Goal: Task Accomplishment & Management: Manage account settings

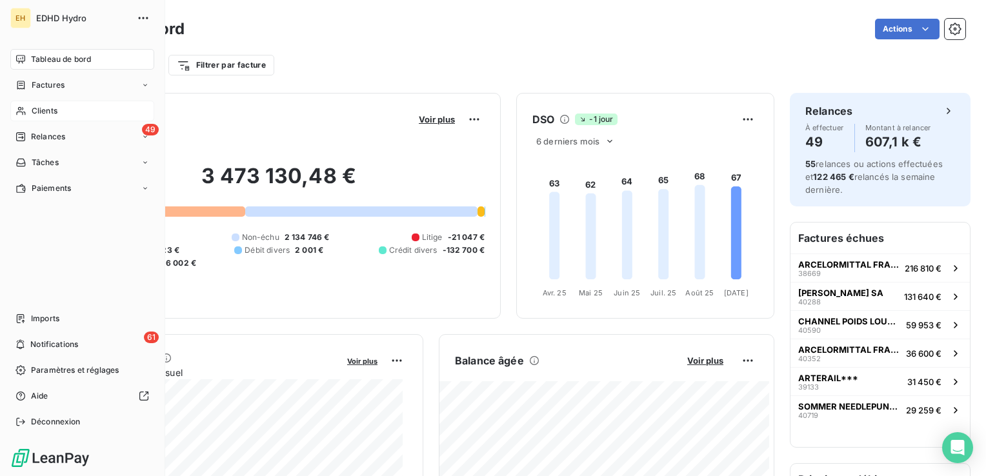
click at [35, 114] on span "Clients" at bounding box center [45, 111] width 26 height 12
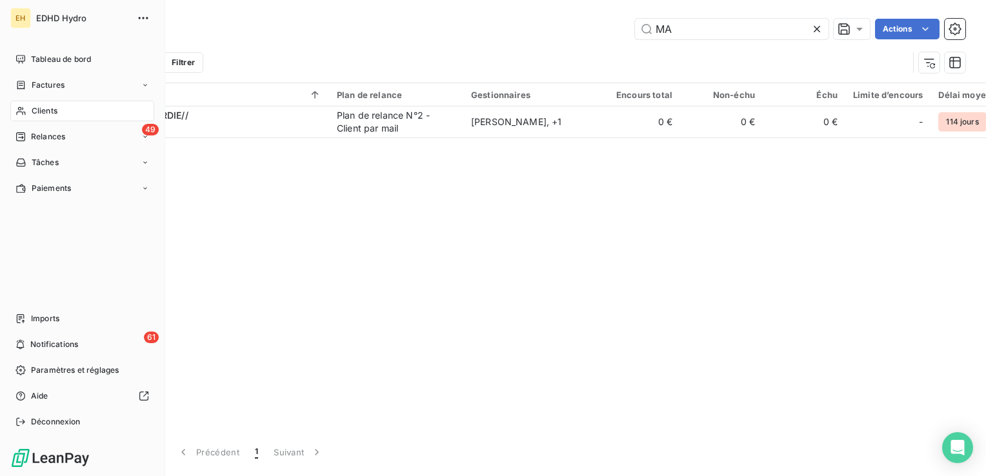
type input "M"
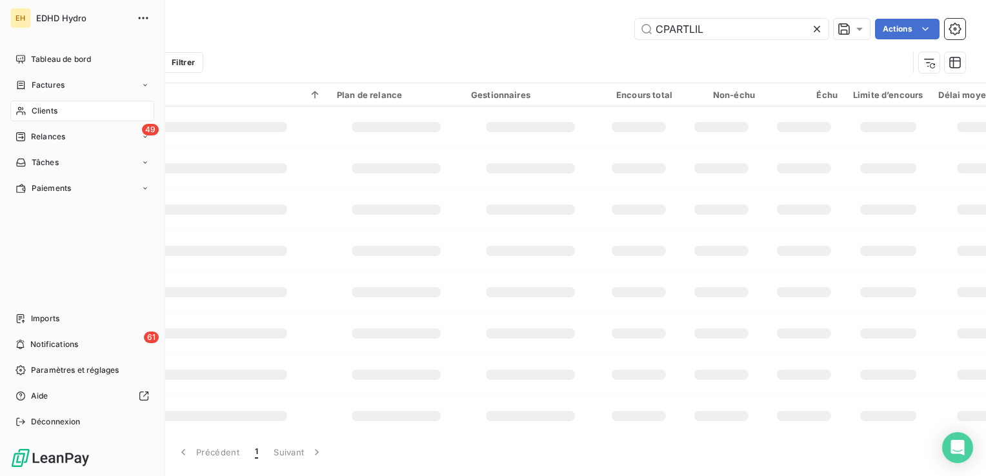
type input "CPARTLIL"
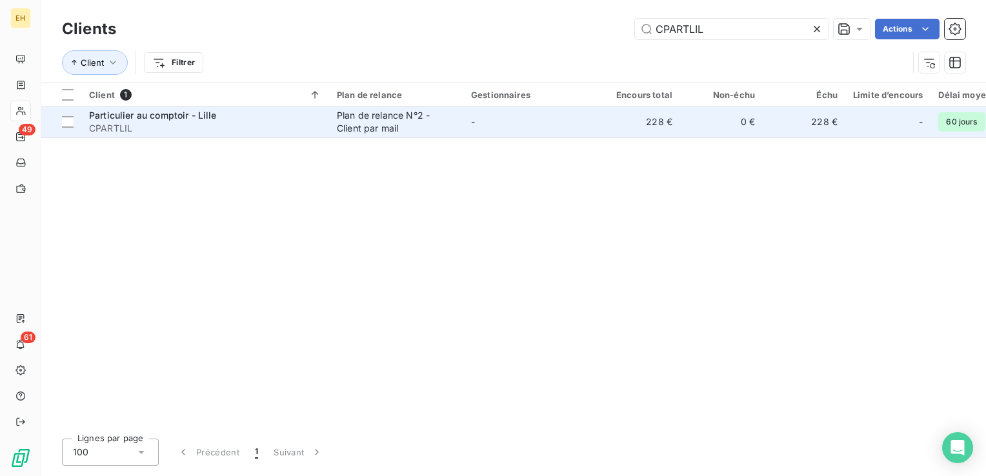
click at [225, 128] on span "CPARTLIL" at bounding box center [205, 128] width 232 height 13
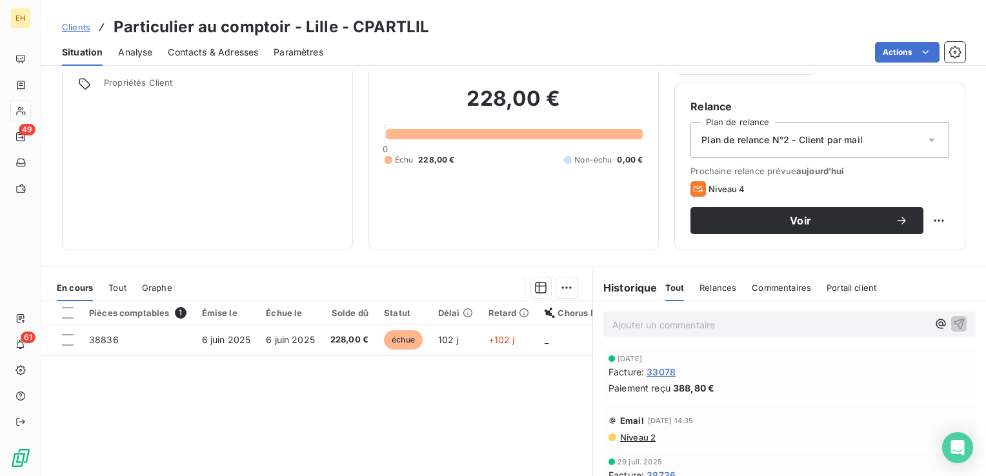
scroll to position [194, 0]
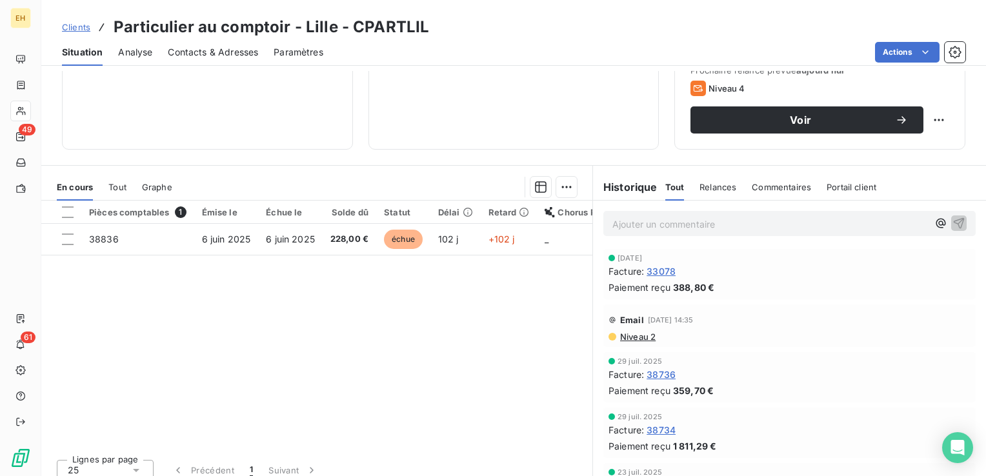
click at [635, 336] on span "Niveau 2" at bounding box center [637, 337] width 37 height 10
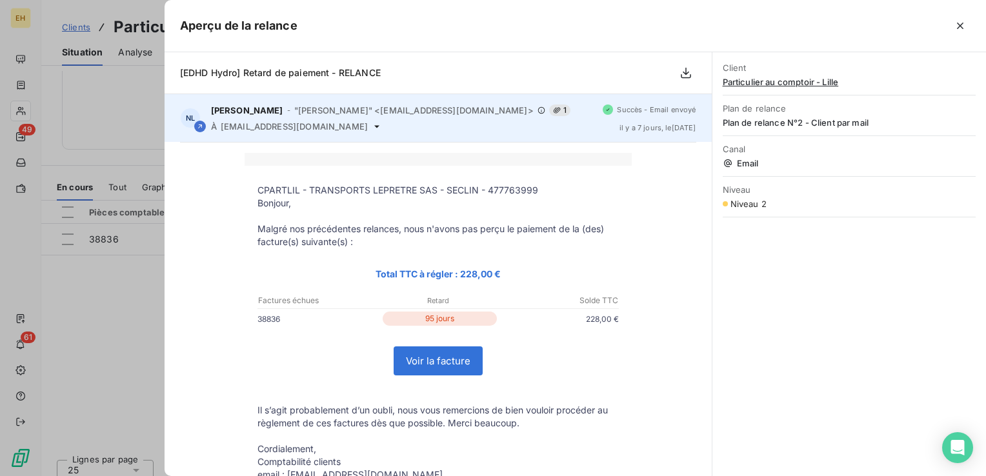
click at [372, 128] on icon at bounding box center [377, 126] width 10 height 10
click at [374, 127] on icon at bounding box center [376, 126] width 5 height 3
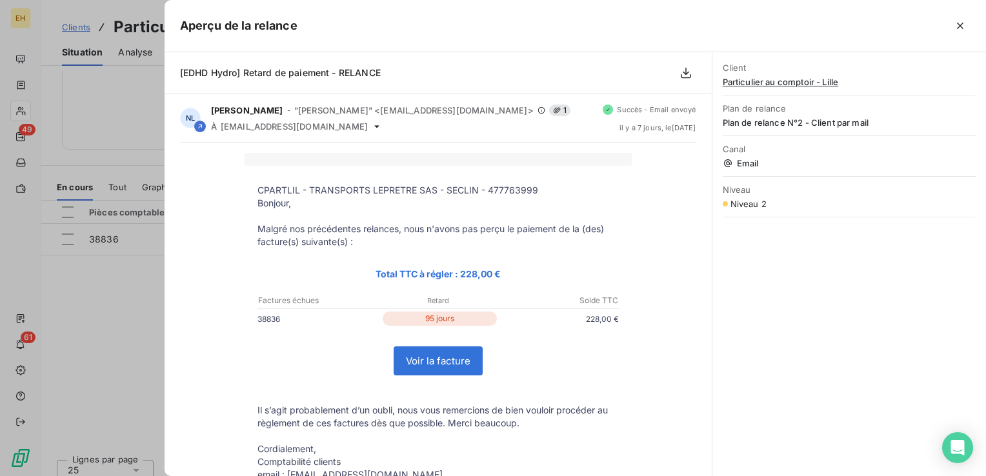
click at [505, 216] on p at bounding box center [438, 216] width 361 height 13
click at [965, 29] on icon "button" at bounding box center [960, 25] width 13 height 13
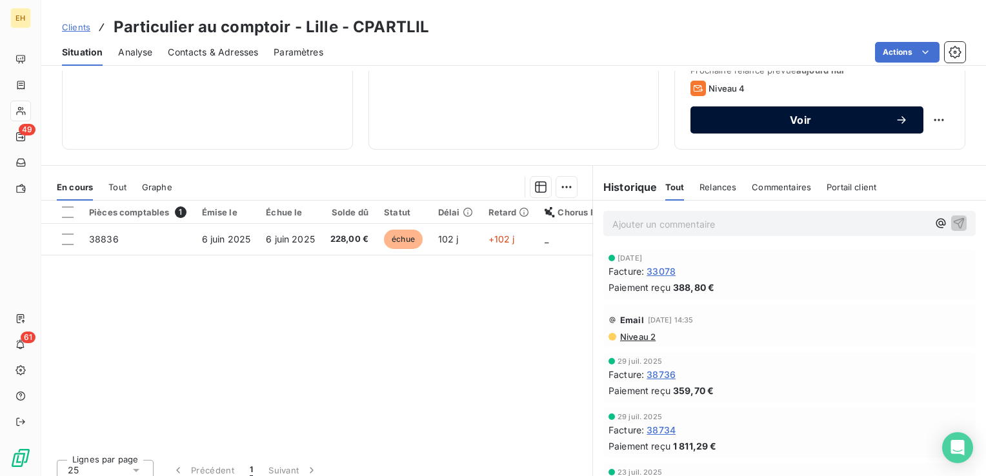
click at [805, 125] on div "Voir" at bounding box center [807, 120] width 202 height 13
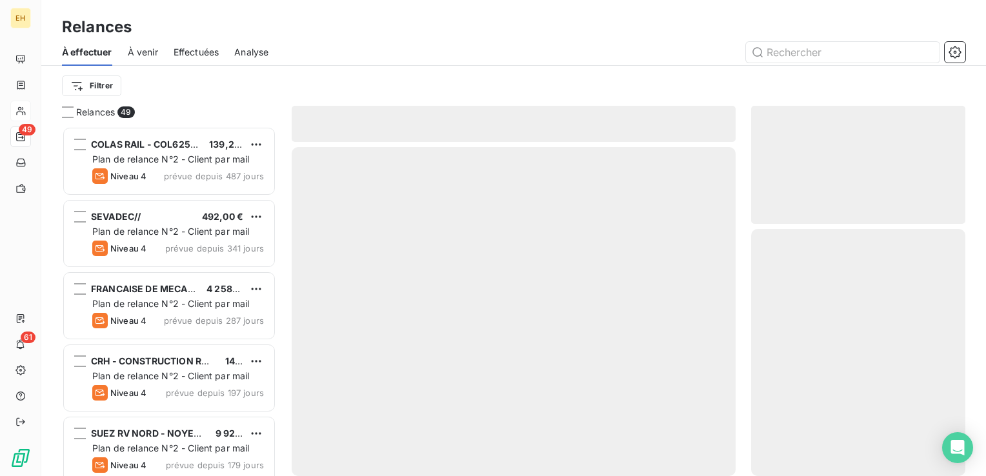
scroll to position [340, 204]
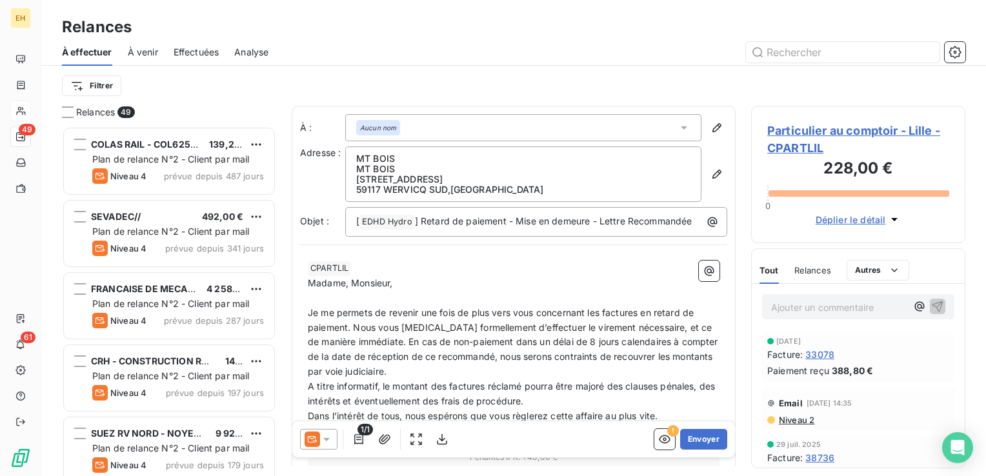
click at [803, 420] on span "Niveau 2" at bounding box center [796, 420] width 37 height 10
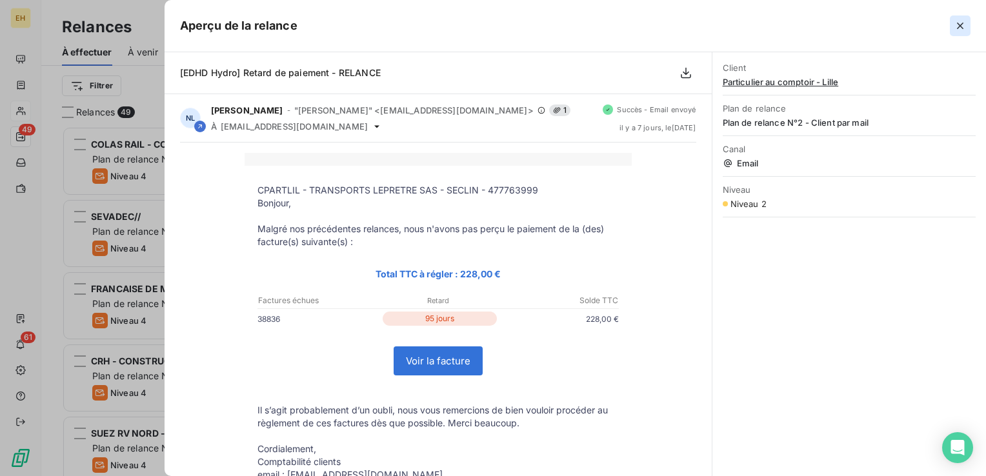
click at [957, 26] on icon "button" at bounding box center [960, 25] width 13 height 13
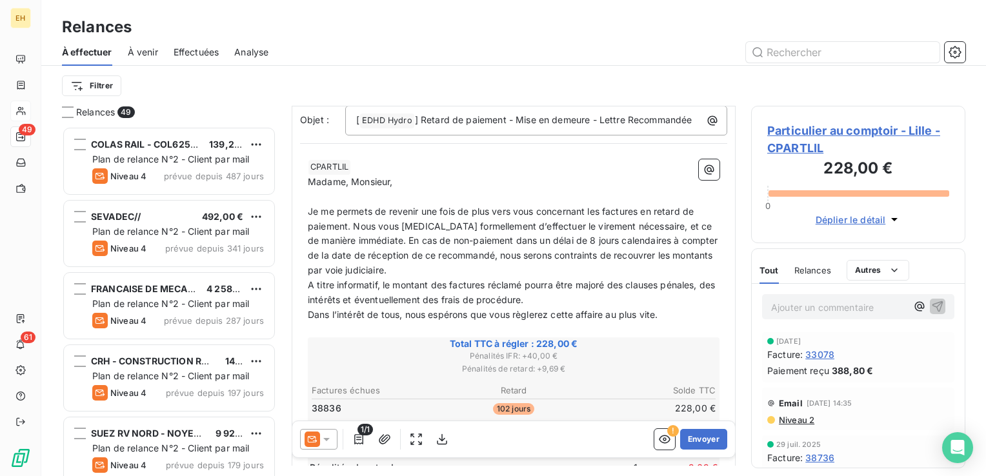
scroll to position [129, 0]
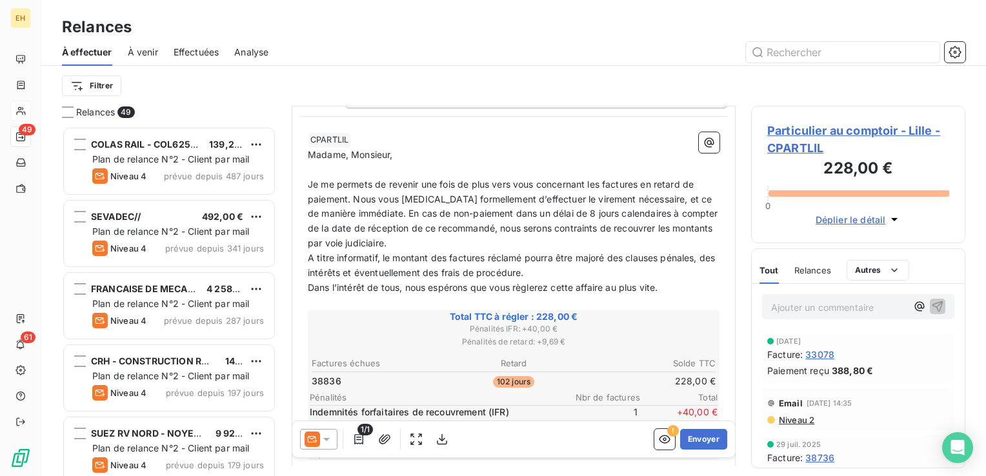
click at [325, 435] on icon at bounding box center [326, 439] width 13 height 13
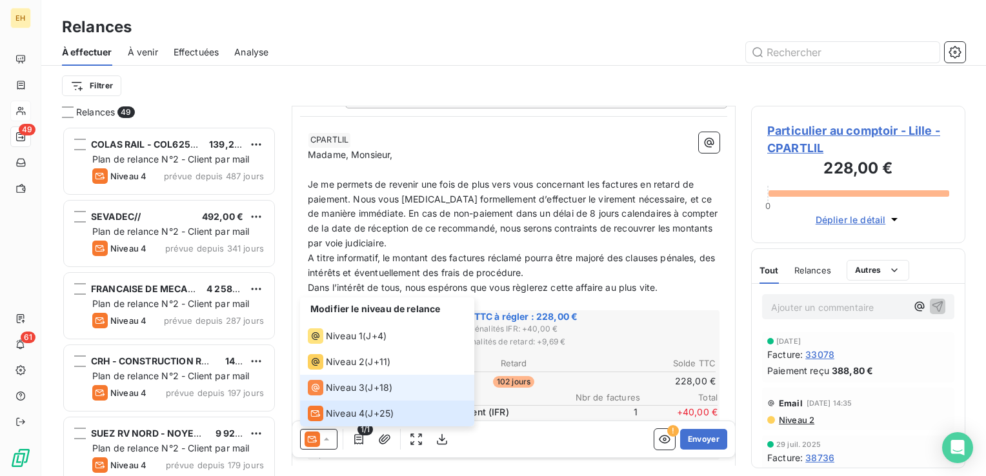
click at [338, 392] on span "Niveau 3" at bounding box center [345, 387] width 39 height 13
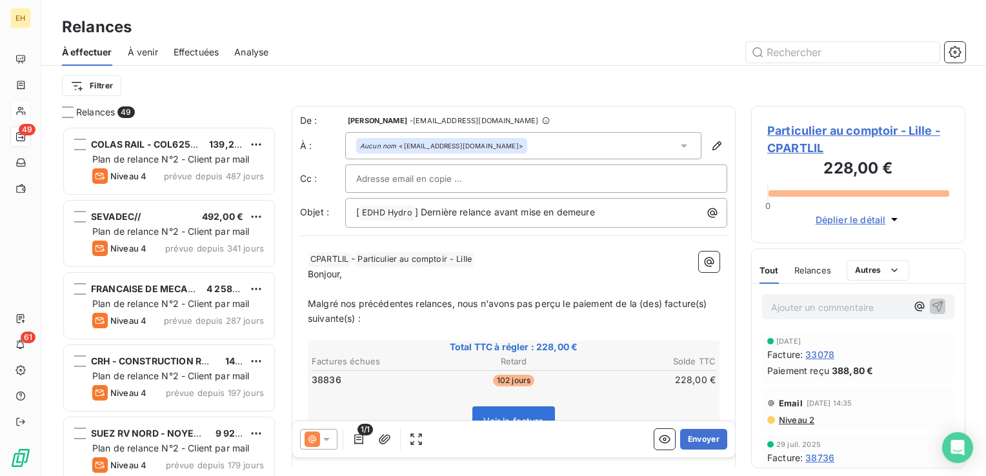
click at [443, 179] on input "text" at bounding box center [425, 178] width 139 height 19
click at [802, 420] on span "Niveau 2" at bounding box center [796, 420] width 37 height 10
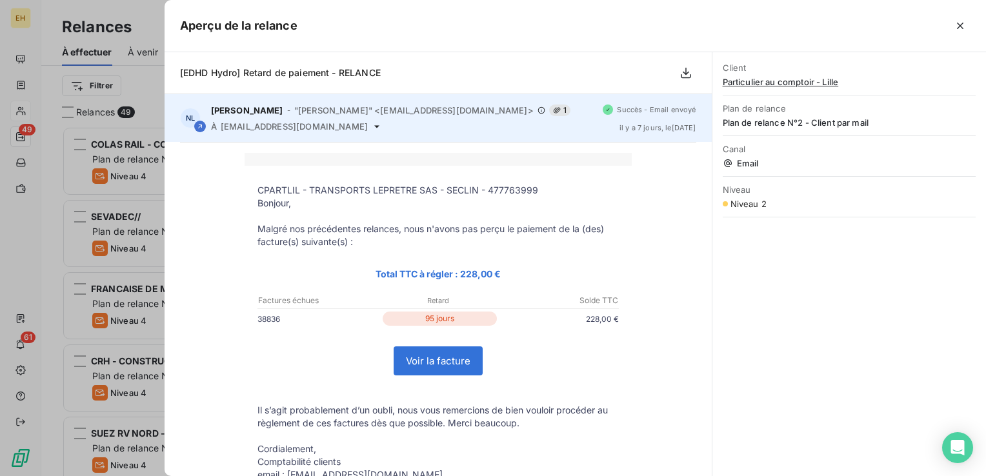
click at [372, 126] on icon at bounding box center [377, 126] width 10 height 10
click at [374, 125] on icon at bounding box center [376, 126] width 5 height 3
click at [372, 127] on icon at bounding box center [377, 126] width 10 height 10
click at [346, 128] on span "compta.clients@edhd-hydro.com" at bounding box center [294, 126] width 147 height 10
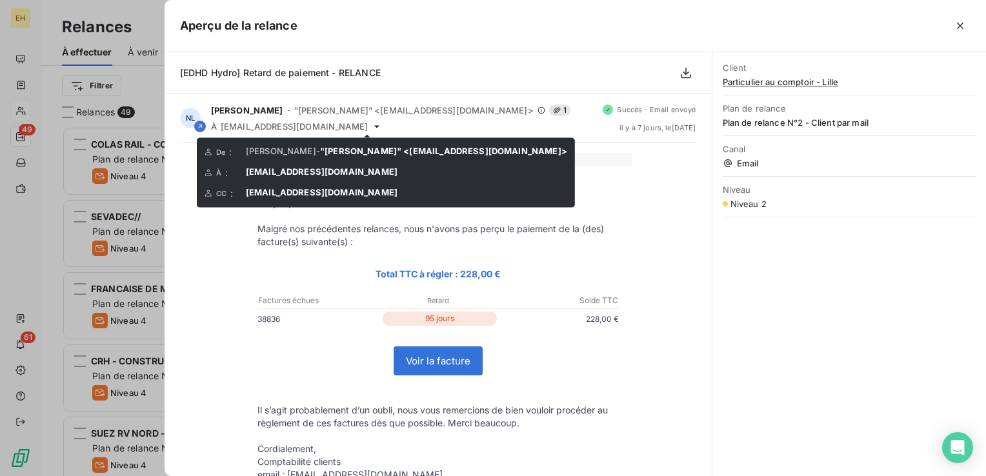
drag, startPoint x: 378, startPoint y: 195, endPoint x: 241, endPoint y: 194, distance: 136.2
click at [241, 194] on div "CC : transports.lepretre@gmail.com" at bounding box center [386, 193] width 363 height 13
drag, startPoint x: 243, startPoint y: 193, endPoint x: 403, endPoint y: 198, distance: 160.2
click at [403, 198] on div "CC : transports.lepretre@gmail.com" at bounding box center [386, 193] width 363 height 13
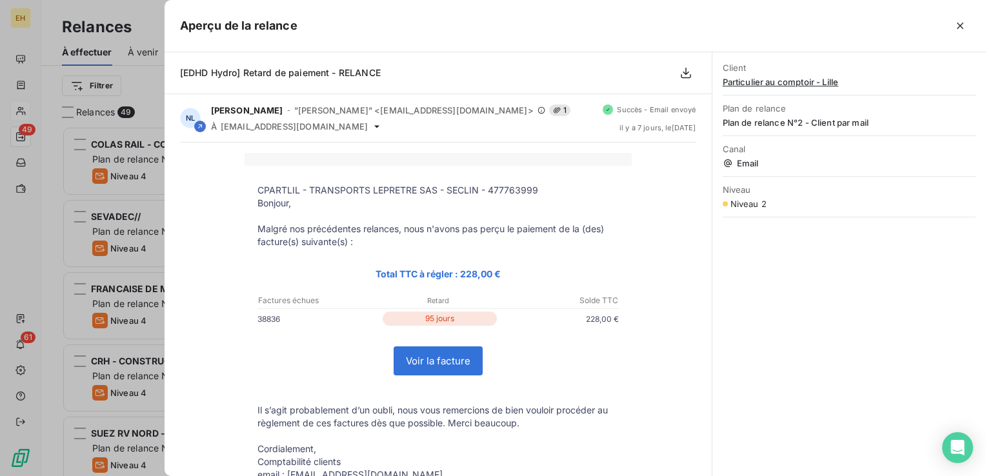
click at [601, 190] on p "CPARTLIL - TRANSPORTS LEPRETRE SAS - SECLIN - 477763999" at bounding box center [438, 190] width 361 height 13
click at [958, 26] on icon "button" at bounding box center [960, 25] width 13 height 13
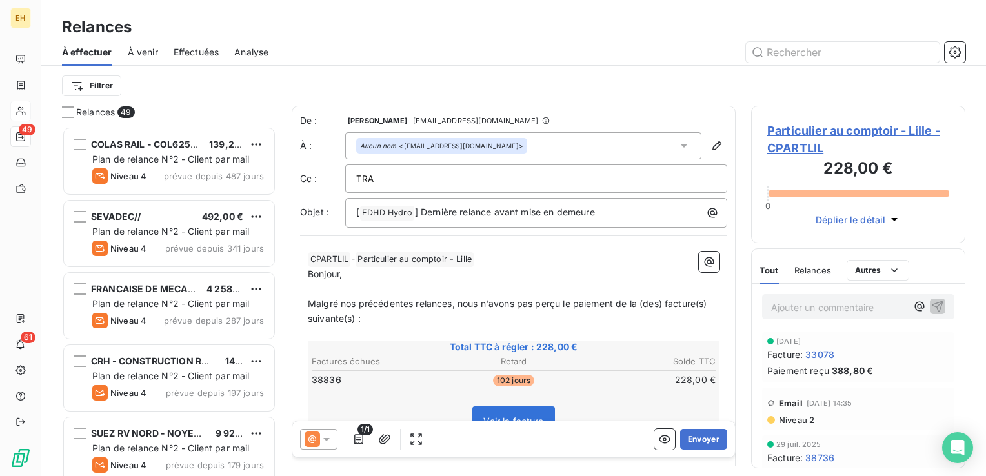
click at [325, 440] on icon at bounding box center [326, 439] width 6 height 3
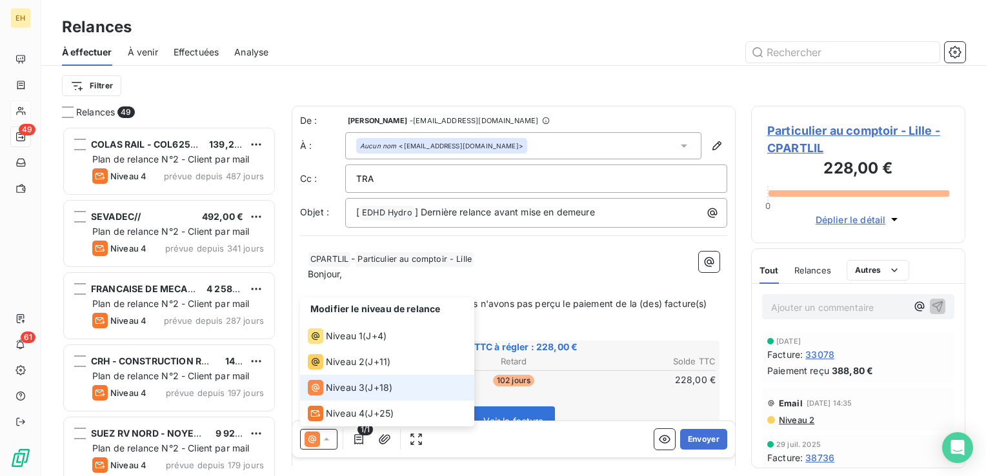
click at [337, 393] on span "Niveau 3" at bounding box center [345, 387] width 39 height 13
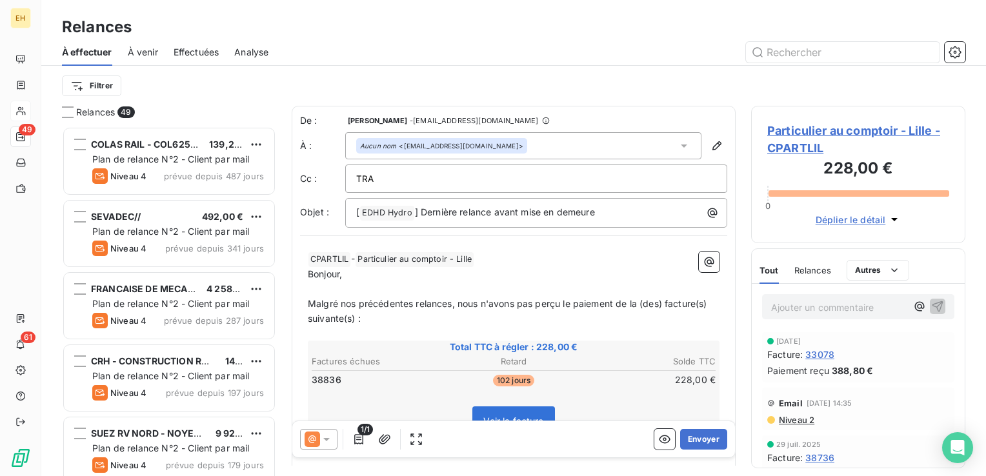
click at [398, 170] on input "TRA" at bounding box center [425, 178] width 139 height 19
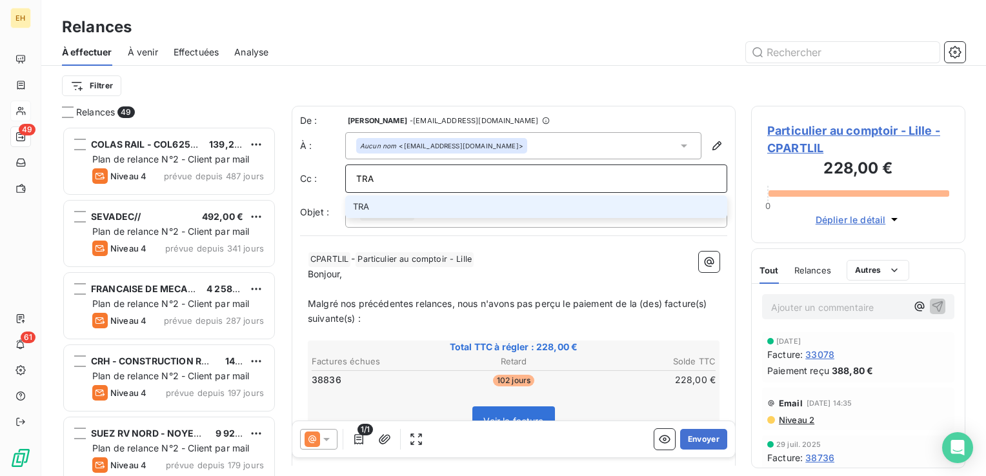
drag, startPoint x: 395, startPoint y: 183, endPoint x: 289, endPoint y: 167, distance: 107.1
click at [289, 167] on div "Relances 49 COLAS RAIL - COL6252~~~ 139,20 € Plan de relance N°2 - Client par m…" at bounding box center [513, 291] width 945 height 370
paste input "transports.lepretre@gmail.com"
type input "transports.lepretre@gmail.com"
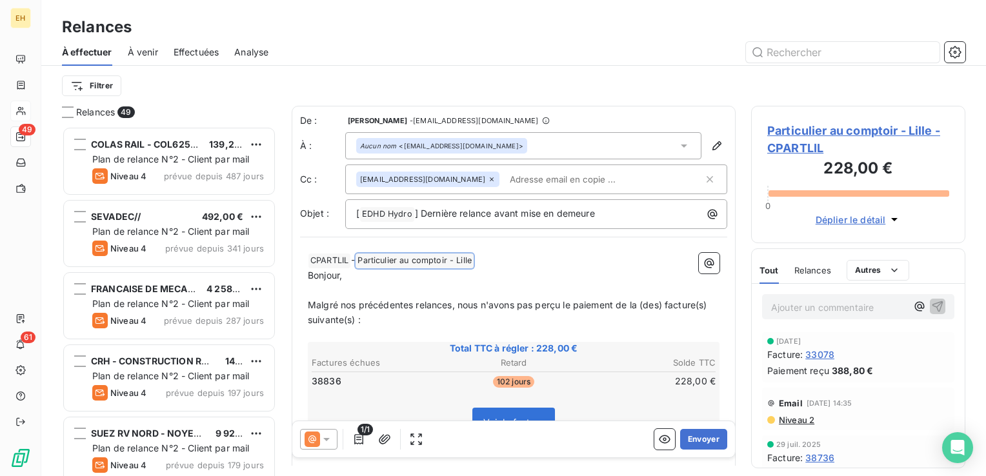
drag, startPoint x: 469, startPoint y: 254, endPoint x: 408, endPoint y: 259, distance: 61.5
click at [408, 259] on p "﻿ CPARTLIL ﻿ - Particulier au comptoir - Lille ﻿ ﻿" at bounding box center [514, 260] width 412 height 15
click at [703, 441] on button "Envoyer" at bounding box center [703, 439] width 47 height 21
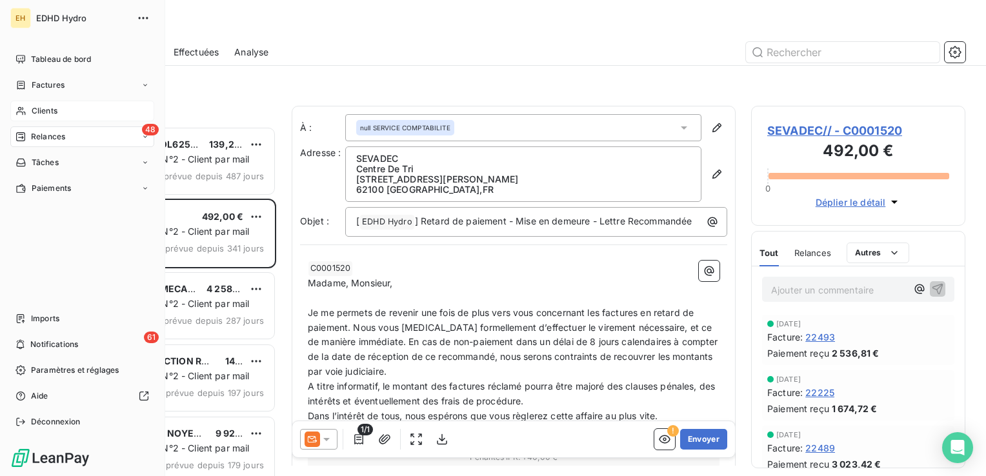
click at [42, 104] on div "Clients" at bounding box center [82, 111] width 144 height 21
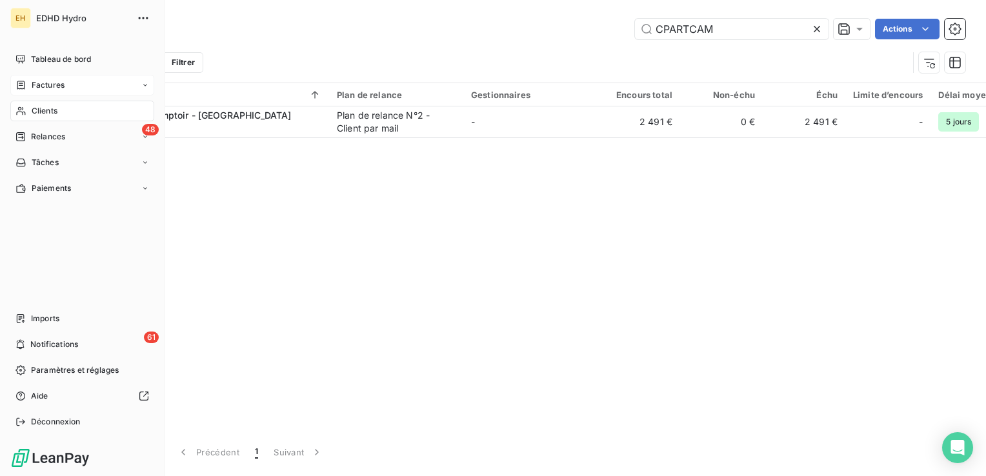
type input "CPARTCAM"
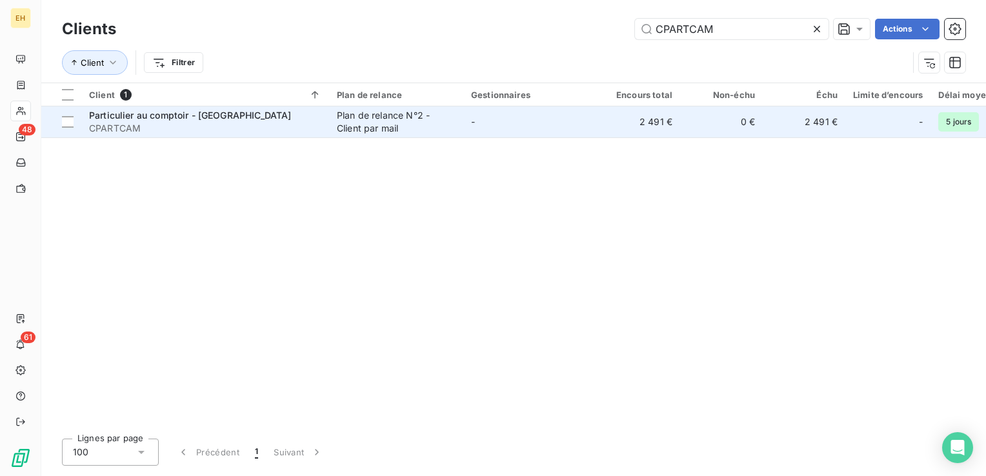
click at [170, 117] on span "Particulier au comptoir - Cambrai" at bounding box center [190, 115] width 202 height 11
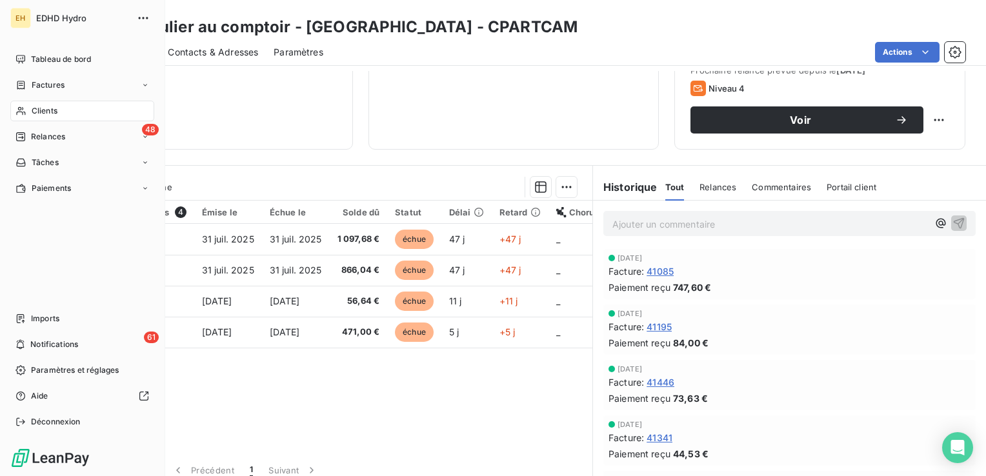
click at [28, 115] on div "Clients" at bounding box center [82, 111] width 144 height 21
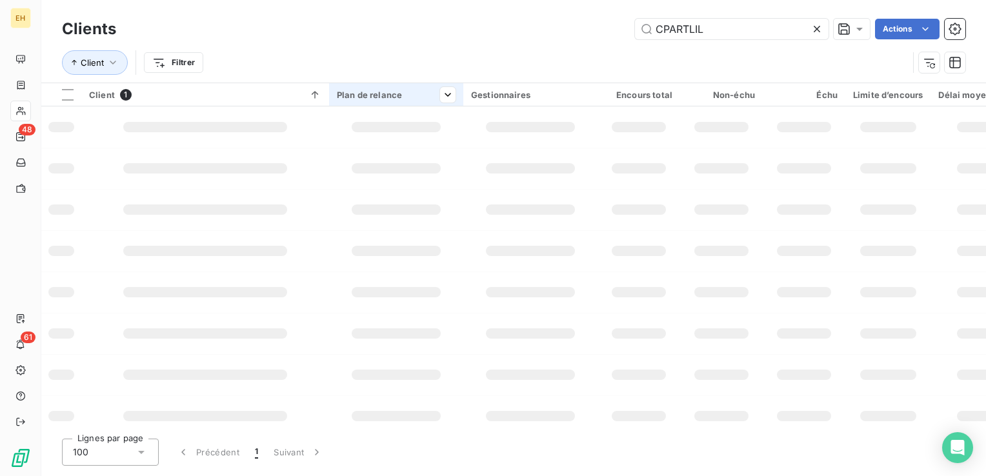
type input "CPARTLIL"
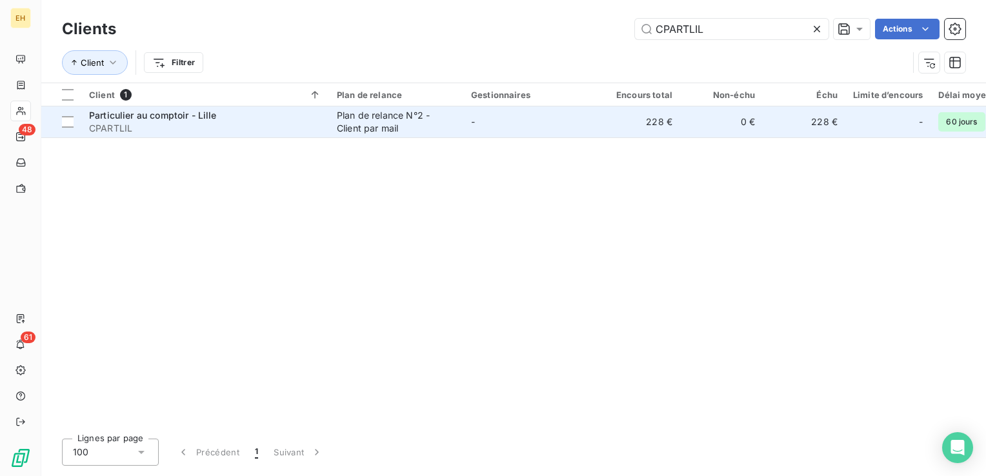
click at [335, 134] on td "Plan de relance N°2 - Client par mail" at bounding box center [396, 121] width 134 height 31
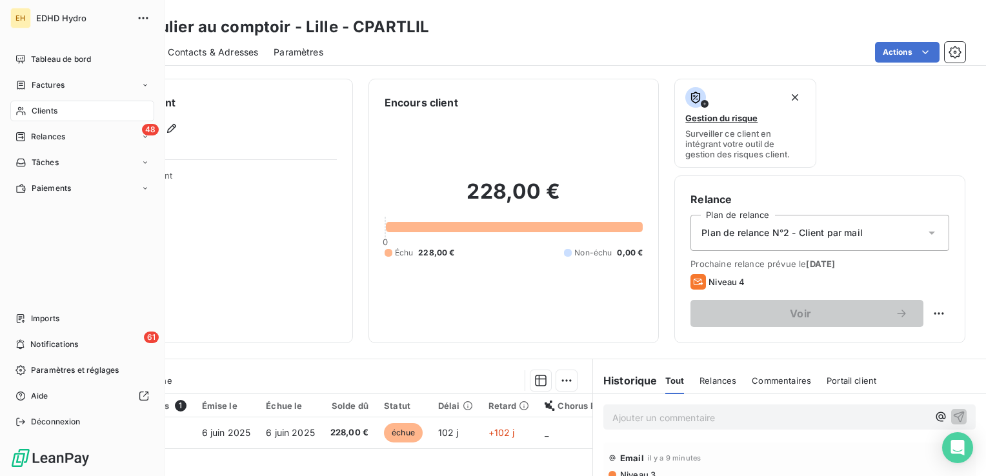
click at [37, 110] on span "Clients" at bounding box center [45, 111] width 26 height 12
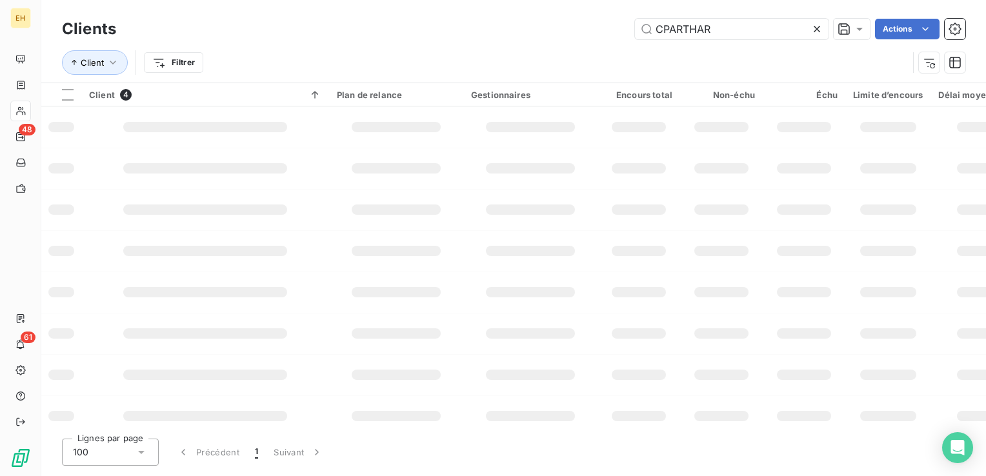
type input "CPARTHAR"
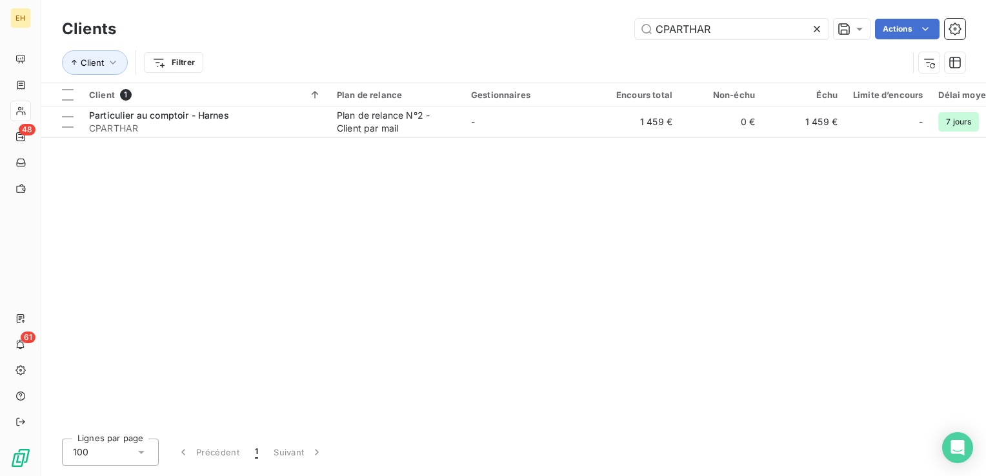
click at [668, 132] on td "1 459 €" at bounding box center [639, 121] width 83 height 31
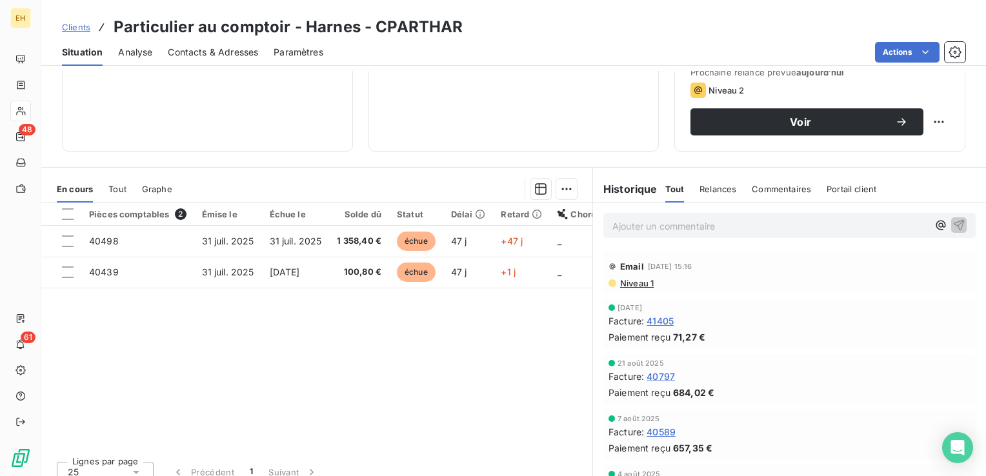
scroll to position [194, 0]
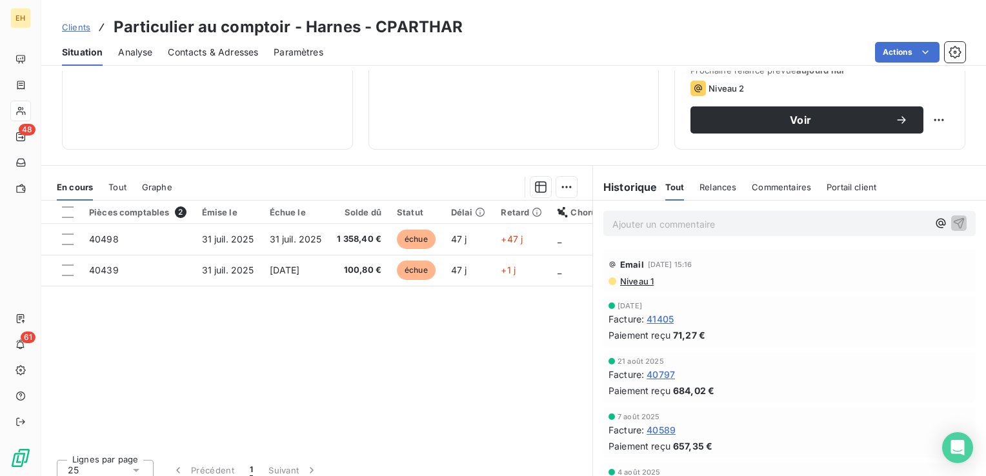
click at [640, 281] on span "Niveau 1" at bounding box center [636, 281] width 35 height 10
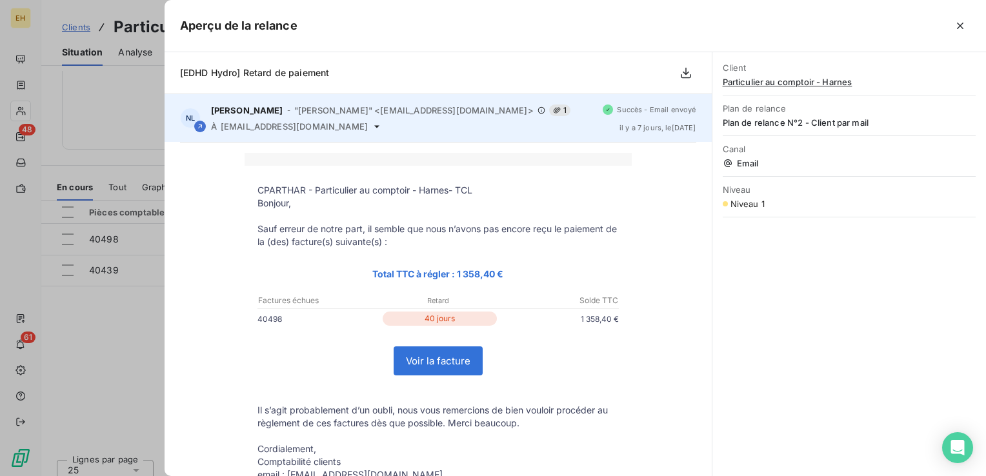
click at [343, 125] on span "compta.clients@edhd-hydro.com" at bounding box center [294, 126] width 147 height 10
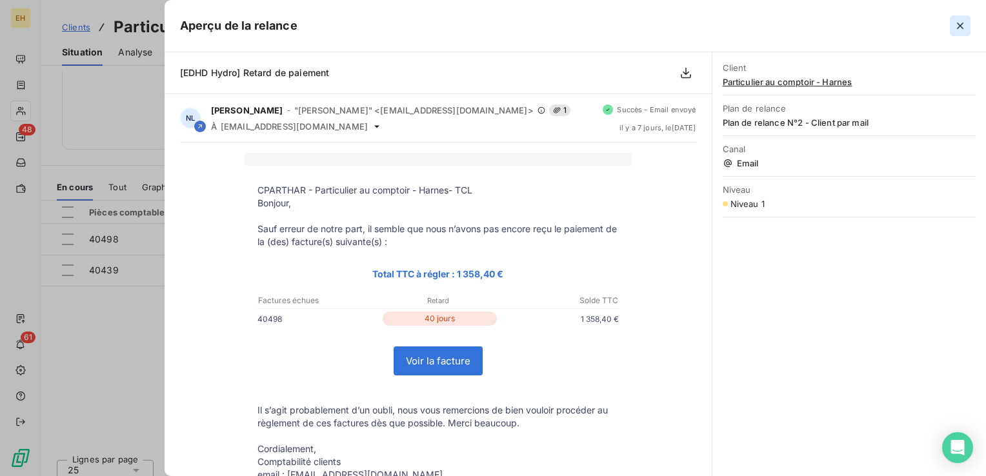
click at [962, 19] on icon "button" at bounding box center [960, 25] width 13 height 13
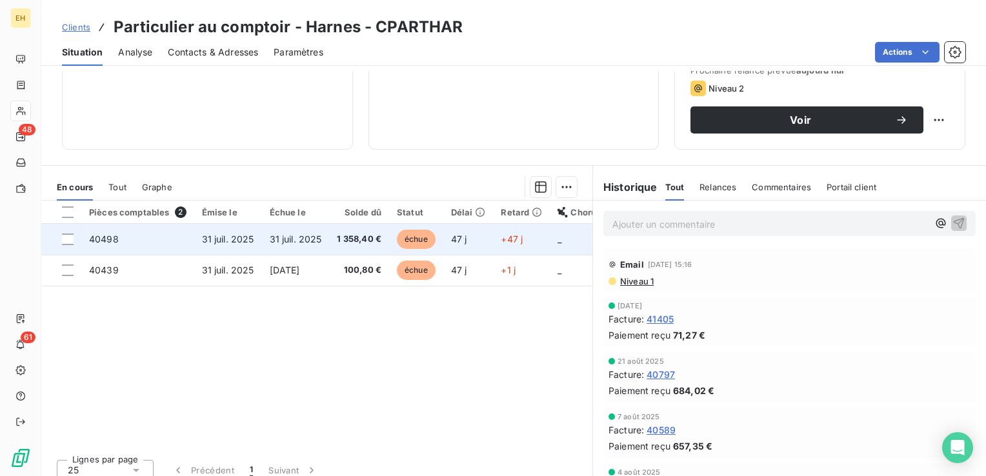
click at [308, 241] on span "31 juil. 2025" at bounding box center [296, 239] width 52 height 11
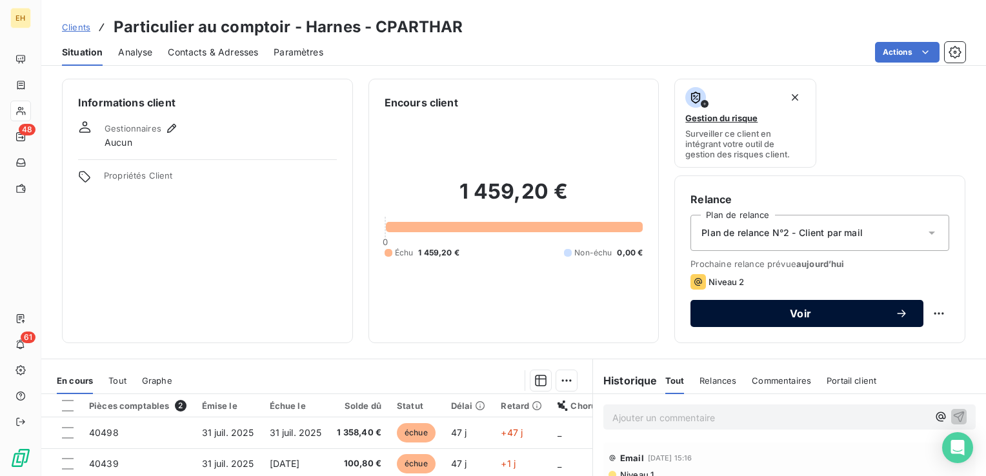
click at [794, 317] on span "Voir" at bounding box center [800, 314] width 189 height 10
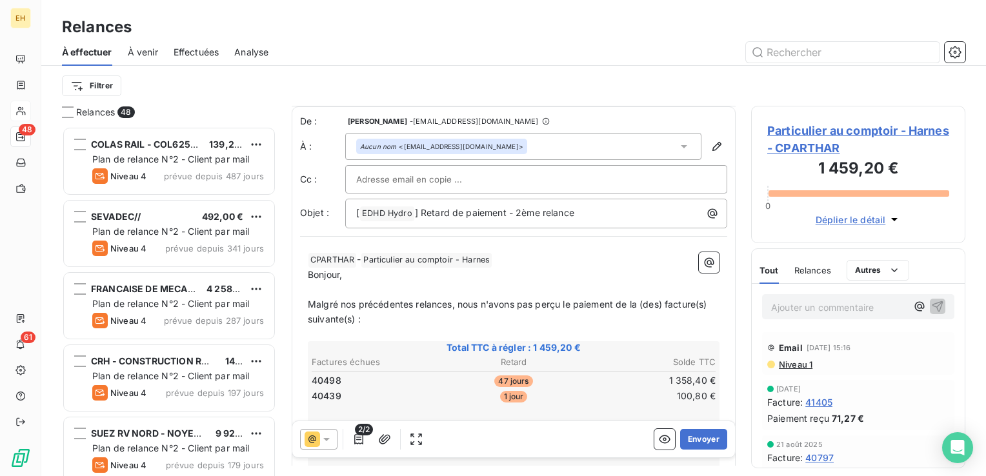
click at [455, 183] on input "text" at bounding box center [425, 179] width 139 height 19
paste input "p.jiberon@sotraix.fr"
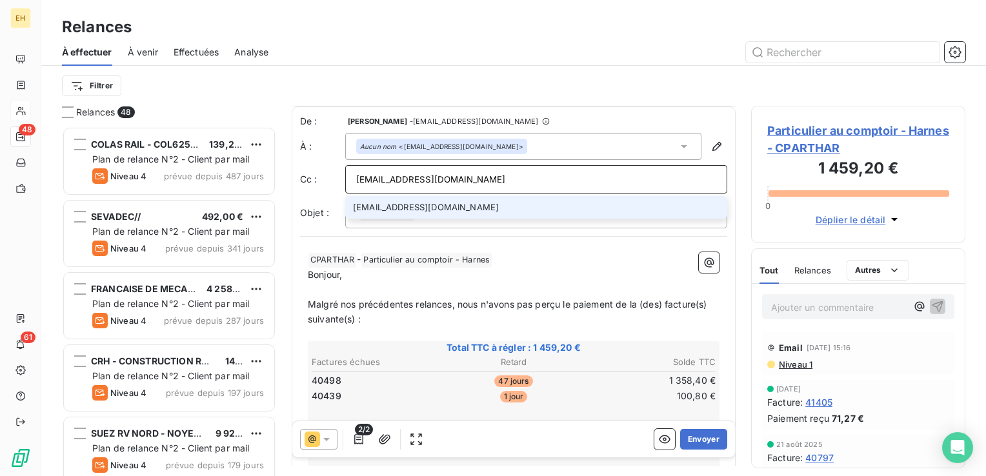
type input "p.jiberon@sotraix.fr"
click at [449, 205] on li "p.jiberon@sotraix.fr" at bounding box center [536, 207] width 382 height 23
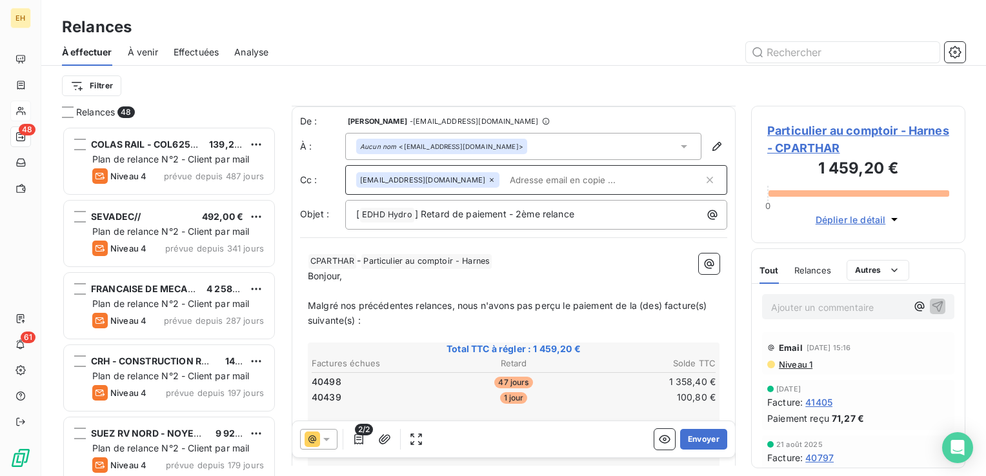
click at [505, 262] on p "﻿ CPARTHAR ﻿ - Particulier au comptoir - Harnes ﻿ ﻿" at bounding box center [514, 261] width 412 height 15
click at [356, 439] on icon "button" at bounding box center [358, 439] width 13 height 13
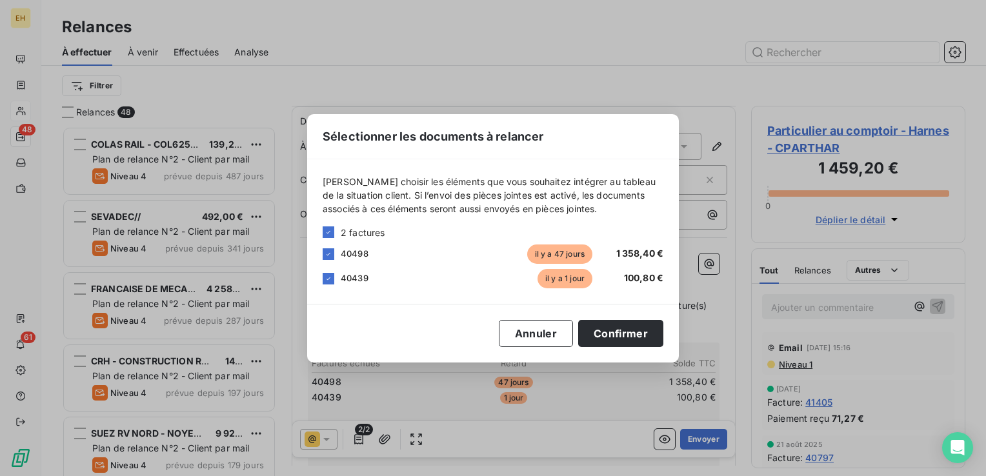
click at [323, 287] on div "40439 il y a 1 jour 100,80 €" at bounding box center [493, 278] width 341 height 19
click at [325, 281] on icon at bounding box center [329, 279] width 8 height 8
click at [640, 332] on button "Confirmer" at bounding box center [620, 333] width 85 height 27
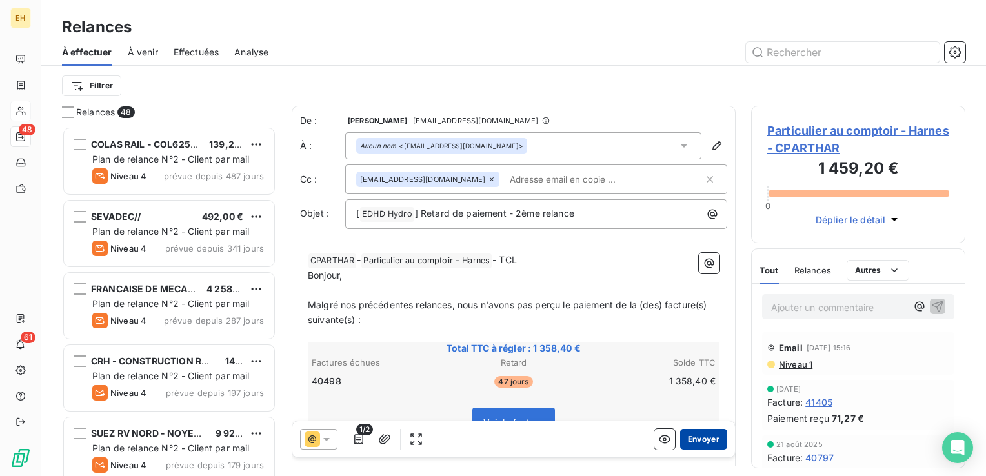
click at [700, 443] on button "Envoyer" at bounding box center [703, 439] width 47 height 21
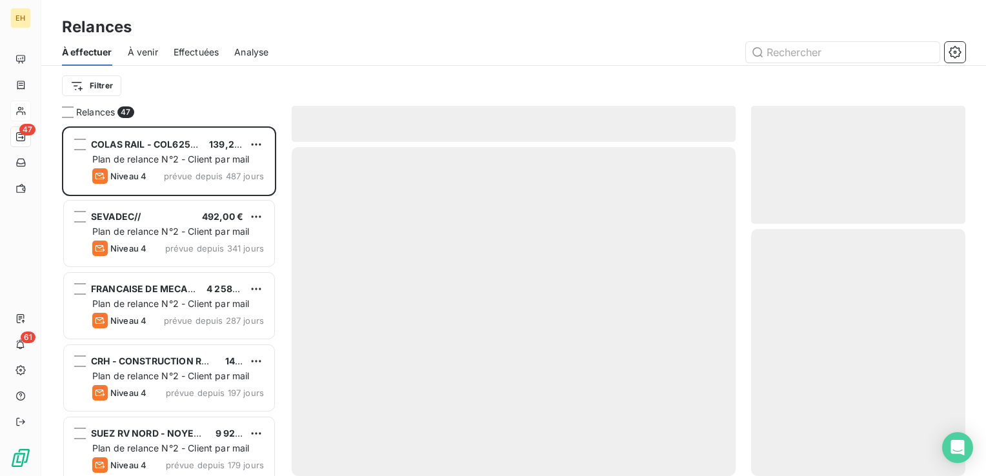
click at [190, 55] on span "Effectuées" at bounding box center [197, 52] width 46 height 13
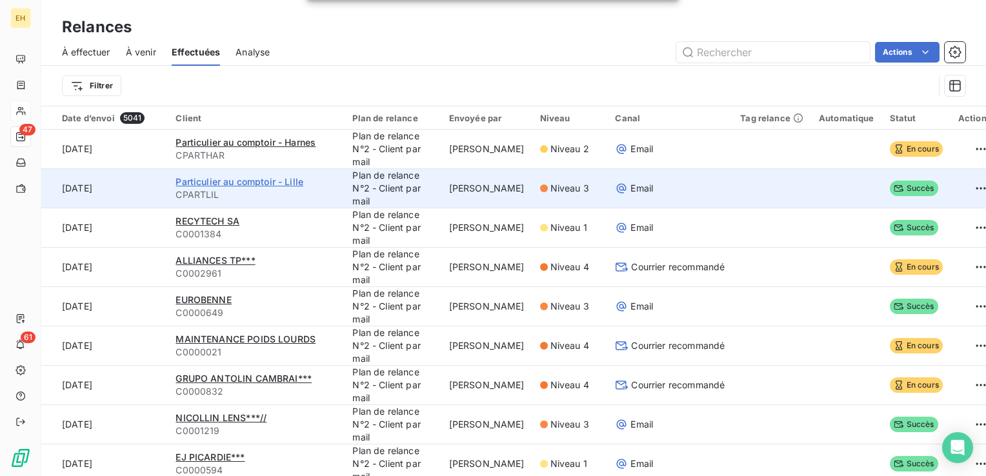
click at [248, 183] on span "Particulier au comptoir - Lille" at bounding box center [240, 181] width 128 height 11
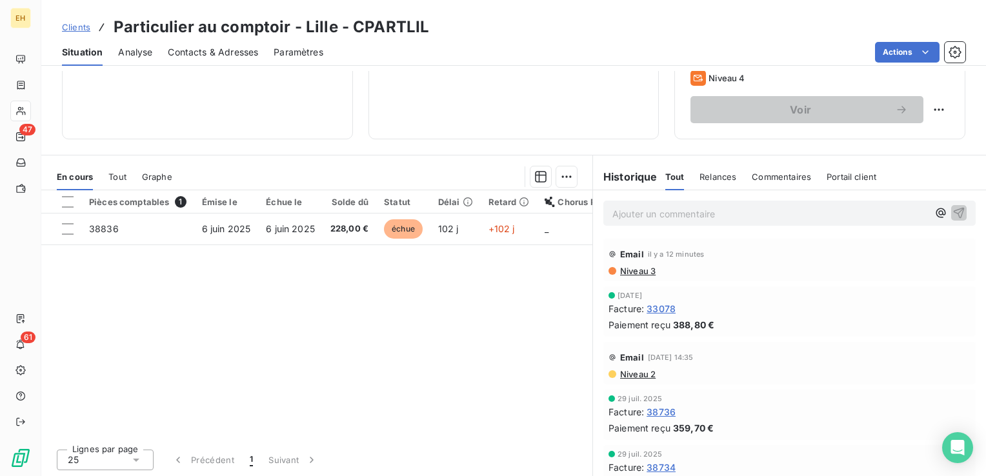
click at [637, 272] on span "Niveau 3" at bounding box center [637, 271] width 37 height 10
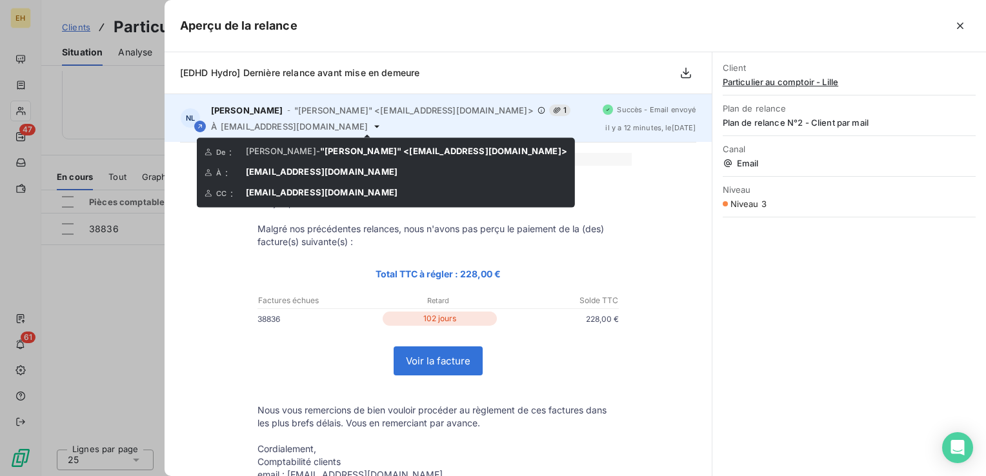
click at [359, 126] on div "À compta.clients@edhd-hydro.com" at bounding box center [402, 126] width 382 height 10
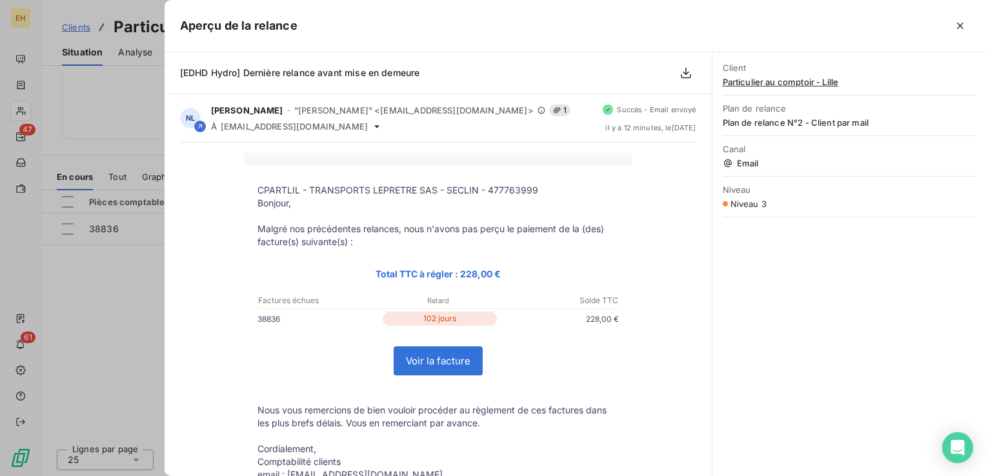
click at [962, 22] on icon "button" at bounding box center [960, 25] width 13 height 13
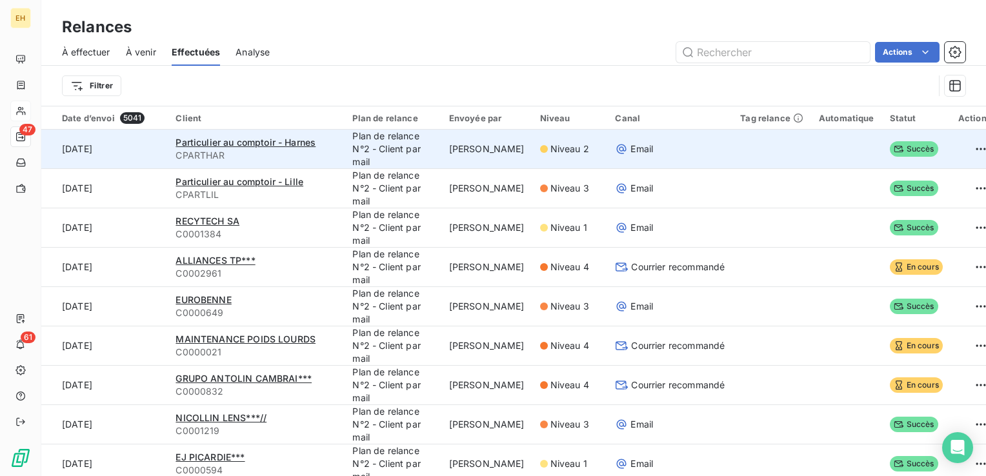
click at [220, 154] on span "CPARTHAR" at bounding box center [256, 155] width 161 height 13
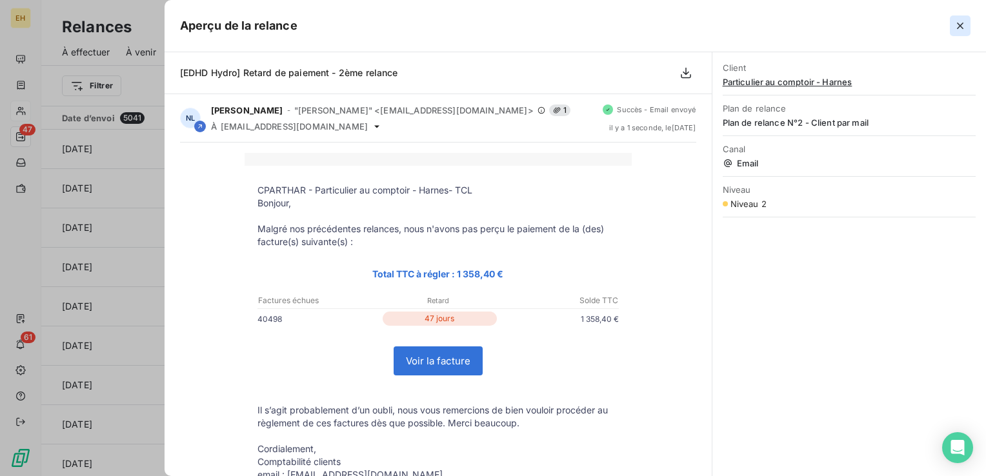
click at [960, 27] on icon "button" at bounding box center [960, 25] width 13 height 13
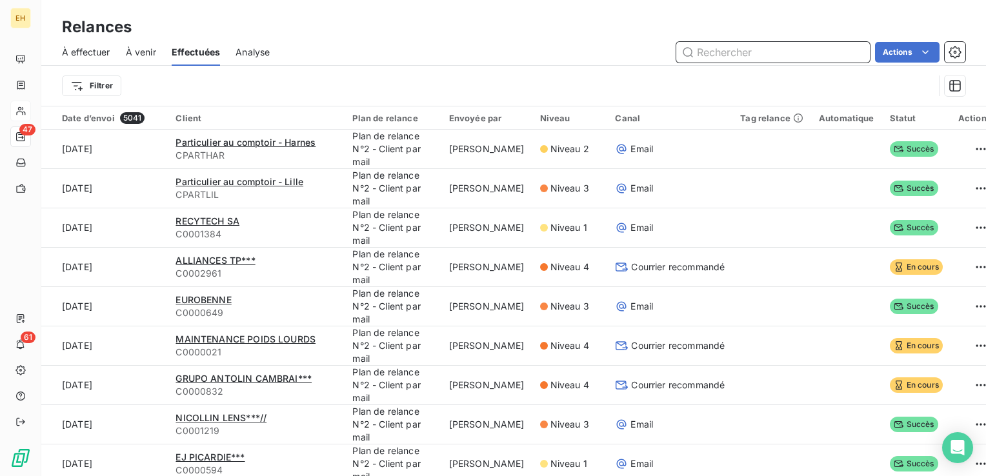
click at [729, 58] on input "text" at bounding box center [773, 52] width 194 height 21
type input "CPARTCAP"
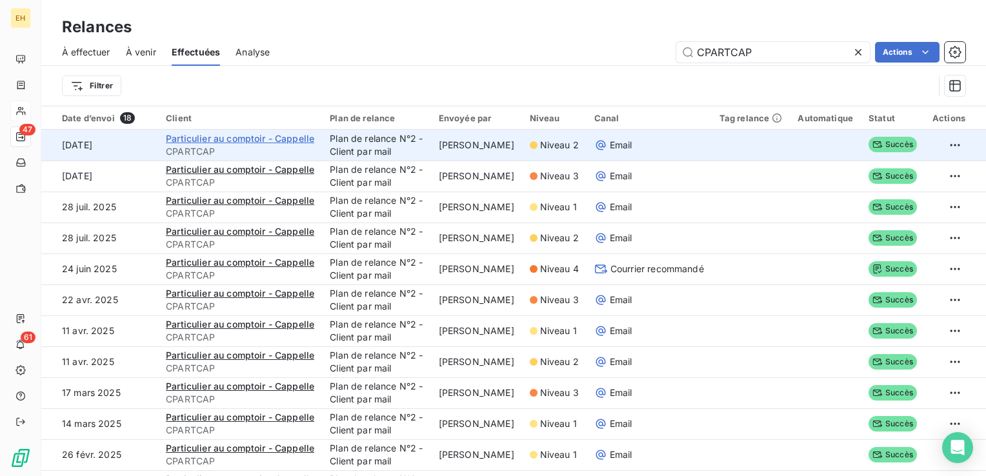
click at [238, 139] on span "Particulier au comptoir - Cappelle" at bounding box center [240, 138] width 148 height 11
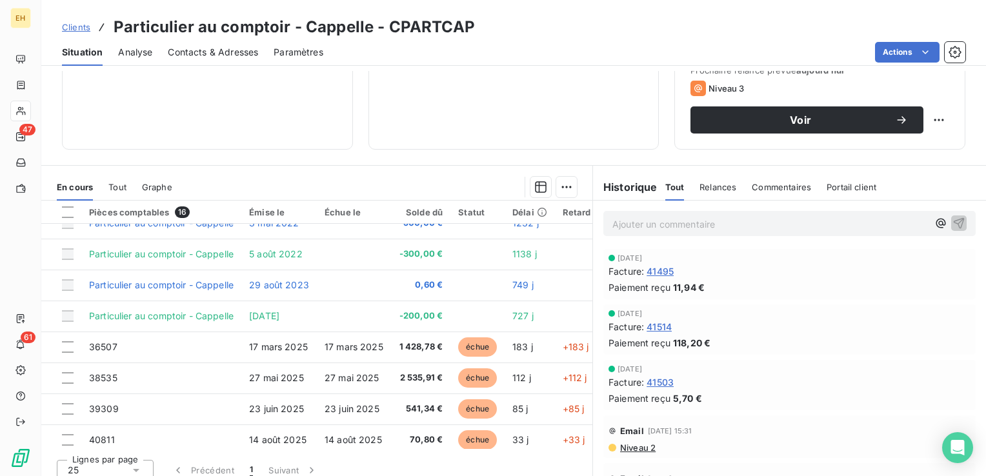
scroll to position [129, 0]
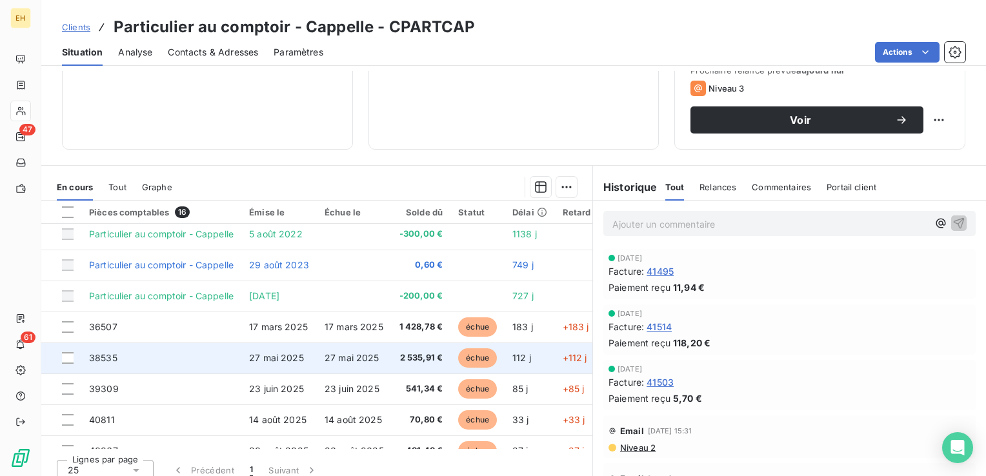
click at [346, 361] on span "27 mai 2025" at bounding box center [352, 357] width 55 height 11
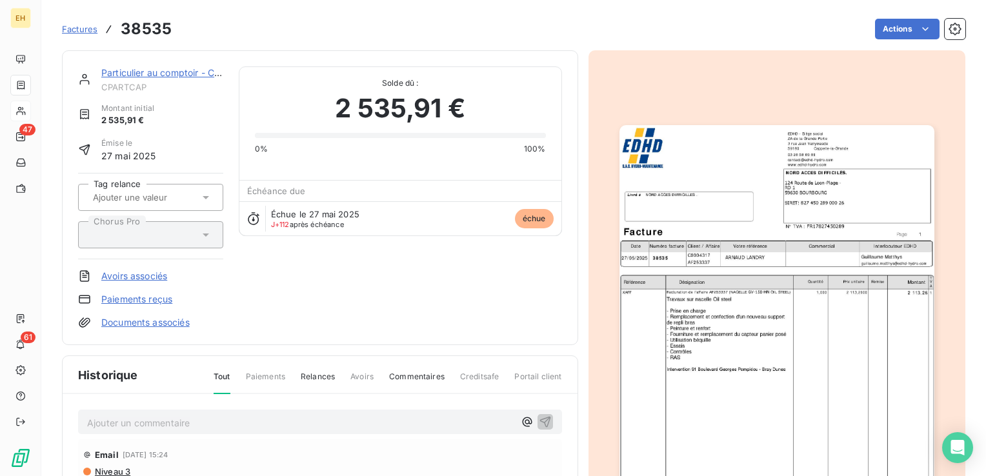
click at [677, 278] on img "button" at bounding box center [777, 347] width 315 height 445
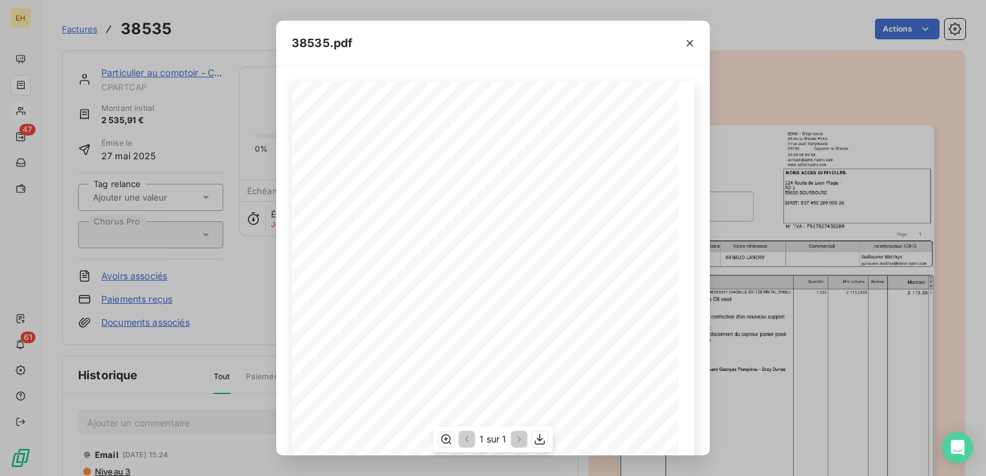
click at [334, 81] on div "38535.pdf N° TVA : FR17827450289 Interlocuteur EDHD SAS au capital social de 69…" at bounding box center [493, 238] width 434 height 435
click at [694, 46] on icon "button" at bounding box center [690, 43] width 13 height 13
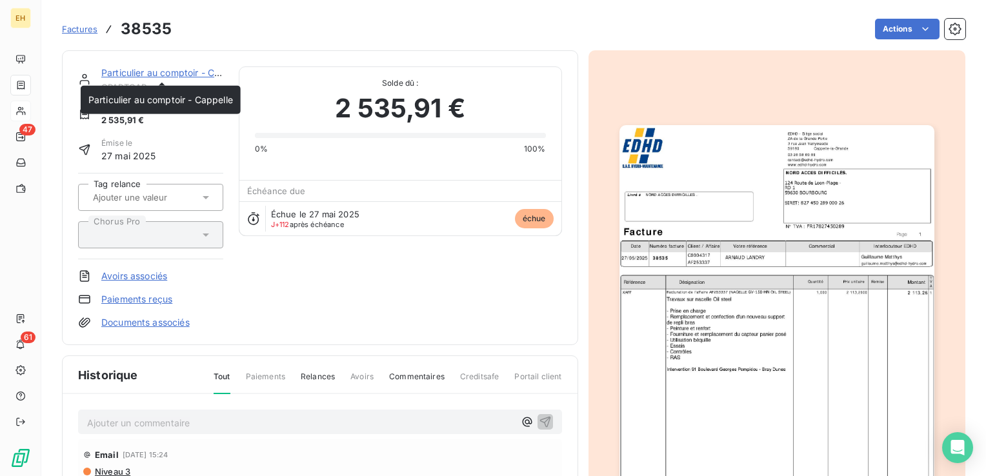
click at [177, 72] on link "Particulier au comptoir - Cappelle" at bounding box center [173, 72] width 145 height 11
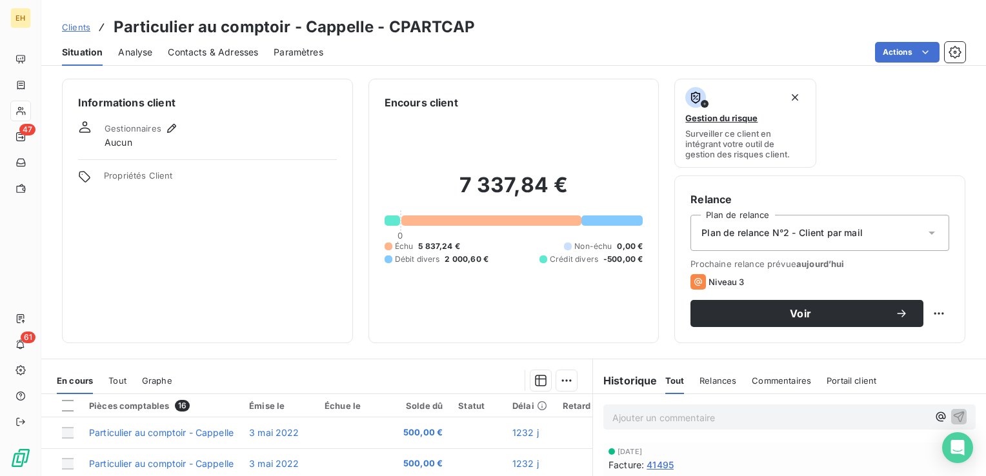
click at [245, 48] on span "Contacts & Adresses" at bounding box center [213, 52] width 90 height 13
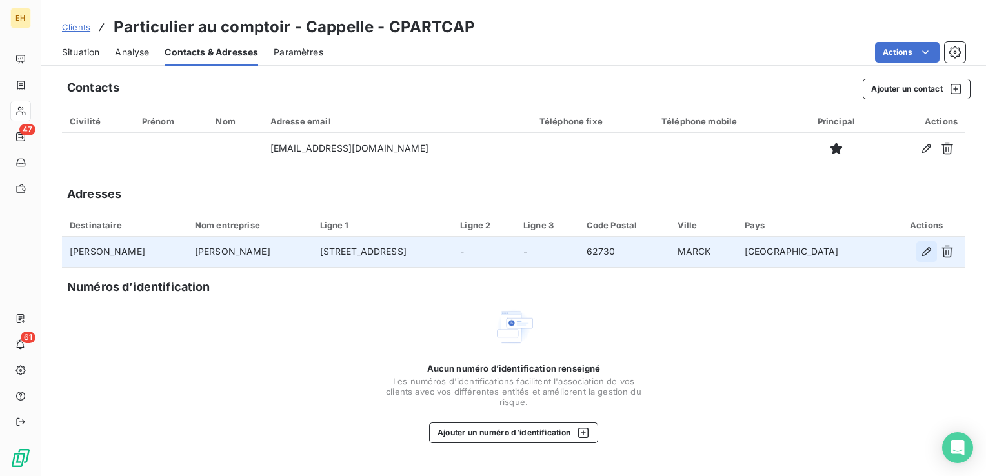
click at [929, 253] on icon "button" at bounding box center [926, 251] width 13 height 13
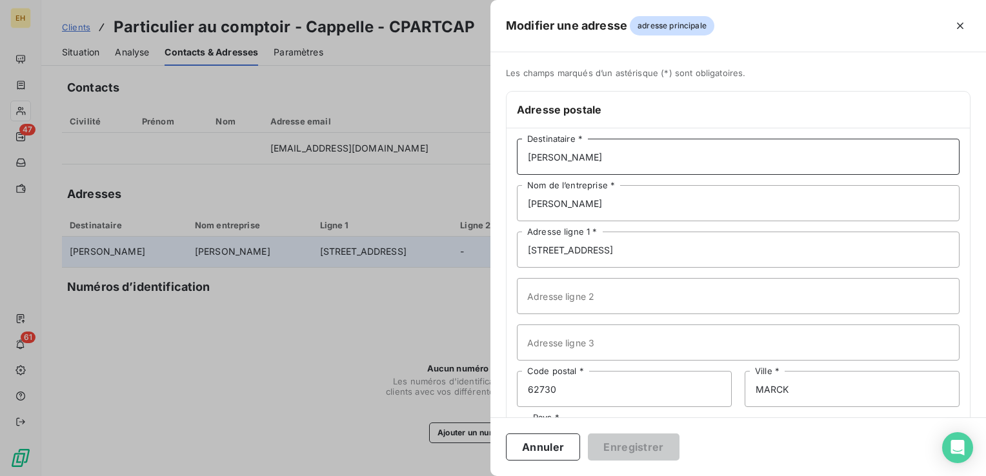
drag, startPoint x: 648, startPoint y: 161, endPoint x: 447, endPoint y: 152, distance: 201.6
click at [447, 476] on div "Modifier une adresse adresse principale Les champs marqués d’un astérisque (*) …" at bounding box center [493, 476] width 986 height 0
type input "n"
type input "NORD ACCES DIFFICILES"
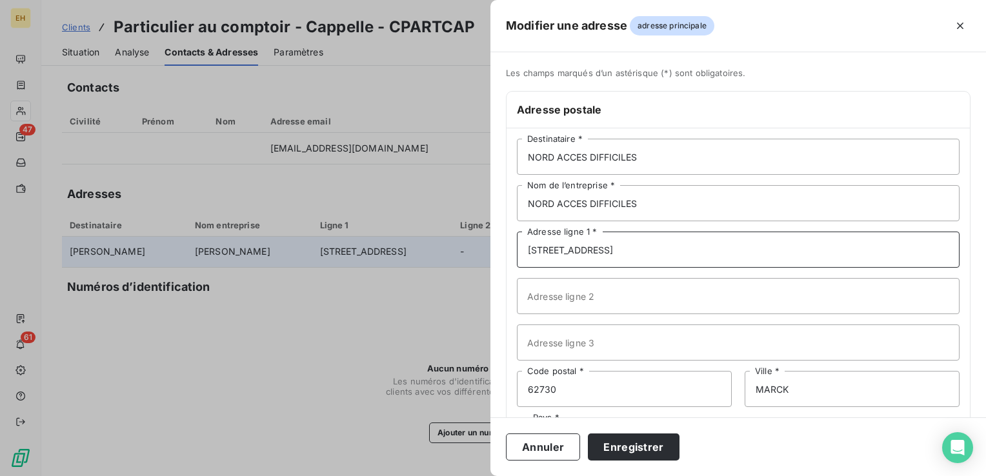
type input "124 ROUTE DE LOON PLAGE"
type input "RD 1"
type input "59630"
type input "BOURBOURG"
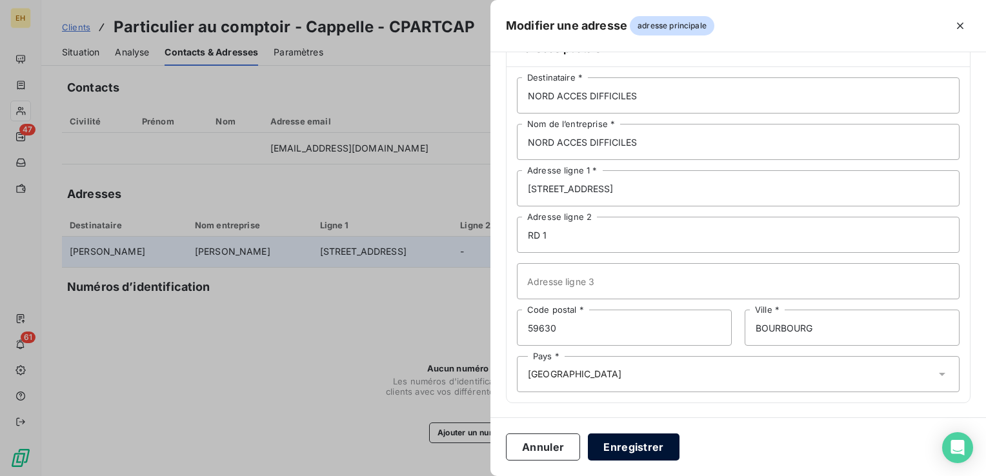
click at [640, 446] on button "Enregistrer" at bounding box center [634, 447] width 92 height 27
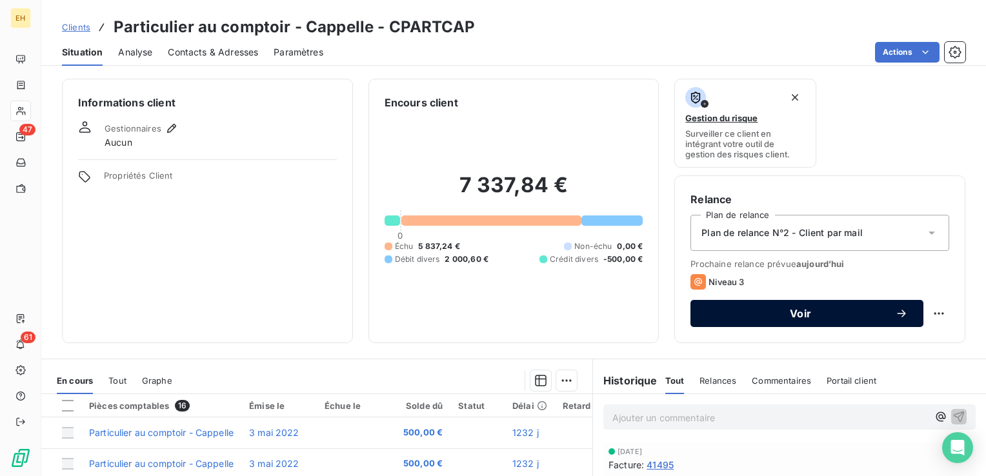
click at [781, 309] on span "Voir" at bounding box center [800, 314] width 189 height 10
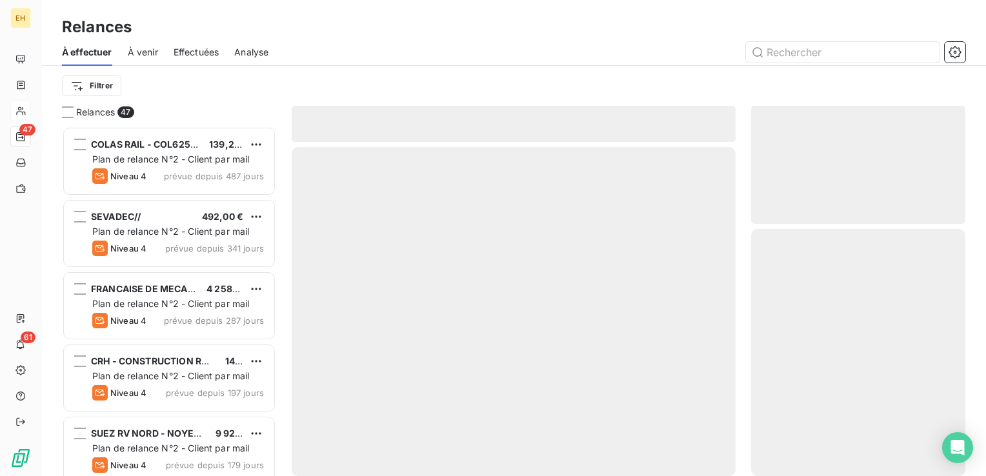
scroll to position [340, 204]
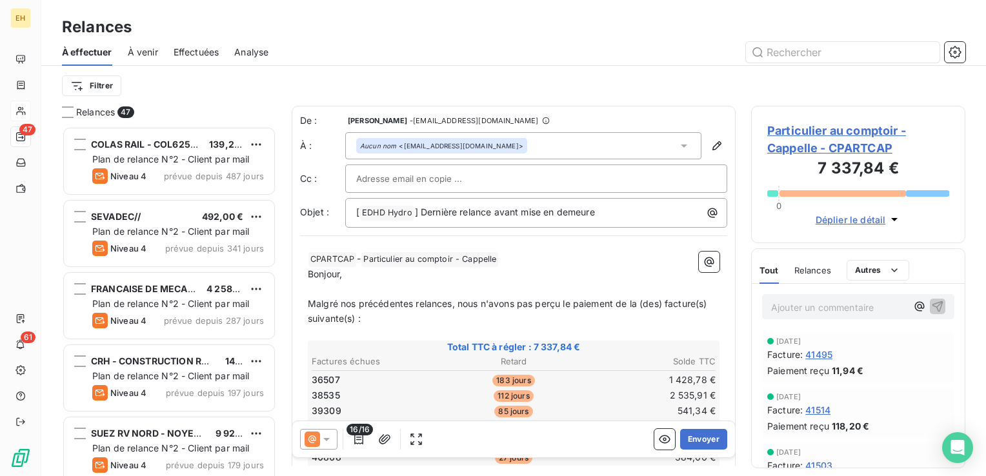
click at [325, 442] on icon at bounding box center [326, 439] width 13 height 13
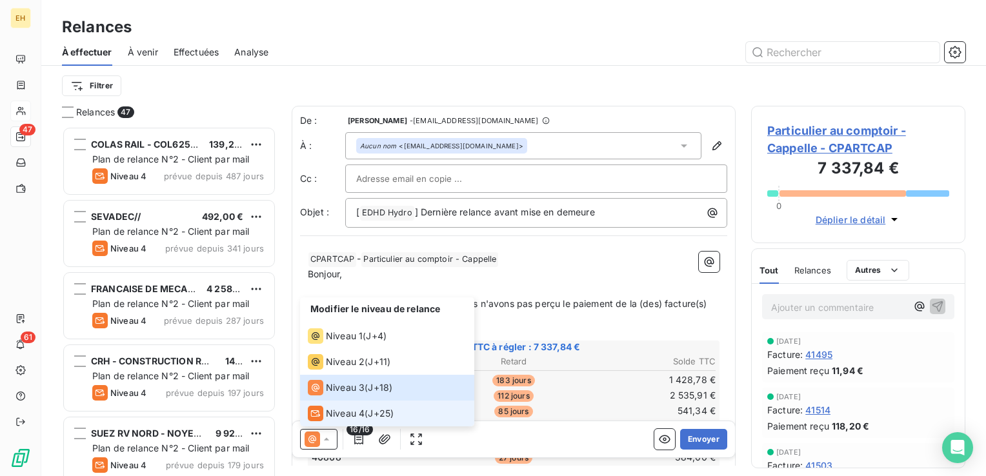
click at [327, 417] on span "Niveau 4" at bounding box center [345, 413] width 39 height 13
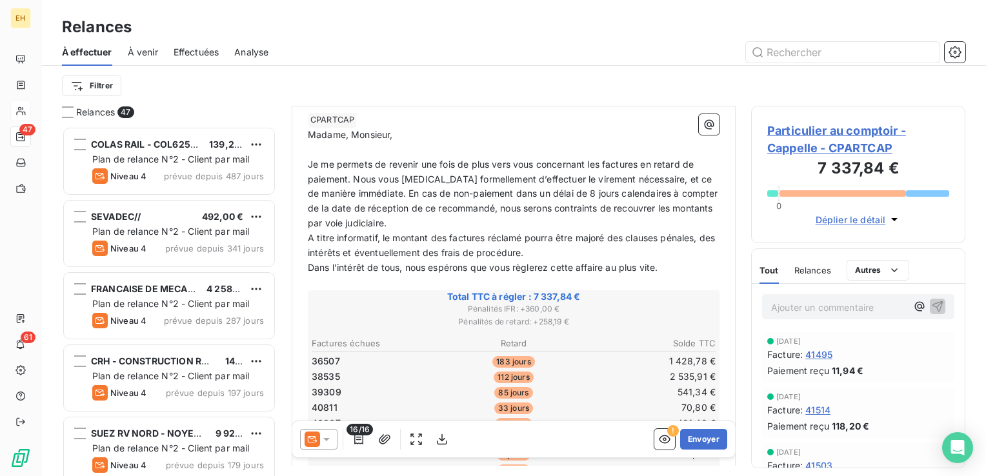
scroll to position [258, 0]
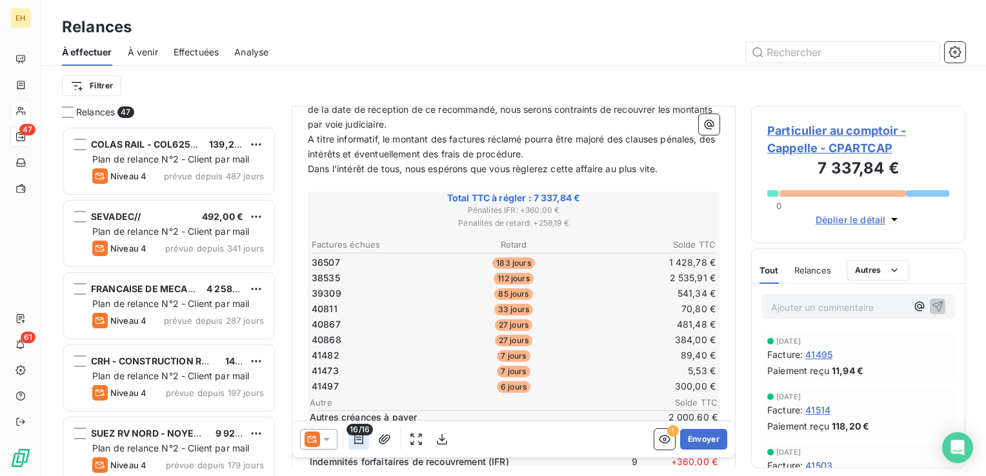
click at [361, 442] on icon "button" at bounding box center [358, 439] width 13 height 13
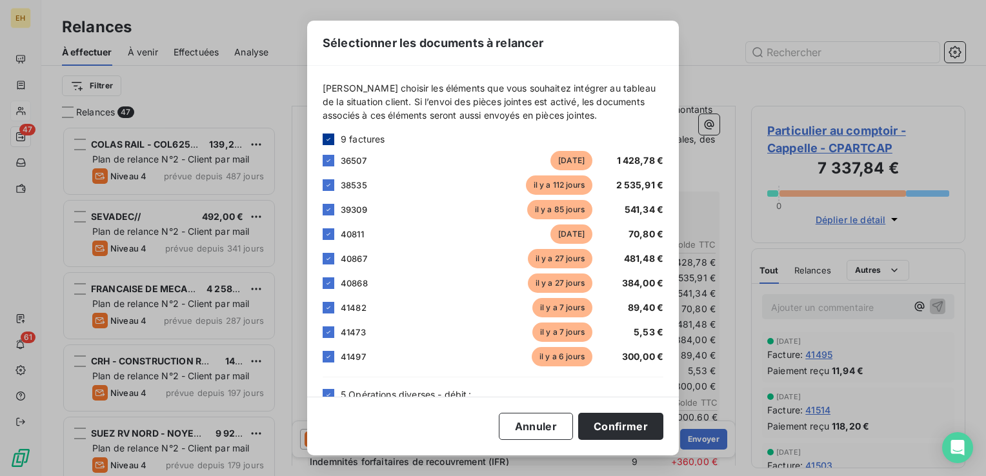
click at [325, 141] on icon at bounding box center [329, 140] width 8 height 8
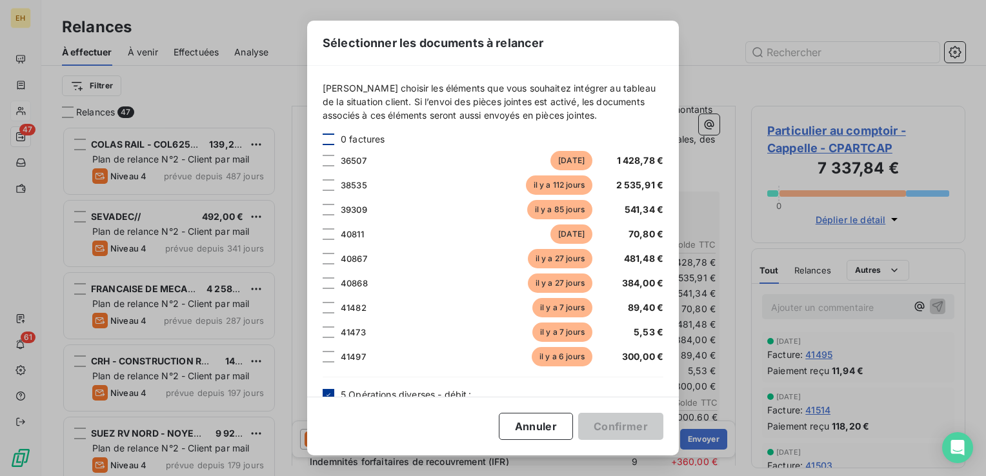
click at [325, 392] on icon at bounding box center [329, 395] width 8 height 8
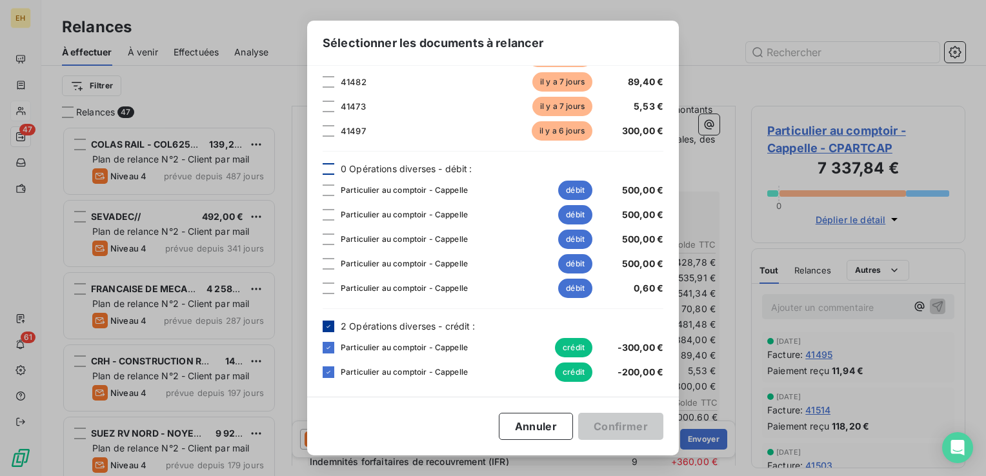
click at [331, 329] on icon at bounding box center [329, 327] width 8 height 8
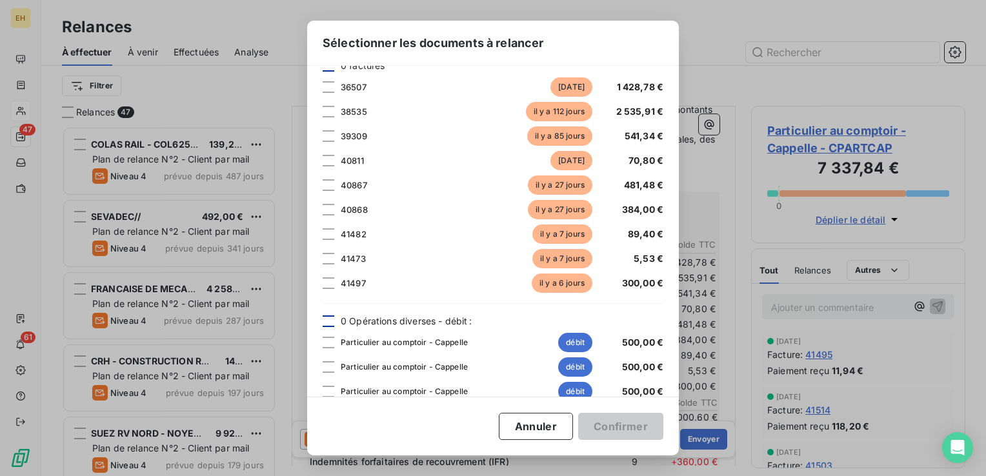
scroll to position [32, 0]
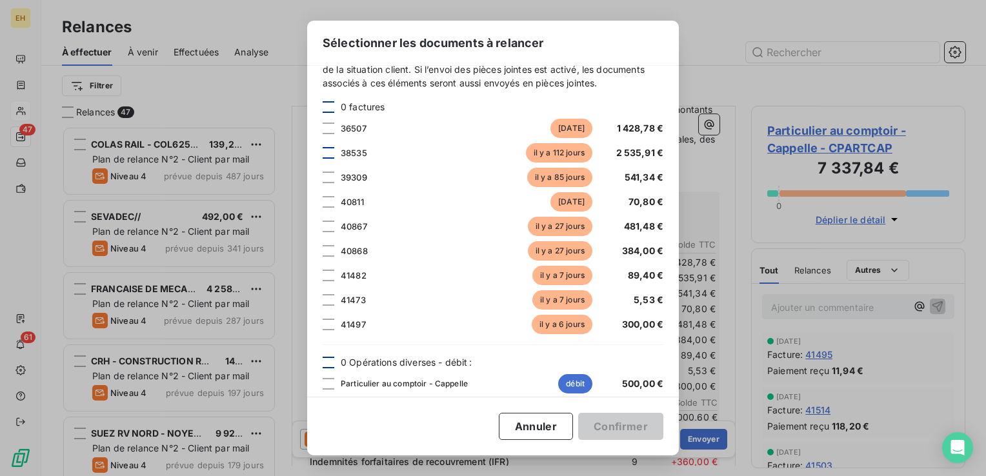
click at [327, 152] on div at bounding box center [329, 153] width 12 height 12
click at [633, 429] on button "Confirmer" at bounding box center [620, 426] width 85 height 27
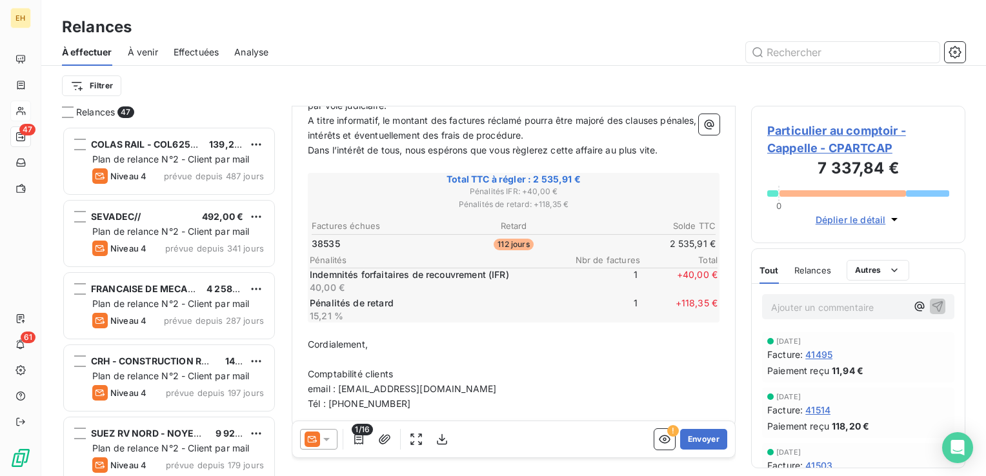
scroll to position [287, 0]
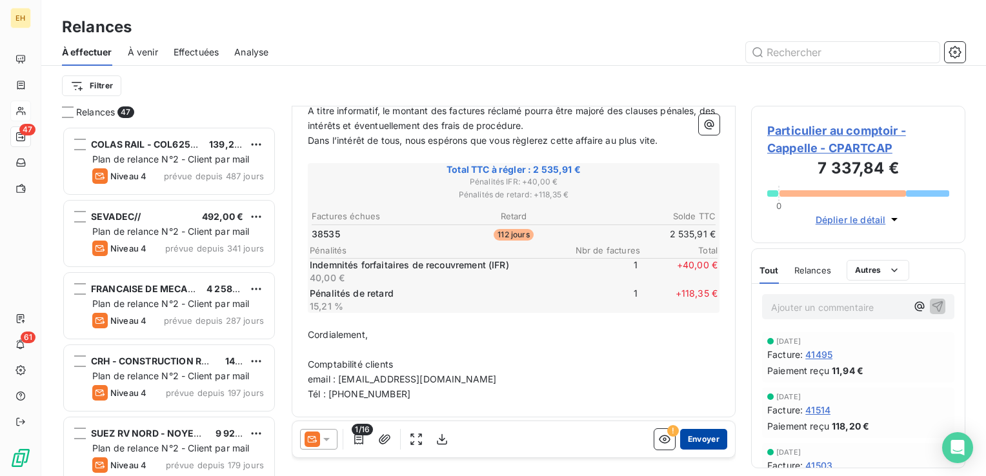
click at [690, 434] on button "Envoyer" at bounding box center [703, 439] width 47 height 21
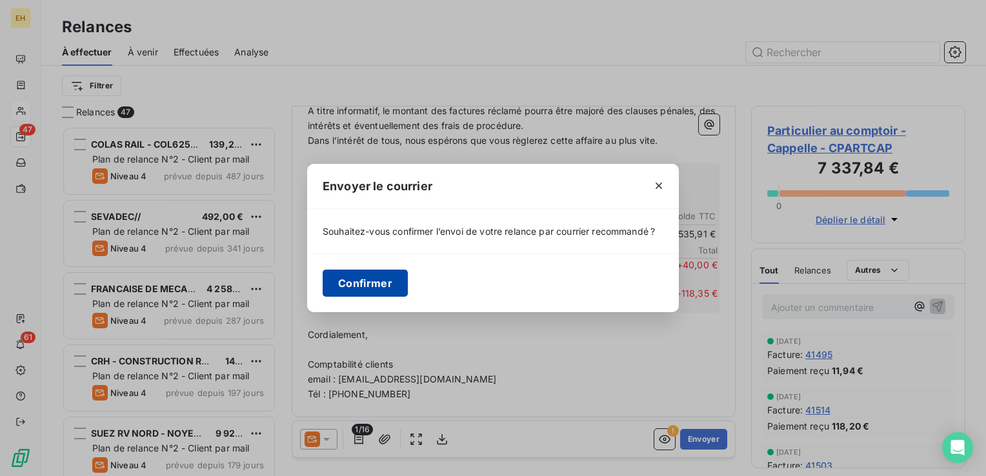
click at [367, 278] on button "Confirmer" at bounding box center [365, 283] width 85 height 27
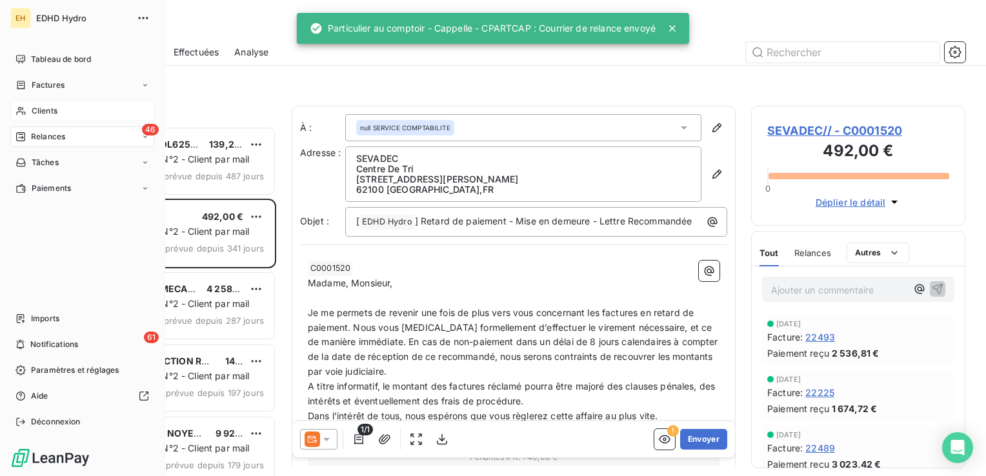
click at [37, 109] on span "Clients" at bounding box center [45, 111] width 26 height 12
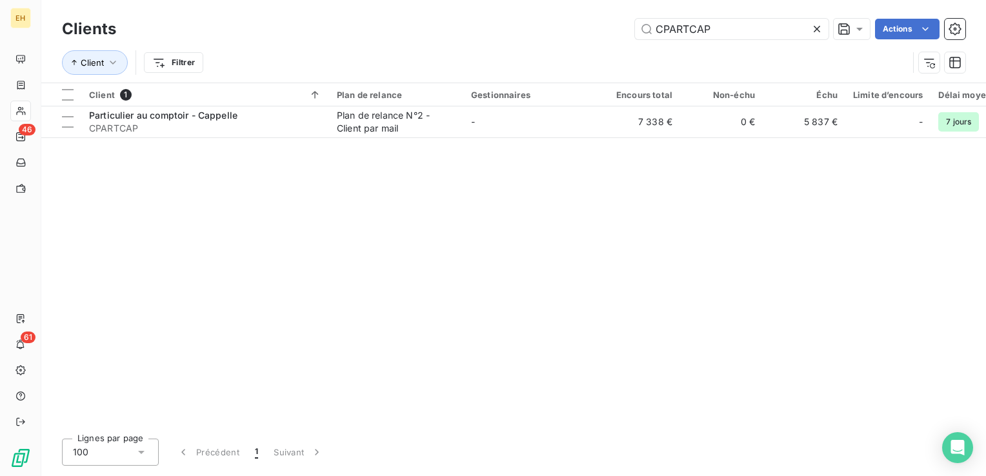
type input "CPARTCAP"
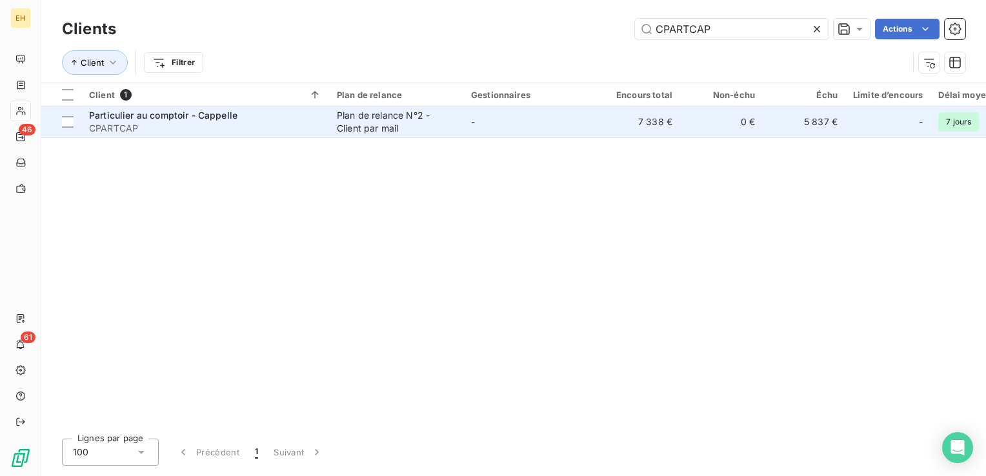
click at [484, 127] on td "-" at bounding box center [530, 121] width 134 height 31
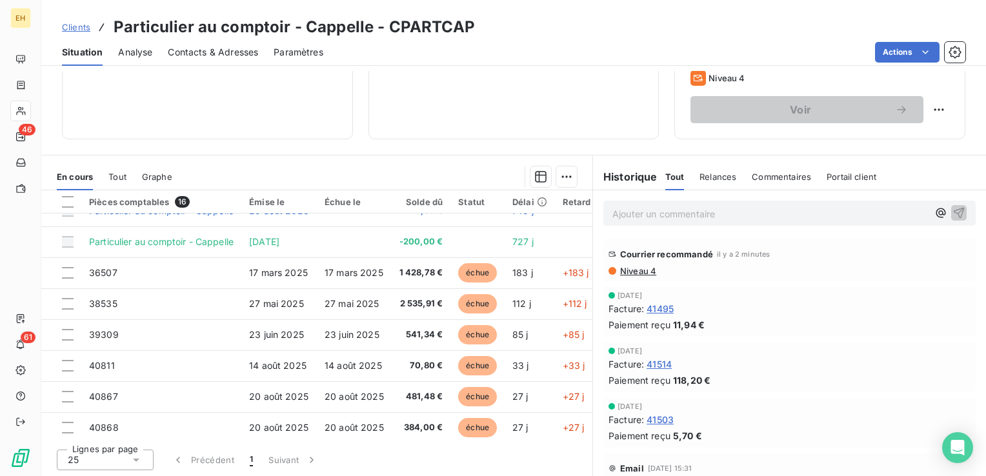
scroll to position [194, 0]
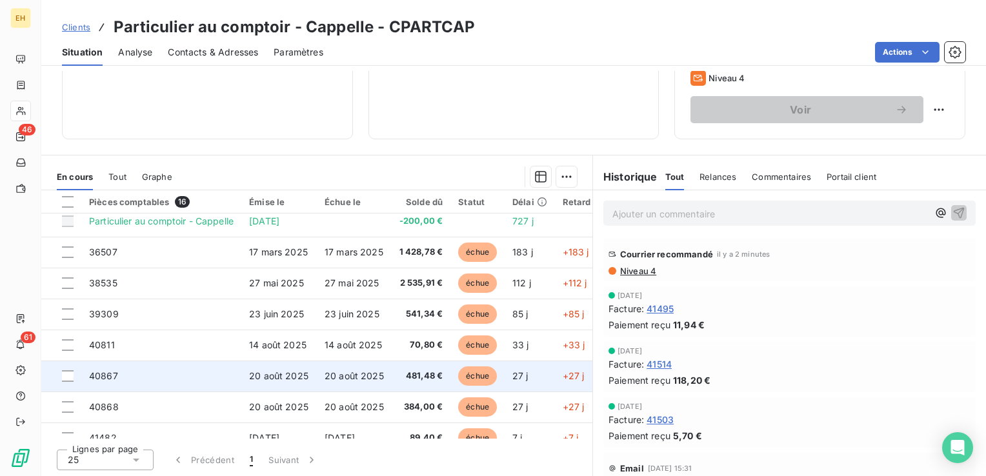
click at [186, 376] on td "40867" at bounding box center [161, 376] width 160 height 31
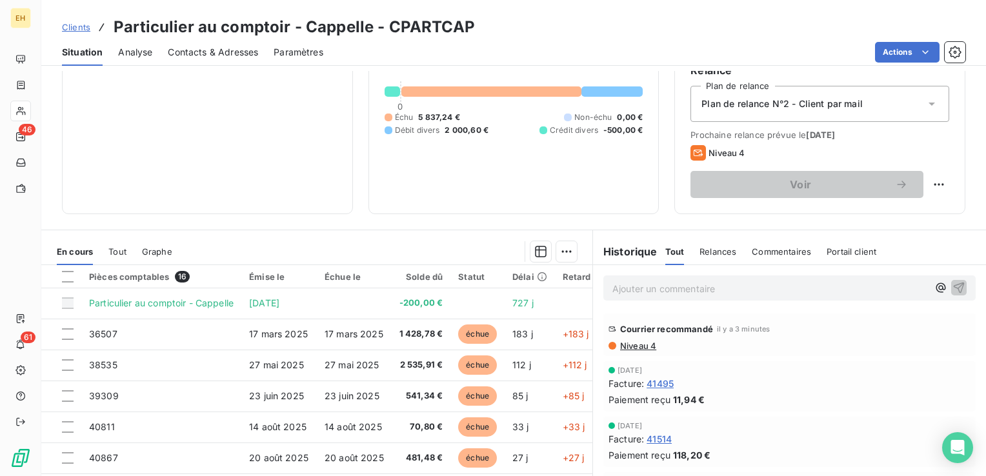
scroll to position [194, 0]
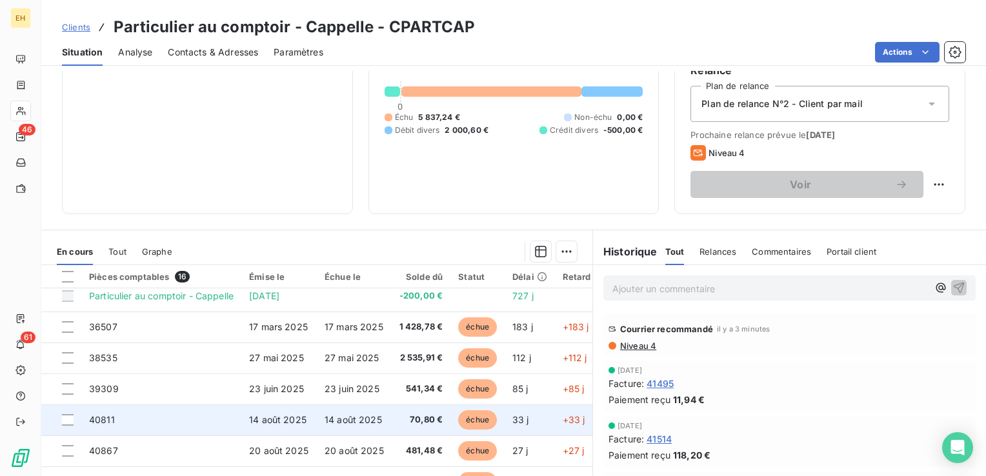
click at [230, 420] on td "40811" at bounding box center [161, 420] width 160 height 31
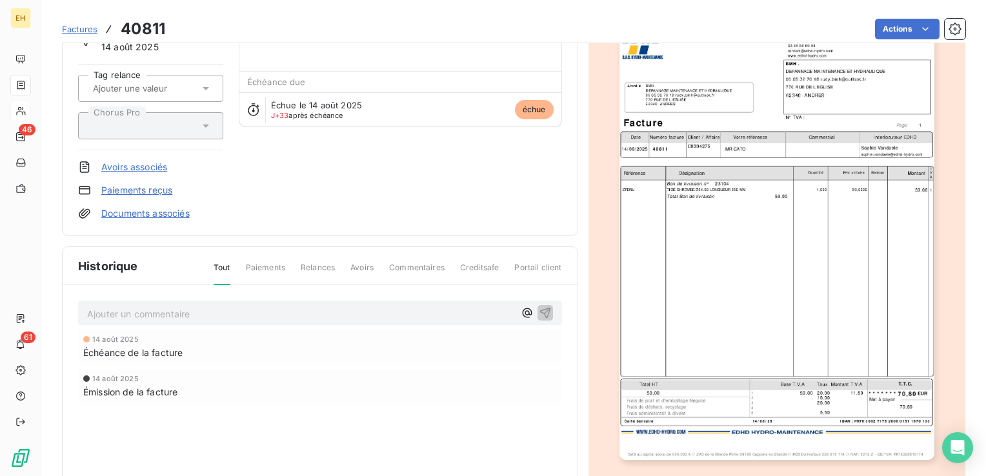
scroll to position [130, 0]
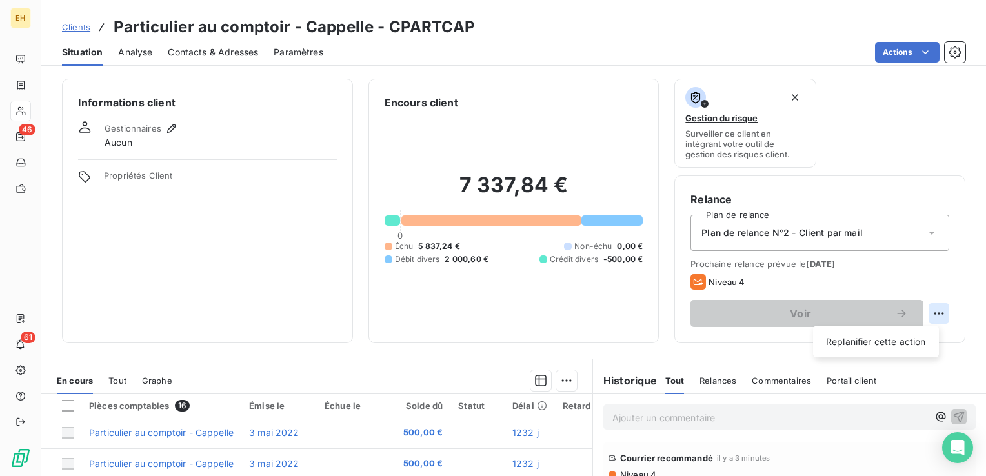
click at [933, 312] on html "EH 46 61 Clients Particulier au comptoir - Cappelle - CPARTCAP Situation Analys…" at bounding box center [493, 238] width 986 height 476
click at [911, 345] on div "Replanifier cette action" at bounding box center [876, 342] width 116 height 21
select select "8"
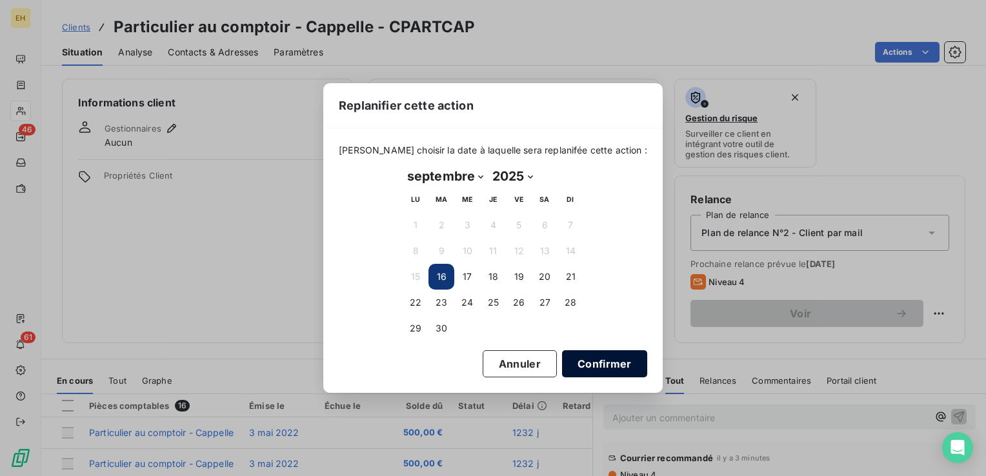
click at [571, 354] on button "Confirmer" at bounding box center [604, 363] width 85 height 27
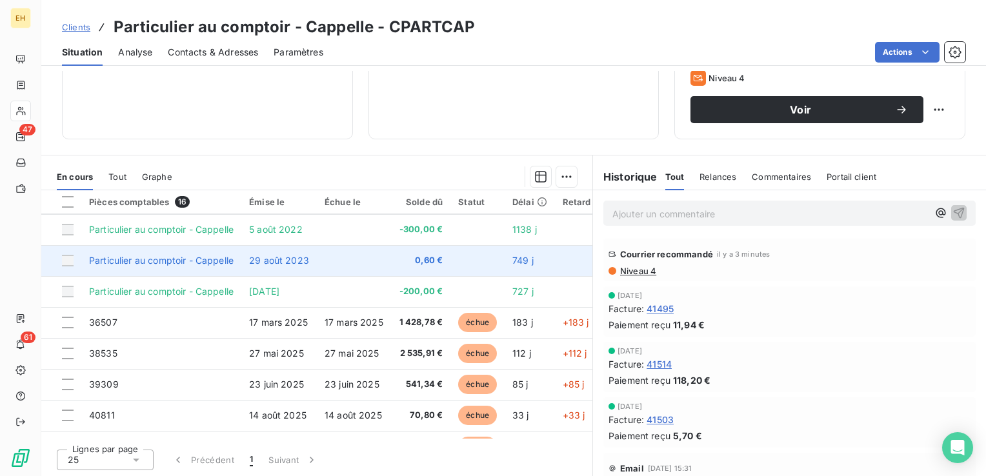
scroll to position [129, 0]
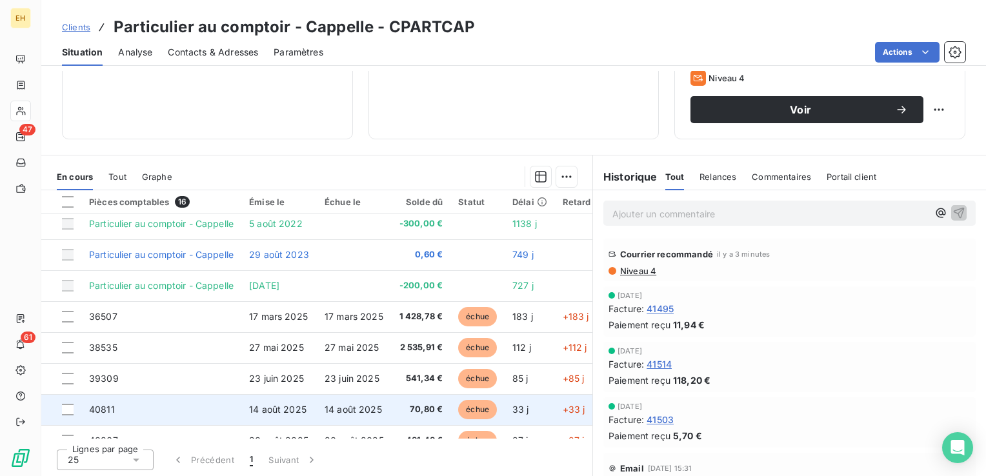
click at [344, 400] on td "14 août 2025" at bounding box center [354, 409] width 75 height 31
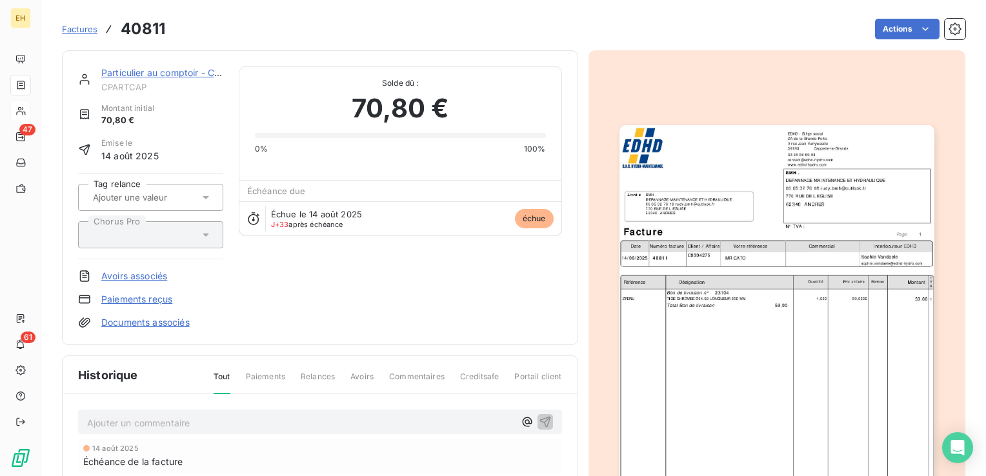
click at [671, 183] on img "button" at bounding box center [777, 347] width 315 height 445
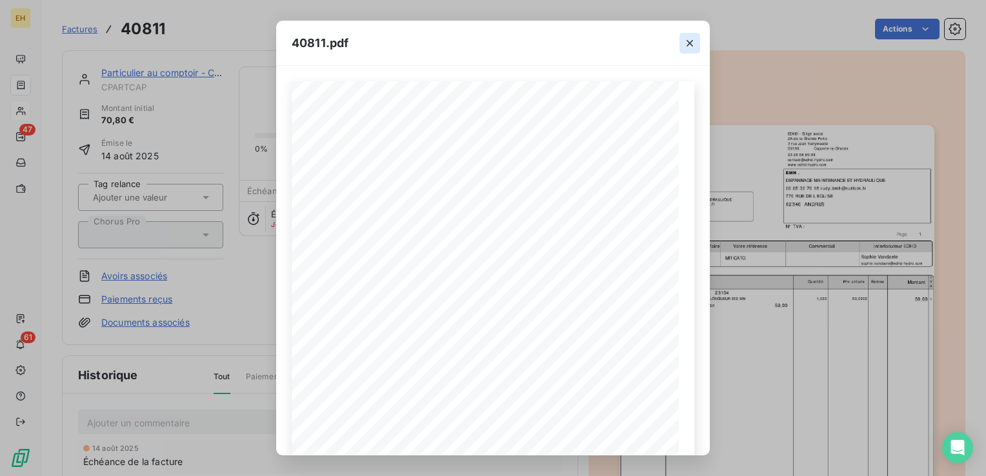
click at [689, 43] on icon "button" at bounding box center [690, 43] width 6 height 6
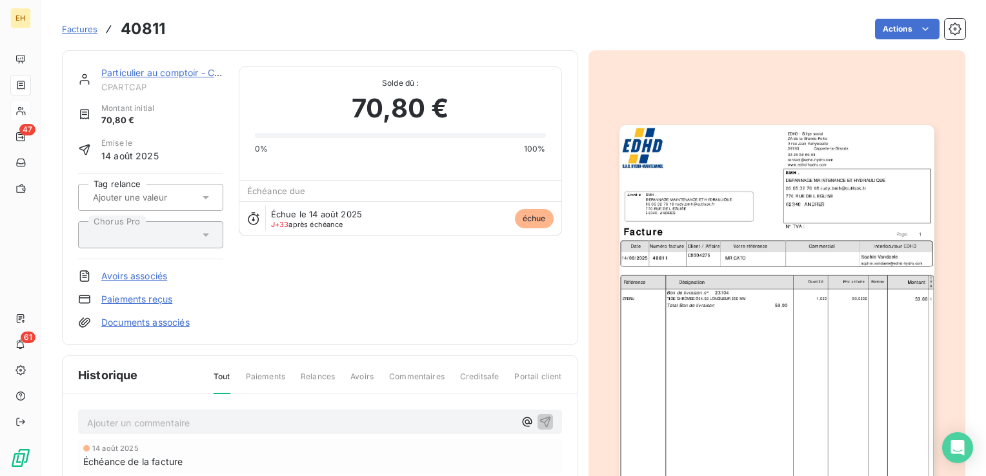
click at [163, 74] on link "Particulier au comptoir - Cappelle" at bounding box center [173, 72] width 145 height 11
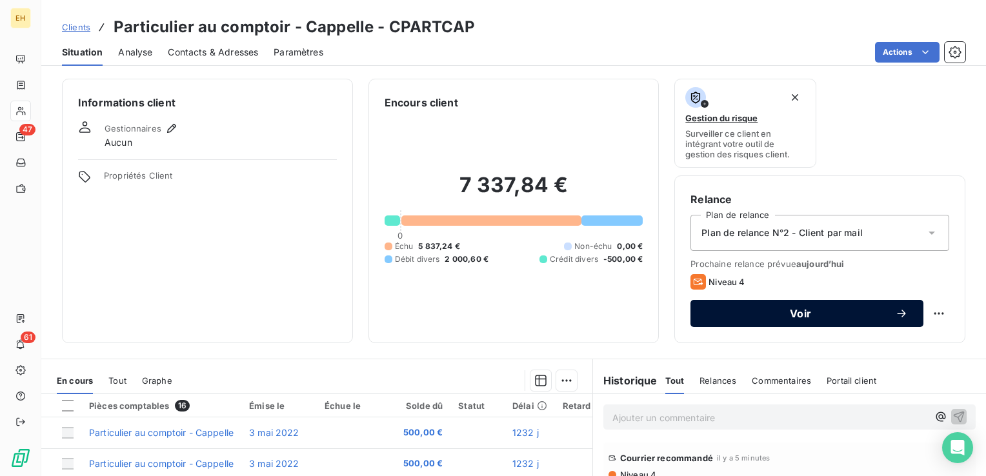
click at [773, 314] on span "Voir" at bounding box center [800, 314] width 189 height 10
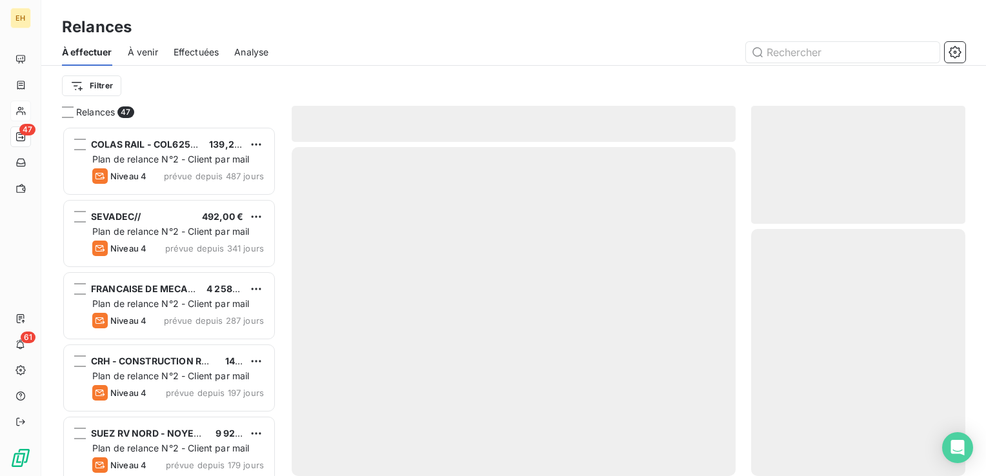
scroll to position [340, 204]
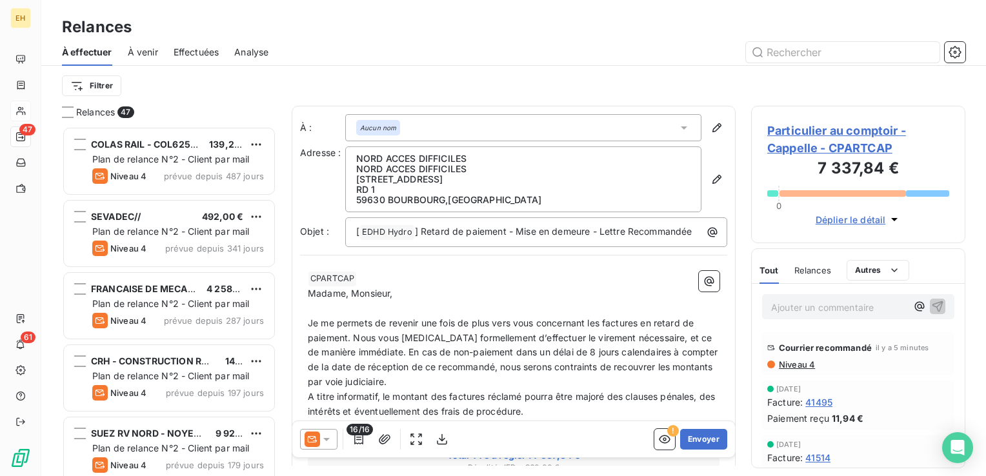
click at [325, 441] on icon at bounding box center [326, 439] width 6 height 3
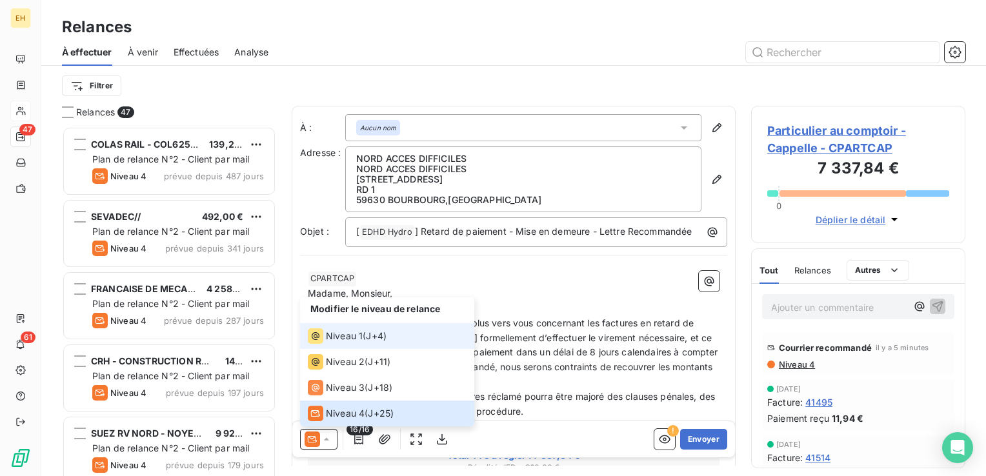
click at [360, 340] on span "Niveau 1" at bounding box center [344, 336] width 37 height 13
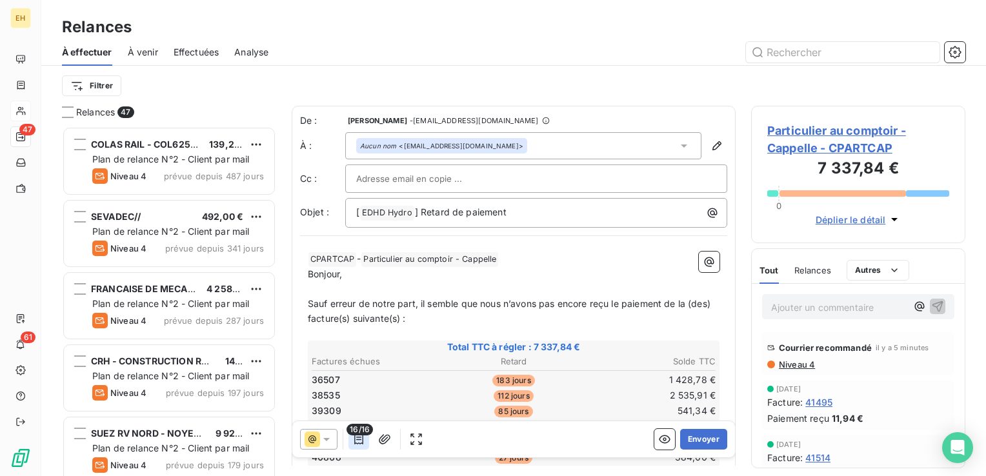
click at [358, 440] on icon "button" at bounding box center [358, 439] width 13 height 13
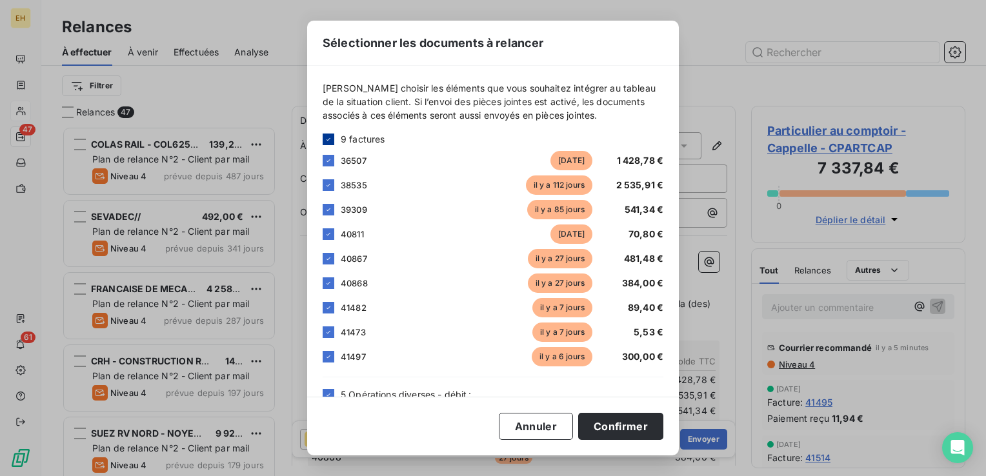
click at [327, 134] on div at bounding box center [329, 140] width 12 height 12
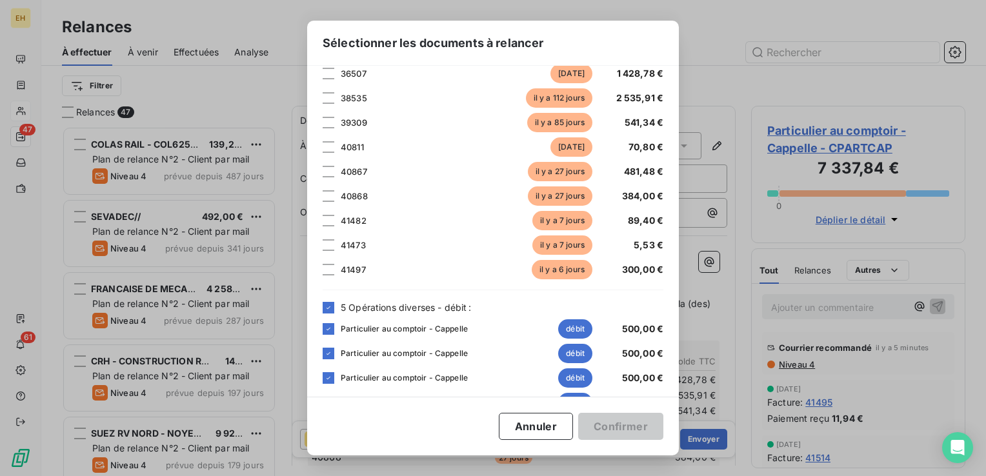
scroll to position [194, 0]
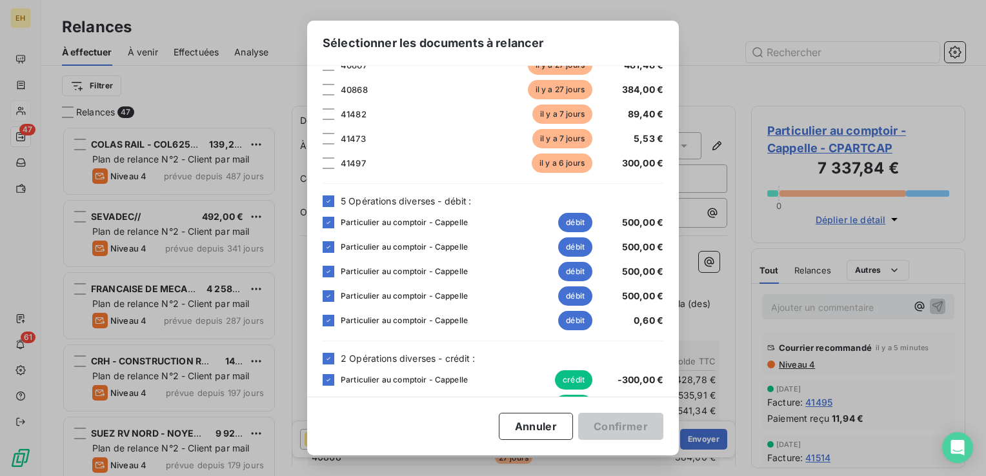
click at [329, 194] on div "5 Opérations diverses - débit :" at bounding box center [493, 201] width 341 height 14
drag, startPoint x: 330, startPoint y: 198, endPoint x: 331, endPoint y: 204, distance: 6.5
click at [330, 198] on icon at bounding box center [329, 202] width 8 height 8
click at [328, 356] on icon at bounding box center [329, 359] width 8 height 8
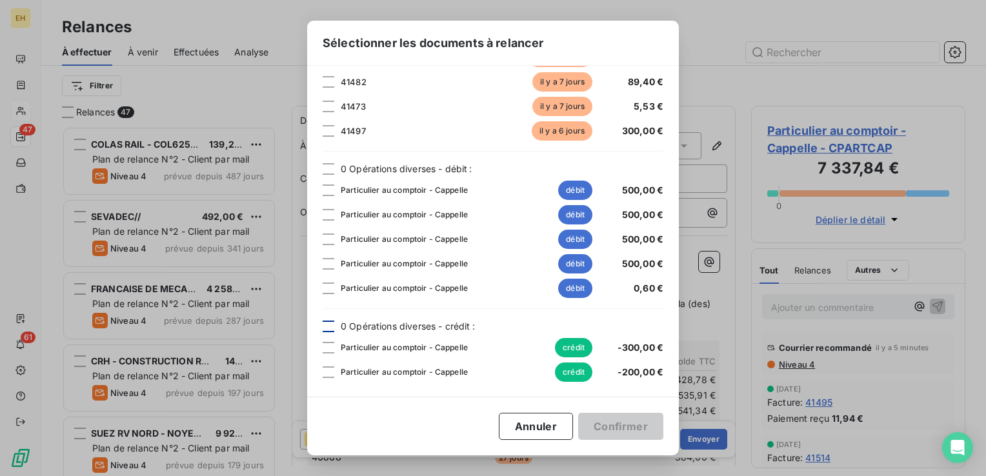
scroll to position [0, 0]
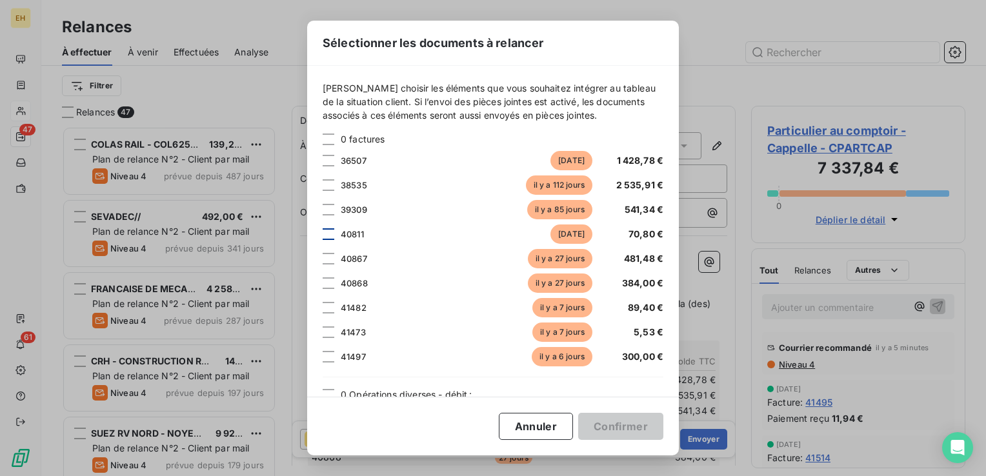
click at [329, 234] on div at bounding box center [329, 234] width 12 height 12
click at [631, 430] on button "Confirmer" at bounding box center [620, 426] width 85 height 27
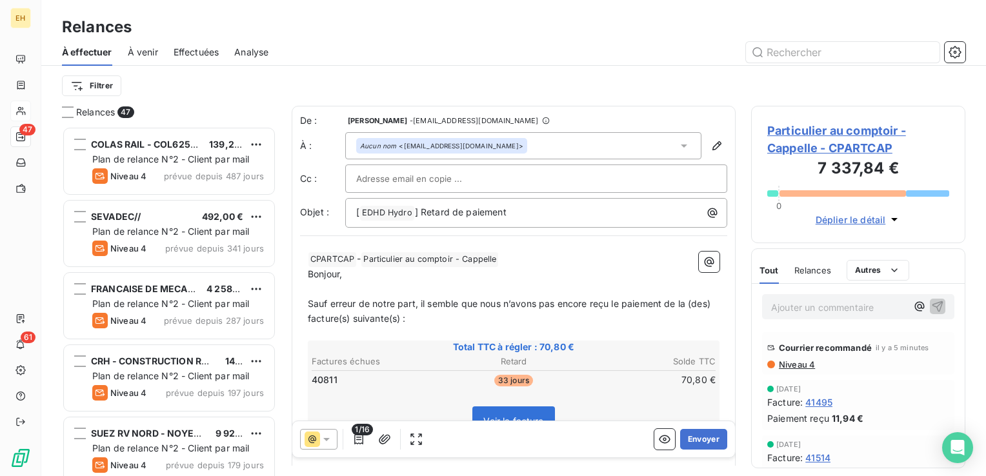
click at [341, 278] on span "Bonjour," at bounding box center [325, 274] width 34 height 11
click at [504, 258] on p "﻿ CPARTCAP ﻿ - Particulier au comptoir - Cappelle ﻿ ﻿" at bounding box center [514, 259] width 412 height 15
click at [422, 177] on input "text" at bounding box center [425, 178] width 139 height 19
click at [456, 171] on input "text" at bounding box center [425, 178] width 139 height 19
paste input "rudy.bmh@outlook.fr"
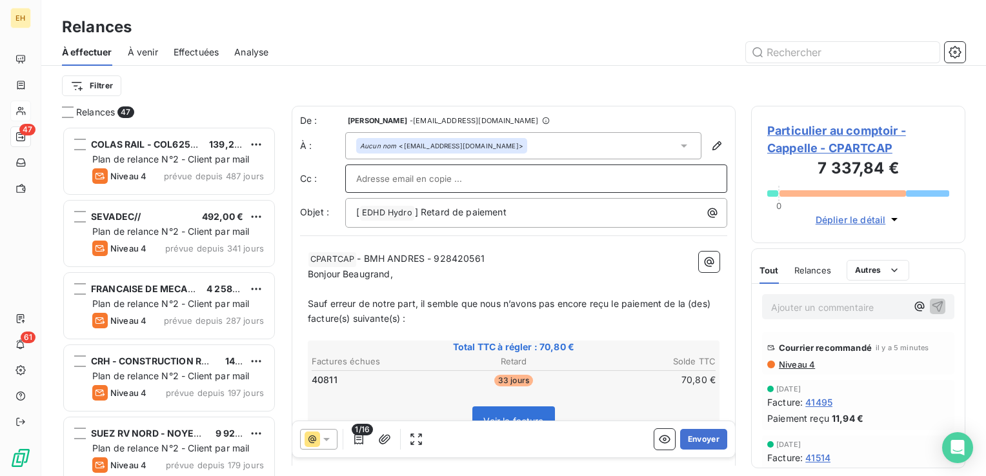
type input "rudy.bmh@outlook.fr"
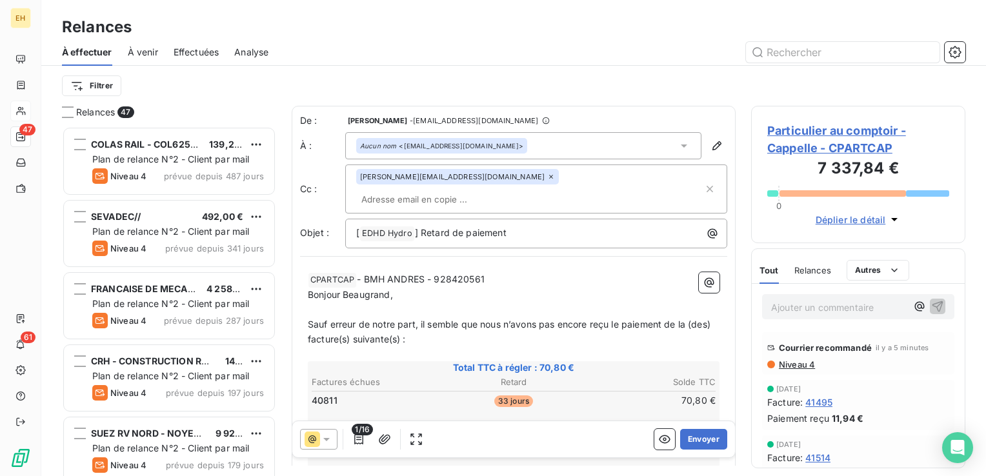
drag, startPoint x: 343, startPoint y: 274, endPoint x: 359, endPoint y: 239, distance: 37.6
click at [343, 289] on span "Bonjour Beaugrand," at bounding box center [350, 294] width 85 height 11
click at [361, 443] on icon "button" at bounding box center [358, 439] width 13 height 13
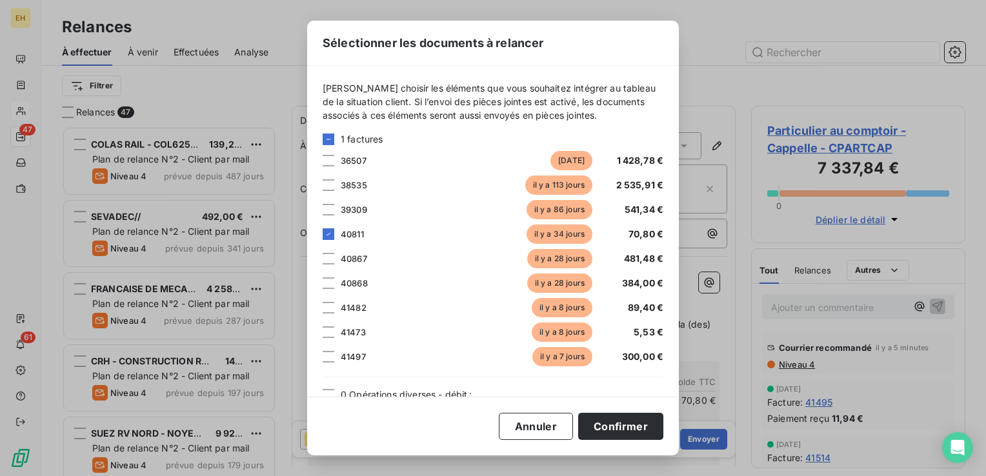
click at [361, 443] on div "Sélectionner les documents à relancer Veuillez choisir les éléments que vous so…" at bounding box center [493, 238] width 372 height 435
click at [633, 425] on button "Confirmer" at bounding box center [620, 426] width 85 height 27
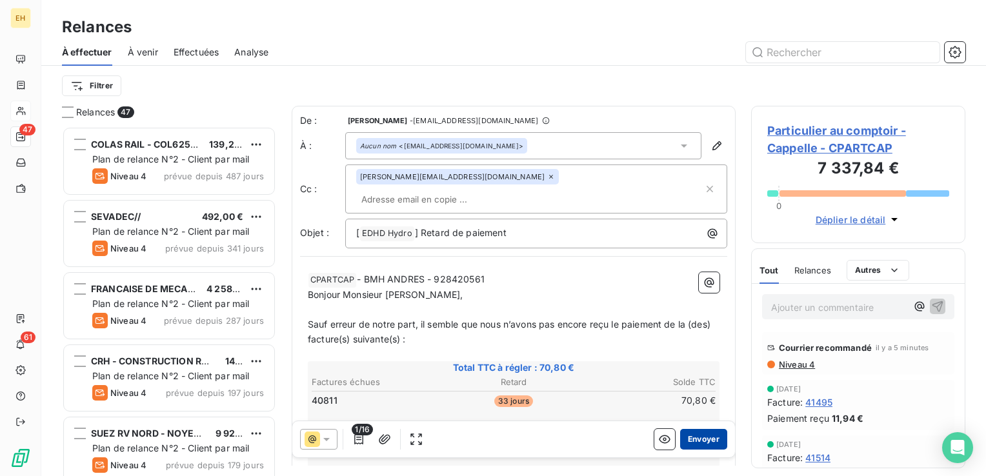
click at [685, 436] on button "Envoyer" at bounding box center [703, 439] width 47 height 21
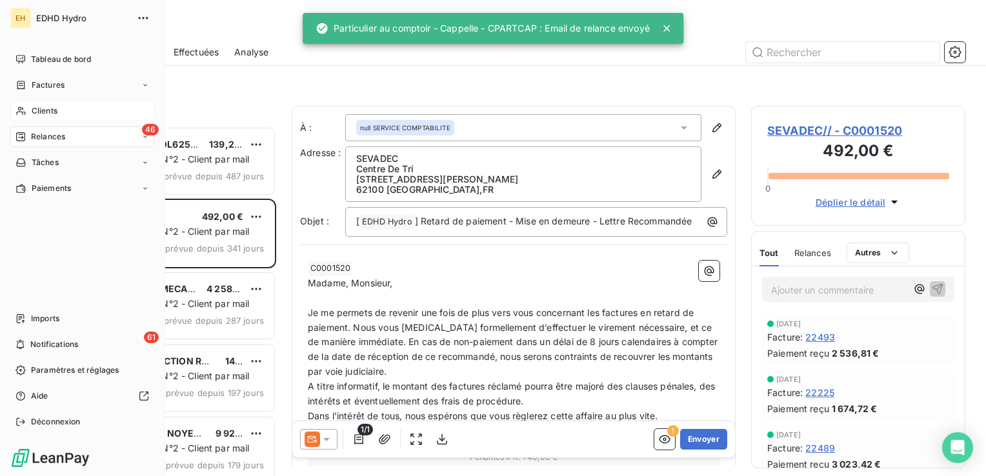
click at [37, 106] on span "Clients" at bounding box center [45, 111] width 26 height 12
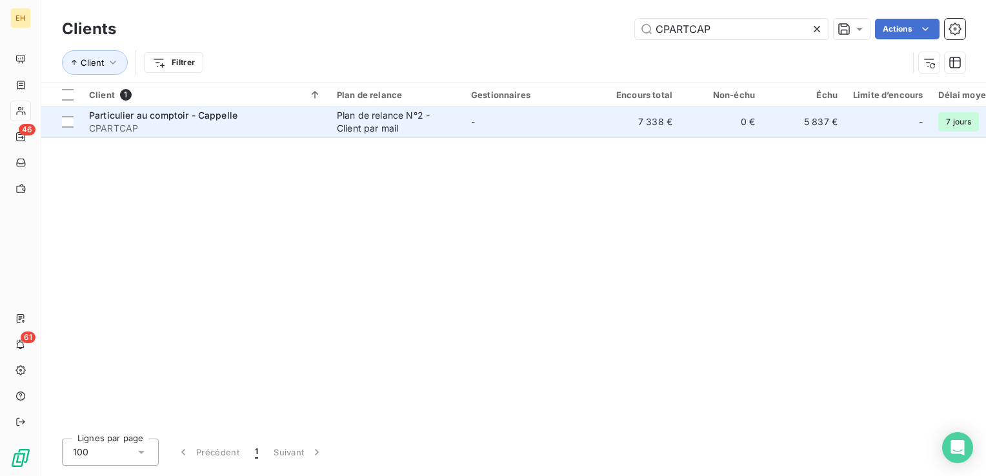
click at [190, 118] on span "Particulier au comptoir - Cappelle" at bounding box center [163, 115] width 148 height 11
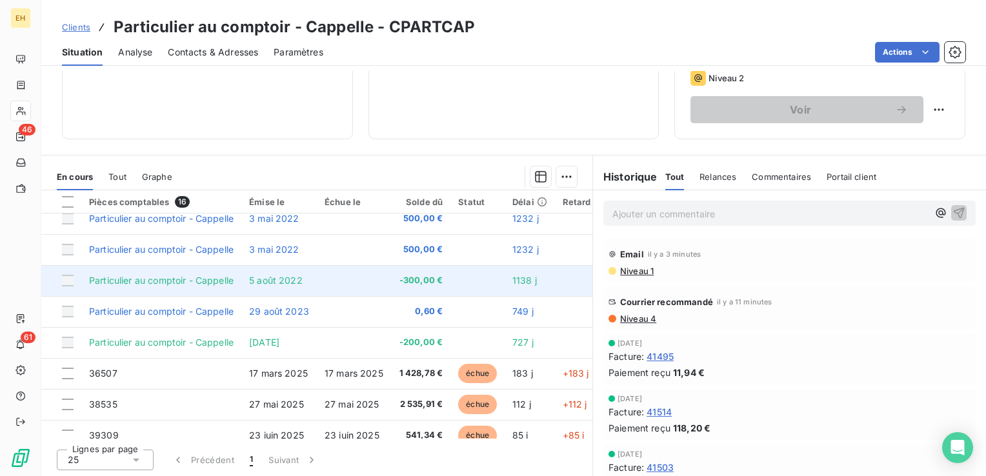
scroll to position [129, 0]
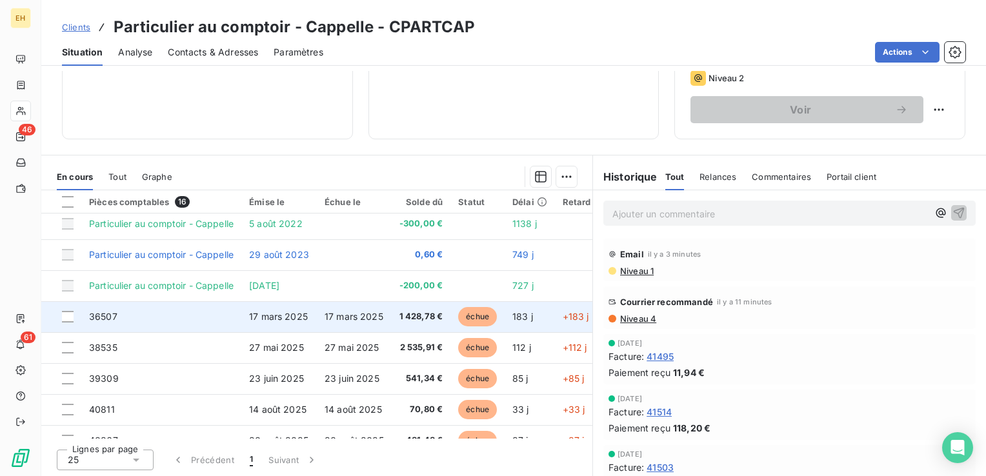
click at [258, 309] on td "17 mars 2025" at bounding box center [279, 316] width 76 height 31
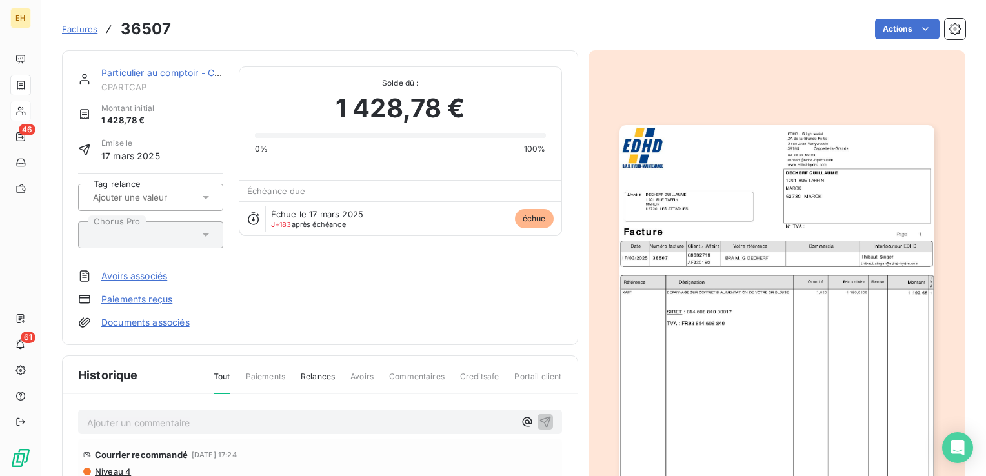
click at [798, 254] on img "button" at bounding box center [777, 347] width 315 height 445
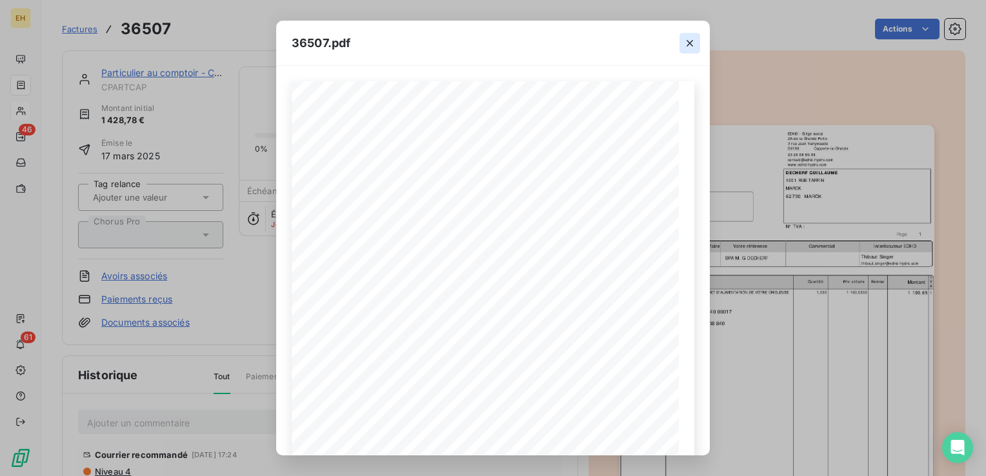
click at [689, 43] on icon "button" at bounding box center [690, 43] width 6 height 6
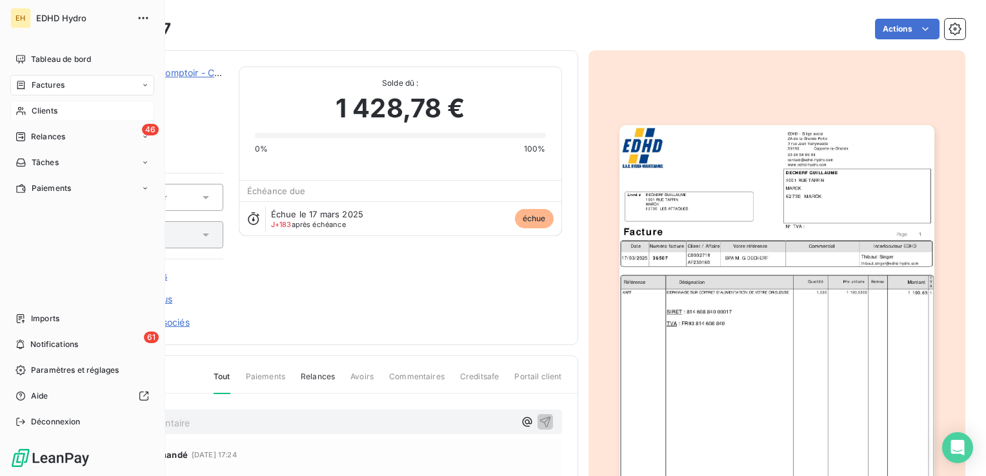
click at [52, 109] on span "Clients" at bounding box center [45, 111] width 26 height 12
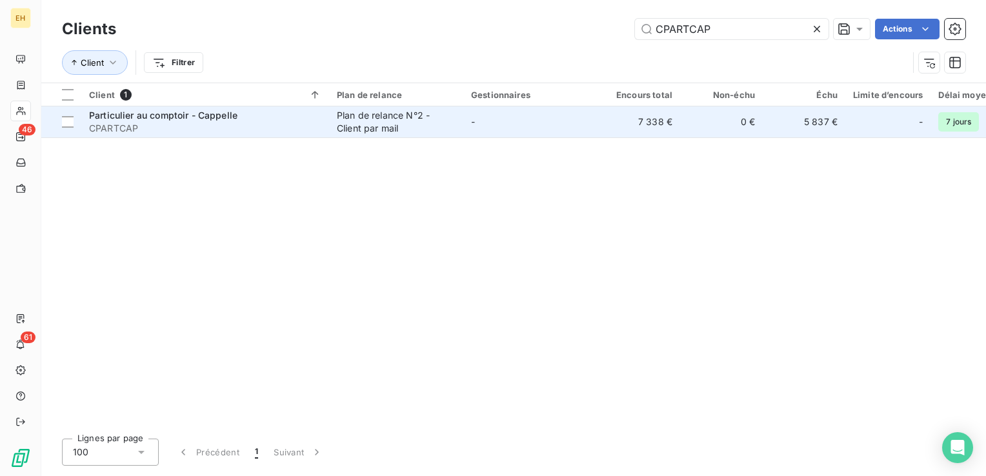
click at [189, 126] on span "CPARTCAP" at bounding box center [205, 128] width 232 height 13
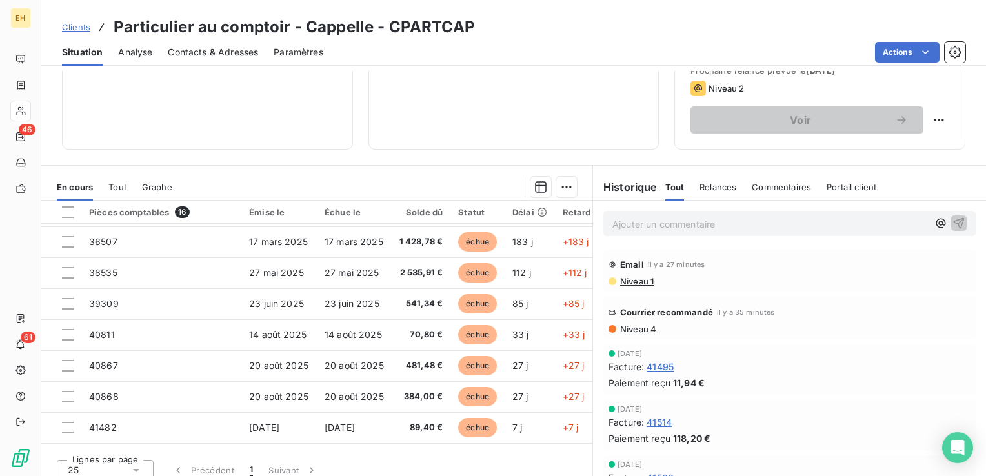
scroll to position [258, 0]
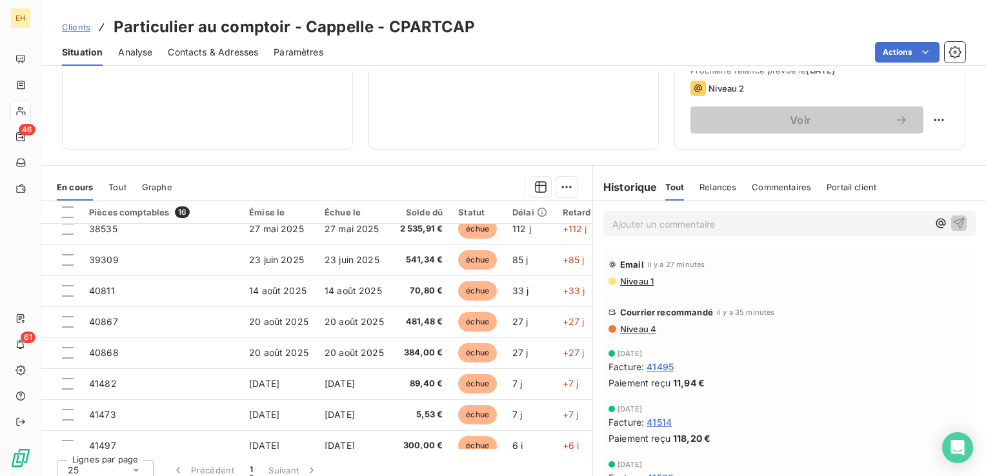
click at [287, 330] on td "20 août 2025" at bounding box center [279, 322] width 76 height 31
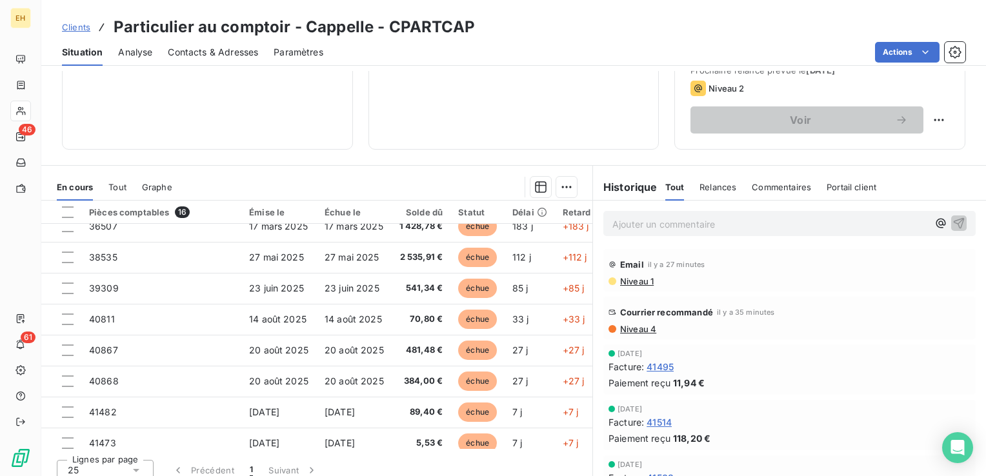
scroll to position [258, 0]
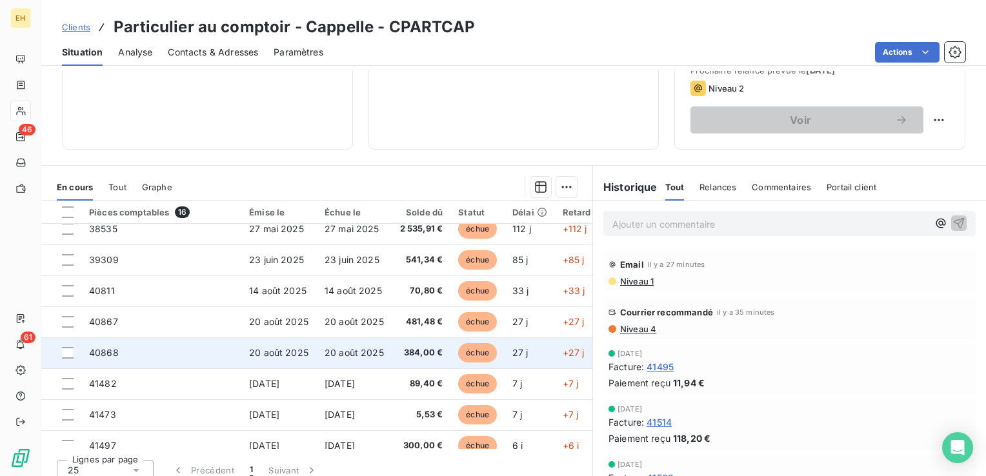
click at [335, 348] on span "20 août 2025" at bounding box center [354, 352] width 59 height 11
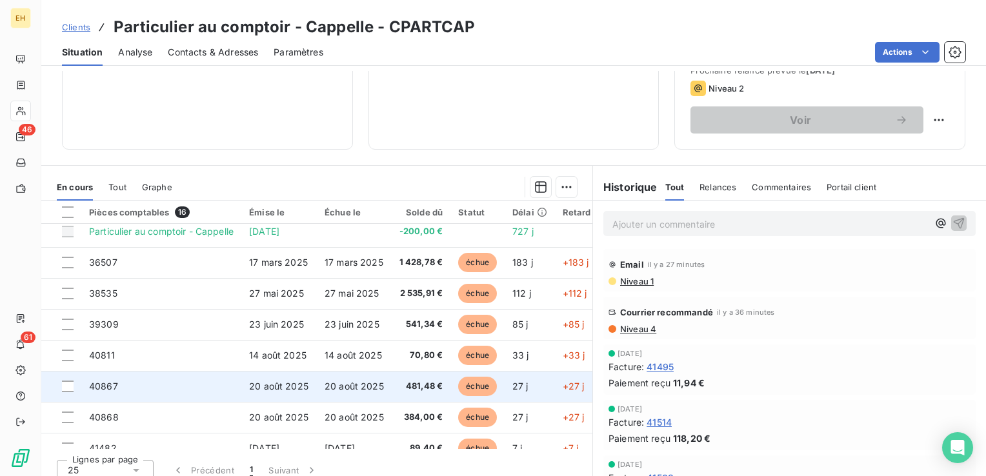
scroll to position [258, 0]
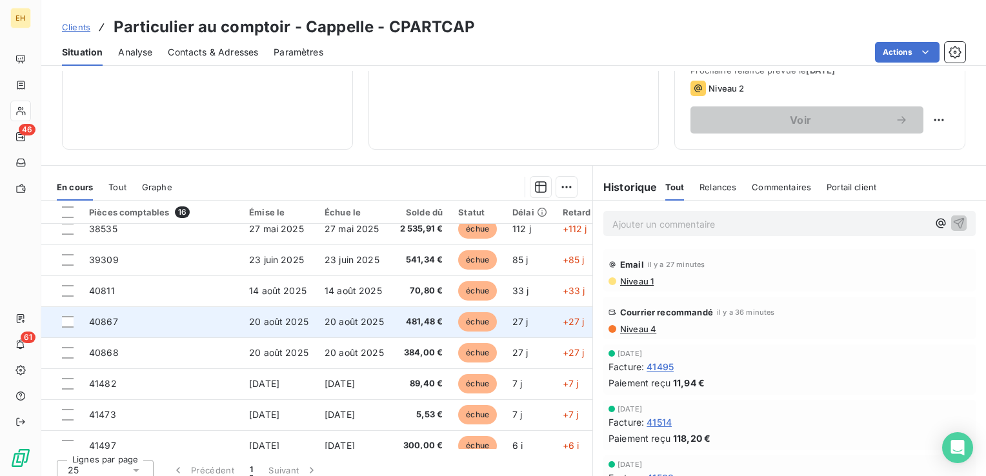
click at [383, 324] on span "20 août 2025" at bounding box center [354, 321] width 59 height 11
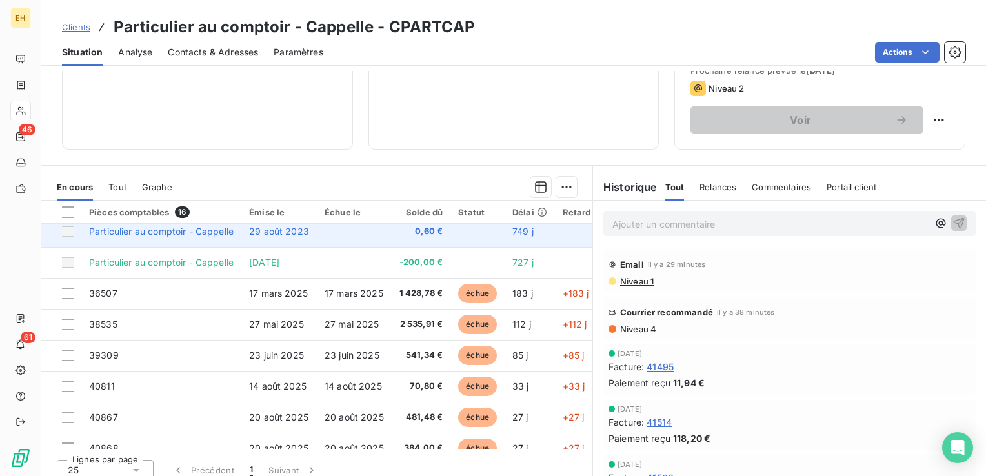
scroll to position [194, 0]
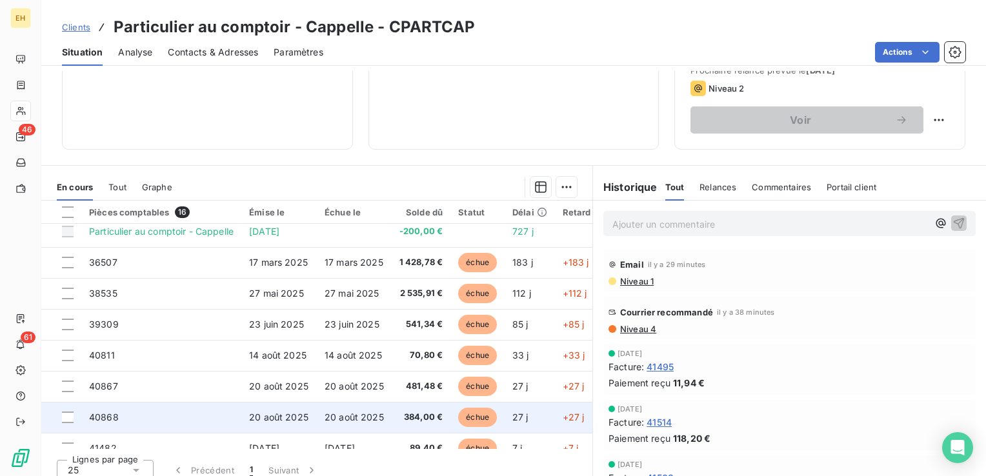
click at [372, 414] on span "20 août 2025" at bounding box center [354, 417] width 59 height 11
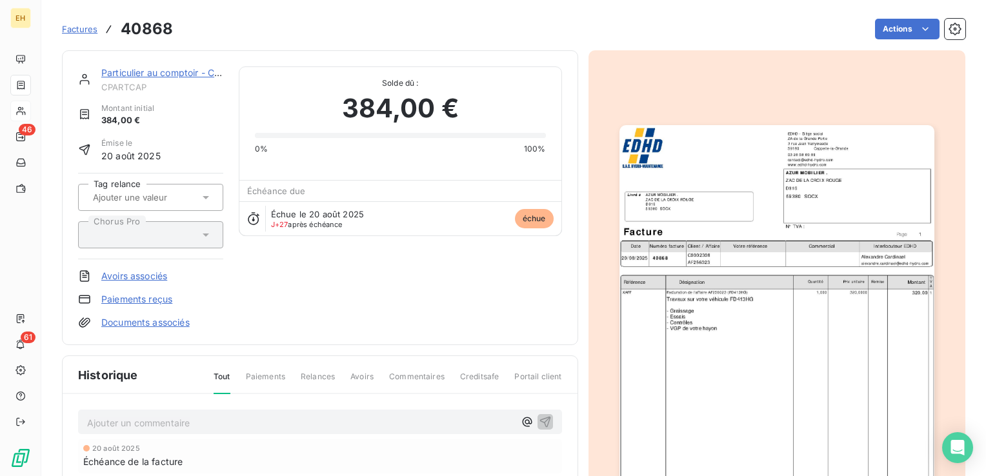
click at [129, 73] on link "Particulier au comptoir - Cappelle" at bounding box center [173, 72] width 145 height 11
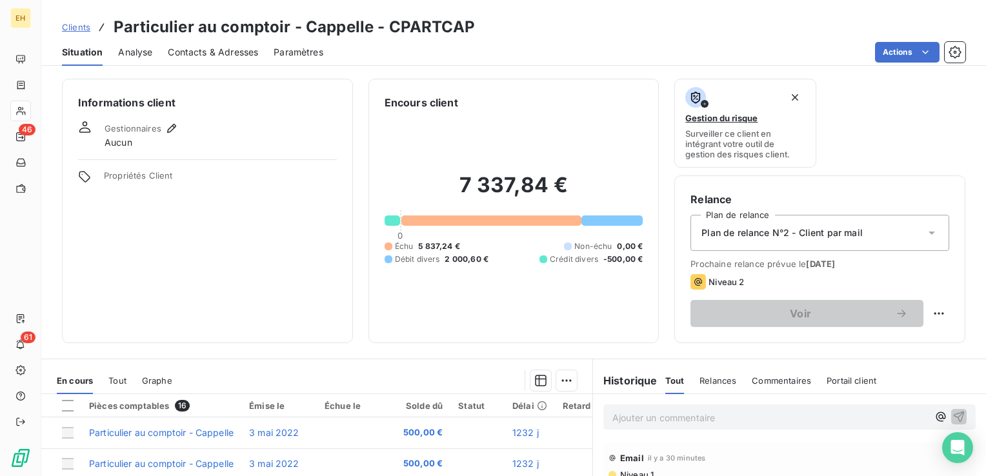
click at [219, 49] on span "Contacts & Adresses" at bounding box center [213, 52] width 90 height 13
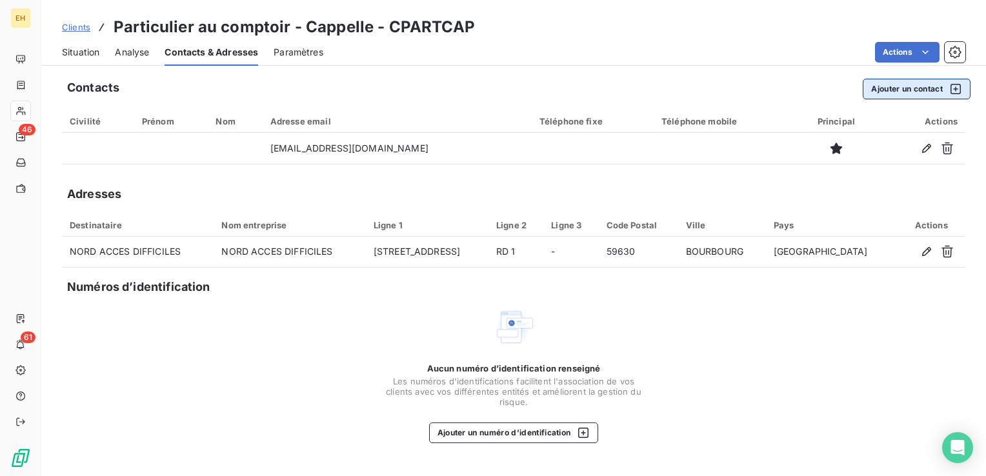
click at [922, 93] on button "Ajouter un contact" at bounding box center [917, 89] width 108 height 21
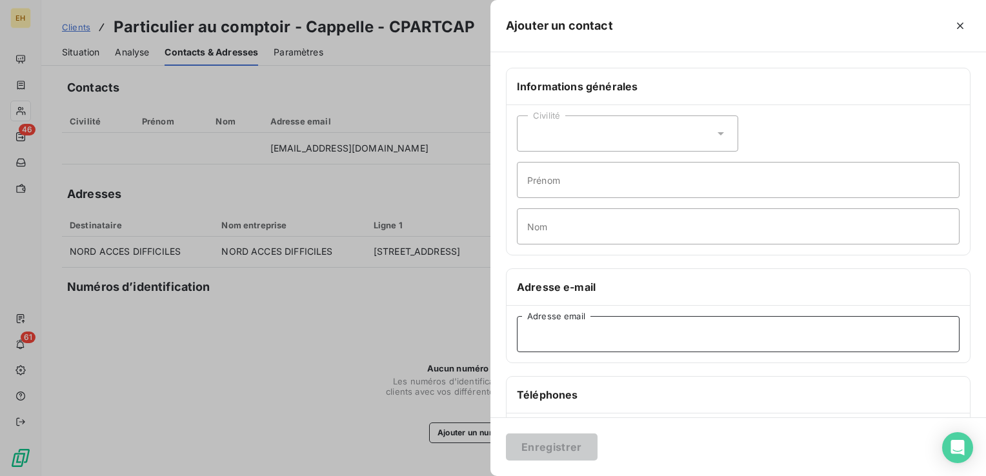
click at [552, 336] on input "Adresse email" at bounding box center [738, 334] width 443 height 36
click at [317, 174] on div at bounding box center [493, 238] width 986 height 476
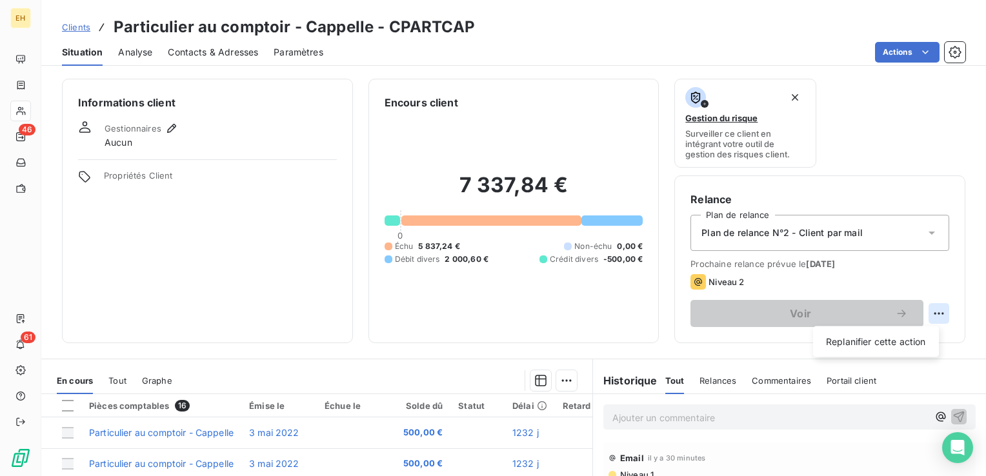
click at [919, 312] on html "EH 46 61 Clients Particulier au comptoir - Cappelle - CPARTCAP Situation Analys…" at bounding box center [493, 238] width 986 height 476
click at [901, 349] on div "Replanifier cette action" at bounding box center [876, 342] width 116 height 21
select select "8"
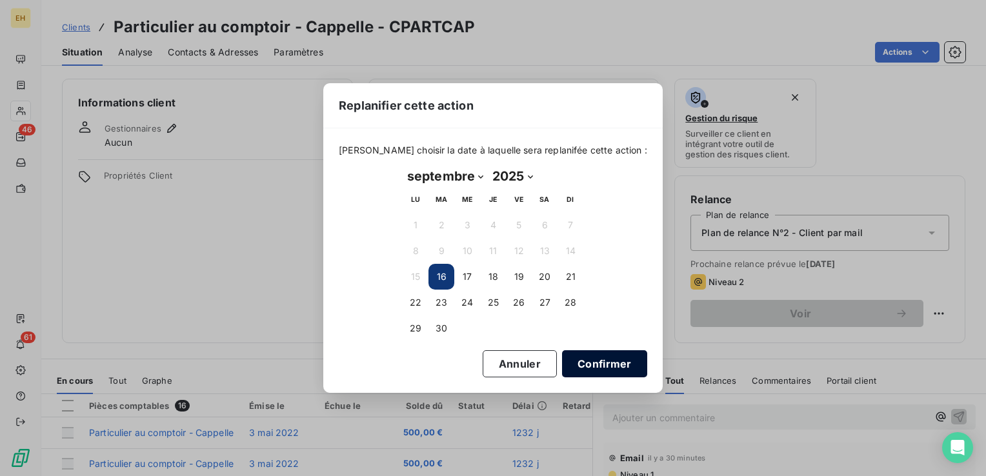
click at [581, 365] on button "Confirmer" at bounding box center [604, 363] width 85 height 27
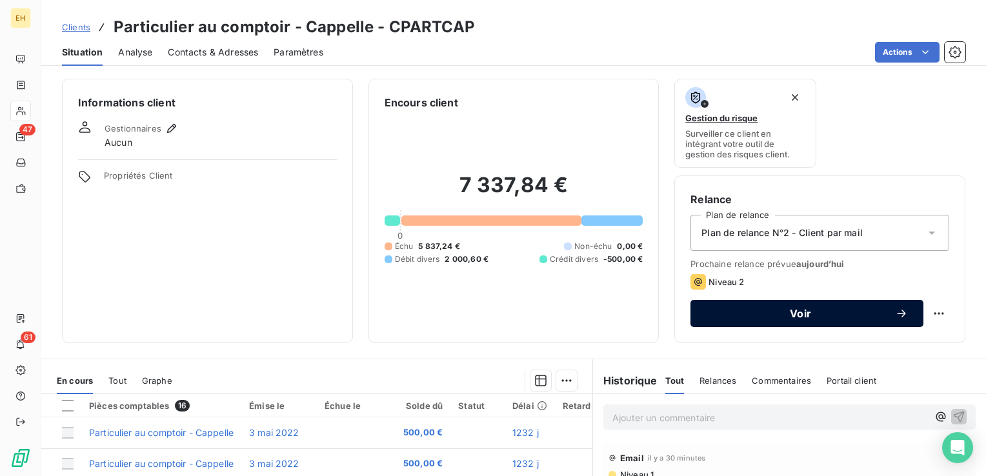
click at [791, 318] on span "Voir" at bounding box center [800, 314] width 189 height 10
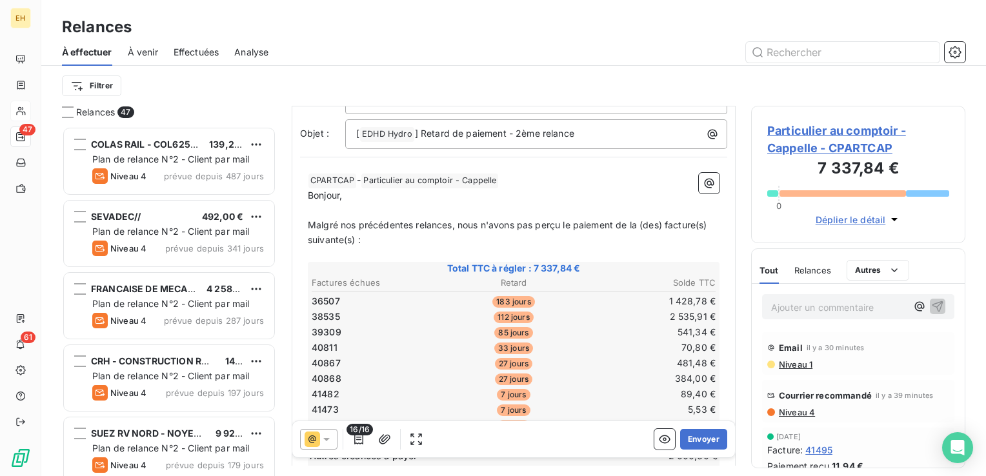
scroll to position [129, 0]
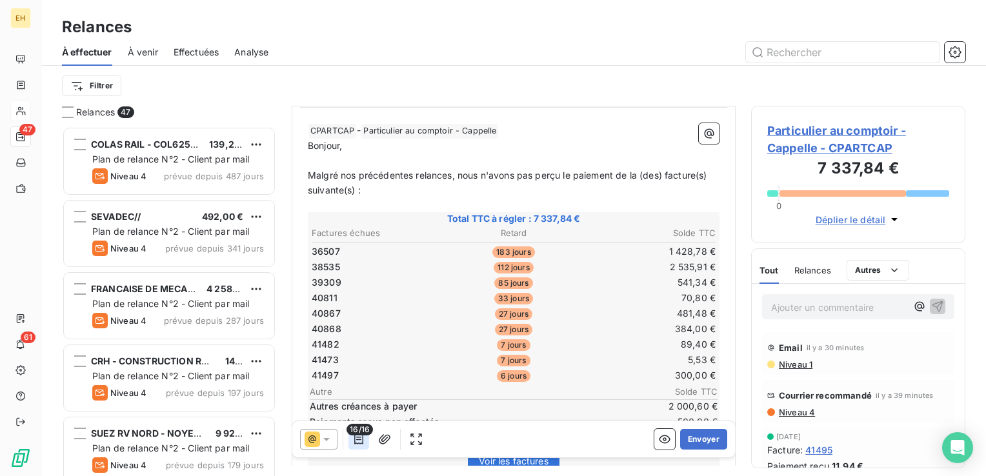
click at [355, 440] on icon "button" at bounding box center [358, 439] width 13 height 13
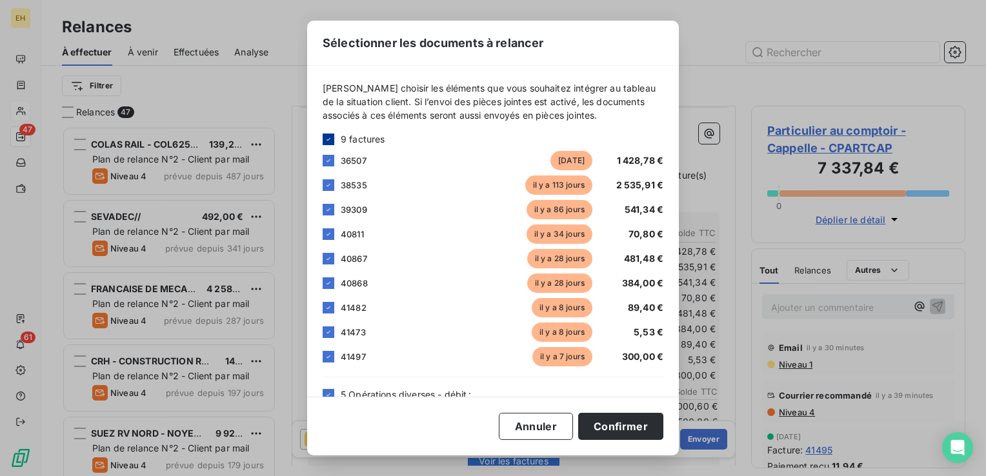
click at [329, 137] on icon at bounding box center [329, 140] width 8 height 8
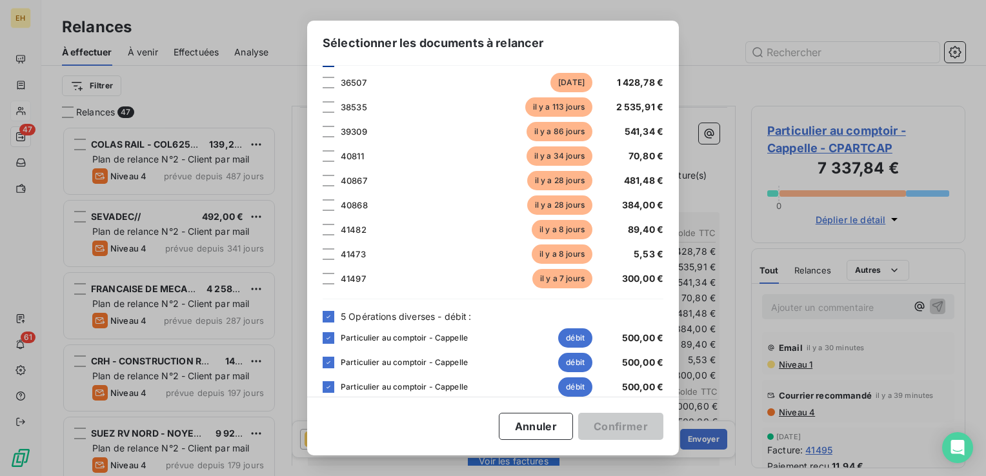
scroll to position [226, 0]
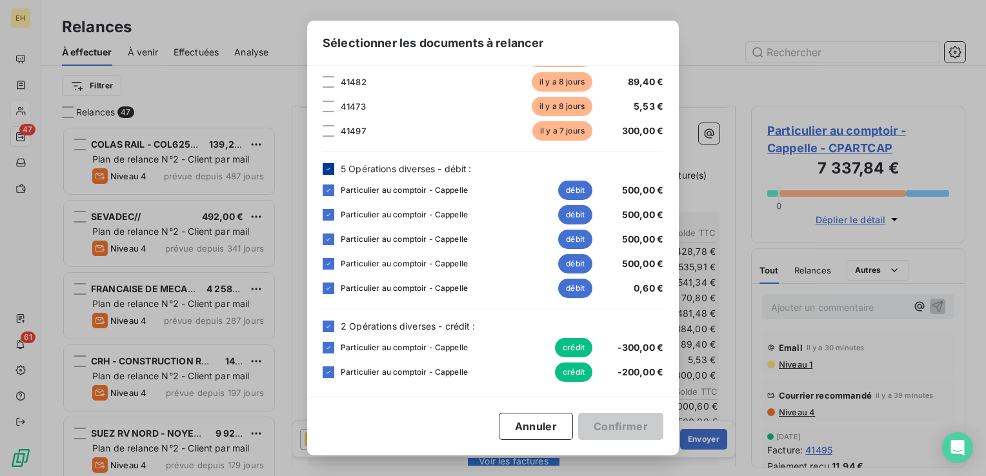
click at [334, 167] on div "5 Opérations diverses - débit :" at bounding box center [493, 169] width 341 height 14
click at [328, 168] on icon at bounding box center [329, 169] width 8 height 8
click at [328, 325] on icon at bounding box center [329, 327] width 8 height 8
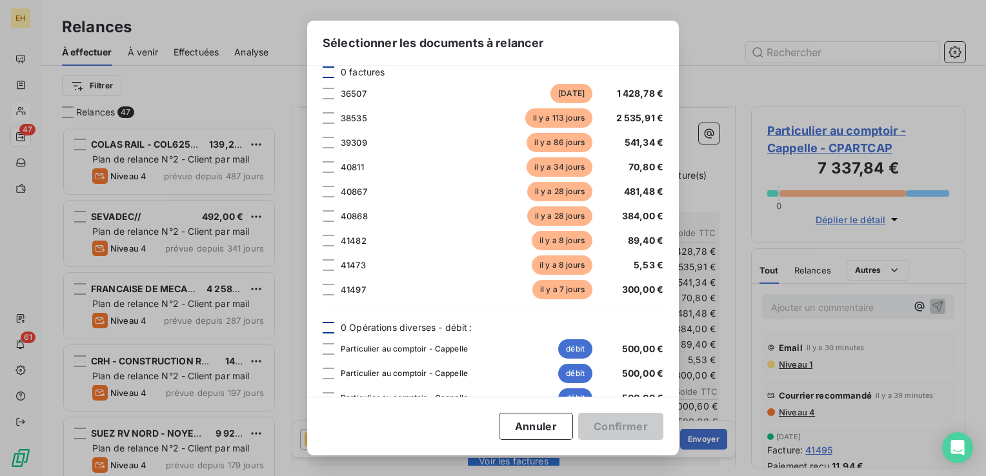
scroll to position [32, 0]
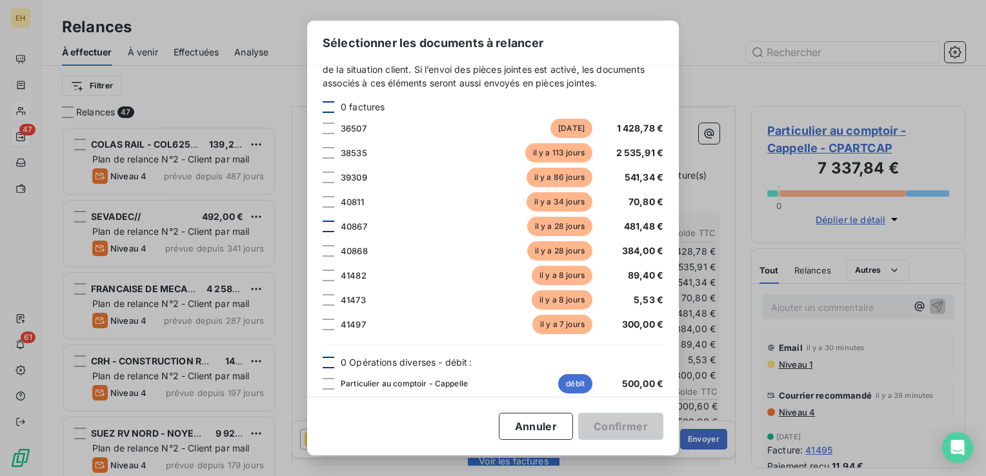
click at [329, 228] on div at bounding box center [329, 227] width 12 height 12
click at [325, 249] on div at bounding box center [329, 251] width 12 height 12
click at [621, 420] on button "Confirmer" at bounding box center [620, 426] width 85 height 27
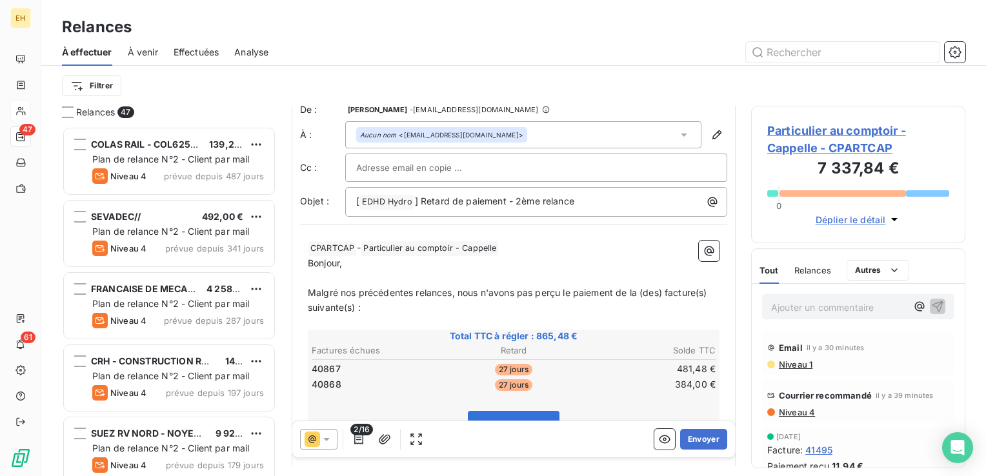
scroll to position [0, 0]
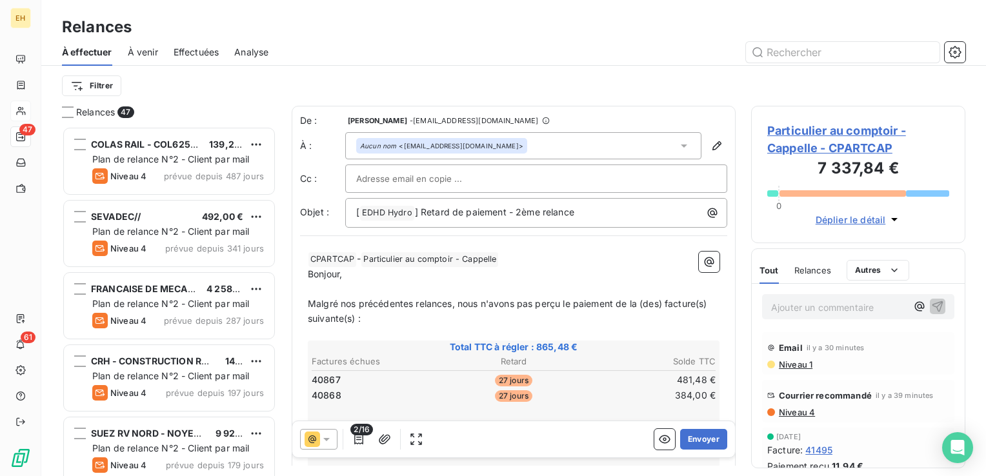
click at [329, 439] on icon at bounding box center [326, 439] width 6 height 3
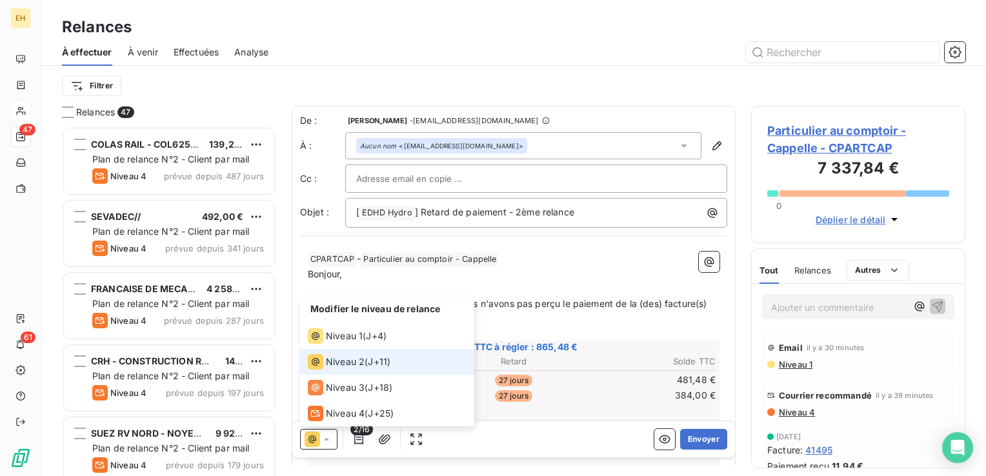
click at [360, 349] on li "Niveau 2 ( J+11 )" at bounding box center [387, 362] width 174 height 26
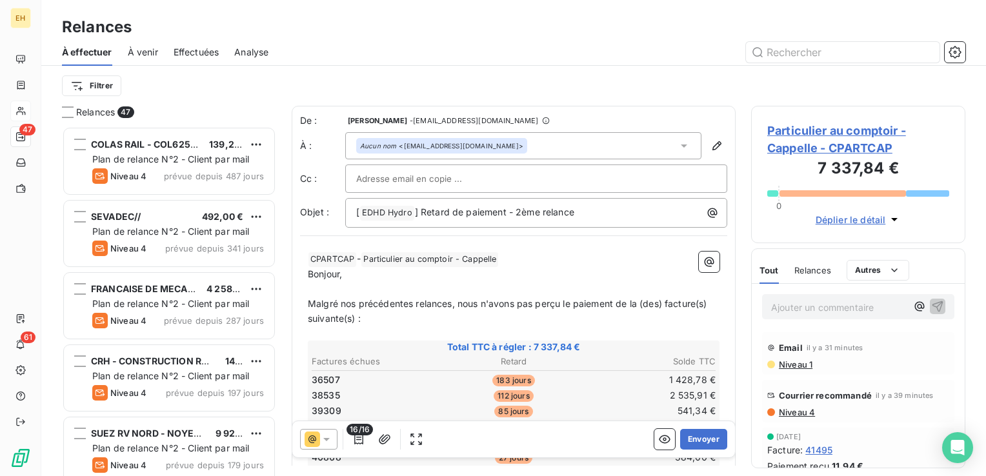
click at [330, 438] on icon at bounding box center [326, 439] width 13 height 13
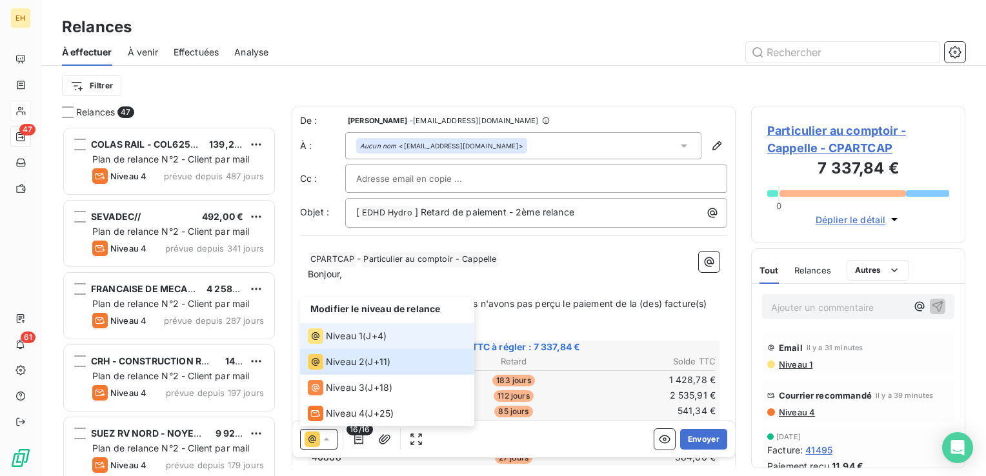
click at [369, 334] on span "J+4 )" at bounding box center [376, 336] width 21 height 13
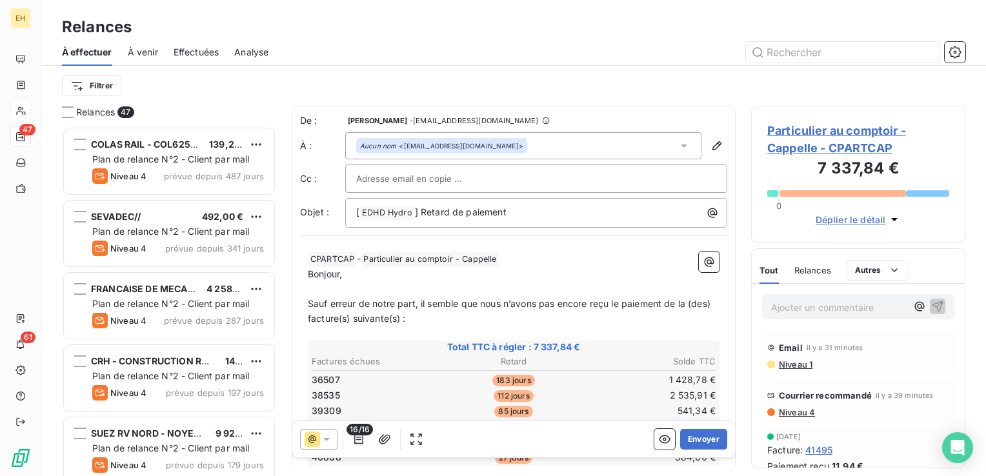
click at [352, 432] on span "16/16" at bounding box center [360, 430] width 26 height 12
click at [358, 436] on icon "button" at bounding box center [358, 439] width 13 height 13
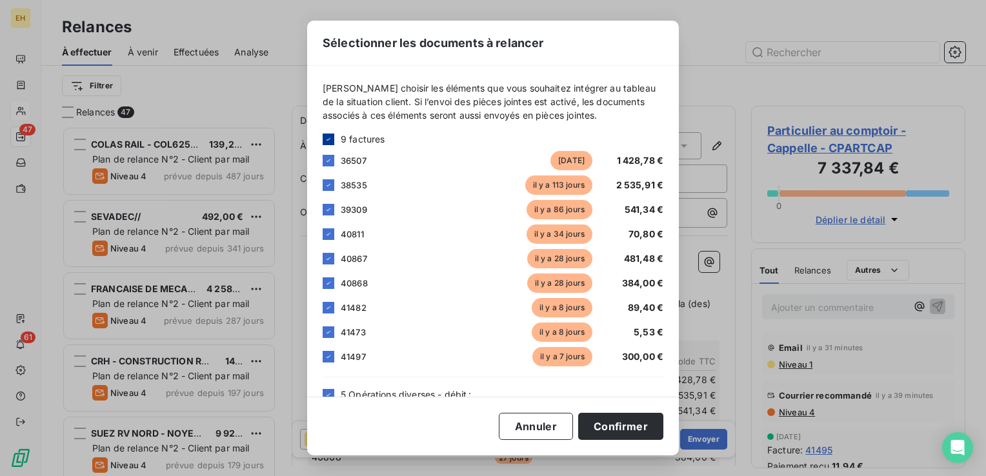
click at [329, 143] on icon at bounding box center [329, 140] width 8 height 8
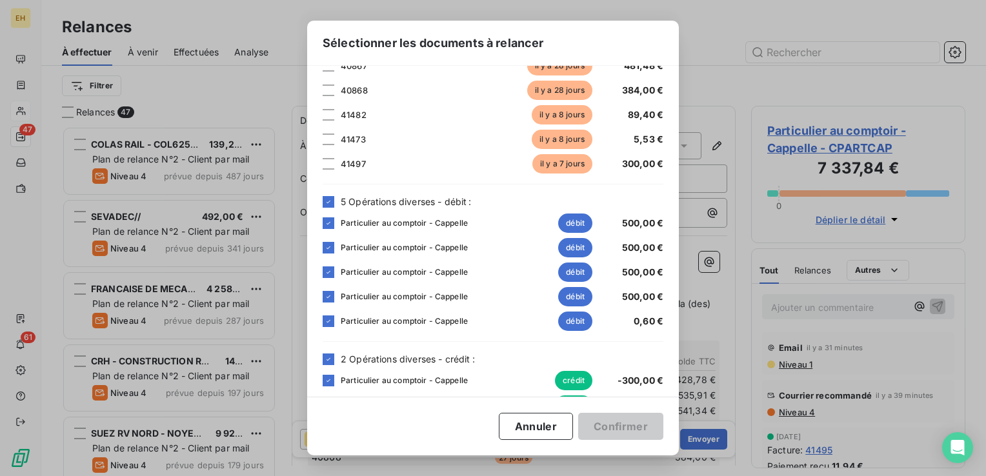
scroll to position [194, 0]
drag, startPoint x: 327, startPoint y: 199, endPoint x: 336, endPoint y: 219, distance: 21.7
click at [327, 198] on icon at bounding box center [329, 202] width 8 height 8
click at [332, 358] on div at bounding box center [329, 359] width 12 height 12
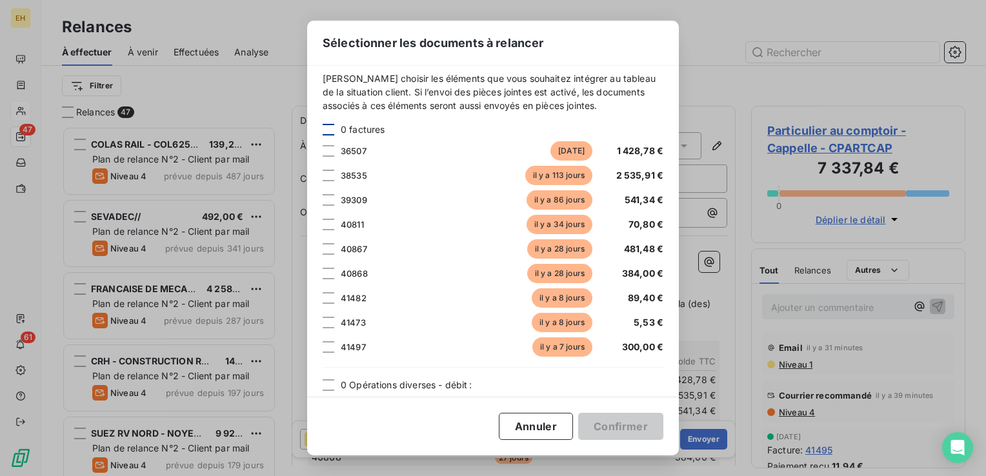
scroll to position [0, 0]
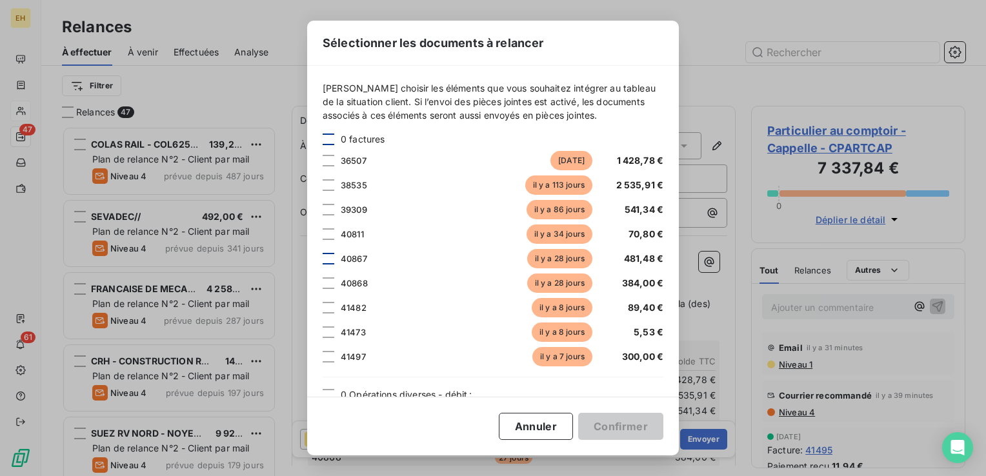
click at [328, 259] on div at bounding box center [329, 259] width 12 height 12
click at [328, 280] on div at bounding box center [329, 284] width 12 height 12
drag, startPoint x: 610, startPoint y: 425, endPoint x: 577, endPoint y: 394, distance: 45.6
click at [610, 425] on button "Confirmer" at bounding box center [620, 426] width 85 height 27
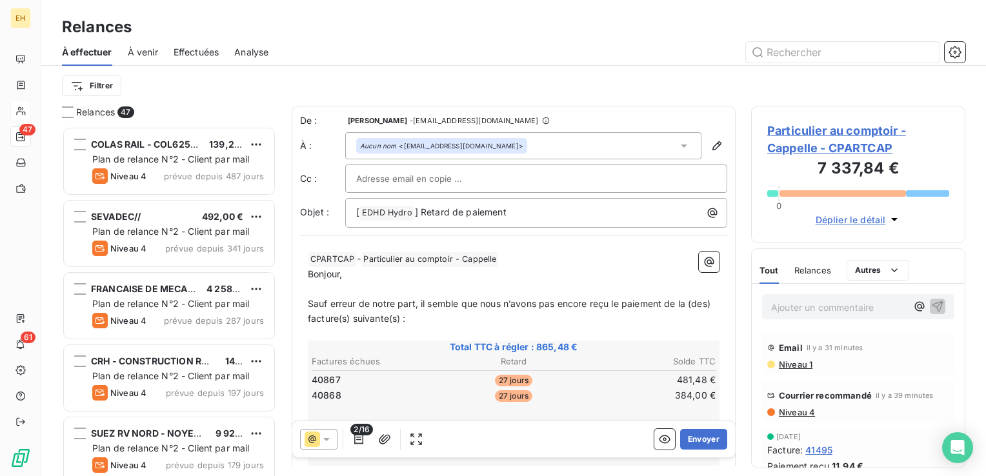
click at [405, 177] on input "text" at bounding box center [425, 178] width 139 height 19
paste input "compta@azurmobilier.fr"
type input "compta@azurmobilier.fr"
click at [698, 441] on button "Envoyer" at bounding box center [703, 439] width 47 height 21
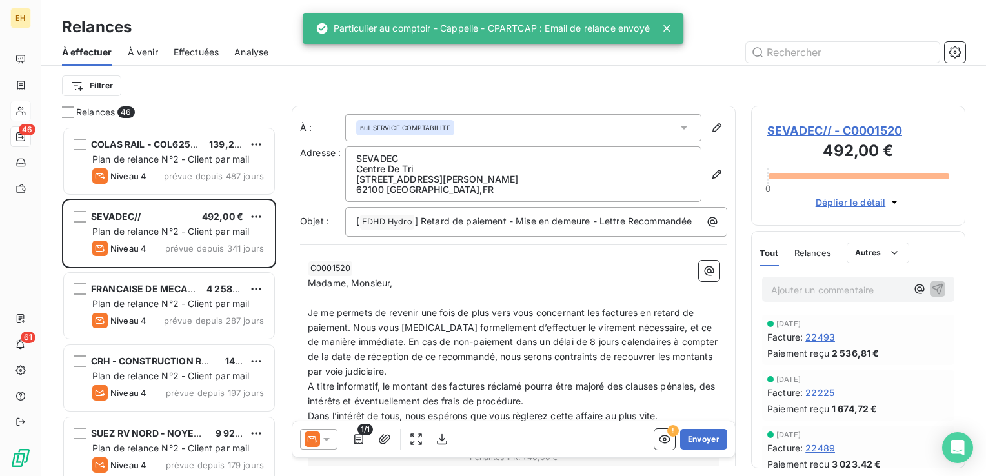
scroll to position [340, 204]
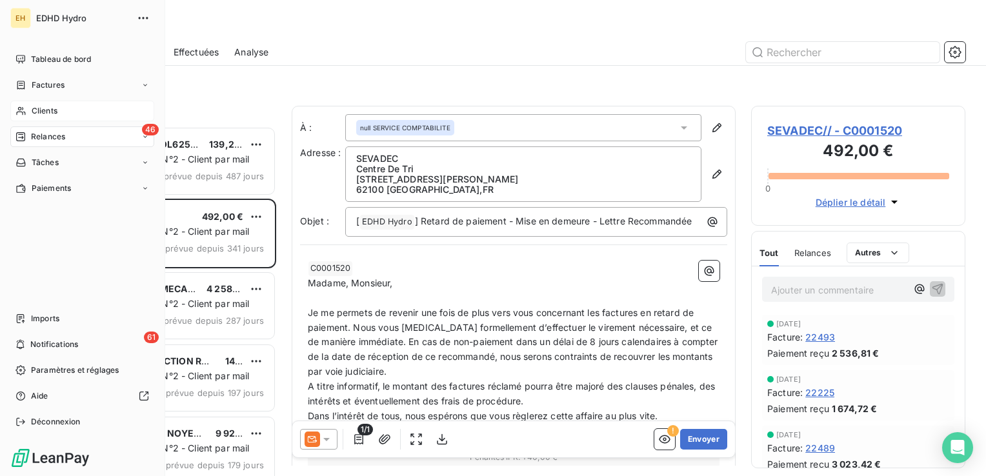
click at [54, 112] on span "Clients" at bounding box center [45, 111] width 26 height 12
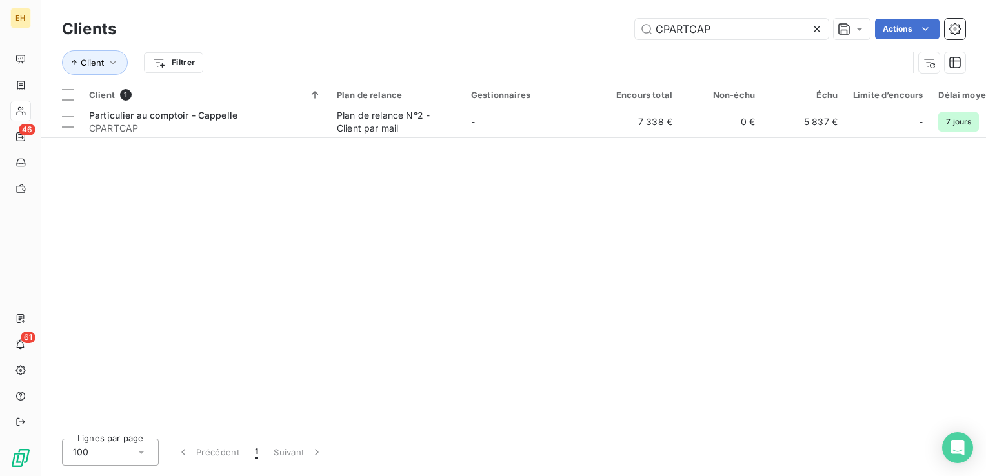
drag, startPoint x: 719, startPoint y: 32, endPoint x: 503, endPoint y: 37, distance: 215.6
click at [503, 37] on div "CPARTCAP Actions" at bounding box center [549, 29] width 834 height 21
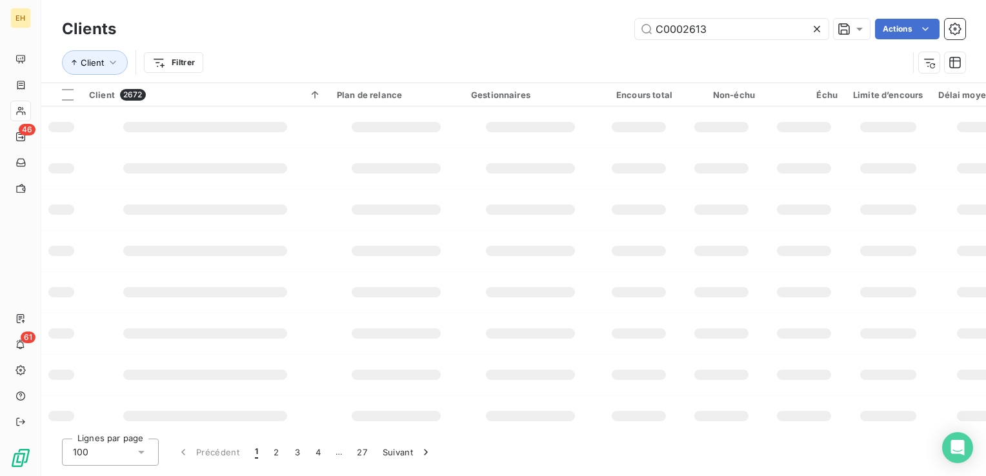
type input "C0002613"
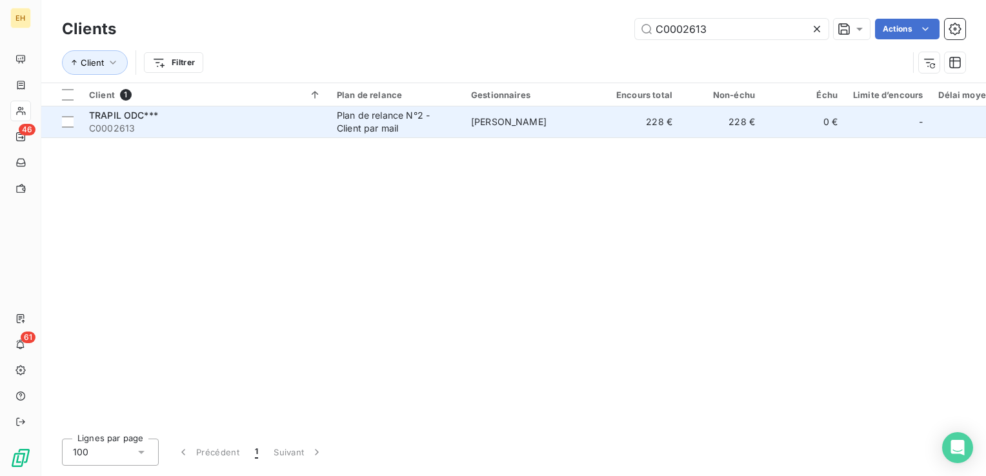
click at [245, 119] on div "TRAPIL ODC***" at bounding box center [205, 115] width 232 height 13
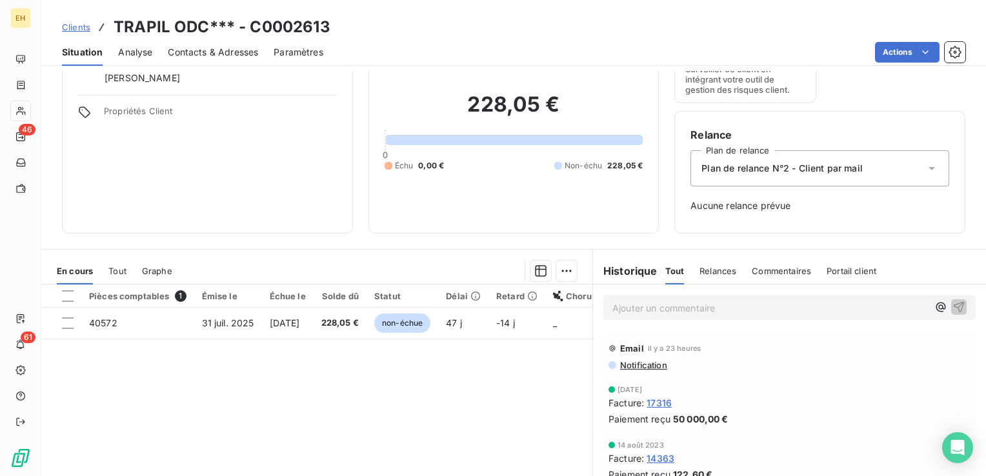
scroll to position [129, 0]
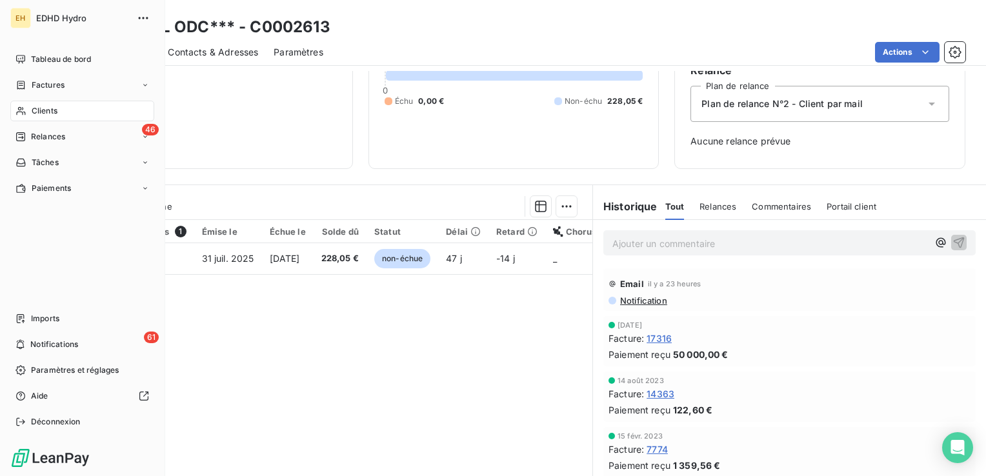
click at [43, 114] on span "Clients" at bounding box center [45, 111] width 26 height 12
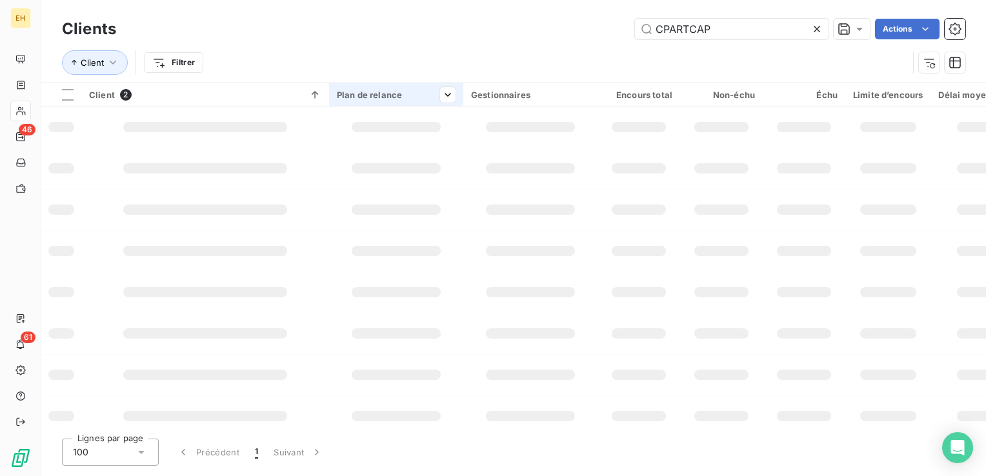
type input "CPARTCAP"
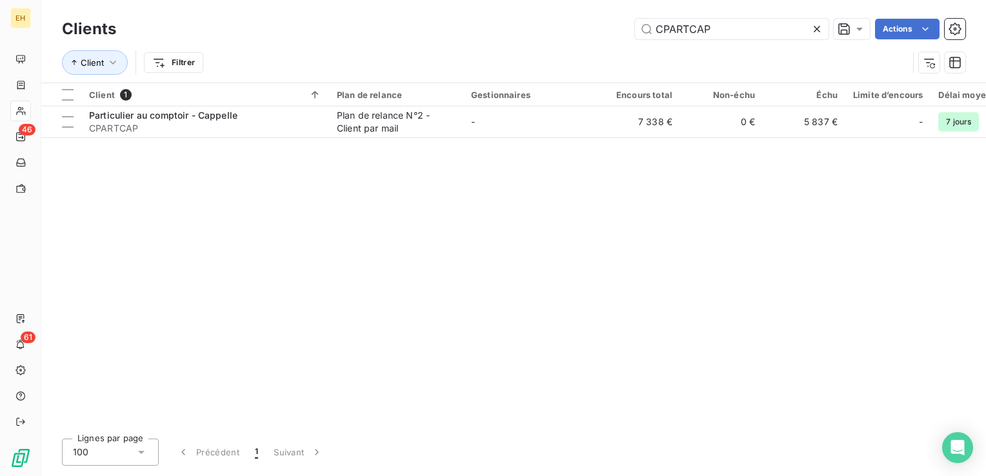
click at [412, 138] on div "Client 1 Plan de relance Gestionnaires Encours total Non-échu Échu Limite d’enc…" at bounding box center [513, 255] width 945 height 345
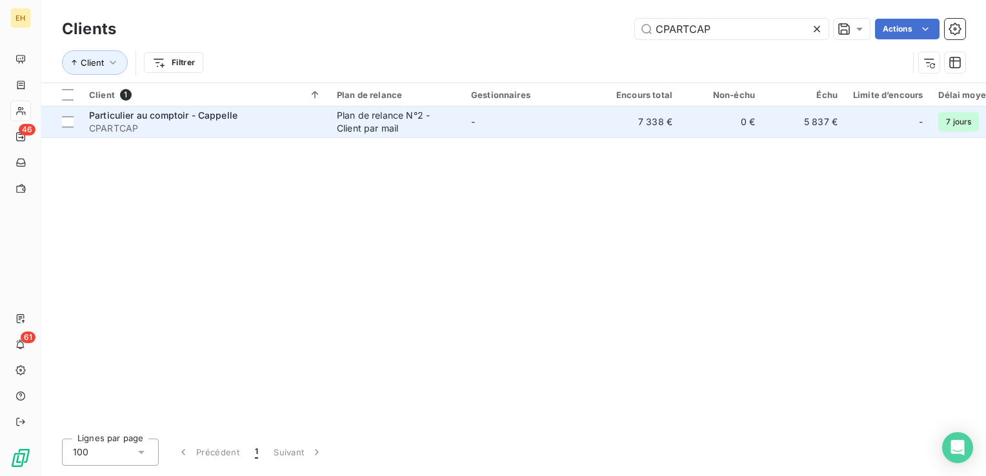
click at [403, 128] on div "Plan de relance N°2 - Client par mail" at bounding box center [396, 122] width 119 height 26
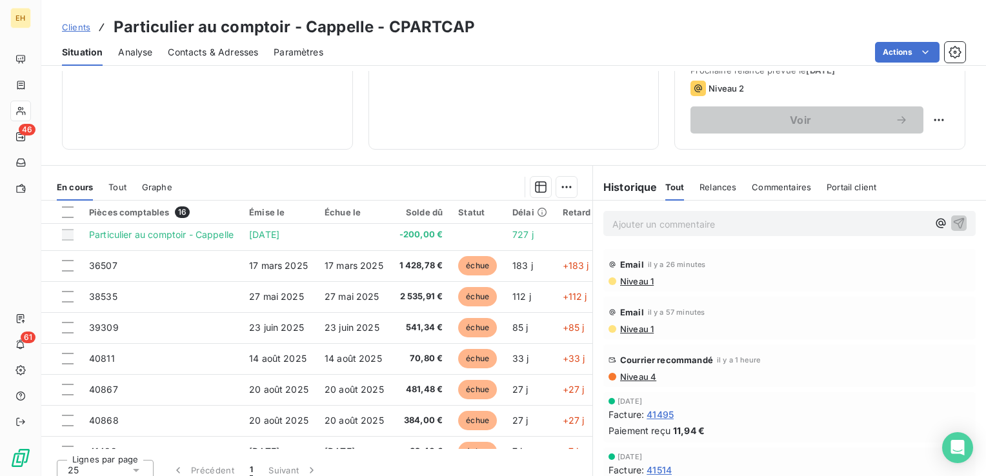
scroll to position [194, 0]
click at [937, 117] on html "EH 46 61 Clients Particulier au comptoir - Cappelle - CPARTCAP Situation Analys…" at bounding box center [493, 238] width 986 height 476
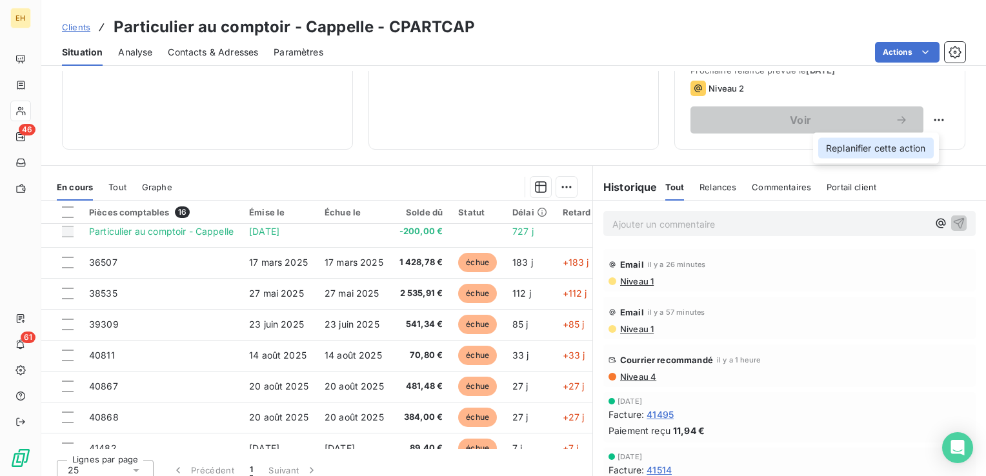
click at [867, 151] on div "Replanifier cette action" at bounding box center [876, 148] width 116 height 21
select select "8"
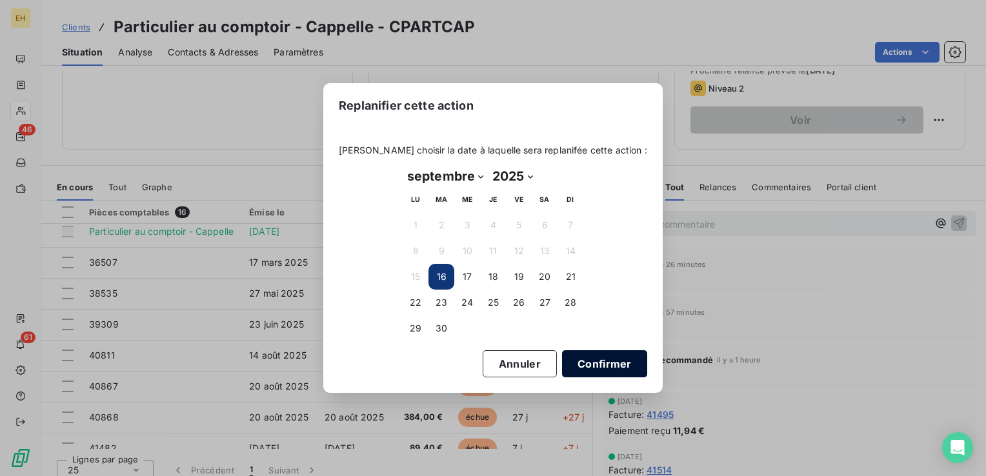
click at [584, 367] on button "Confirmer" at bounding box center [604, 363] width 85 height 27
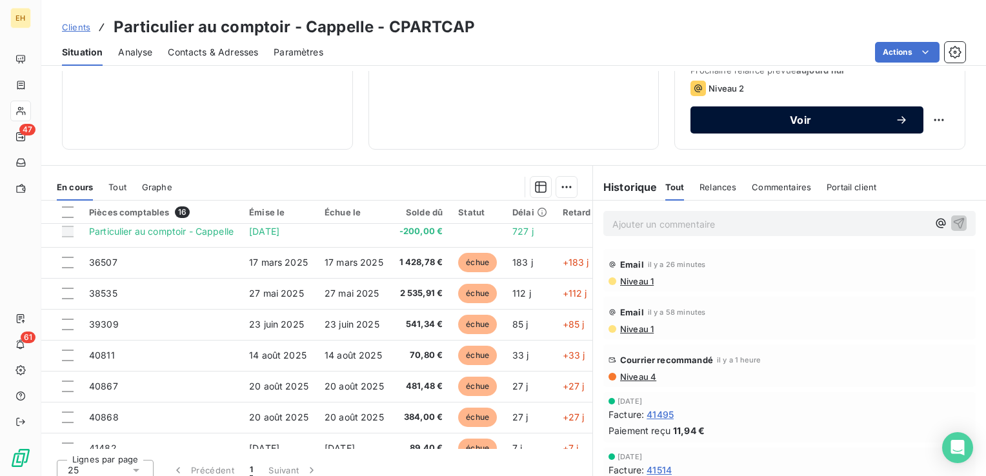
click at [771, 119] on span "Voir" at bounding box center [800, 120] width 189 height 10
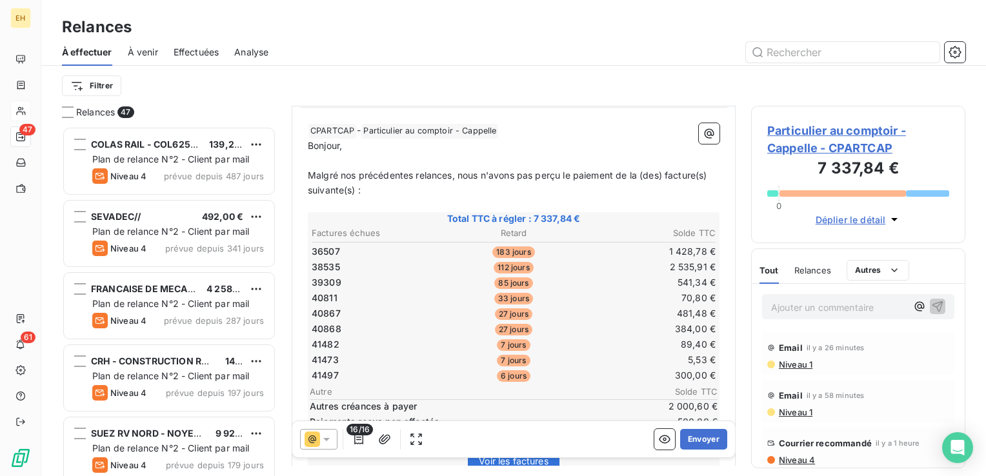
scroll to position [194, 0]
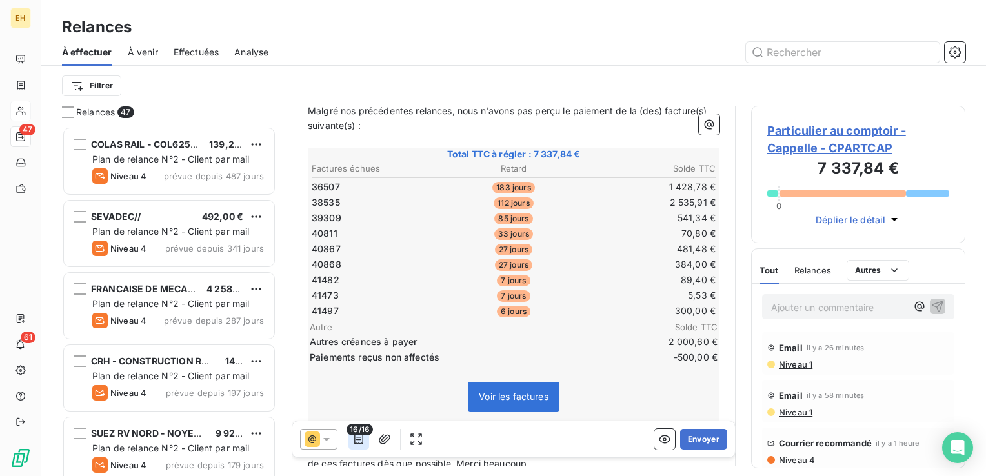
click at [362, 438] on icon "button" at bounding box center [358, 439] width 13 height 13
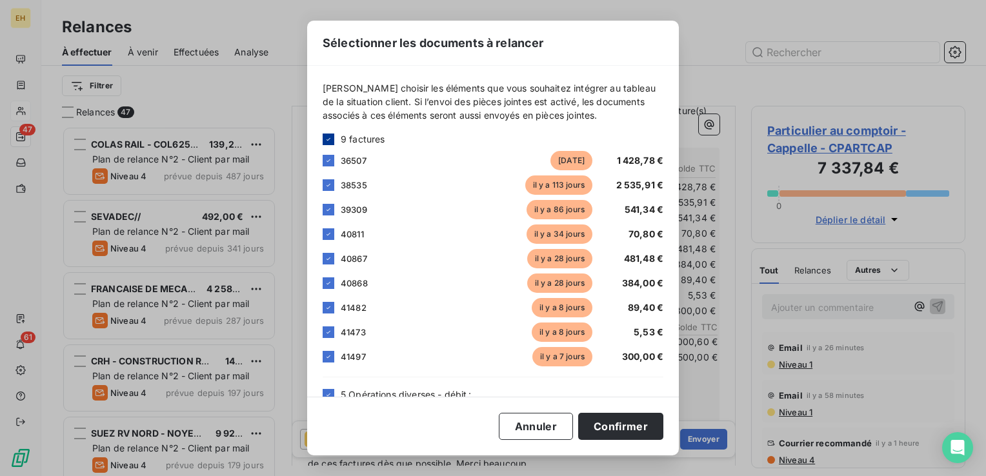
click at [329, 137] on icon at bounding box center [329, 140] width 8 height 8
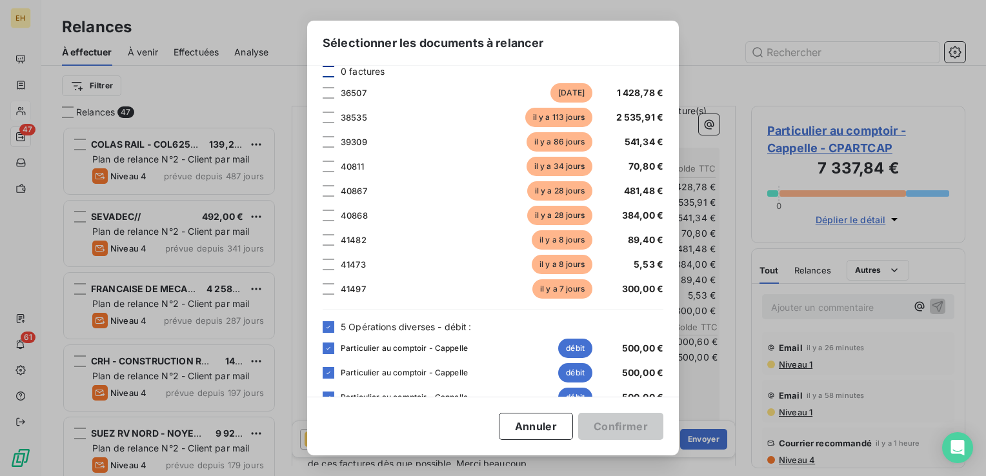
scroll to position [129, 0]
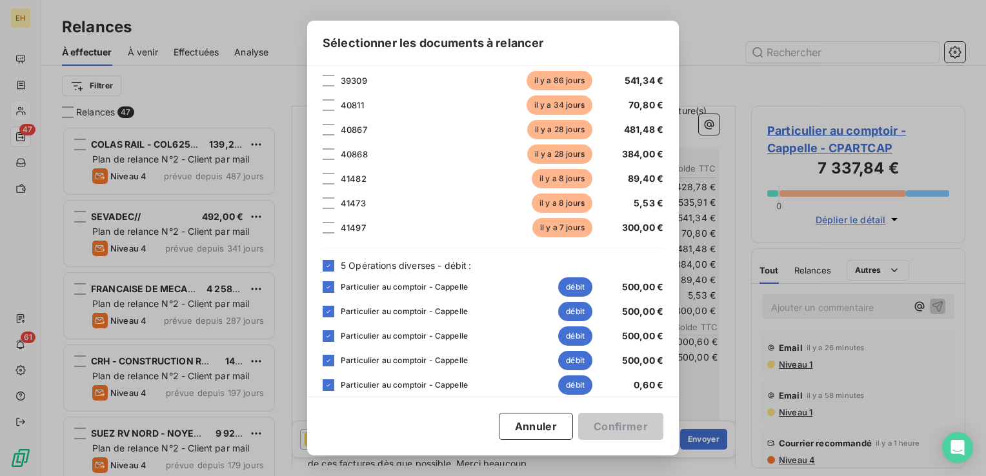
click at [320, 261] on div "Veuillez choisir les éléments que vous souhaitez intégrer au tableau de la situ…" at bounding box center [493, 231] width 372 height 331
click at [326, 263] on icon at bounding box center [329, 266] width 8 height 8
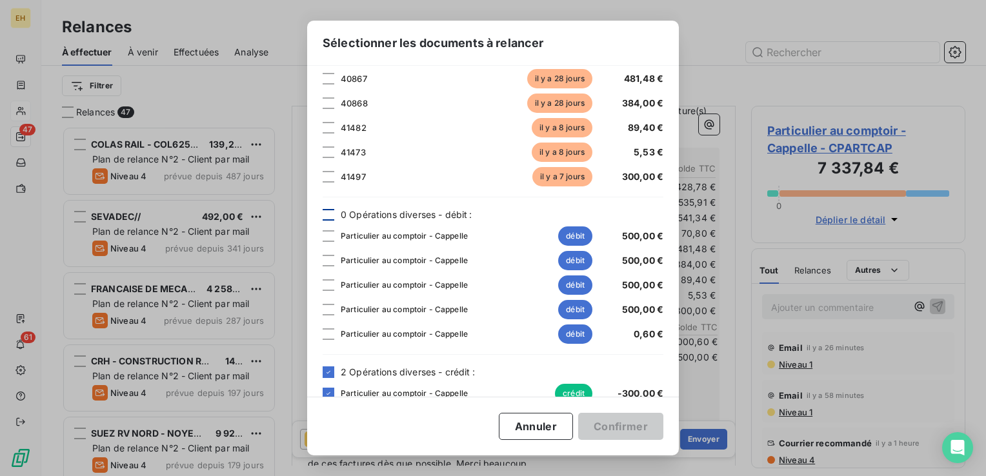
scroll to position [226, 0]
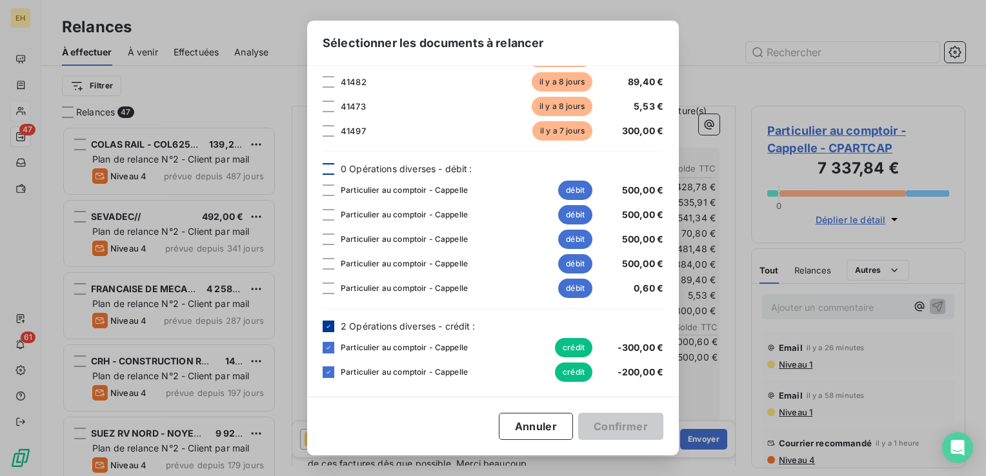
click at [329, 329] on icon at bounding box center [329, 327] width 8 height 8
click at [330, 189] on div at bounding box center [329, 191] width 12 height 12
click at [328, 187] on icon at bounding box center [329, 191] width 8 height 8
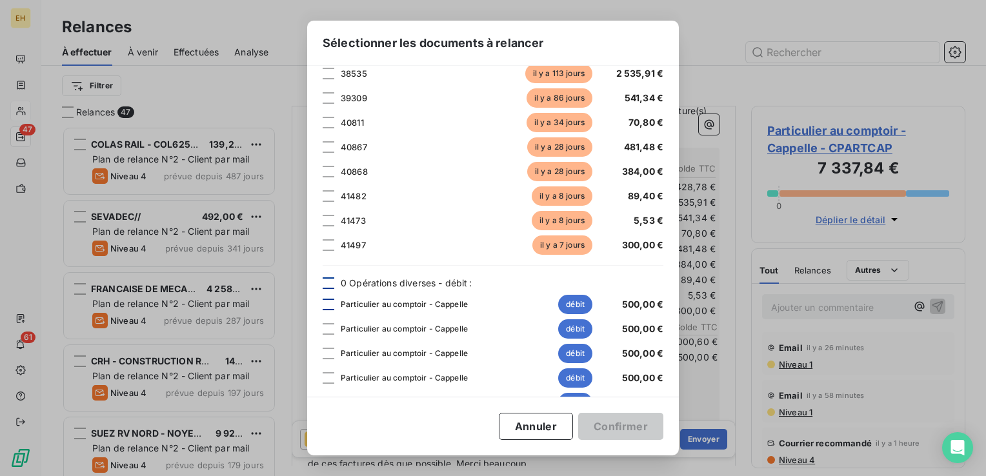
scroll to position [97, 0]
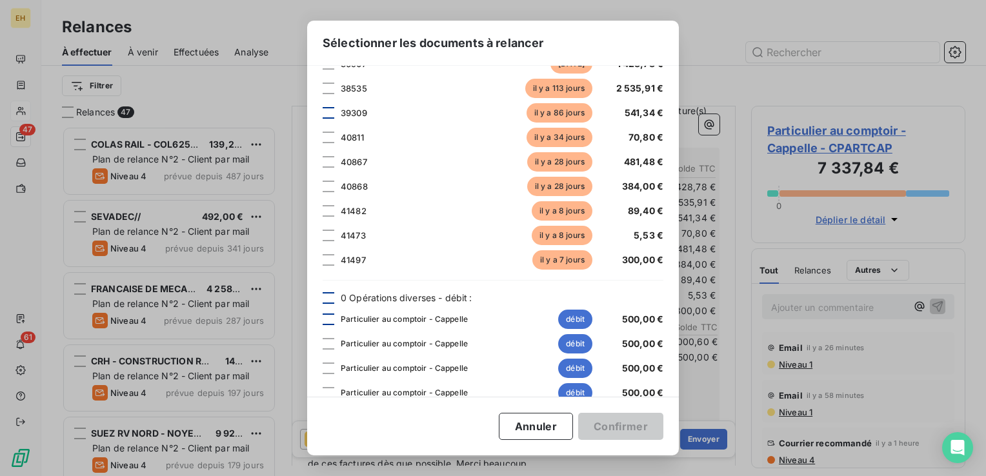
click at [327, 115] on div at bounding box center [329, 113] width 12 height 12
click at [619, 426] on button "Confirmer" at bounding box center [620, 426] width 85 height 27
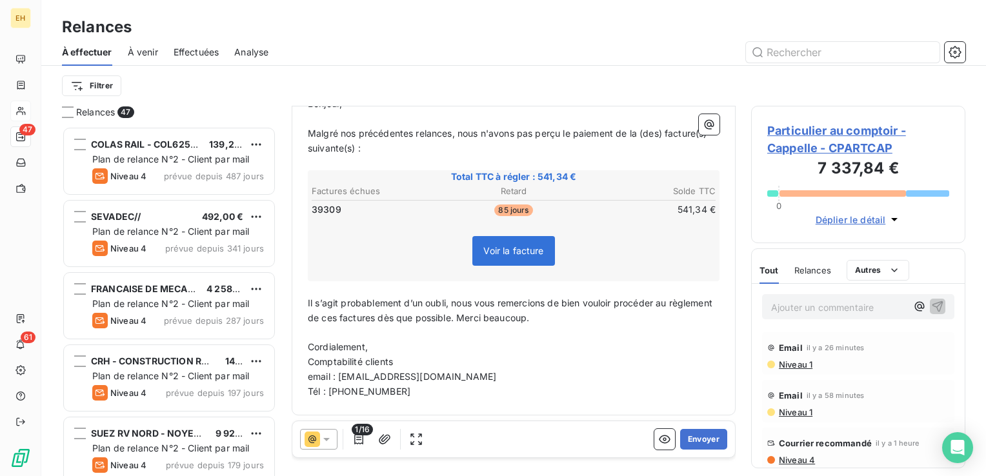
scroll to position [0, 0]
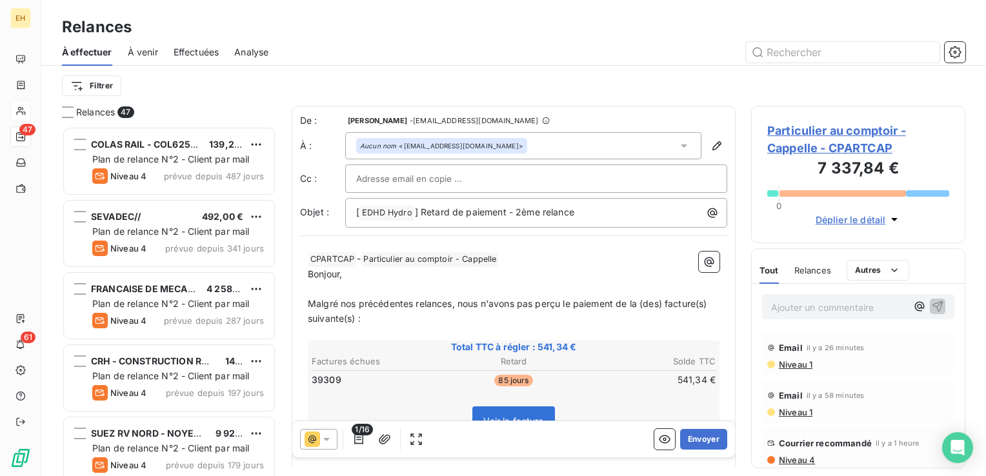
click at [408, 166] on div at bounding box center [536, 179] width 382 height 28
click at [405, 174] on input "text" at bounding box center [536, 178] width 360 height 19
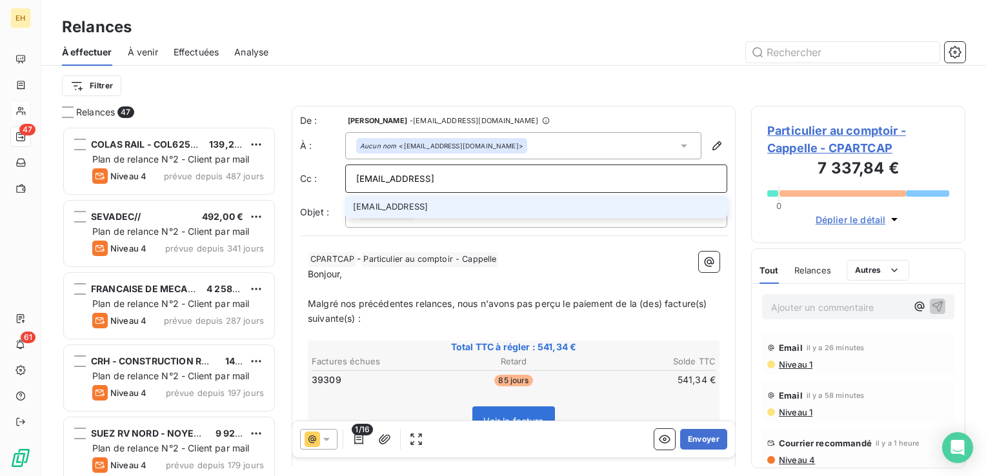
type input "compta@isp-group.org"
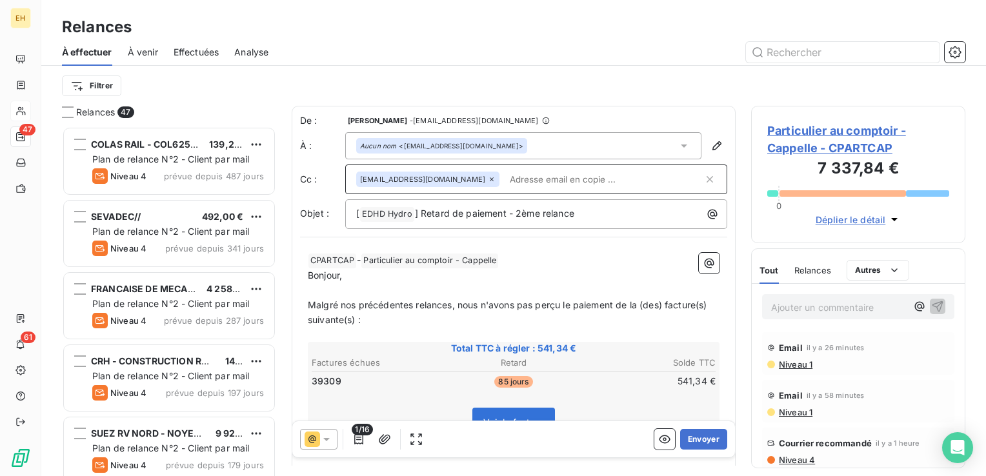
click at [837, 149] on span "Particulier au comptoir - Cappelle - CPARTCAP" at bounding box center [858, 139] width 182 height 35
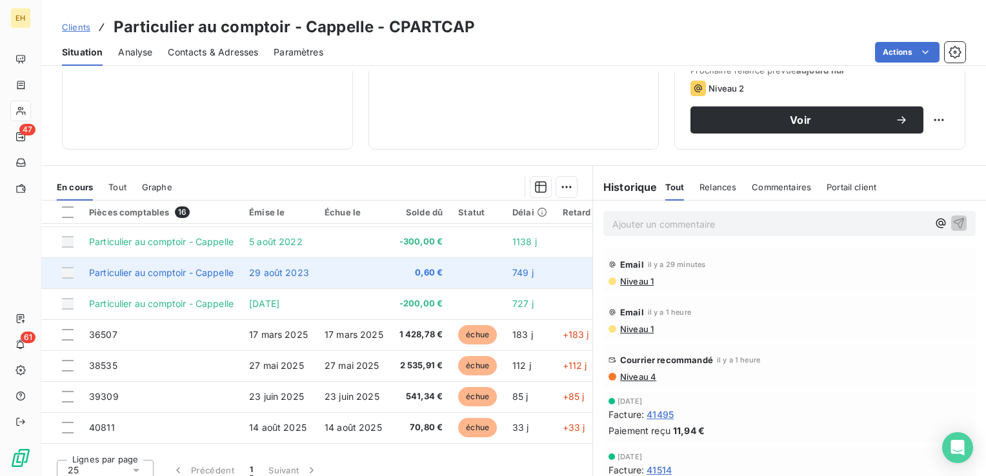
scroll to position [129, 0]
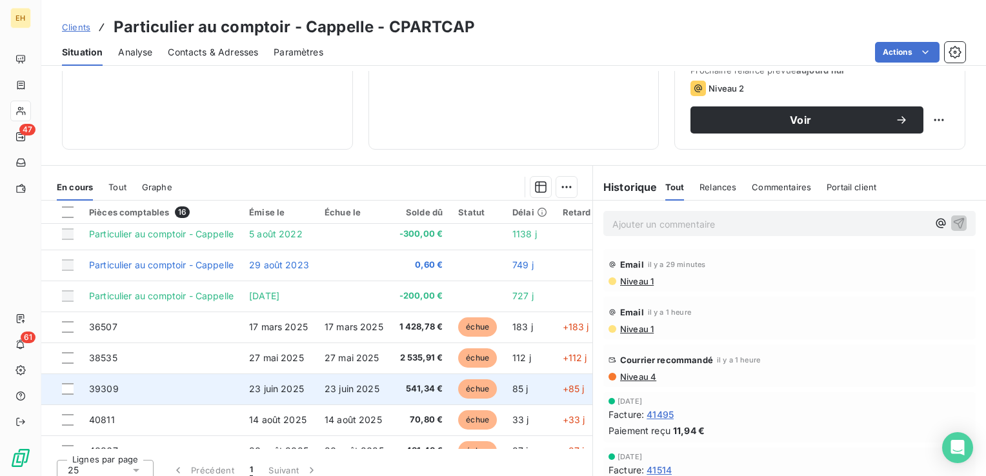
click at [297, 389] on span "23 juin 2025" at bounding box center [276, 388] width 55 height 11
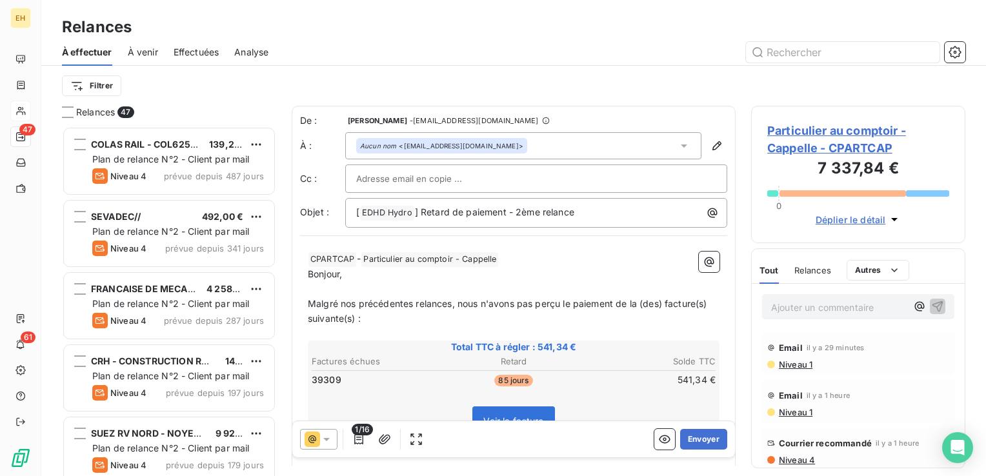
scroll to position [340, 204]
click at [367, 180] on input "text" at bounding box center [425, 178] width 139 height 19
click at [374, 180] on input "text" at bounding box center [425, 178] width 139 height 19
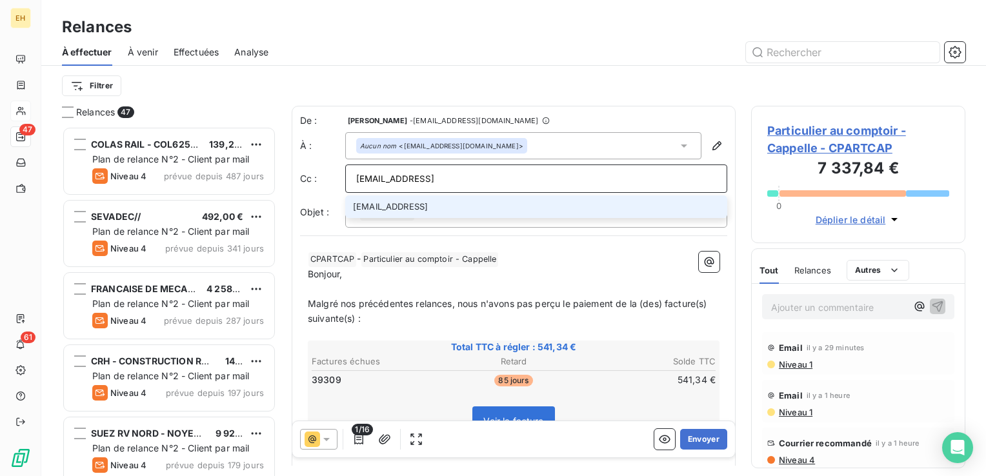
type input "compta@isp-group.org"
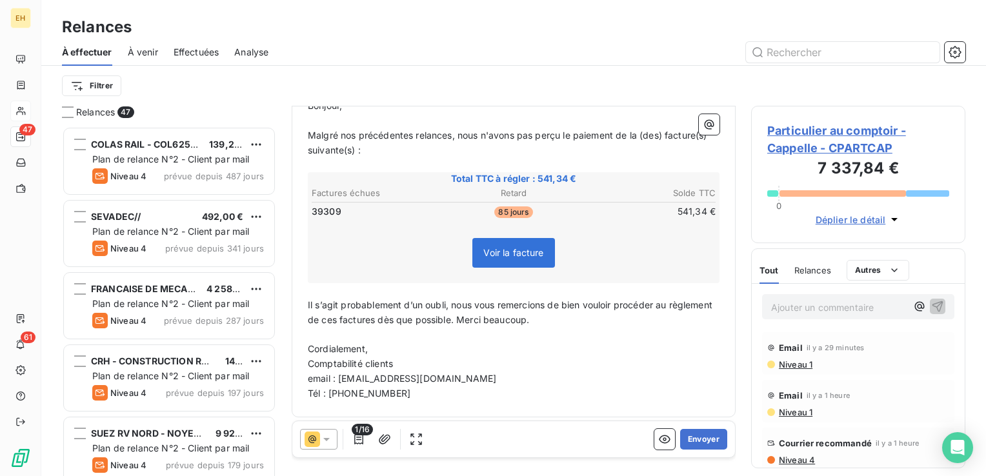
scroll to position [172, 0]
click at [689, 441] on button "Envoyer" at bounding box center [703, 439] width 47 height 21
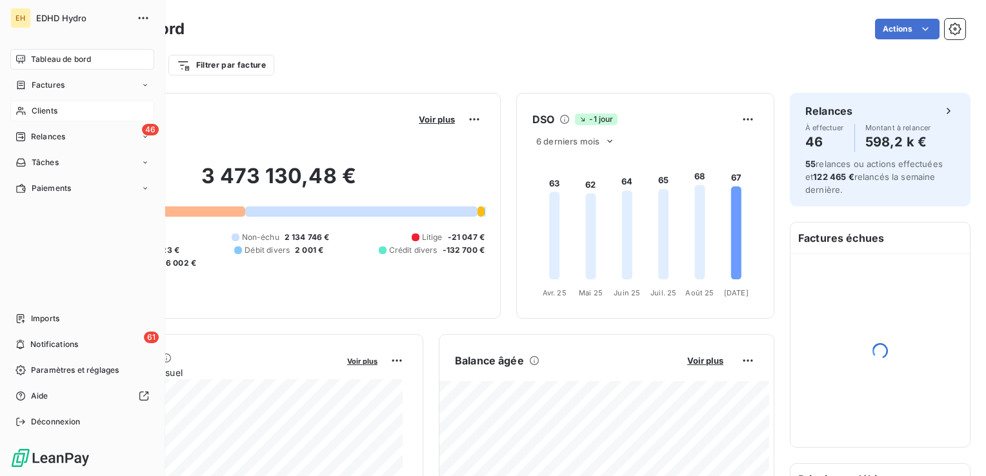
click at [57, 112] on div "Clients" at bounding box center [82, 111] width 144 height 21
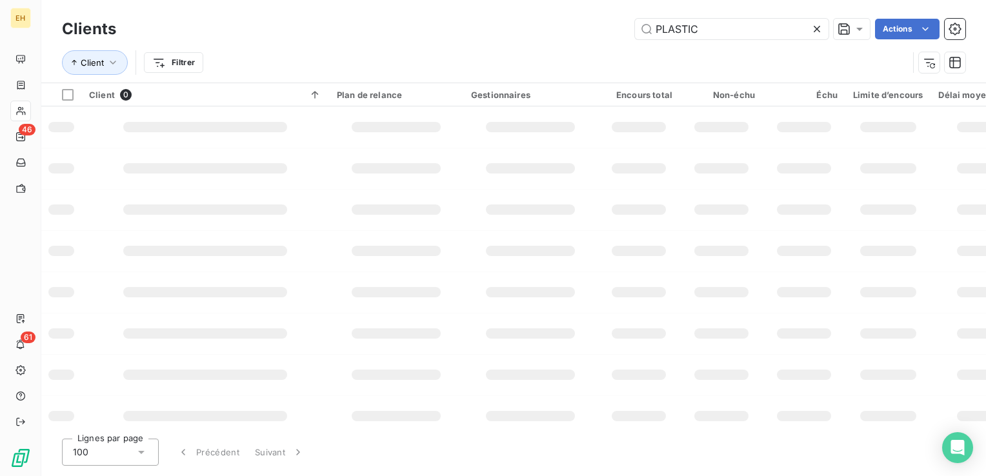
type input "PLASTIC"
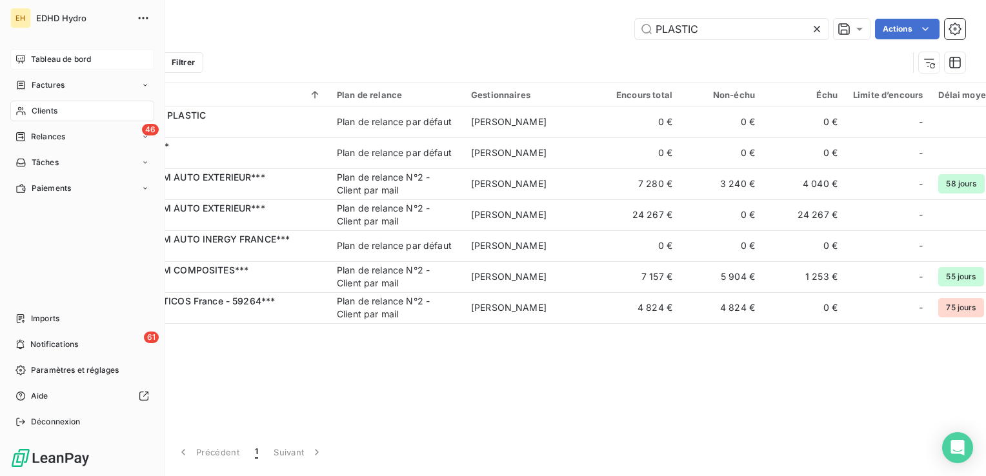
click at [39, 57] on span "Tableau de bord" at bounding box center [61, 60] width 60 height 12
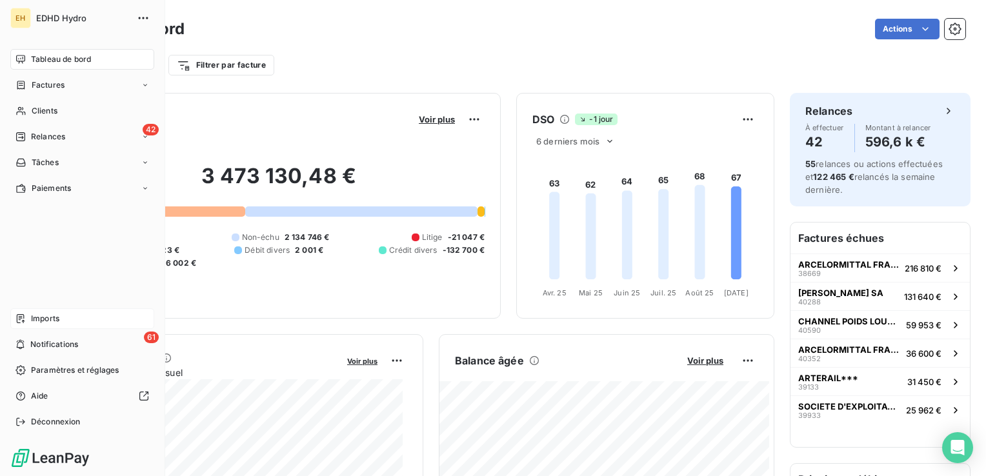
click at [91, 321] on div "Imports" at bounding box center [82, 319] width 144 height 21
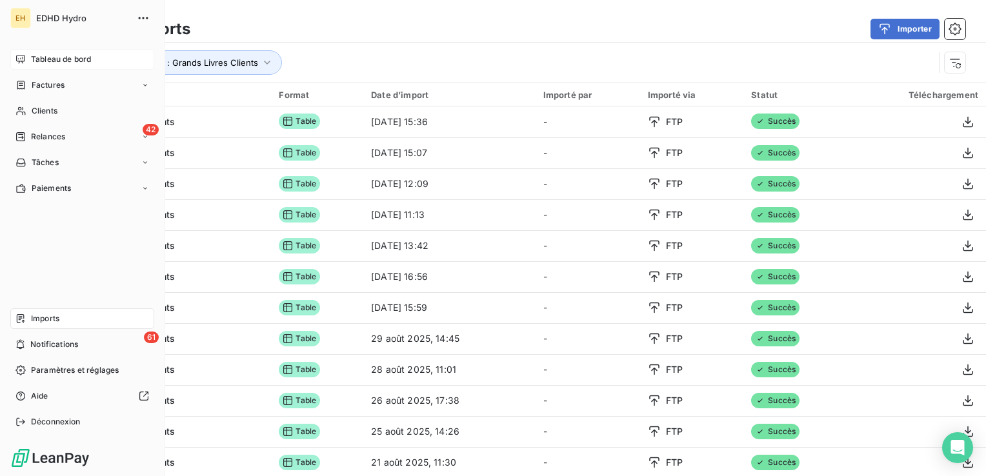
click at [44, 57] on span "Tableau de bord" at bounding box center [61, 60] width 60 height 12
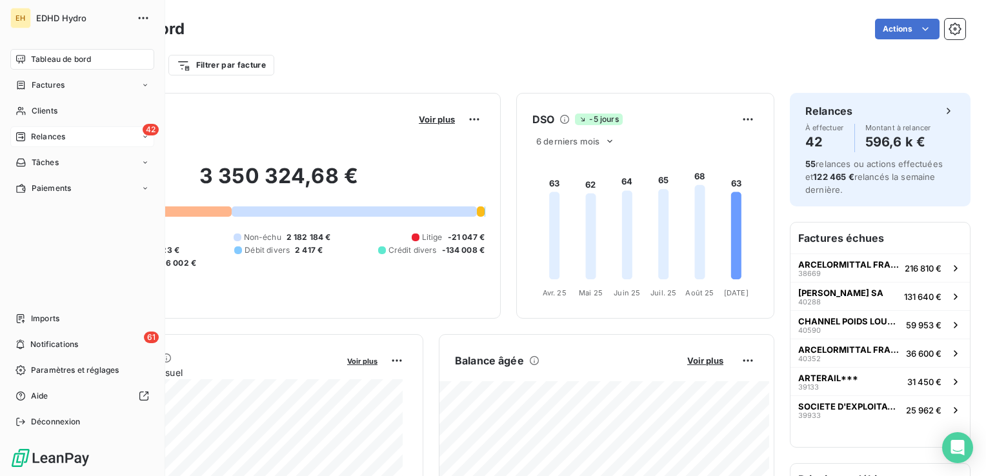
click at [37, 133] on span "Relances" at bounding box center [48, 137] width 34 height 12
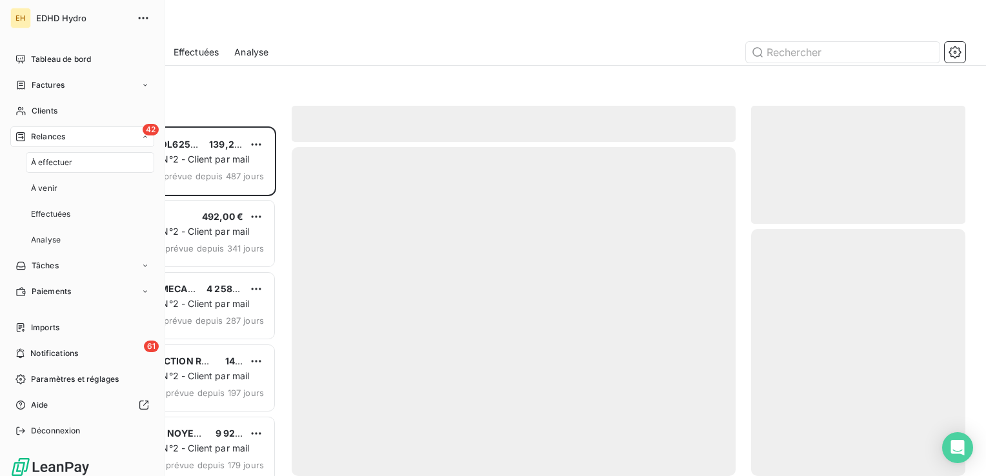
scroll to position [340, 204]
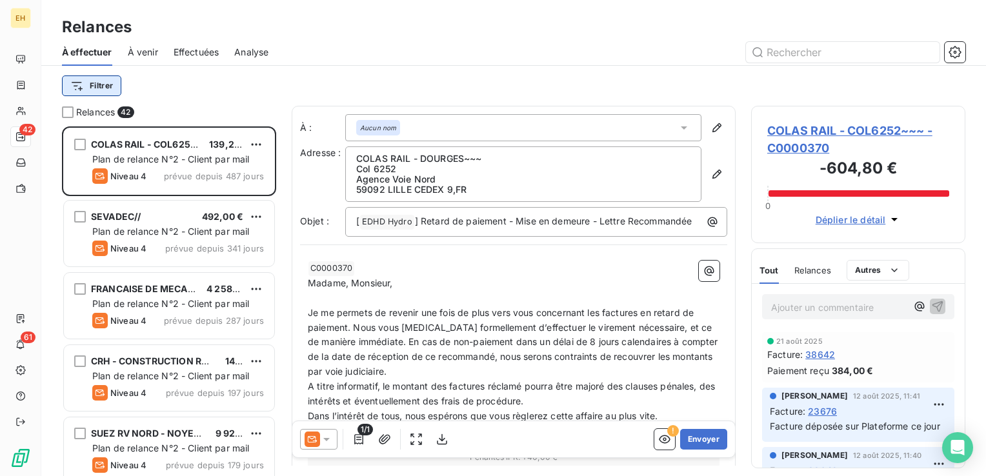
click at [103, 81] on html "EH 42 61 Relances À effectuer À venir Effectuées Analyse Filtrer Relances 42 CO…" at bounding box center [493, 238] width 986 height 476
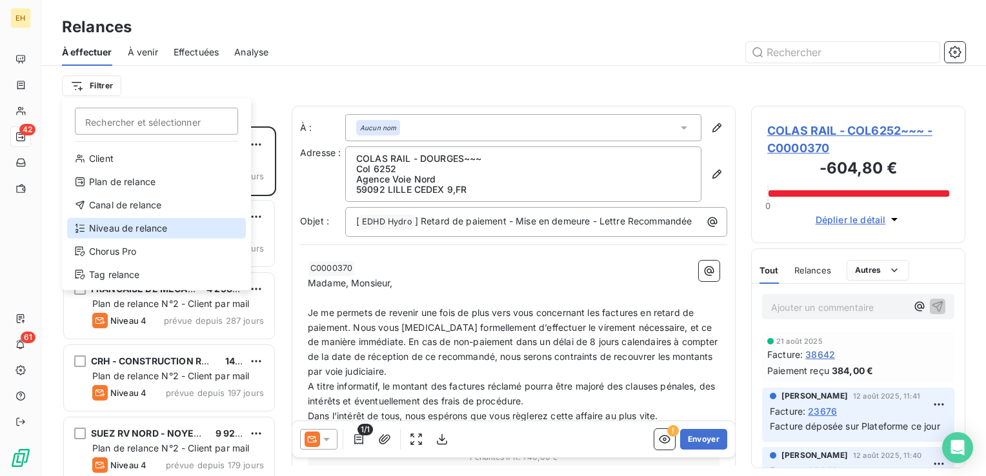
click at [148, 228] on div "Niveau de relance" at bounding box center [156, 228] width 179 height 21
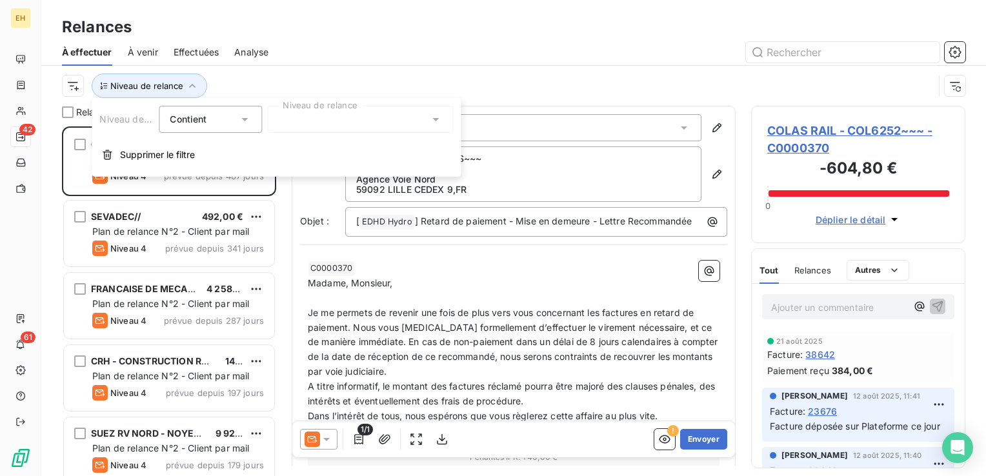
click at [337, 128] on div at bounding box center [360, 119] width 186 height 27
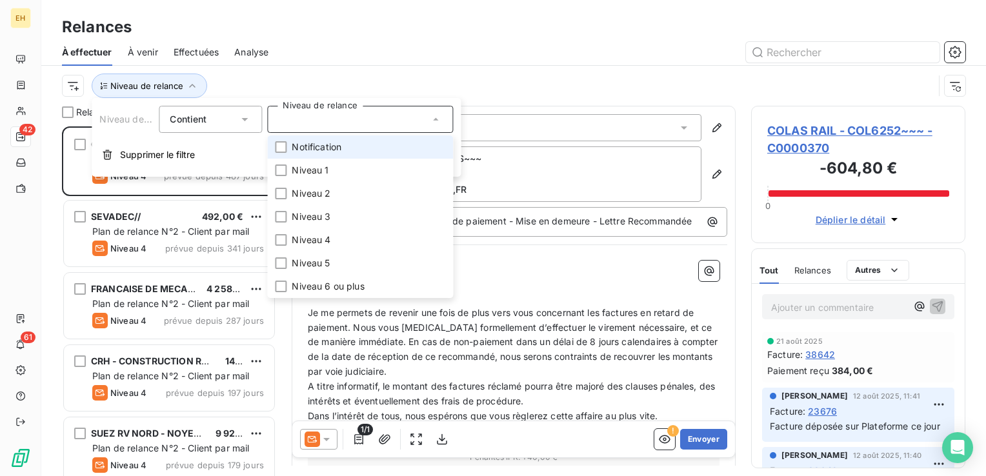
click at [330, 151] on span "Notification" at bounding box center [317, 147] width 50 height 13
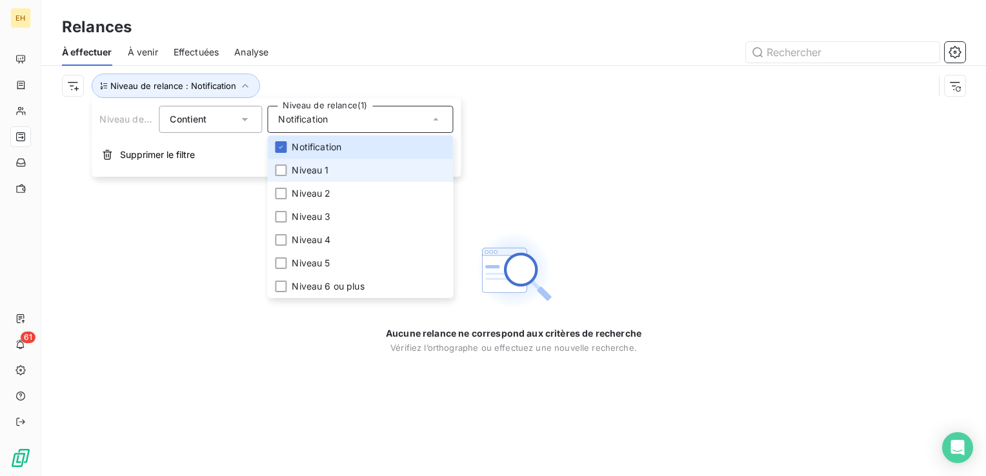
click at [303, 173] on span "Niveau 1" at bounding box center [310, 170] width 37 height 13
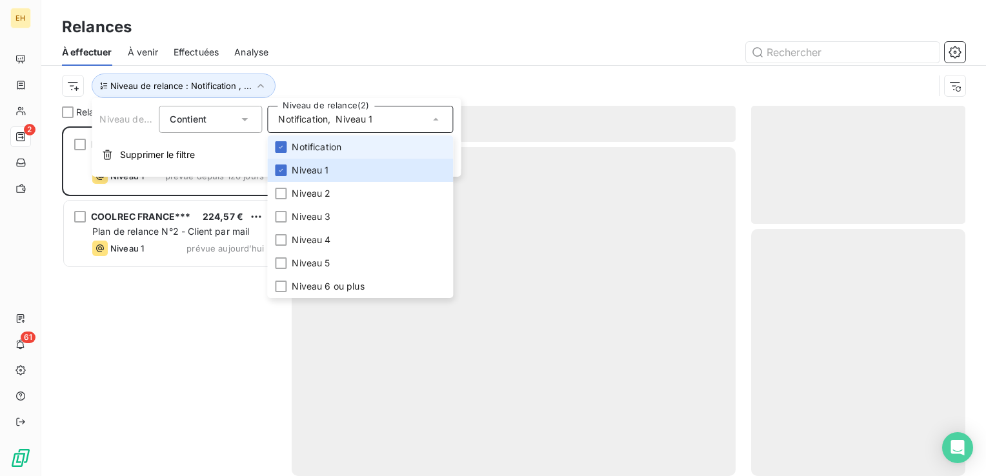
scroll to position [340, 204]
click at [307, 145] on span "Notification" at bounding box center [317, 147] width 50 height 13
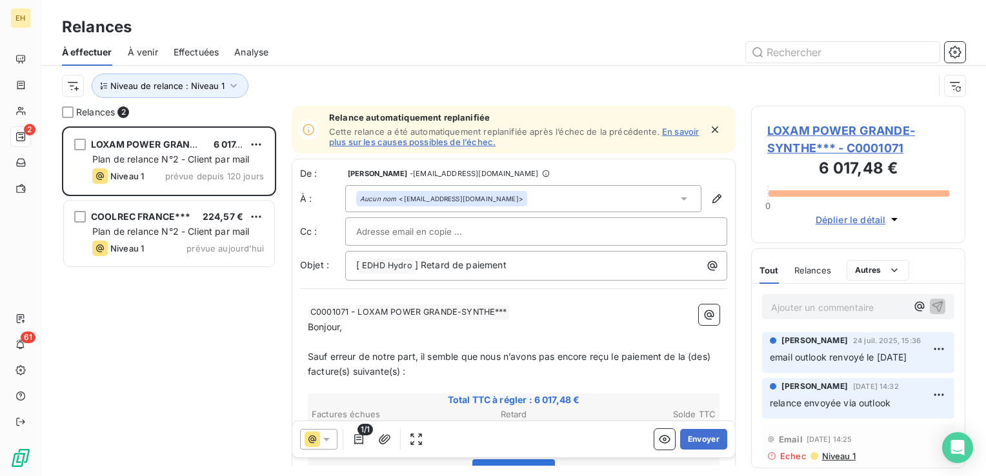
click at [305, 6] on div "Relances À effectuer À venir Effectuées Analyse Niveau de relance : Niveau 1" at bounding box center [513, 53] width 945 height 106
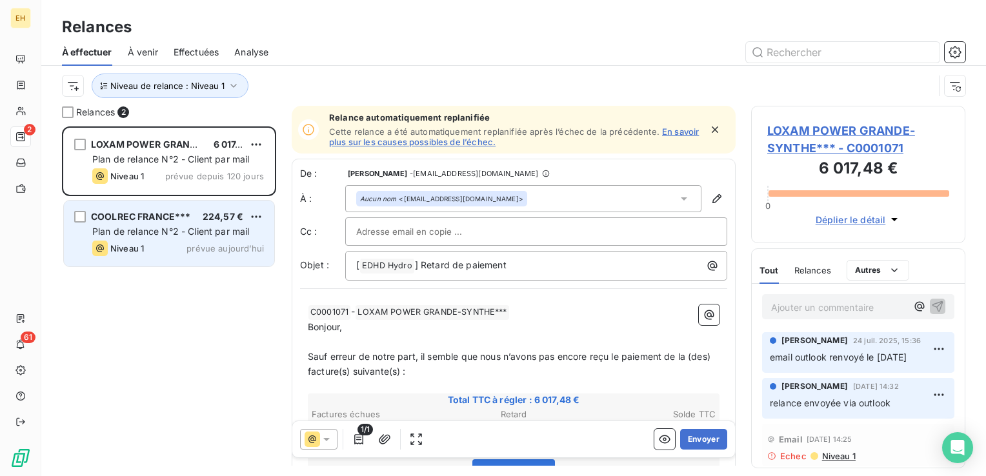
click at [218, 216] on span "224,57 €" at bounding box center [223, 216] width 41 height 11
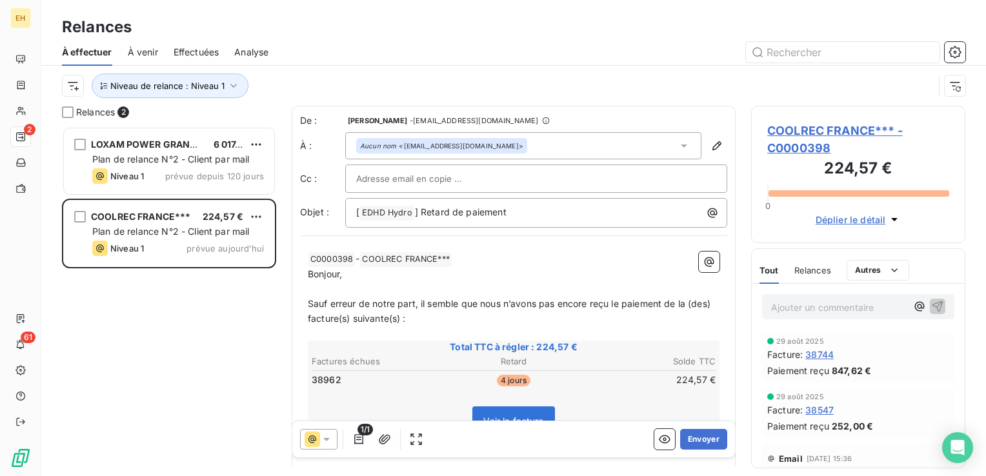
click at [860, 134] on span "COOLREC FRANCE*** - C0000398" at bounding box center [858, 139] width 182 height 35
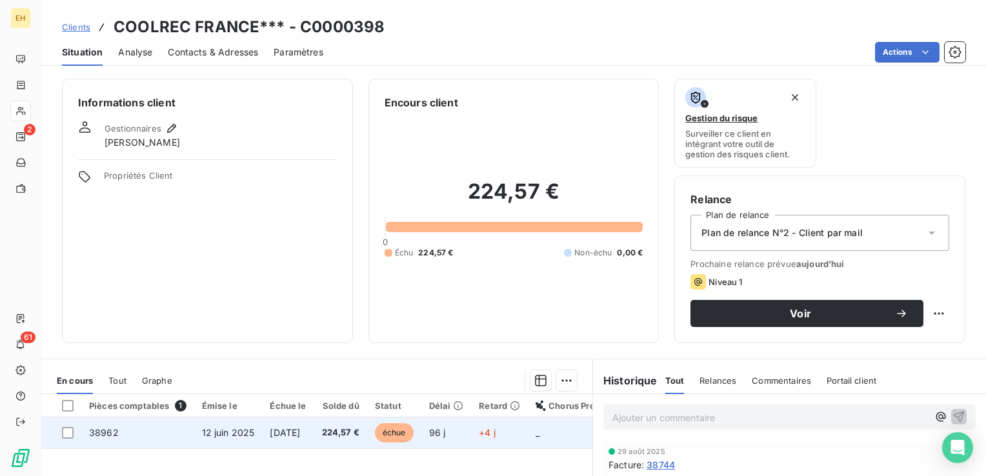
click at [300, 429] on span "12 sept. 2025" at bounding box center [285, 432] width 30 height 11
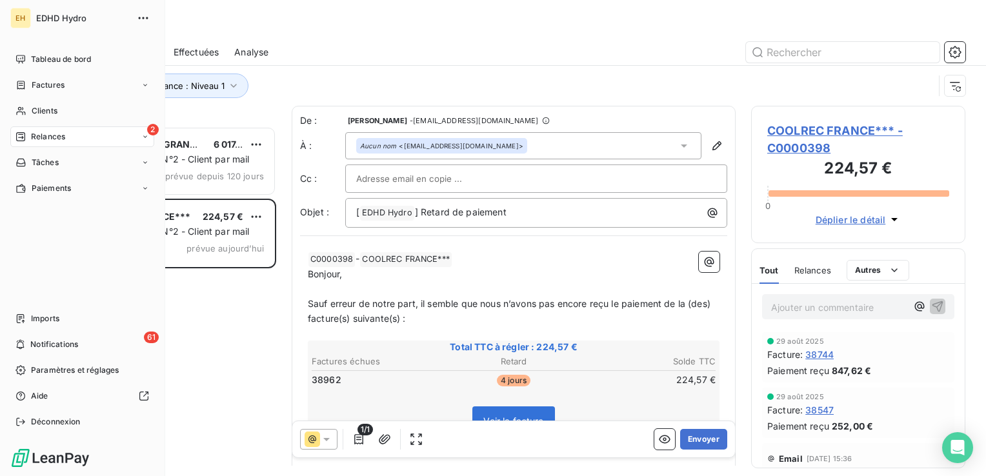
scroll to position [340, 204]
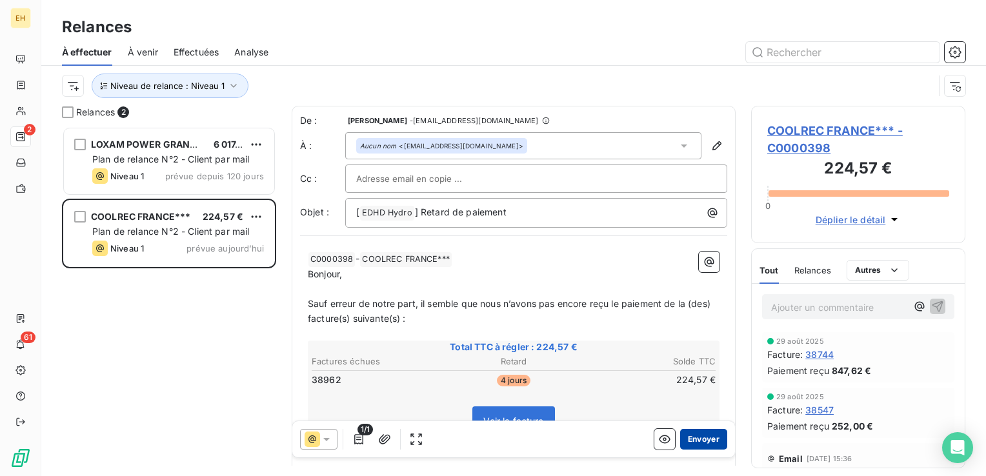
click at [680, 440] on button "Envoyer" at bounding box center [703, 439] width 47 height 21
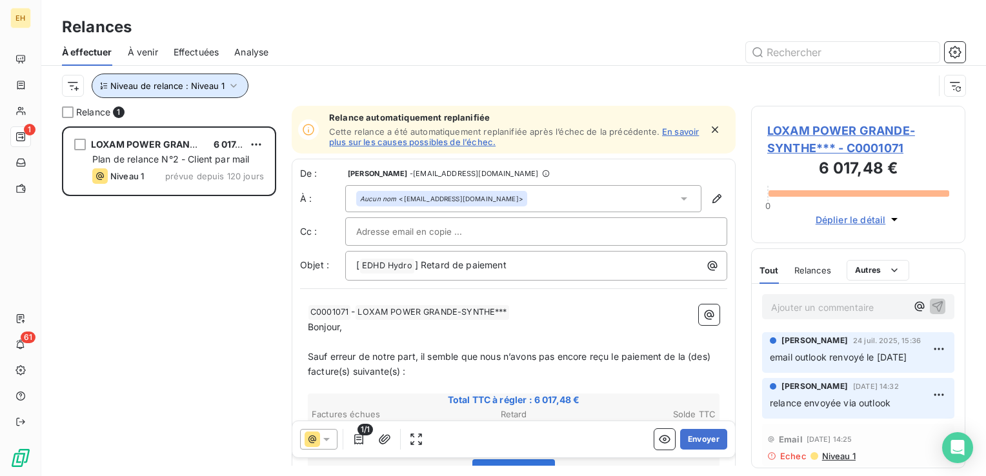
click at [228, 85] on icon "button" at bounding box center [233, 85] width 13 height 13
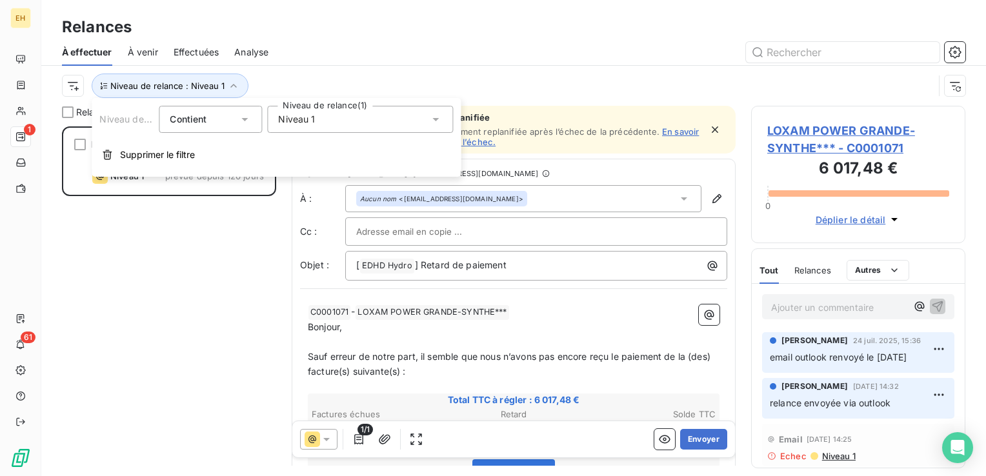
drag, startPoint x: 286, startPoint y: 119, endPoint x: 289, endPoint y: 128, distance: 9.0
click at [287, 119] on span "Niveau 1" at bounding box center [296, 119] width 37 height 13
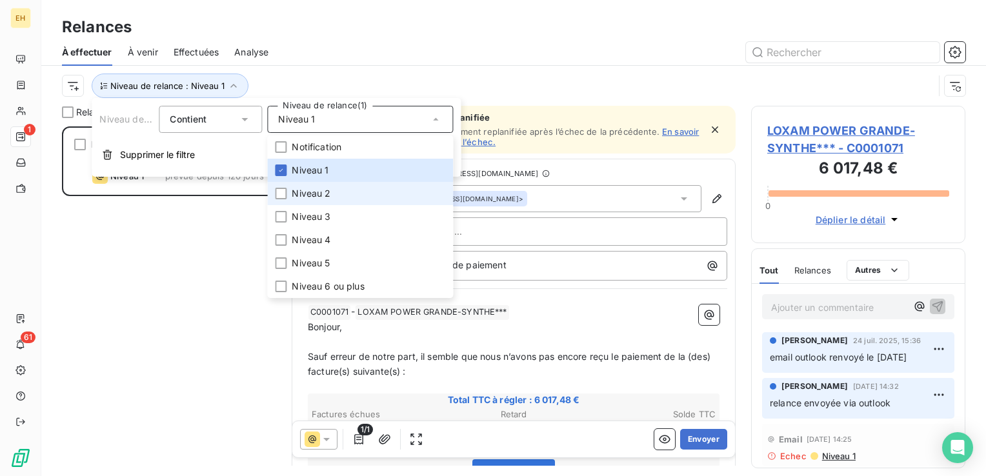
click at [305, 187] on span "Niveau 2" at bounding box center [311, 193] width 39 height 13
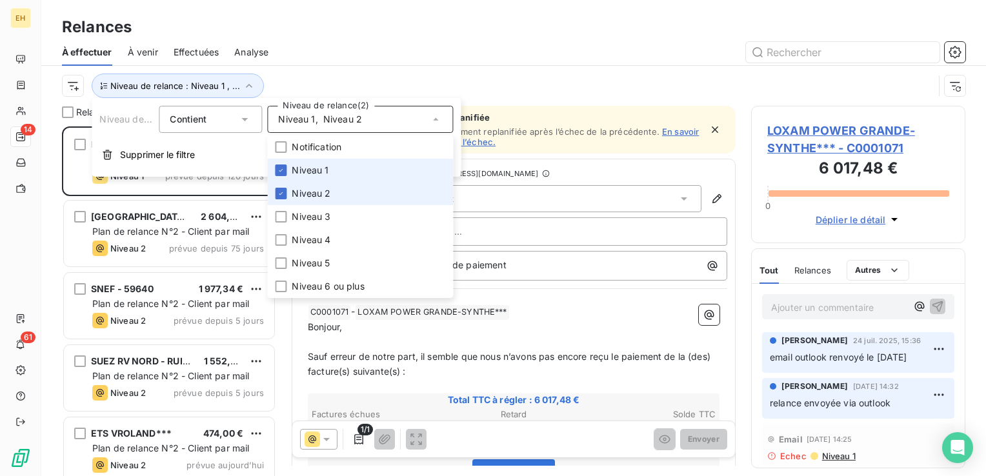
scroll to position [340, 204]
click at [301, 170] on span "Niveau 1" at bounding box center [310, 170] width 37 height 13
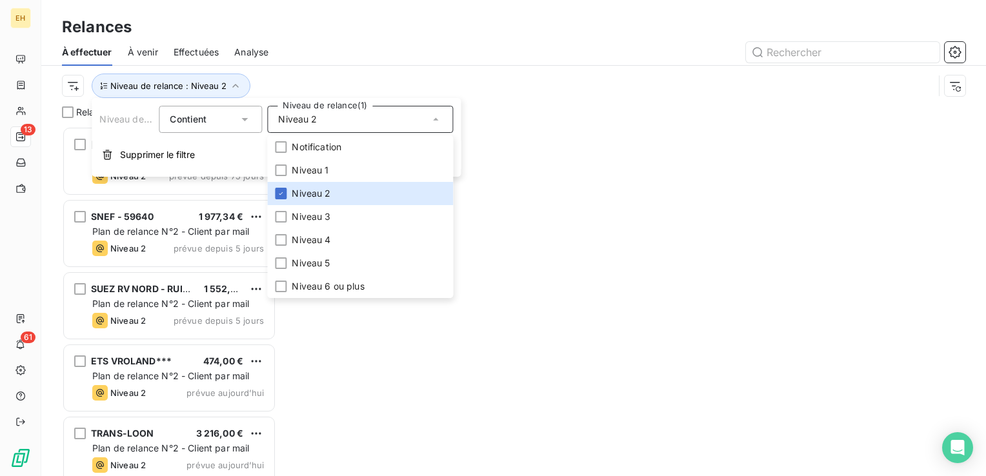
scroll to position [340, 204]
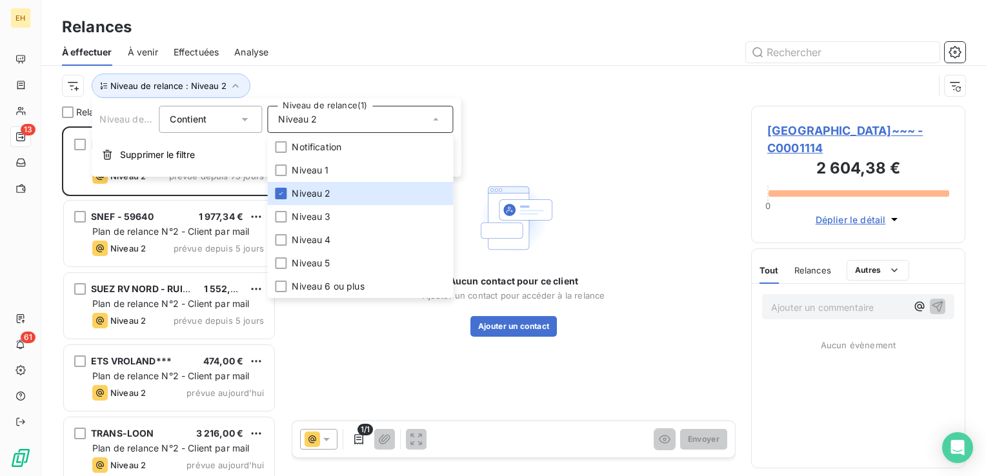
click at [312, 58] on div at bounding box center [625, 52] width 682 height 21
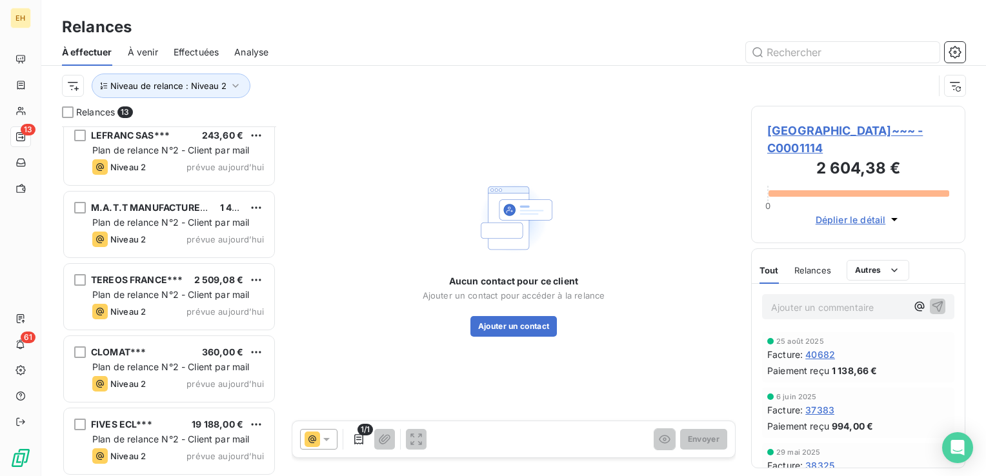
scroll to position [590, 0]
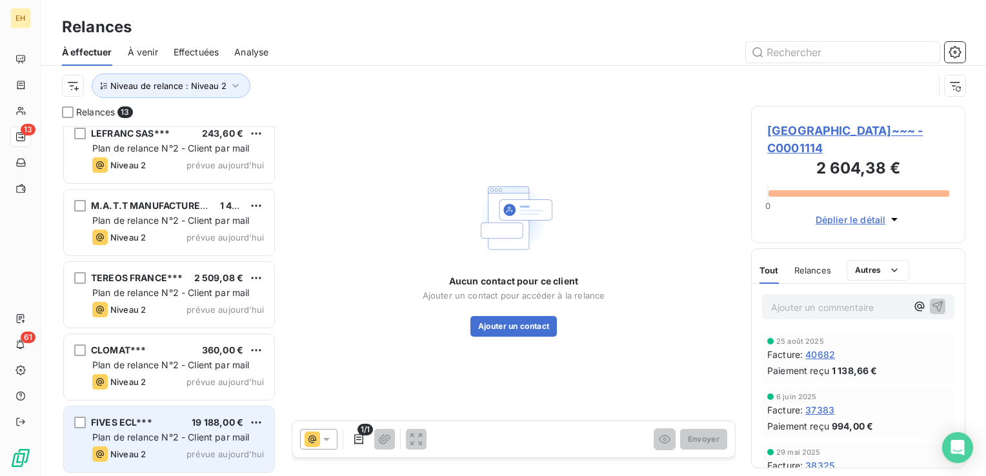
click at [141, 425] on span "FIVES ECL***" at bounding box center [121, 422] width 61 height 11
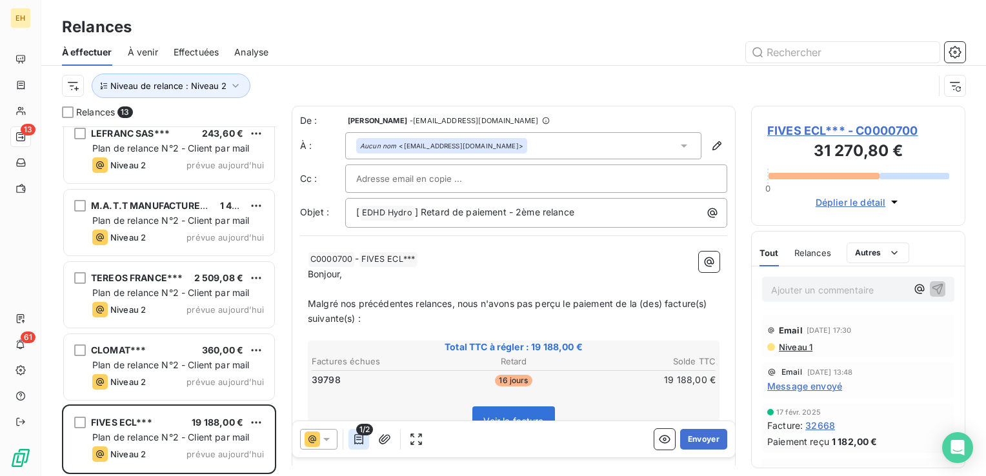
click at [354, 443] on icon "button" at bounding box center [358, 439] width 9 height 10
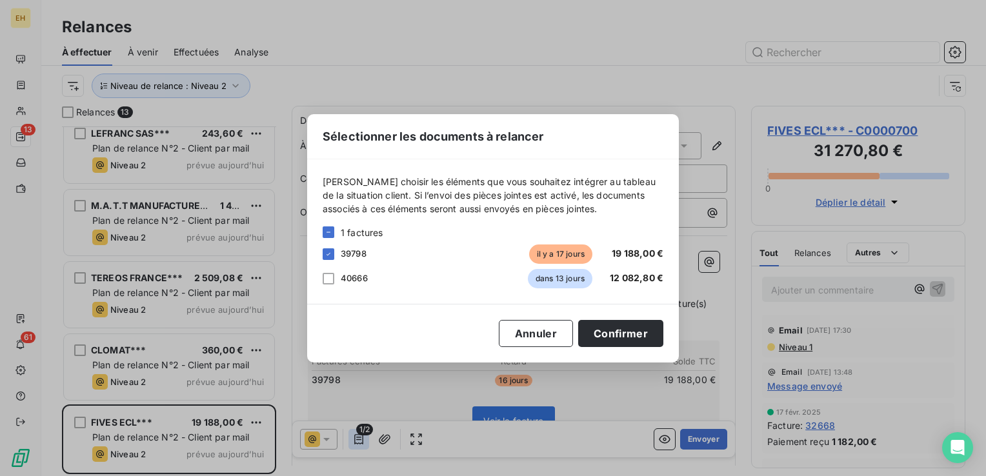
click at [354, 443] on div "Sélectionner les documents à relancer Veuillez choisir les éléments que vous so…" at bounding box center [493, 238] width 986 height 476
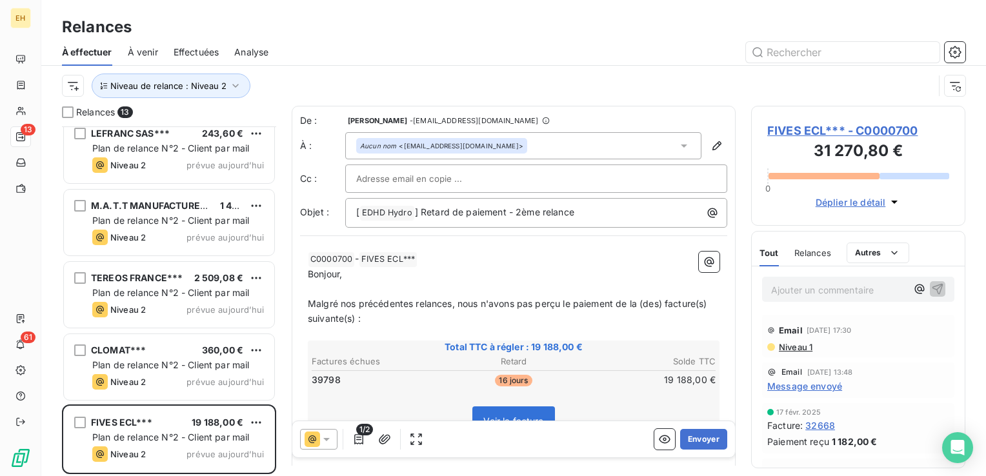
click at [852, 128] on span "FIVES ECL*** - C0000700" at bounding box center [858, 130] width 182 height 17
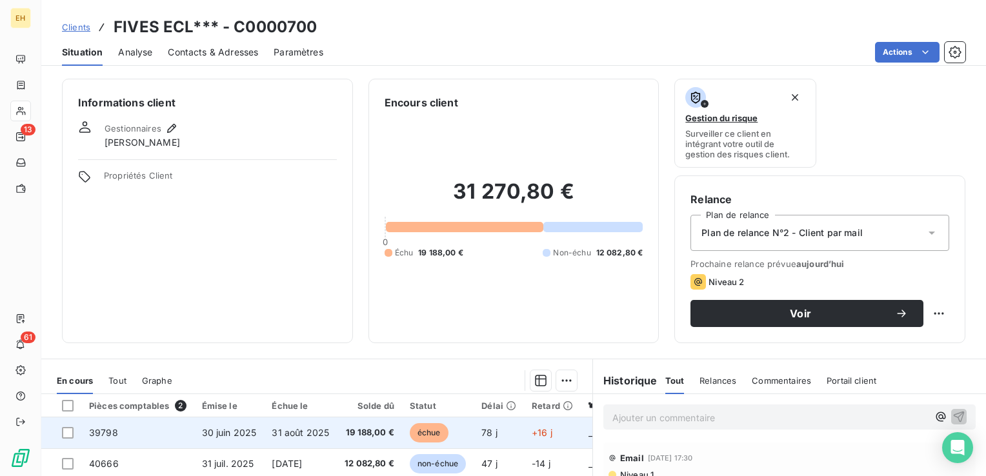
click at [359, 427] on span "19 188,00 €" at bounding box center [370, 433] width 50 height 13
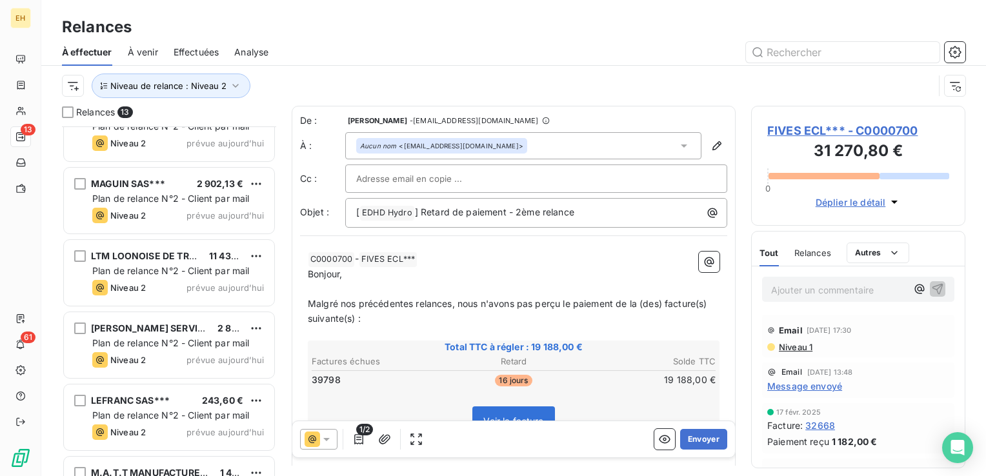
scroll to position [590, 0]
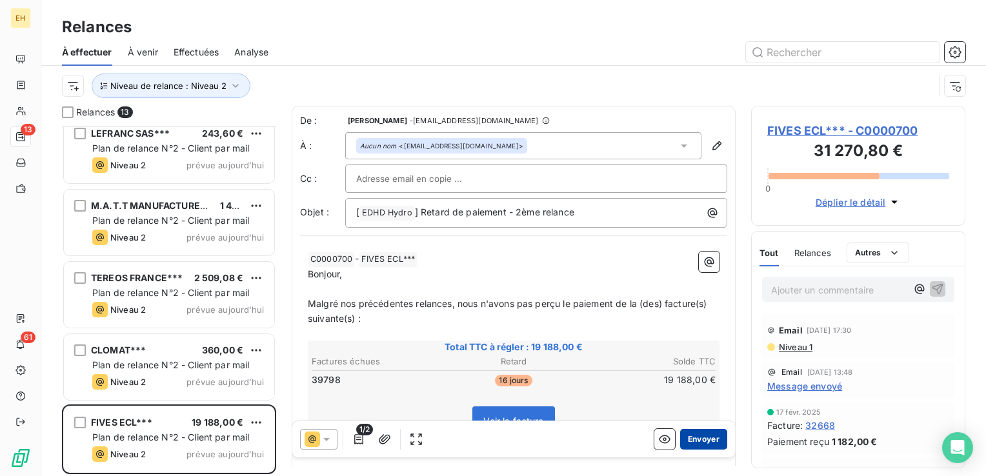
click at [689, 435] on button "Envoyer" at bounding box center [703, 439] width 47 height 21
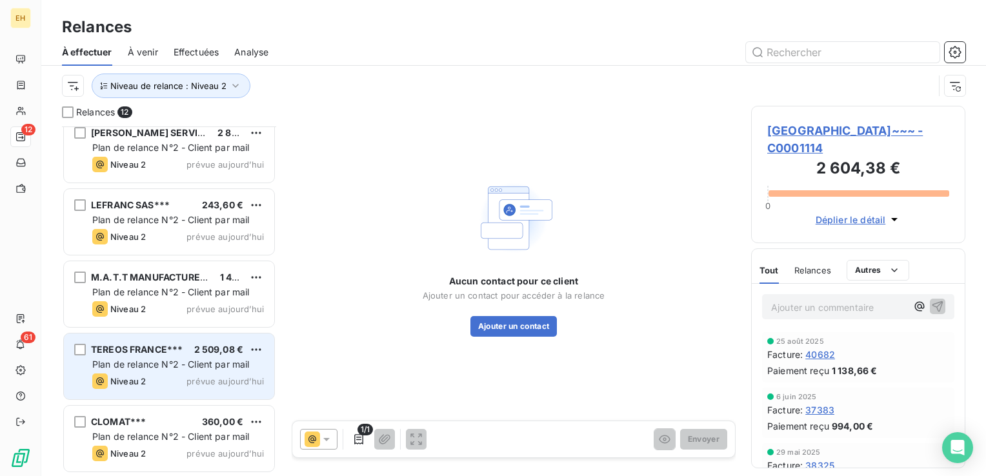
scroll to position [518, 0]
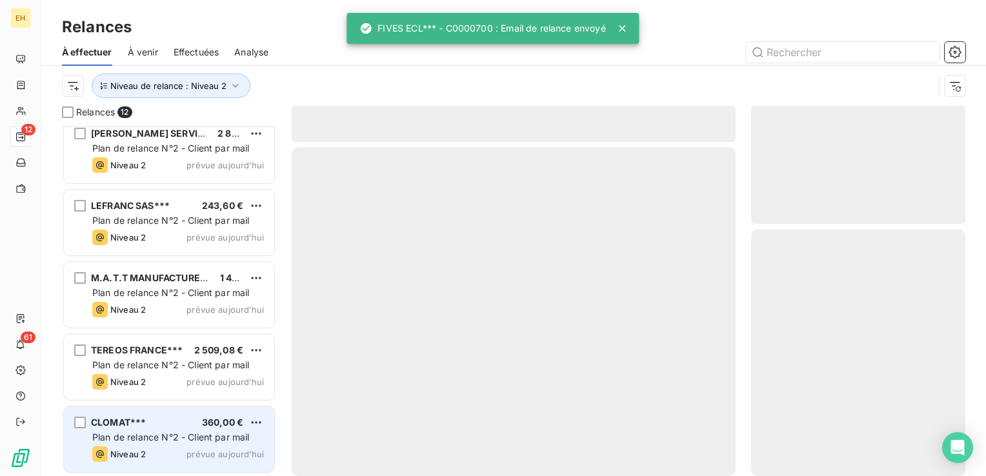
click at [147, 423] on div "CLOMAT*** 360,00 €" at bounding box center [178, 423] width 172 height 12
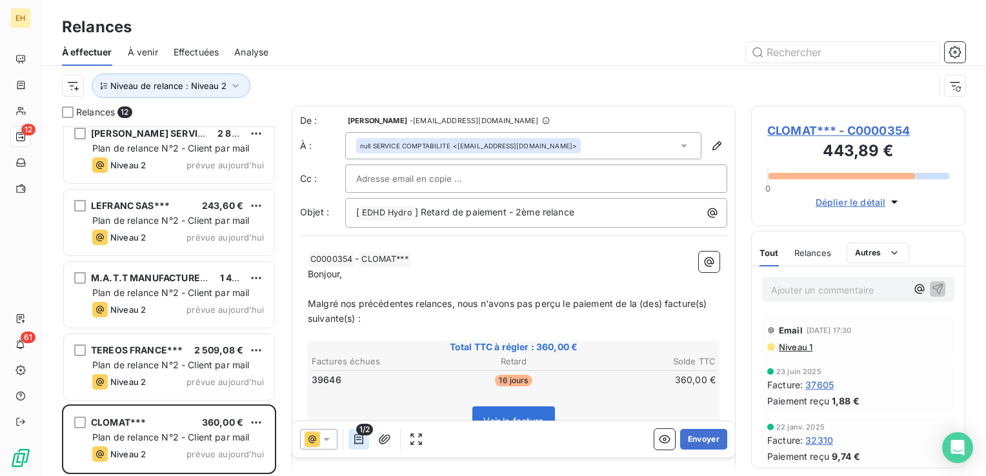
click at [356, 446] on button "button" at bounding box center [359, 439] width 21 height 21
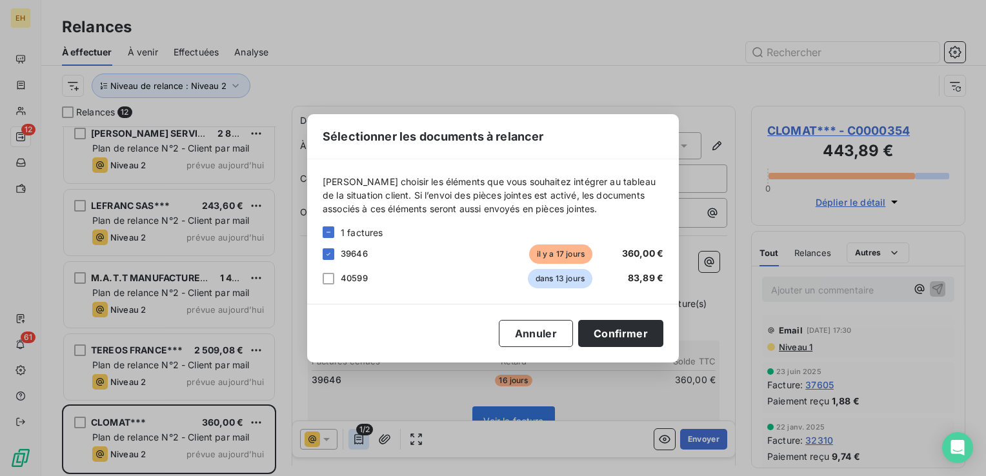
click at [356, 446] on div "Sélectionner les documents à relancer Veuillez choisir les éléments que vous so…" at bounding box center [493, 238] width 986 height 476
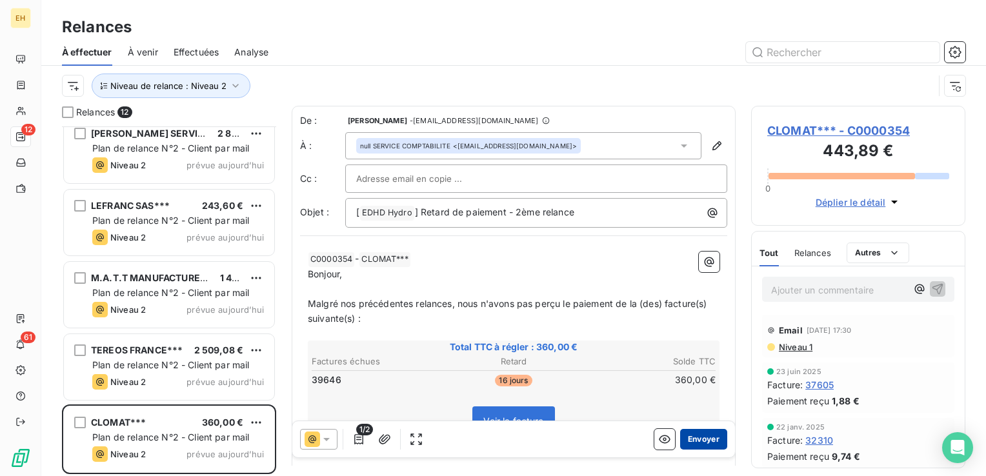
click at [687, 439] on button "Envoyer" at bounding box center [703, 439] width 47 height 21
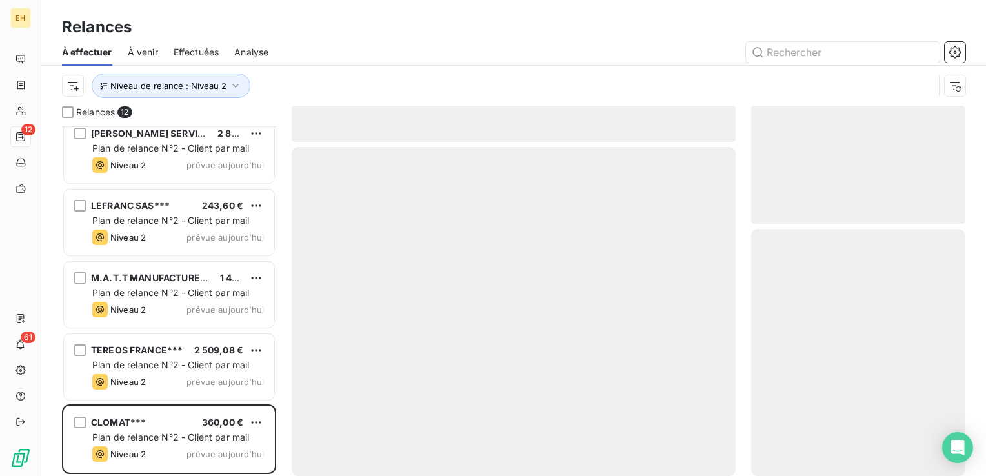
scroll to position [445, 0]
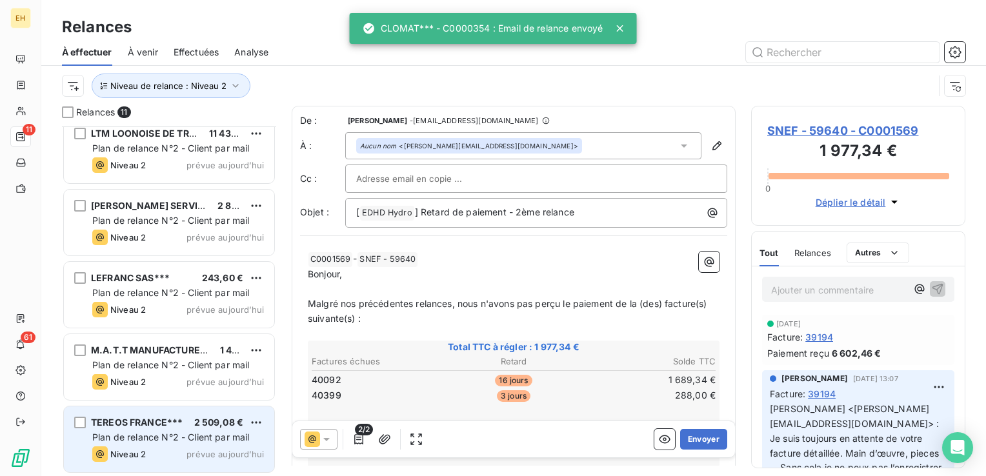
click at [157, 422] on span "TEREOS FRANCE***" at bounding box center [137, 422] width 92 height 11
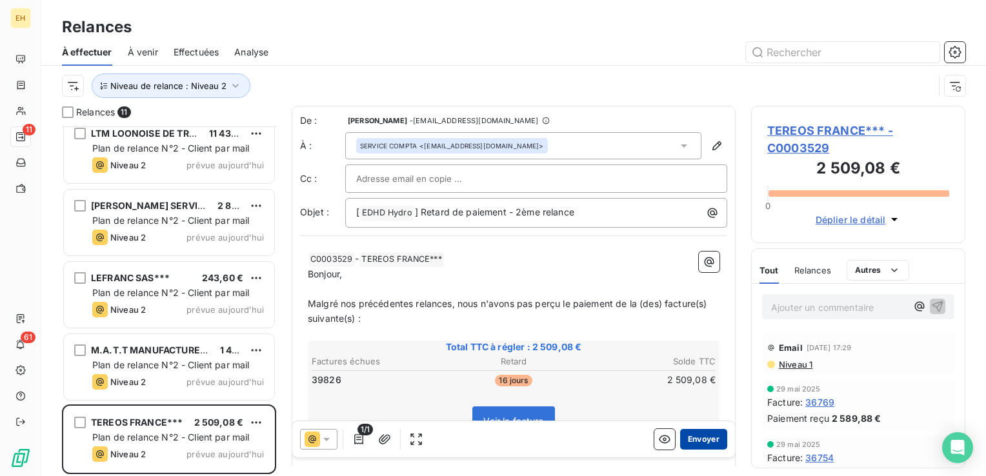
click at [702, 444] on button "Envoyer" at bounding box center [703, 439] width 47 height 21
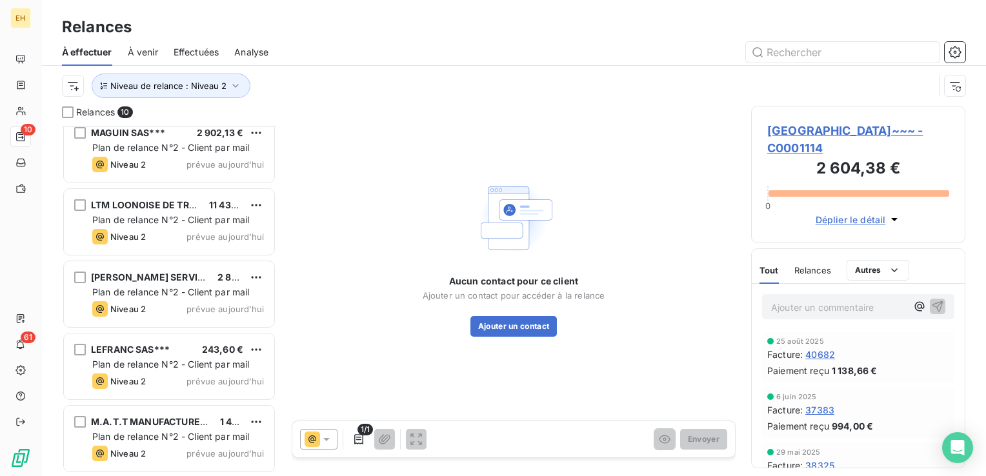
scroll to position [373, 0]
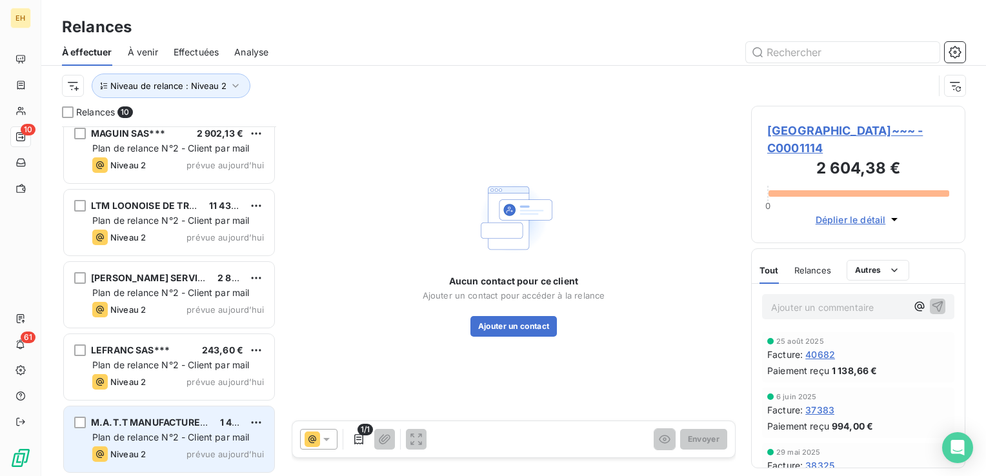
click at [96, 434] on span "Plan de relance N°2 - Client par mail" at bounding box center [170, 437] width 157 height 11
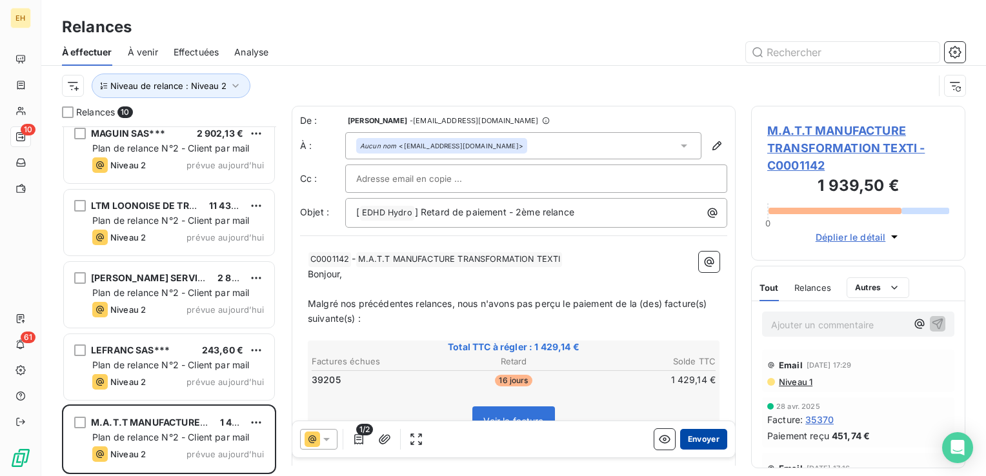
click at [707, 434] on button "Envoyer" at bounding box center [703, 439] width 47 height 21
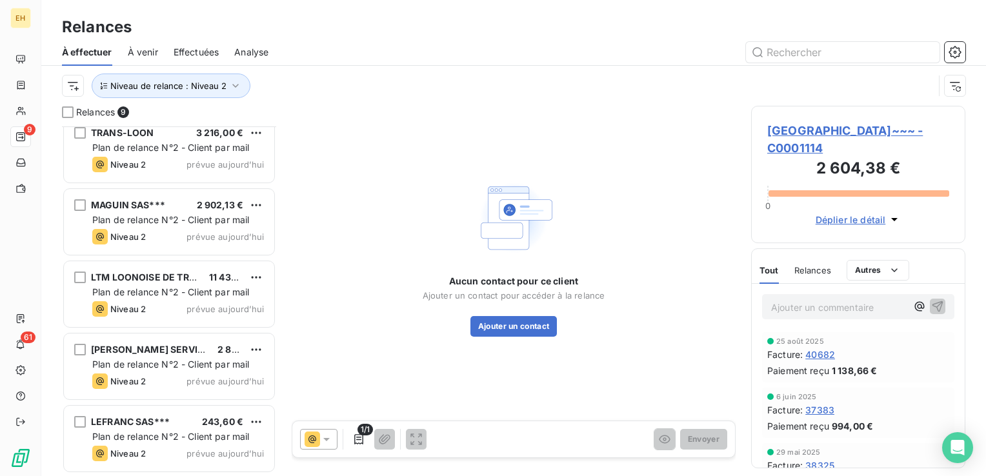
scroll to position [301, 0]
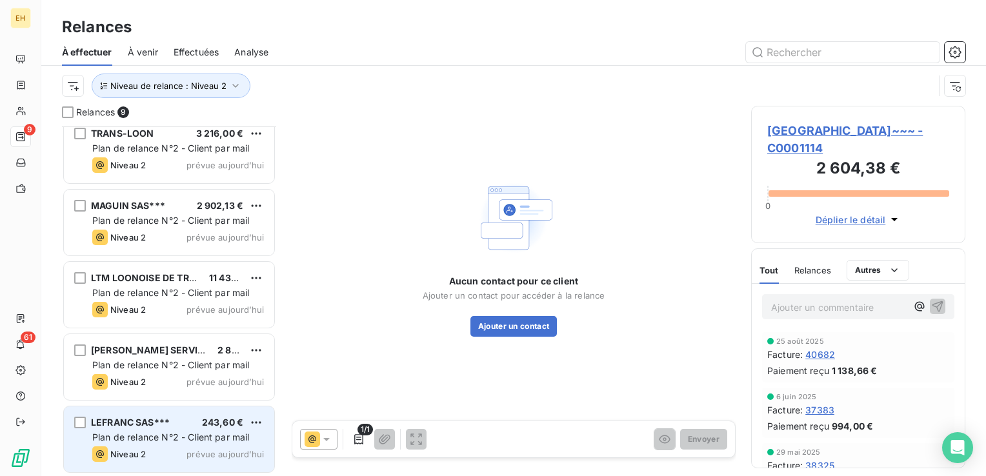
click at [186, 426] on div "LEFRANC SAS*** 243,60 €" at bounding box center [178, 423] width 172 height 12
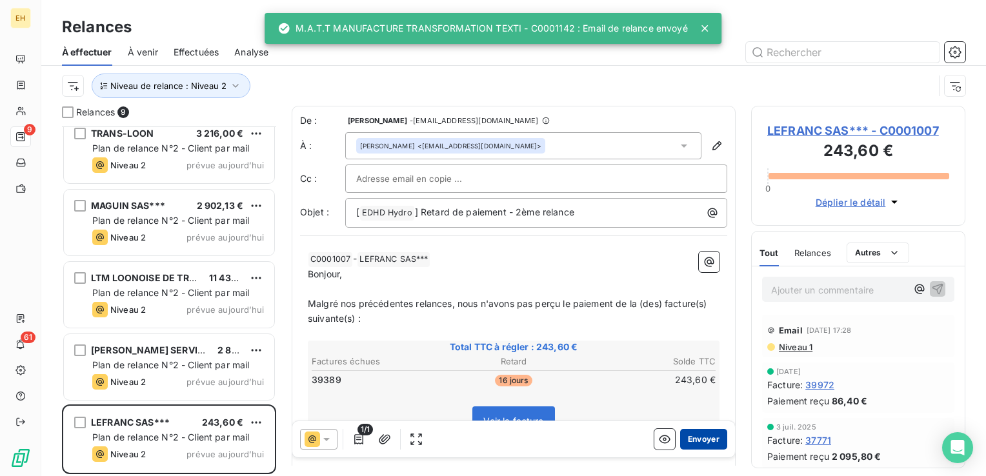
click at [684, 438] on button "Envoyer" at bounding box center [703, 439] width 47 height 21
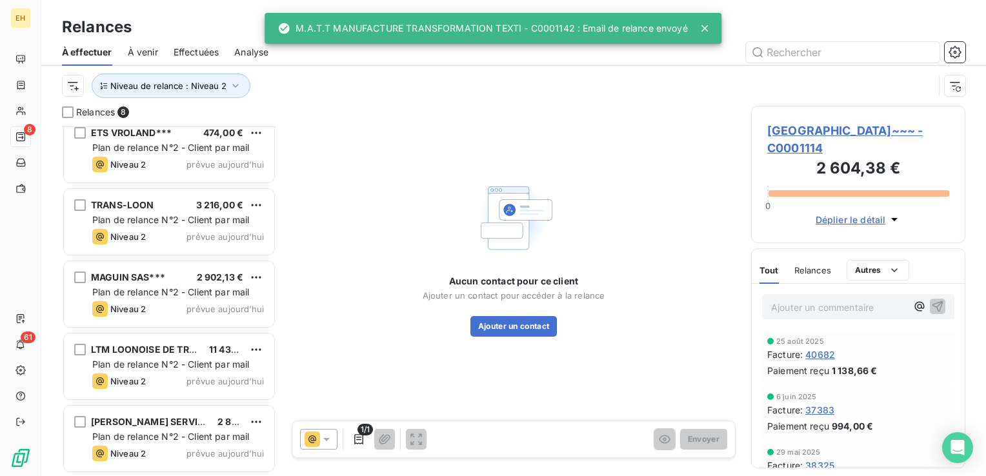
scroll to position [228, 0]
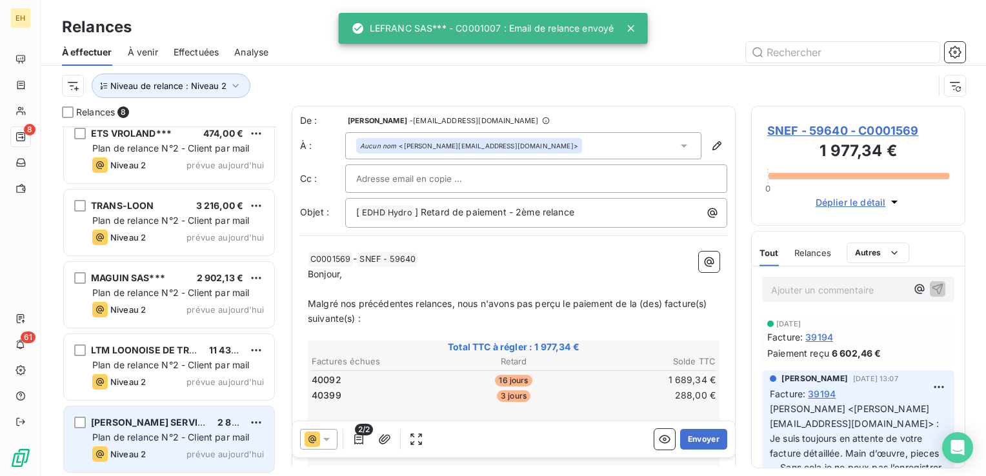
click at [179, 433] on span "Plan de relance N°2 - Client par mail" at bounding box center [170, 437] width 157 height 11
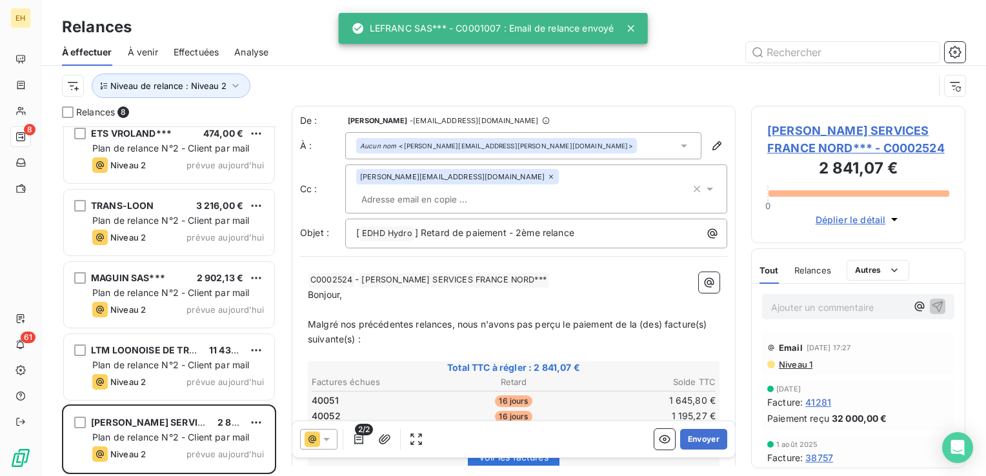
scroll to position [129, 0]
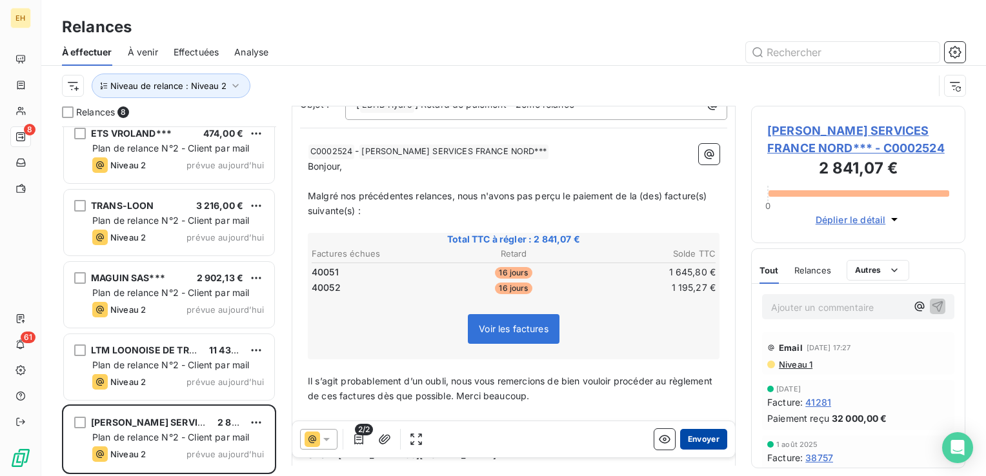
click at [700, 445] on button "Envoyer" at bounding box center [703, 439] width 47 height 21
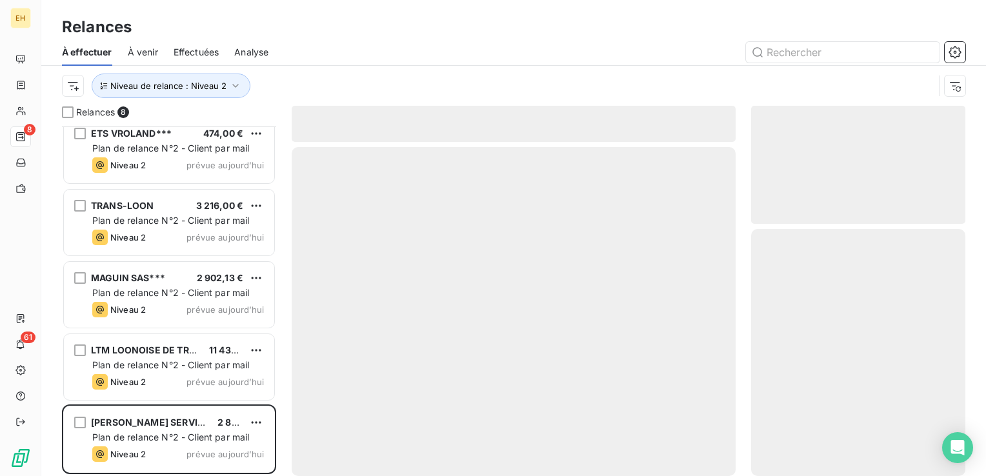
scroll to position [156, 0]
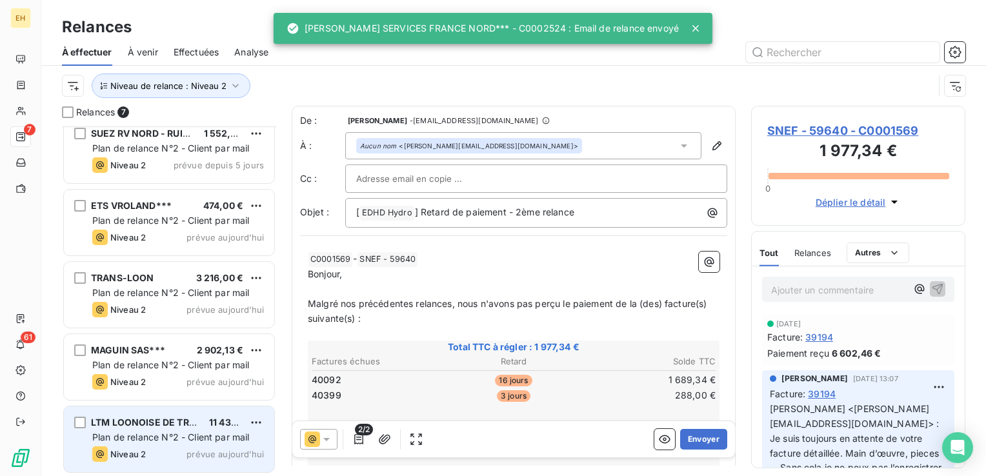
click at [124, 432] on span "Plan de relance N°2 - Client par mail" at bounding box center [170, 437] width 157 height 11
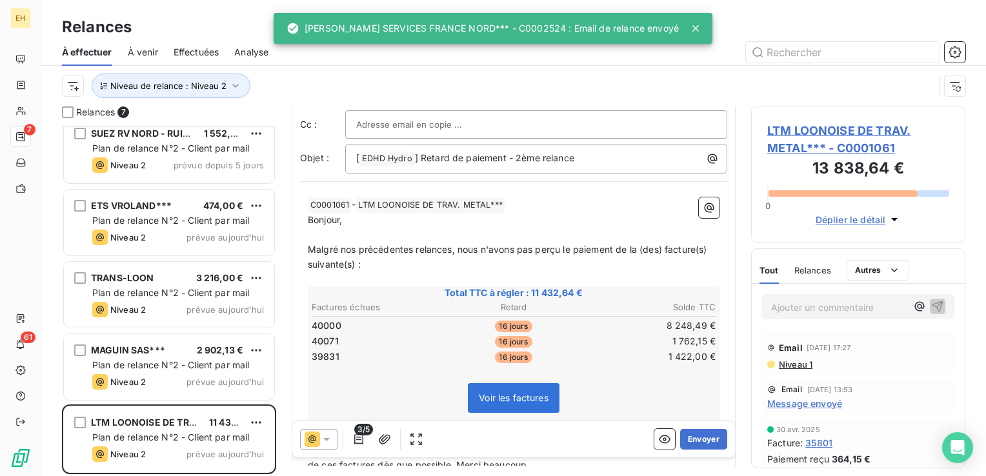
scroll to position [129, 0]
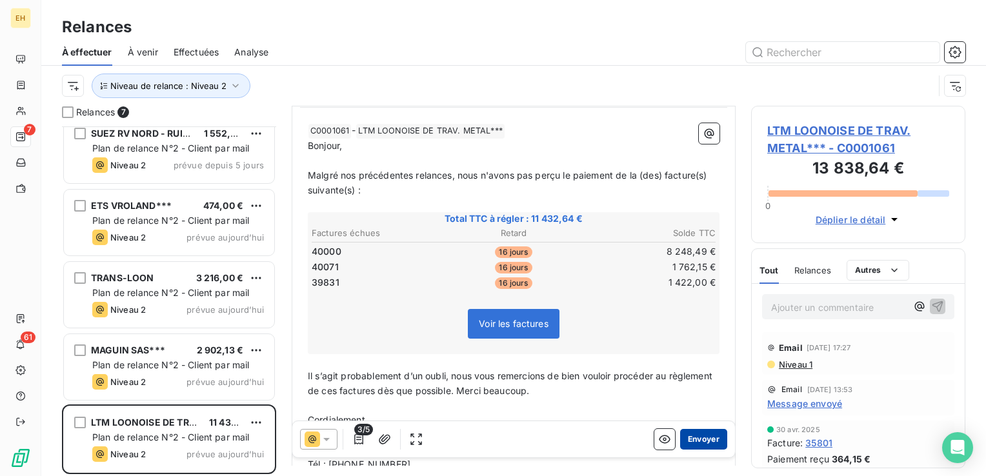
click at [695, 444] on button "Envoyer" at bounding box center [703, 439] width 47 height 21
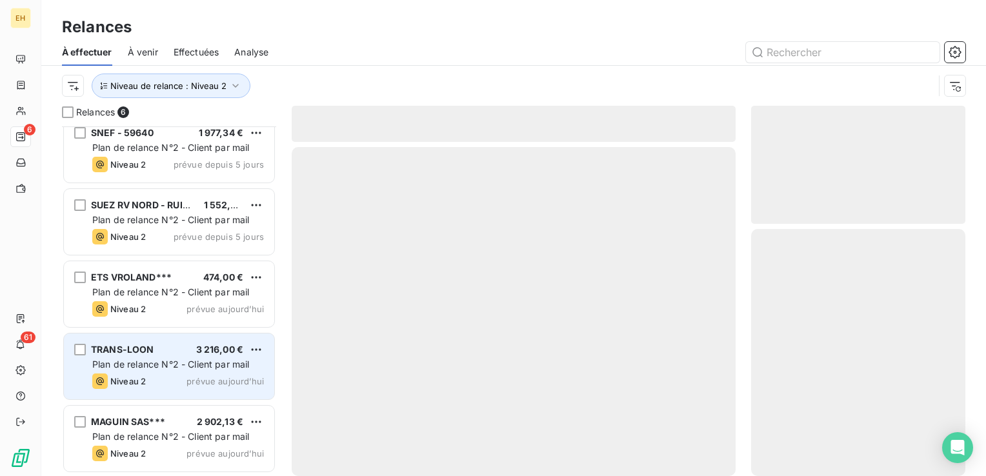
scroll to position [84, 0]
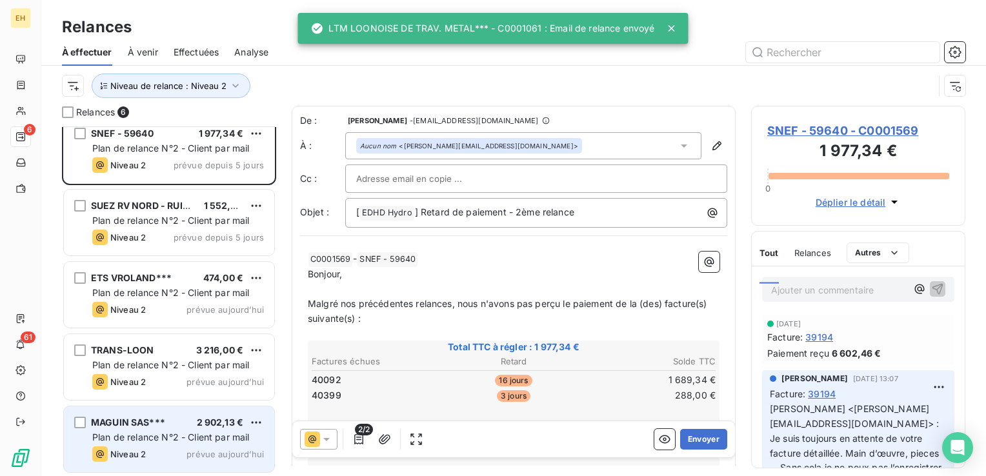
click at [194, 449] on span "prévue aujourd’hui" at bounding box center [225, 454] width 77 height 10
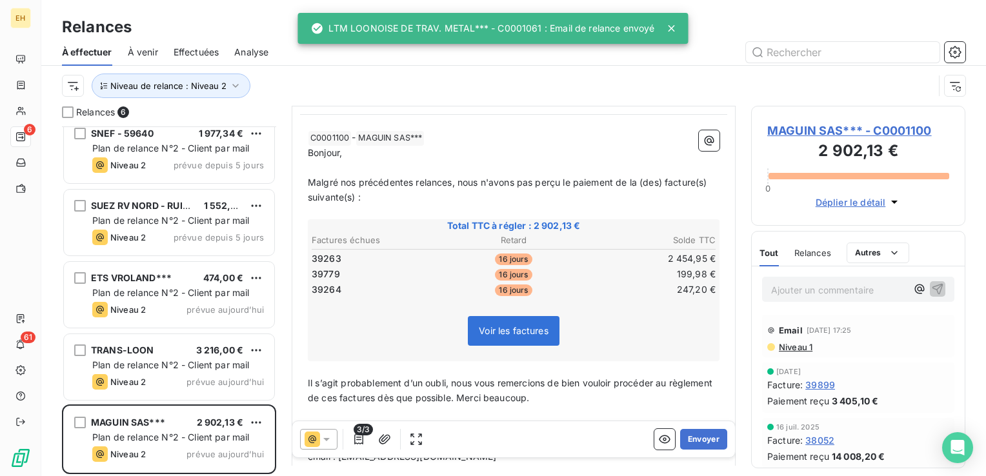
scroll to position [129, 0]
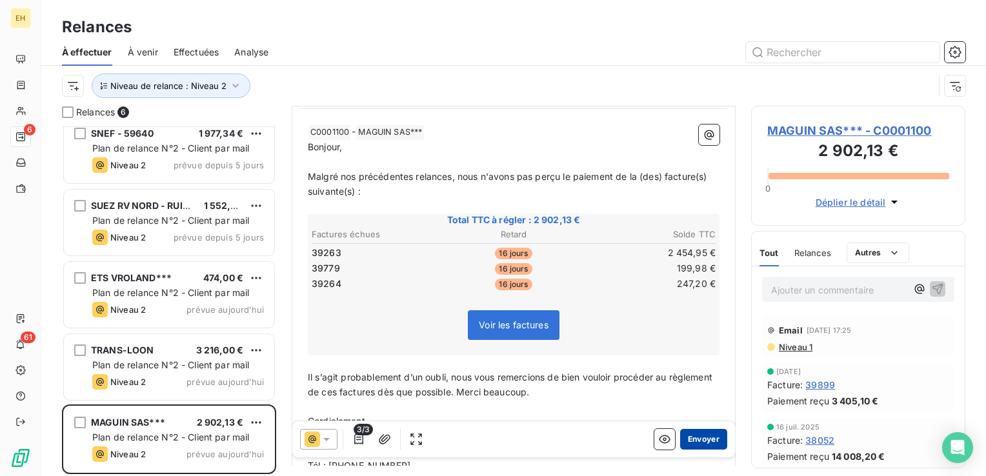
click at [687, 443] on button "Envoyer" at bounding box center [703, 439] width 47 height 21
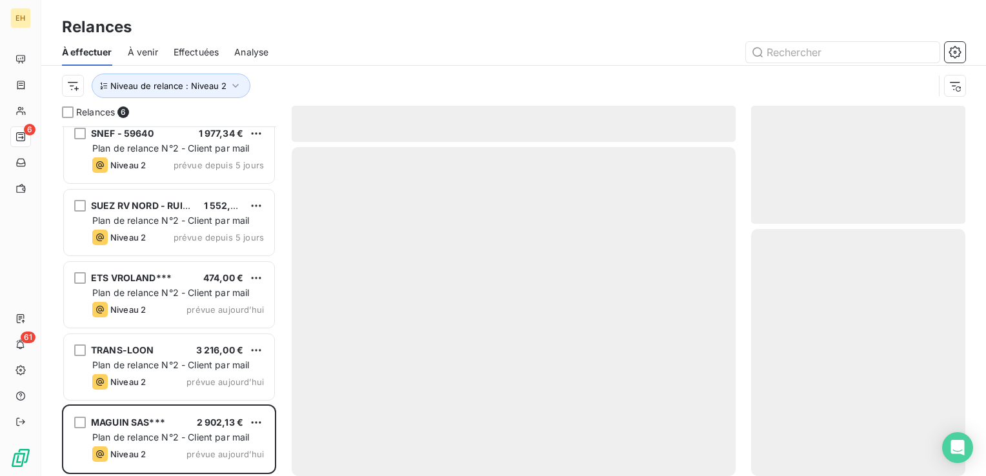
scroll to position [12, 0]
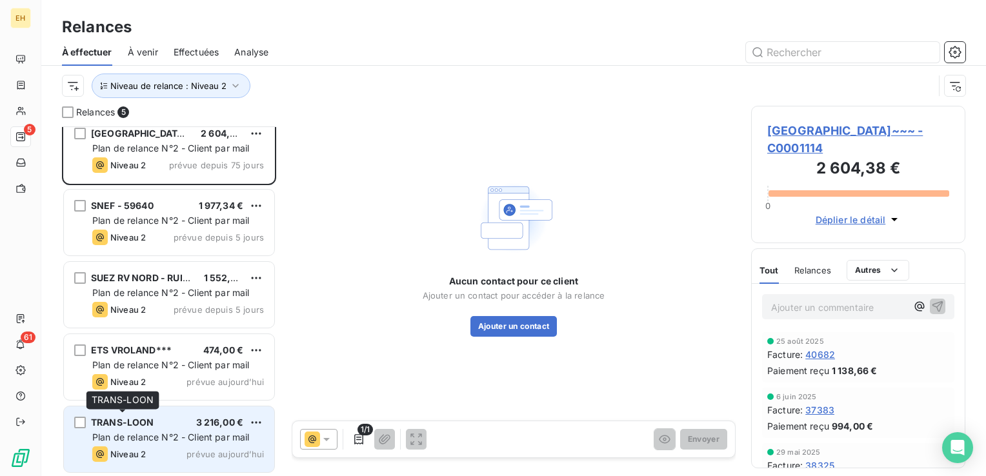
click at [147, 422] on span "TRANS-LOON" at bounding box center [122, 422] width 63 height 11
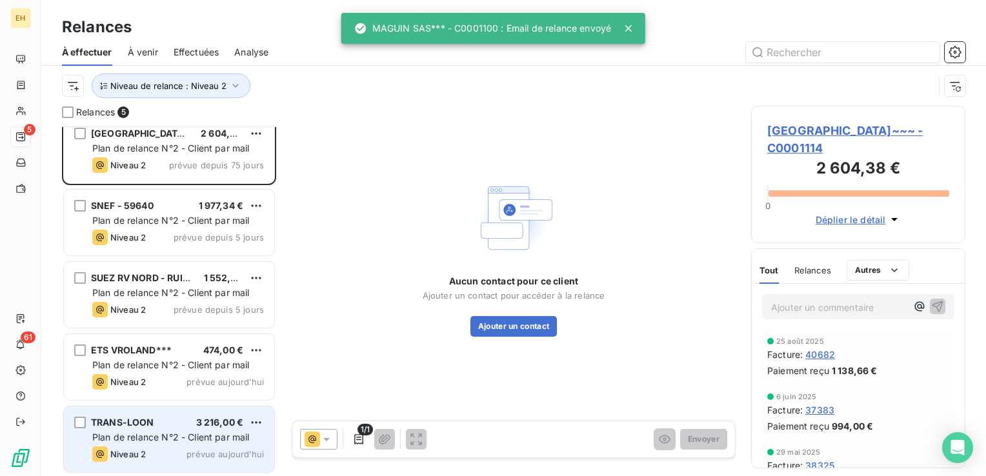
click at [142, 451] on span "Niveau 2" at bounding box center [127, 454] width 35 height 10
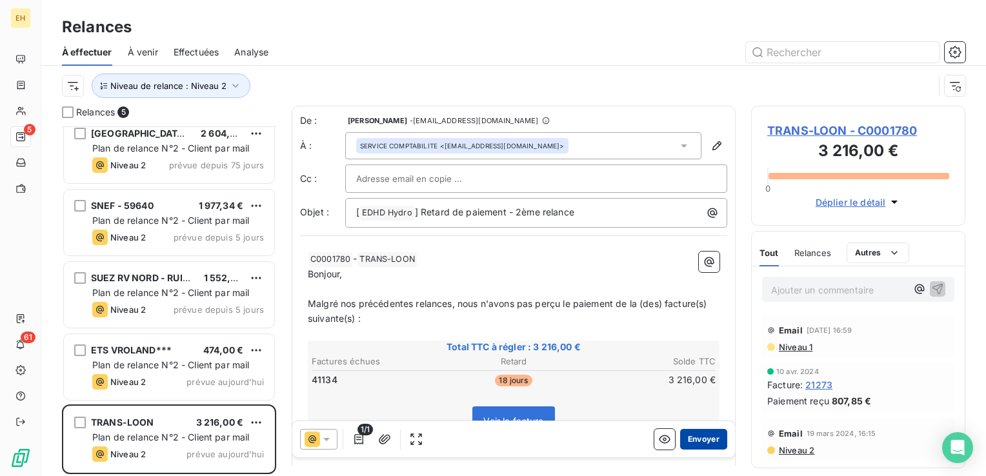
click at [680, 441] on button "Envoyer" at bounding box center [703, 439] width 47 height 21
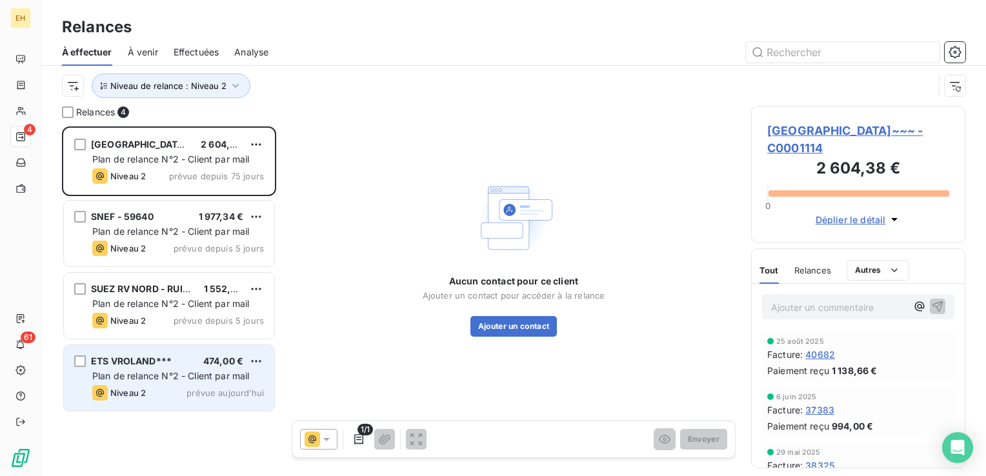
click at [132, 360] on span "ETS VROLAND***" at bounding box center [131, 361] width 81 height 11
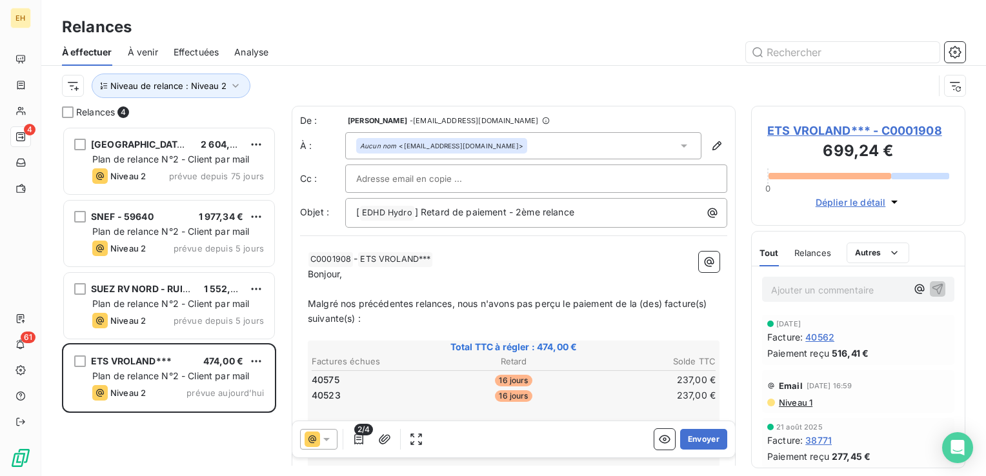
click at [792, 401] on span "Niveau 1" at bounding box center [795, 403] width 35 height 10
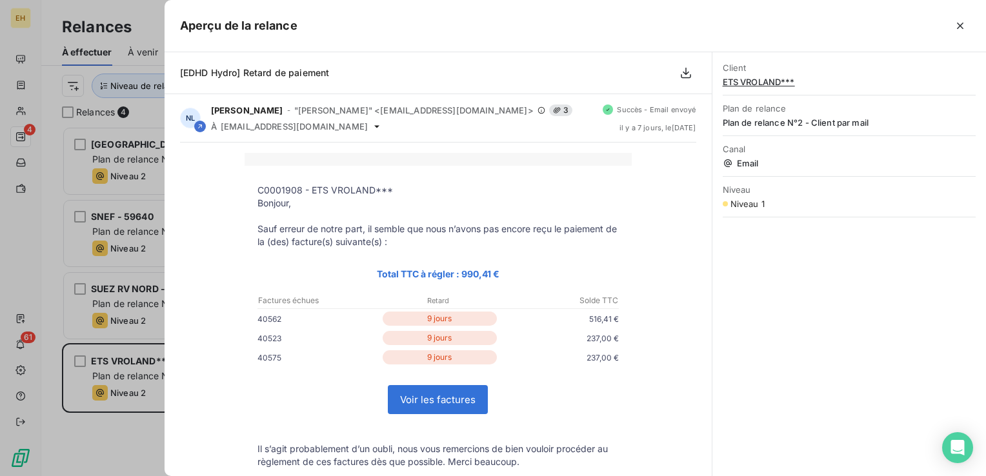
click at [963, 28] on icon "button" at bounding box center [960, 25] width 13 height 13
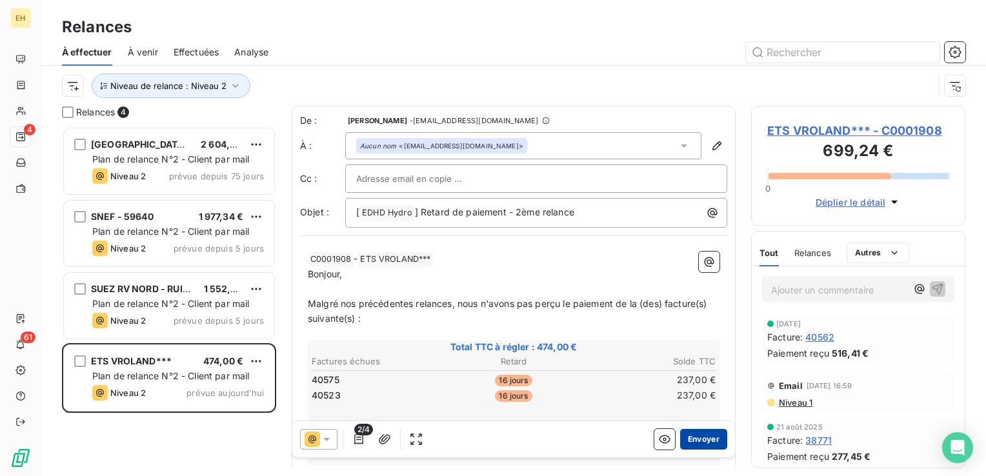
click at [682, 435] on button "Envoyer" at bounding box center [703, 439] width 47 height 21
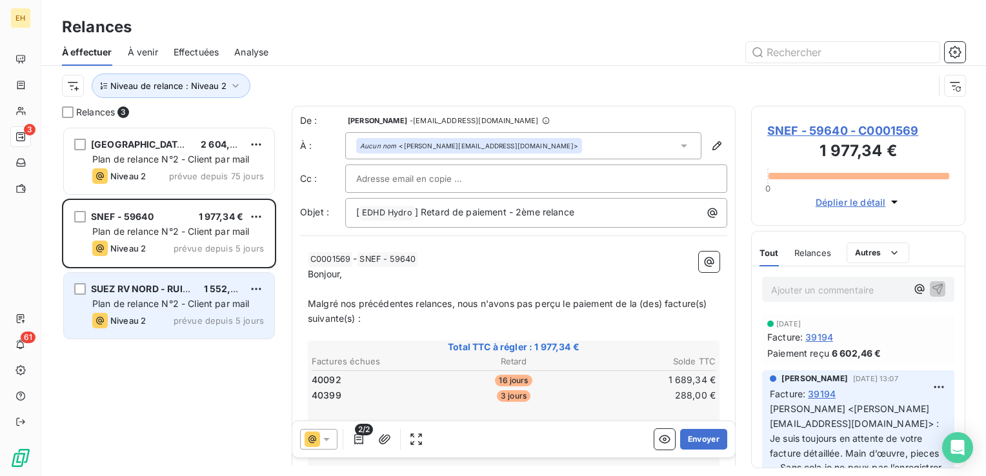
click at [108, 314] on div "Niveau 2" at bounding box center [119, 320] width 54 height 15
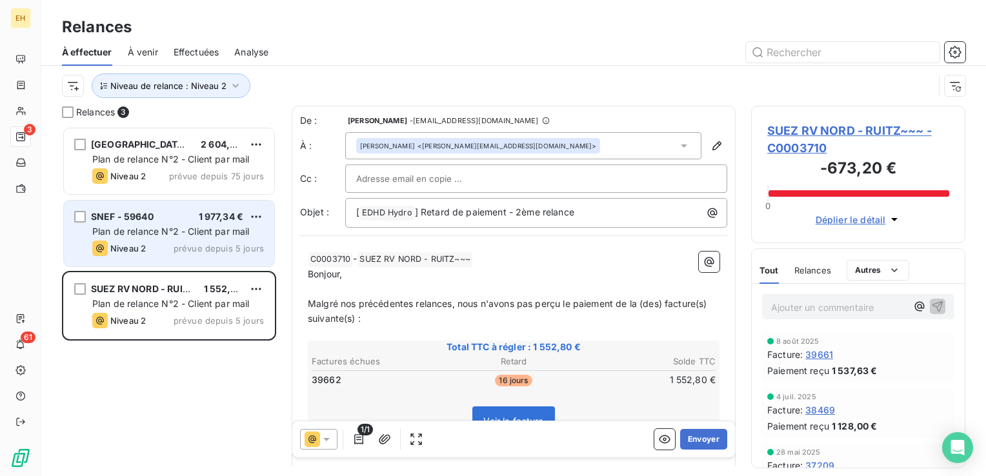
click at [126, 246] on span "Niveau 2" at bounding box center [127, 248] width 35 height 10
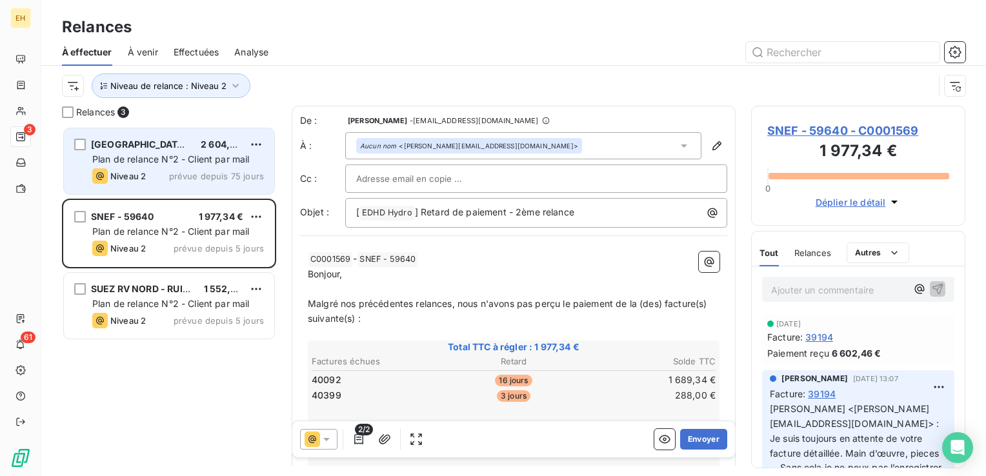
click at [153, 158] on span "Plan de relance N°2 - Client par mail" at bounding box center [170, 159] width 157 height 11
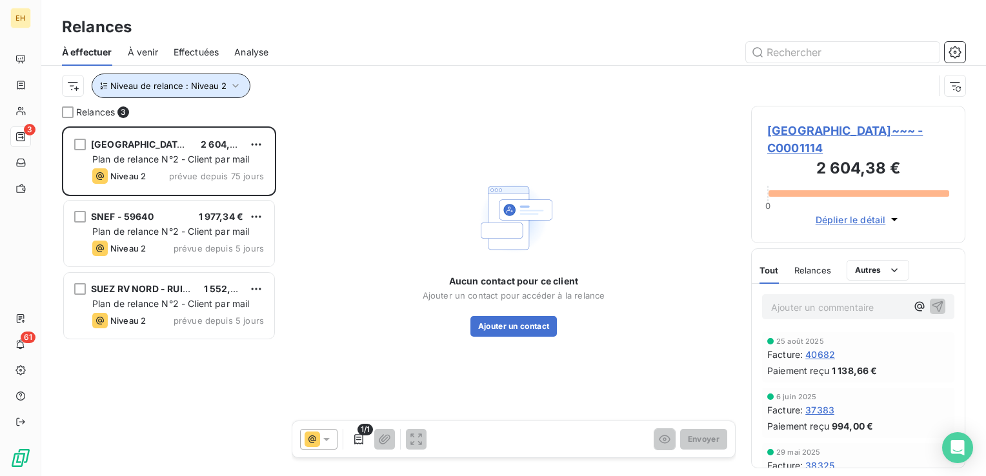
click at [235, 84] on icon "button" at bounding box center [235, 85] width 13 height 13
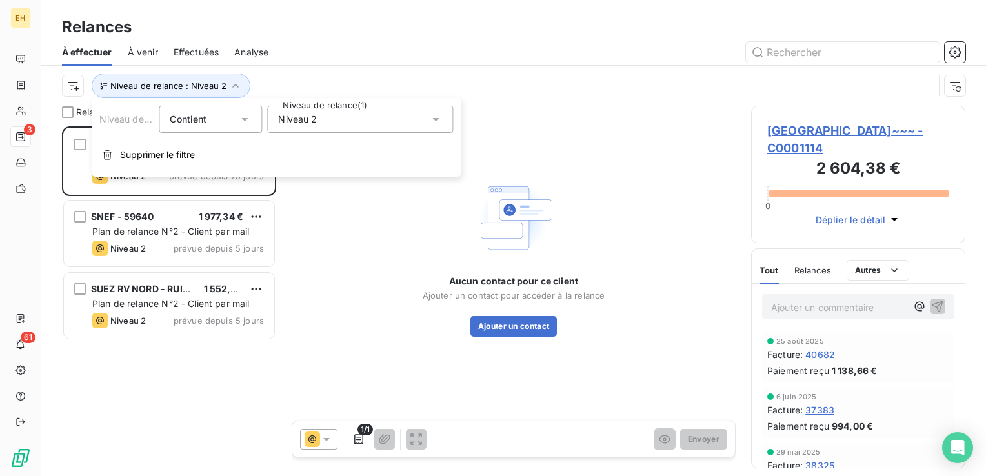
drag, startPoint x: 315, startPoint y: 121, endPoint x: 314, endPoint y: 128, distance: 6.5
click at [315, 122] on span "Niveau 2" at bounding box center [297, 119] width 39 height 13
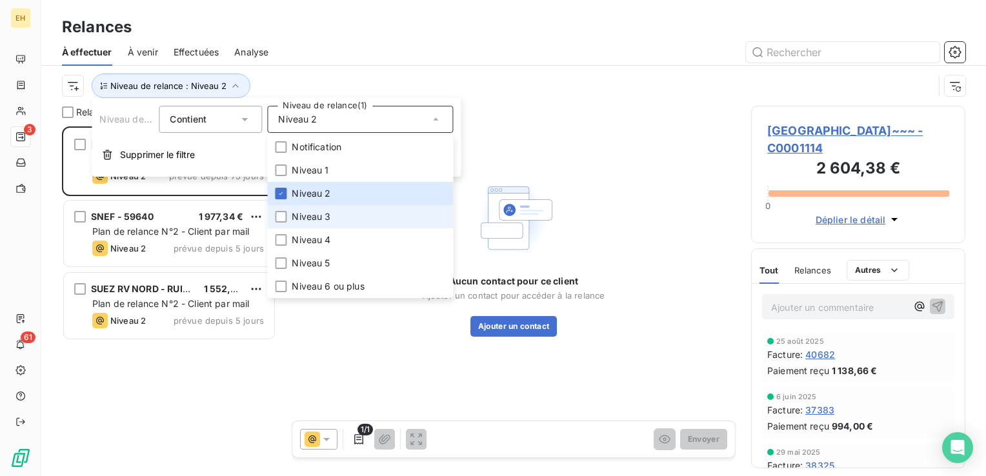
click at [302, 223] on li "Niveau 3" at bounding box center [360, 216] width 186 height 23
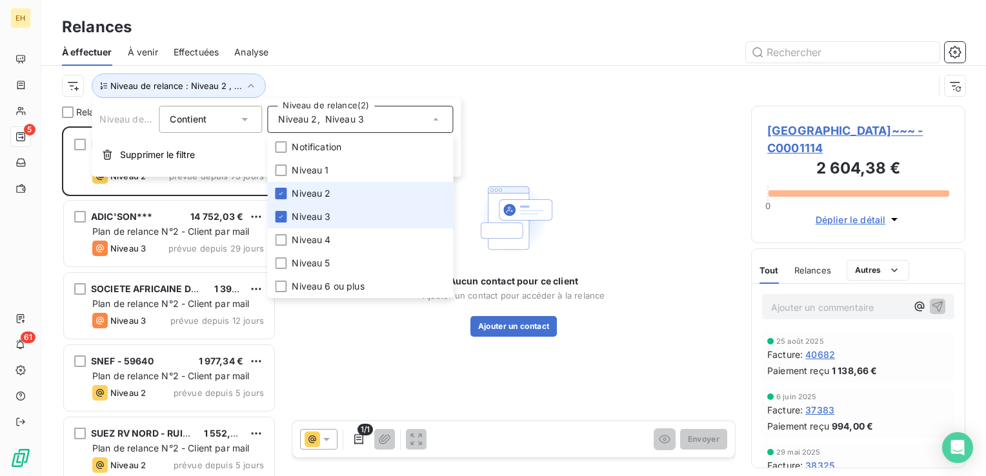
scroll to position [340, 204]
click at [301, 192] on span "Niveau 2" at bounding box center [311, 193] width 39 height 13
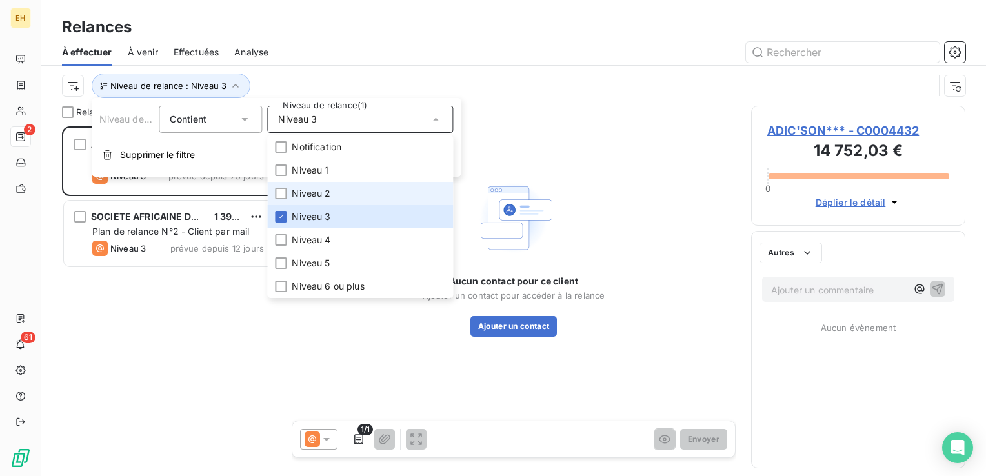
scroll to position [340, 204]
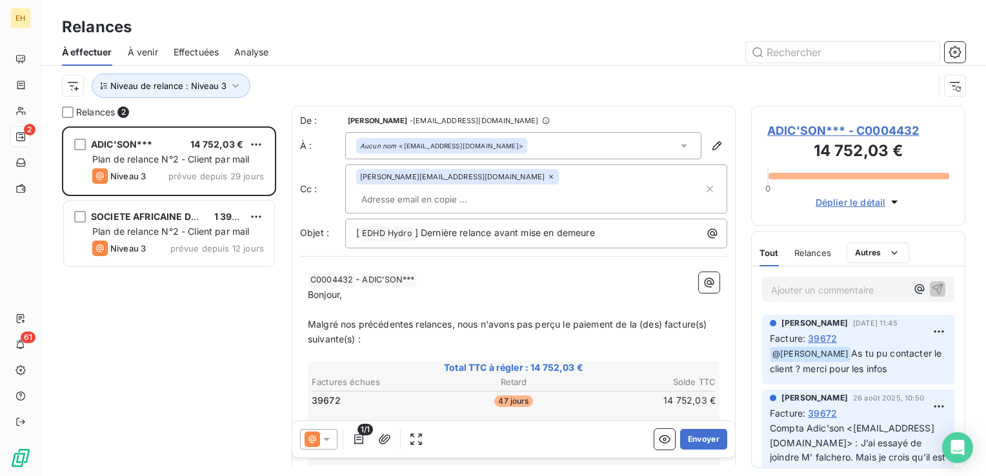
click at [310, 53] on div at bounding box center [625, 52] width 682 height 21
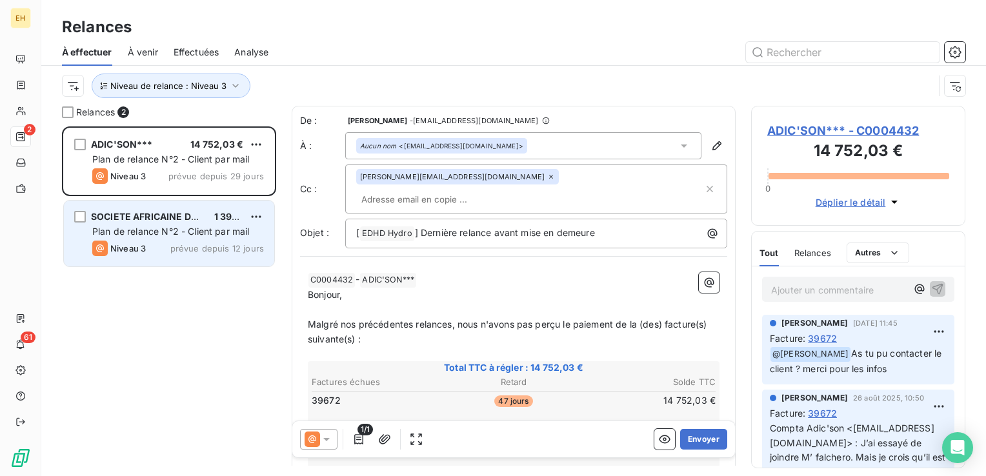
click at [219, 218] on span "1 395,00 €" at bounding box center [238, 216] width 48 height 11
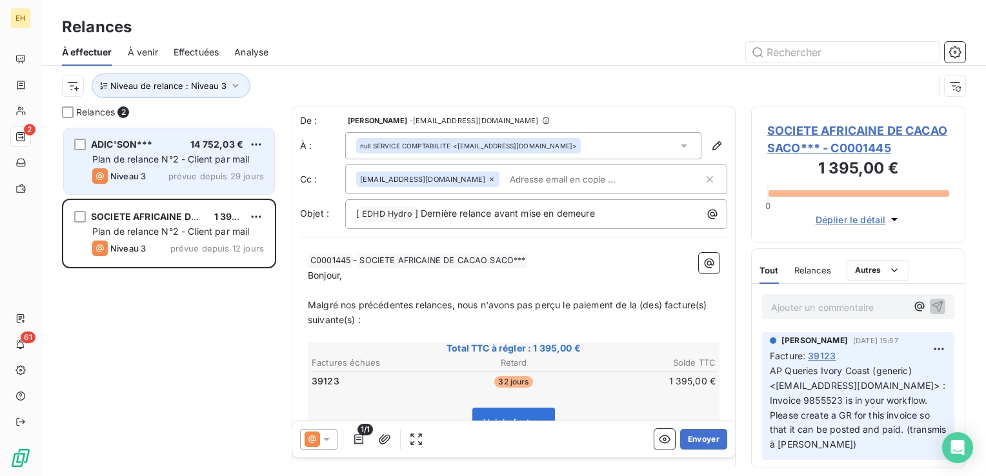
click at [168, 174] on div "Niveau 3 prévue depuis 29 jours" at bounding box center [178, 175] width 172 height 15
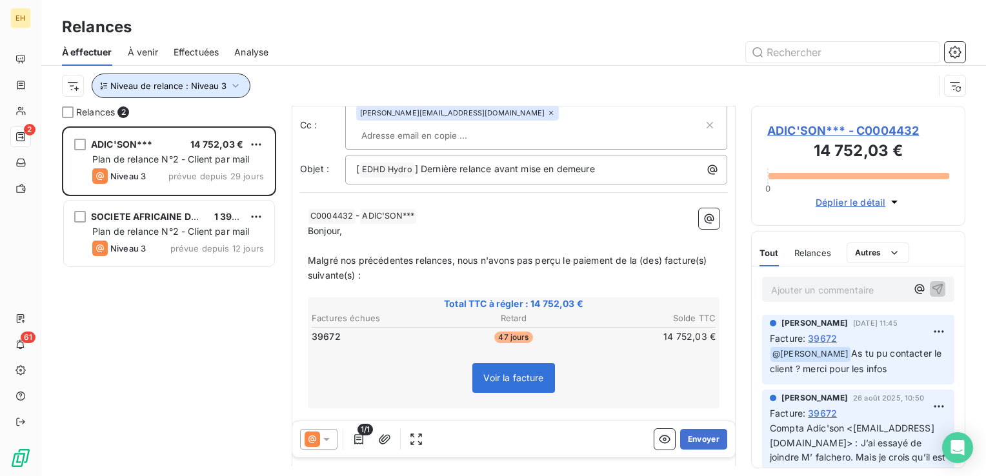
click at [240, 82] on button "Niveau de relance : Niveau 3" at bounding box center [171, 86] width 159 height 25
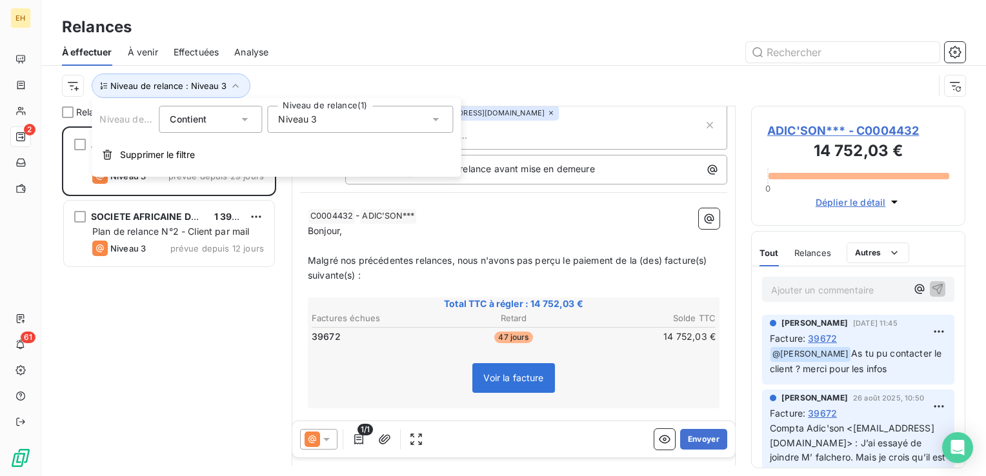
click at [298, 115] on span "Niveau 3" at bounding box center [297, 119] width 39 height 13
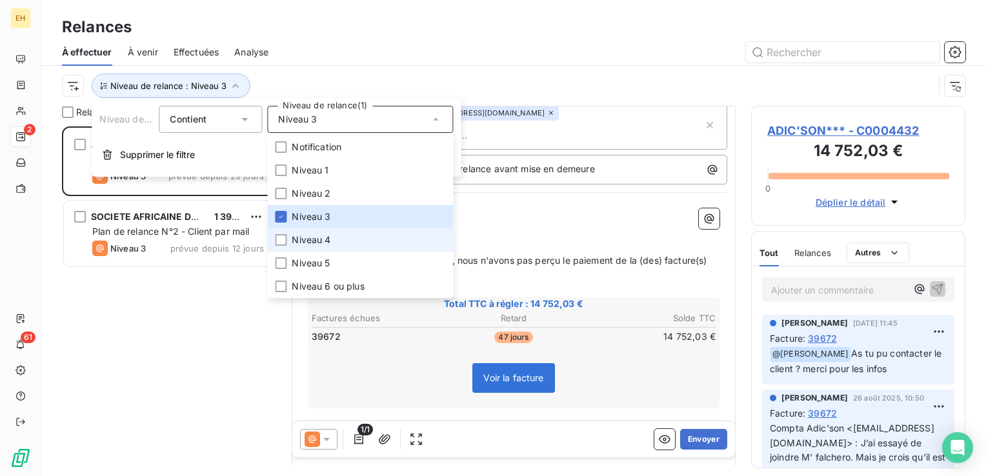
click at [305, 242] on span "Niveau 4" at bounding box center [311, 240] width 39 height 13
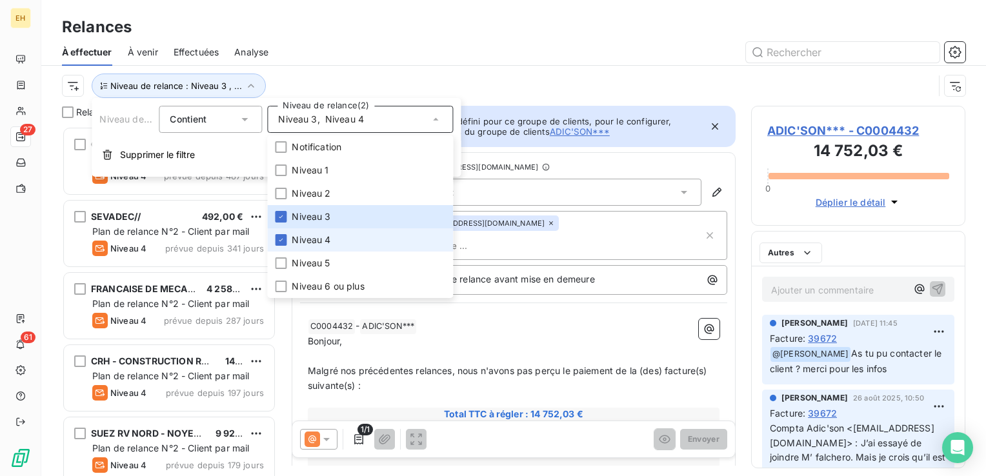
scroll to position [340, 204]
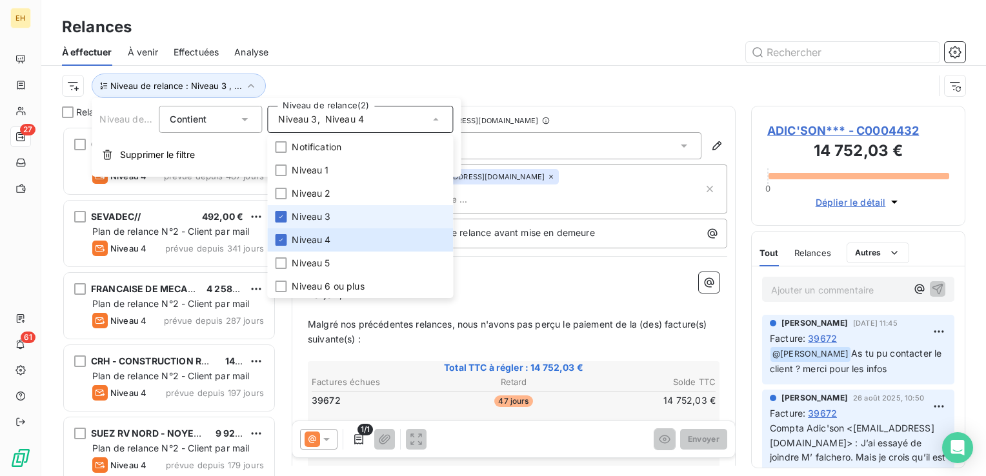
click at [302, 215] on span "Niveau 3" at bounding box center [311, 216] width 39 height 13
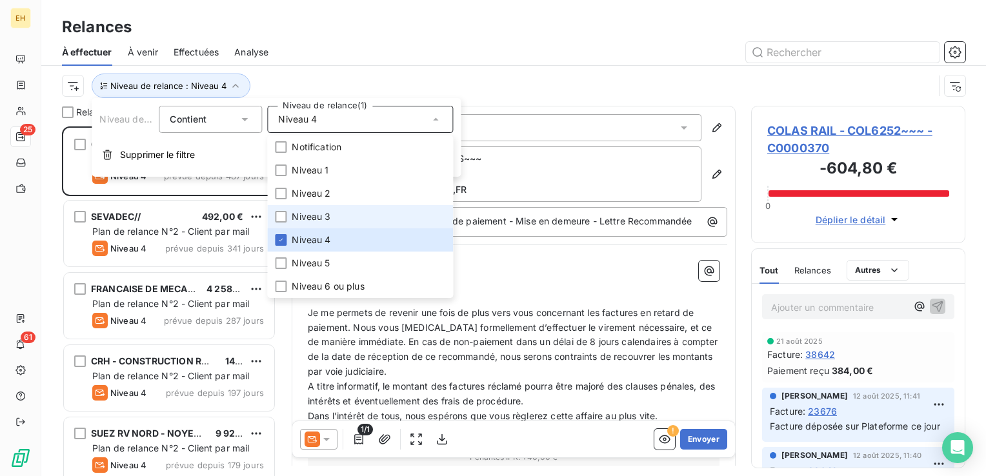
scroll to position [340, 204]
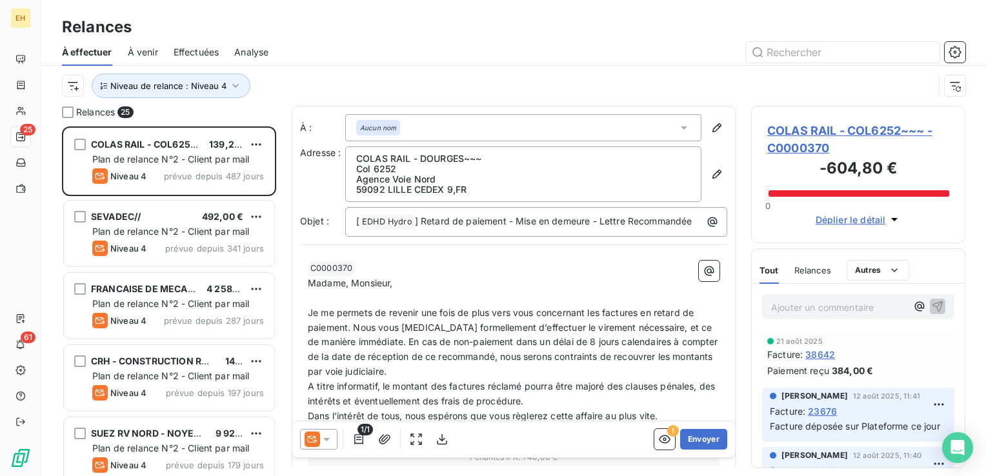
click at [293, 66] on div "Niveau de relance : Niveau 4" at bounding box center [514, 86] width 904 height 40
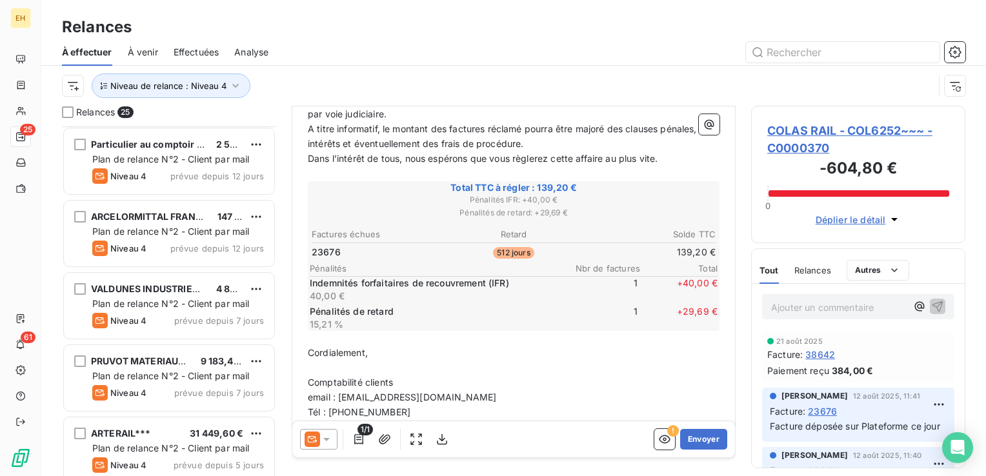
scroll to position [1457, 0]
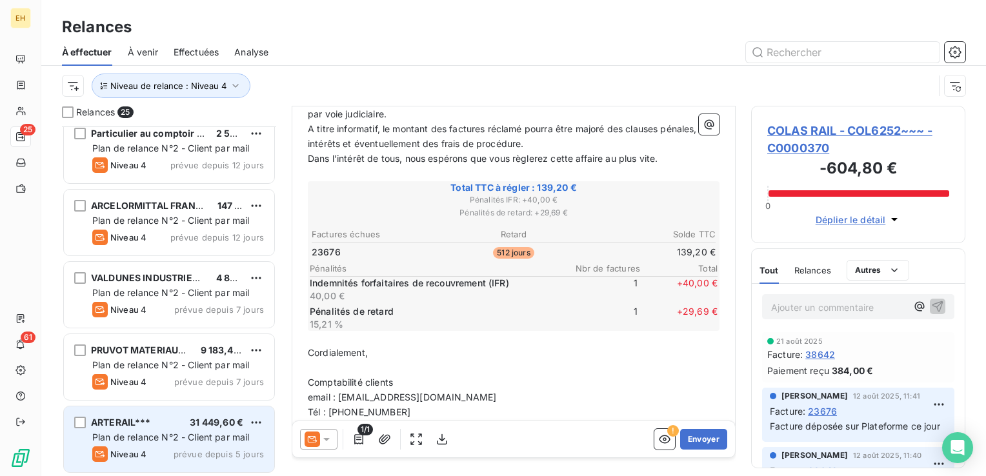
click at [187, 436] on span "Plan de relance N°2 - Client par mail" at bounding box center [170, 437] width 157 height 11
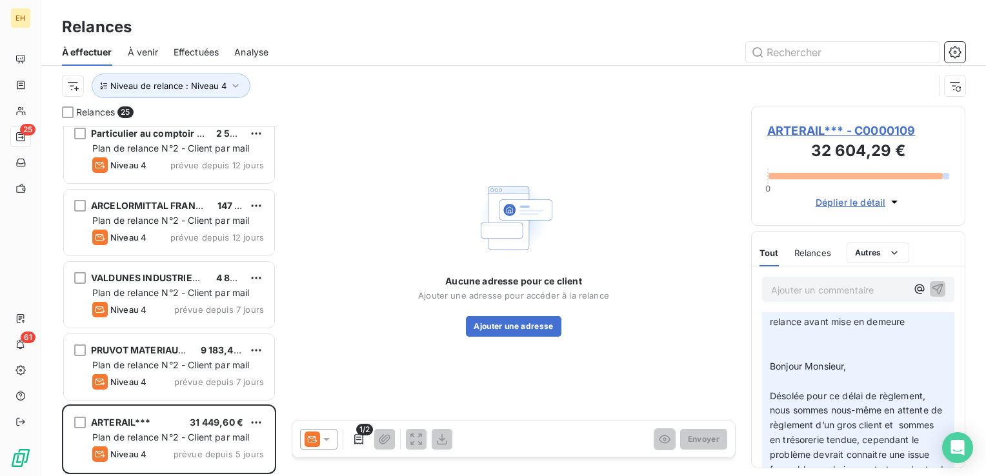
scroll to position [129, 0]
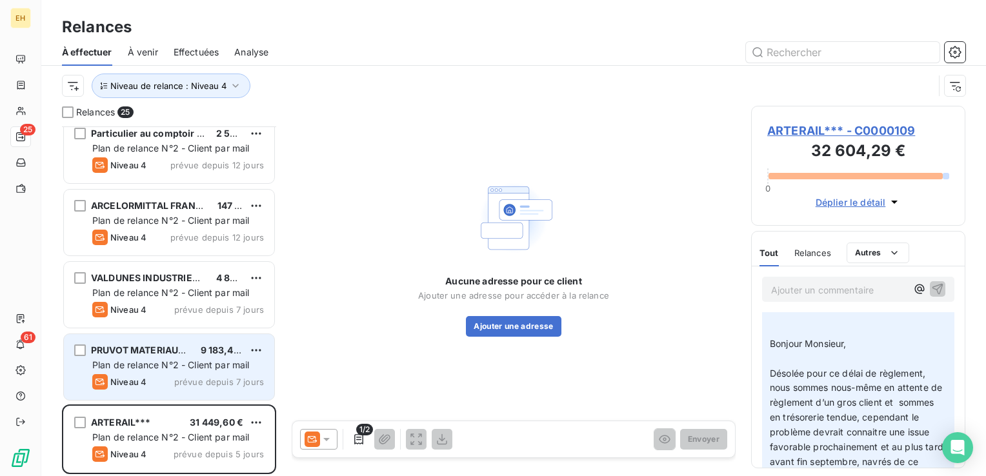
click at [117, 387] on div "Niveau 4" at bounding box center [119, 381] width 54 height 15
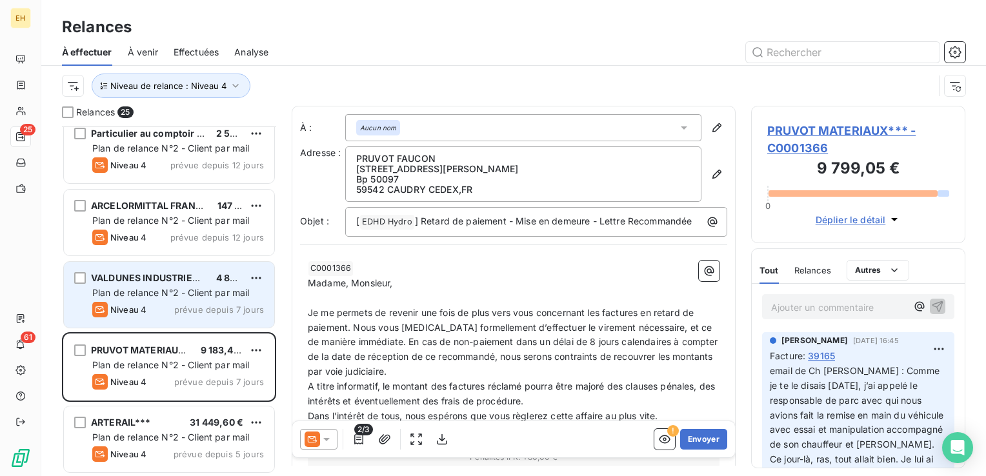
click at [129, 311] on span "Niveau 4" at bounding box center [128, 310] width 36 height 10
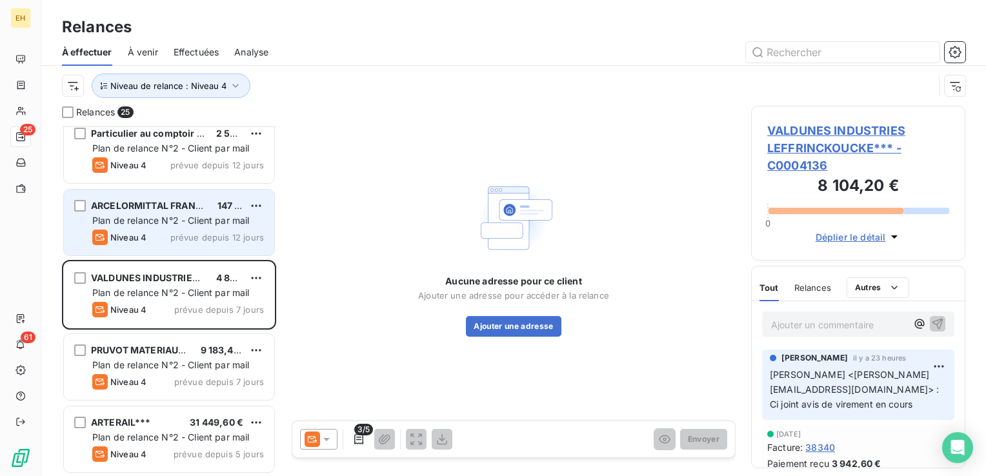
click at [163, 225] on span "Plan de relance N°2 - Client par mail" at bounding box center [170, 220] width 157 height 11
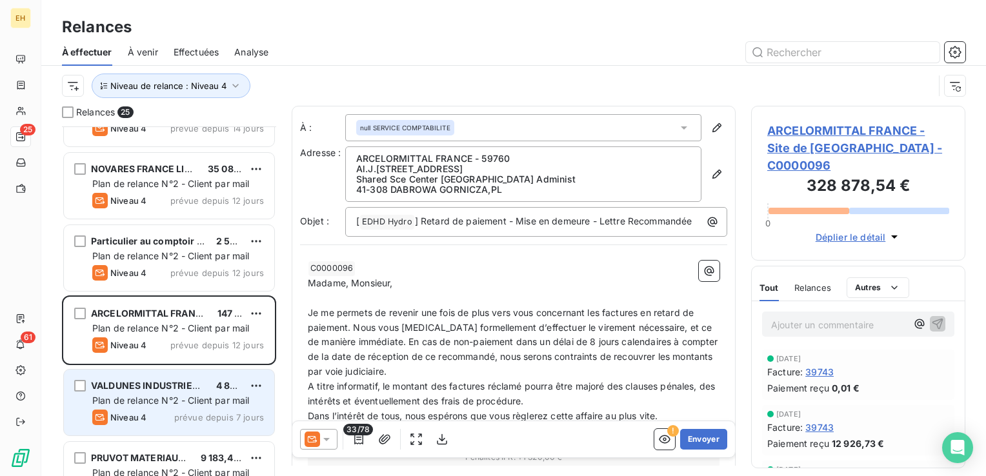
scroll to position [1328, 0]
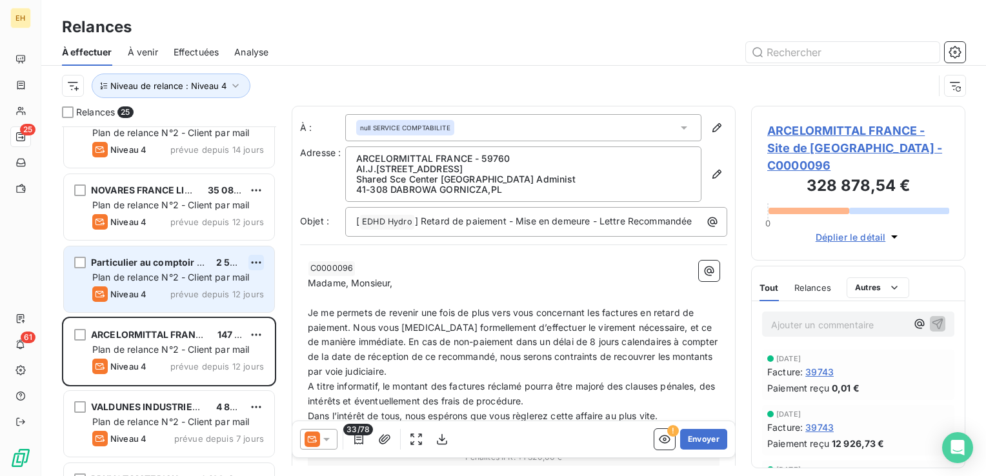
click at [260, 263] on html "EH 25 61 Relances À effectuer À venir Effectuées Analyse Niveau de relance : Ni…" at bounding box center [493, 238] width 986 height 476
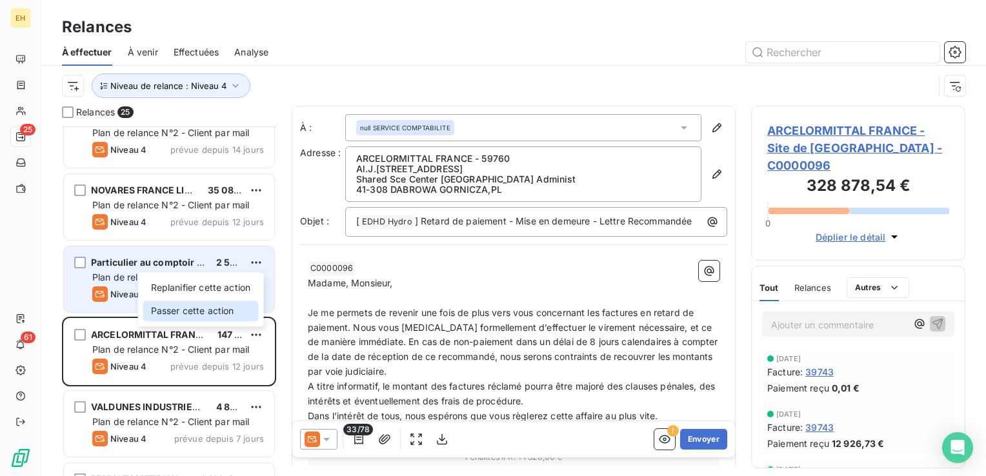
click at [230, 317] on div "Passer cette action" at bounding box center [201, 311] width 116 height 21
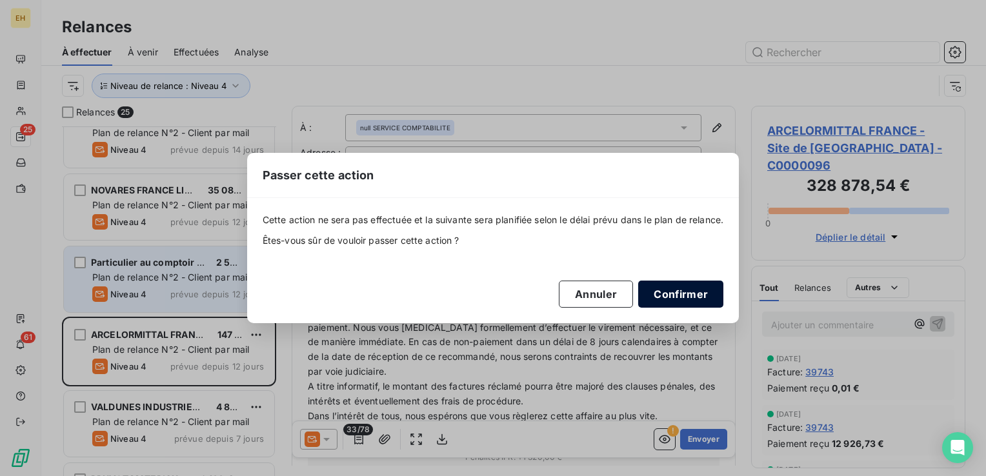
click at [694, 297] on button "Confirmer" at bounding box center [680, 294] width 85 height 27
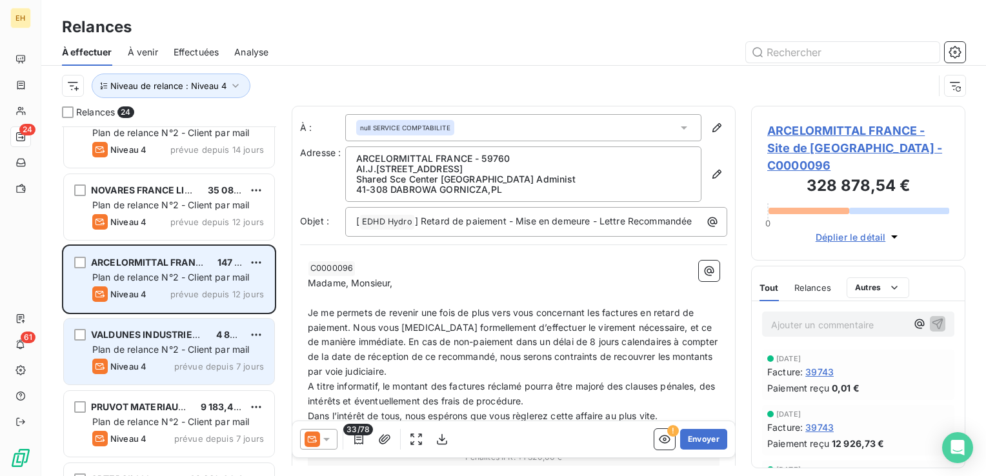
scroll to position [1264, 0]
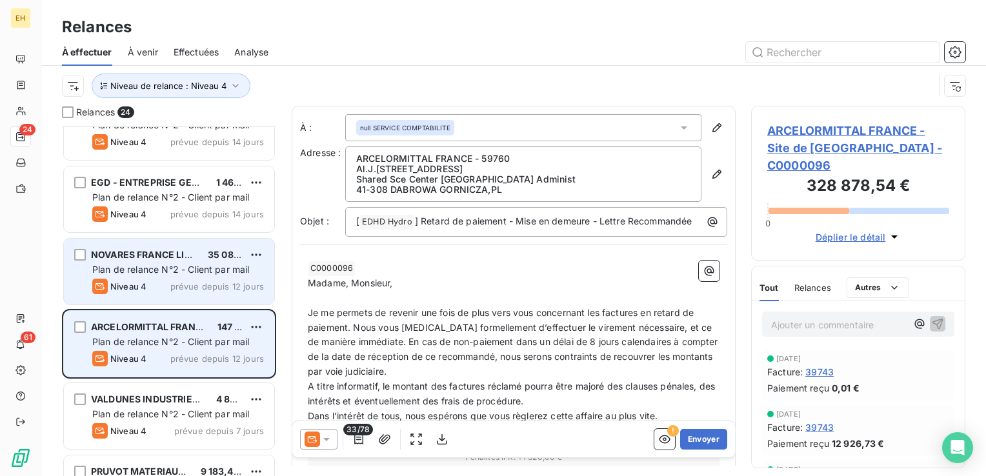
click at [230, 279] on div "NOVARES FRANCE LIBERCOURT***// 35 082,80 € Plan de relance N°2 - Client par mai…" at bounding box center [169, 272] width 210 height 66
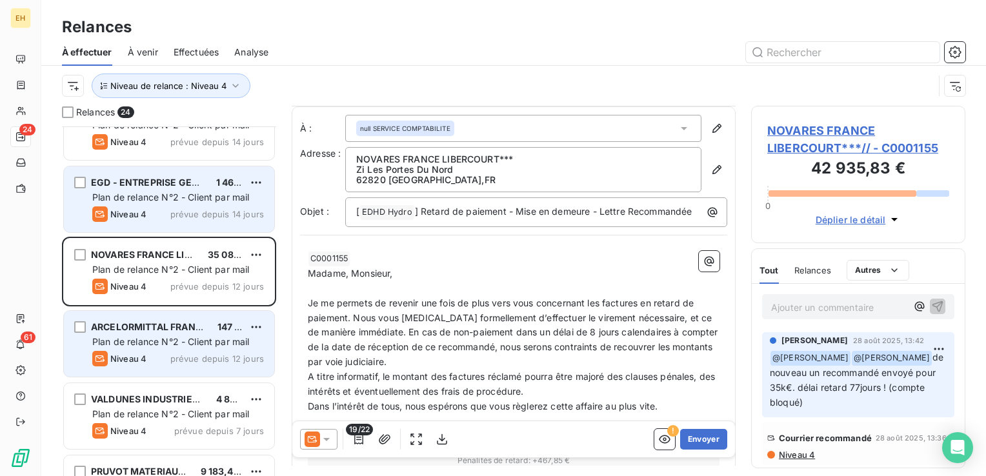
click at [170, 200] on span "Plan de relance N°2 - Client par mail" at bounding box center [170, 197] width 157 height 11
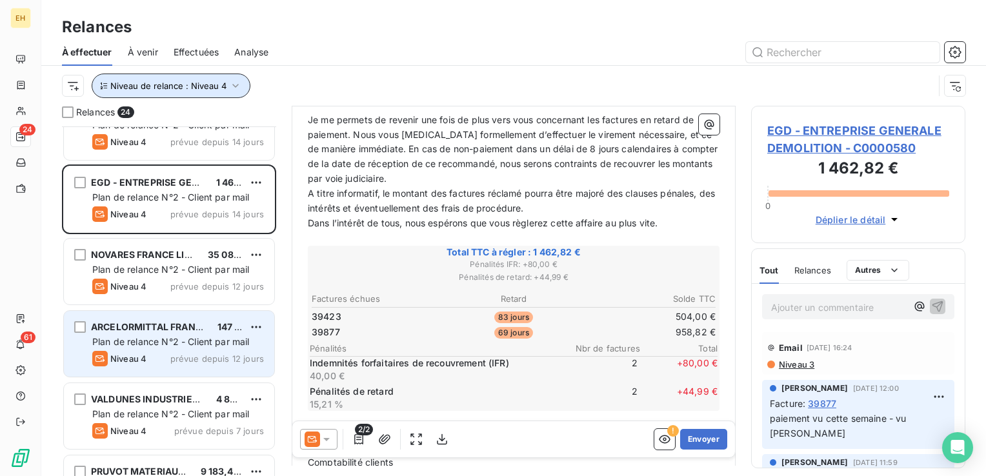
click at [223, 84] on span "Niveau de relance : Niveau 4" at bounding box center [168, 86] width 116 height 10
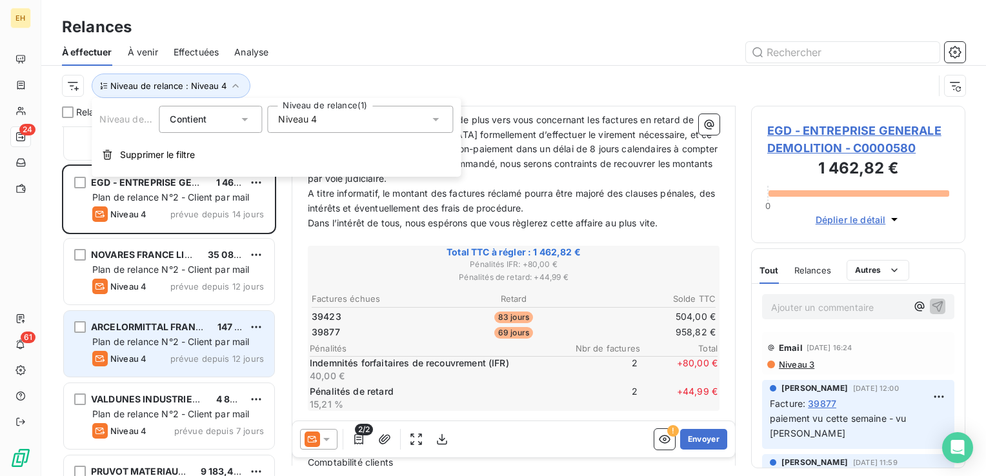
click at [315, 116] on span "Niveau 4" at bounding box center [297, 119] width 39 height 13
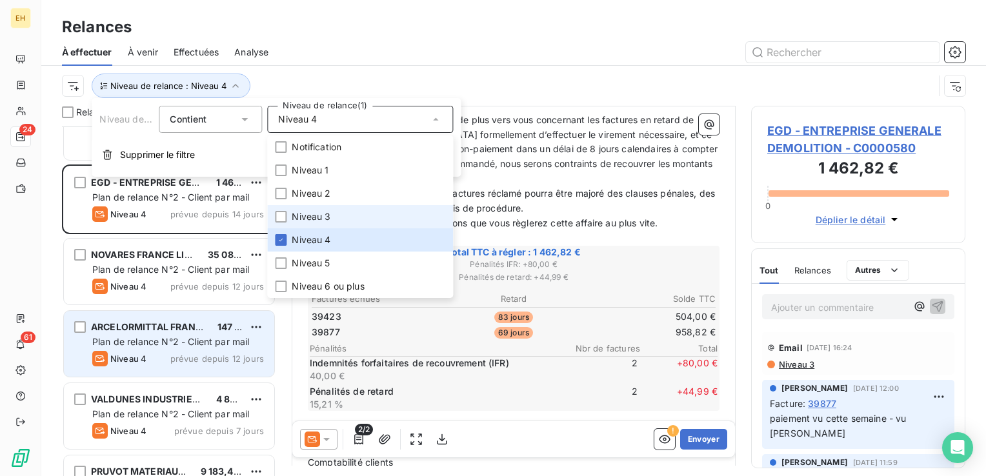
click at [323, 216] on span "Niveau 3" at bounding box center [311, 216] width 39 height 13
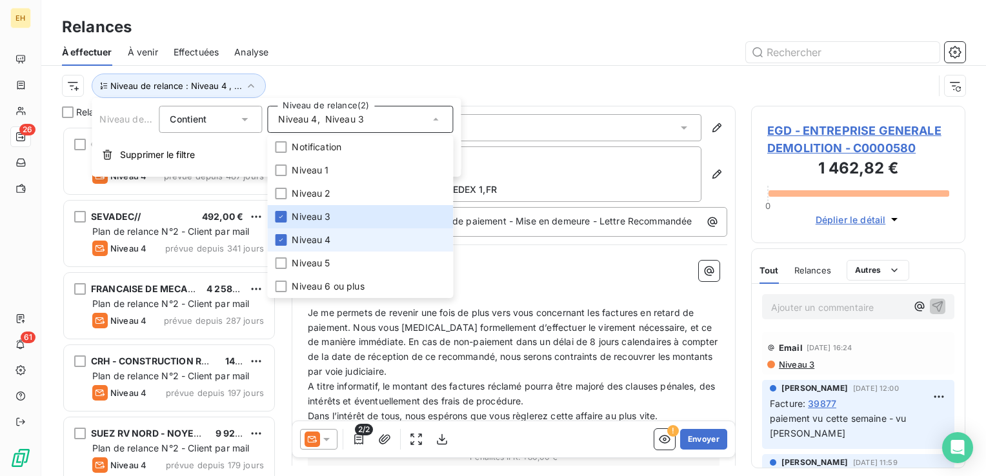
scroll to position [340, 204]
click at [316, 243] on span "Niveau 4" at bounding box center [311, 240] width 39 height 13
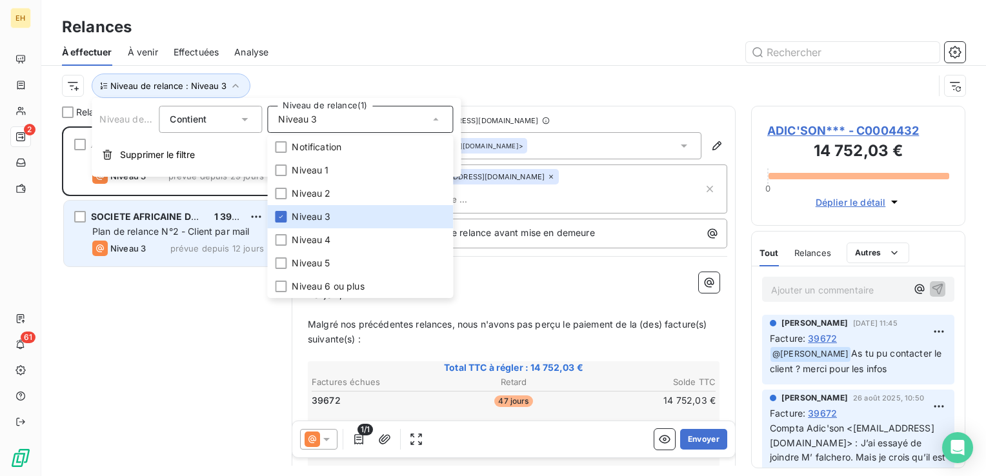
click at [137, 218] on span "SOCIETE AFRICAINE DE CACAO SACO***" at bounding box center [182, 216] width 183 height 11
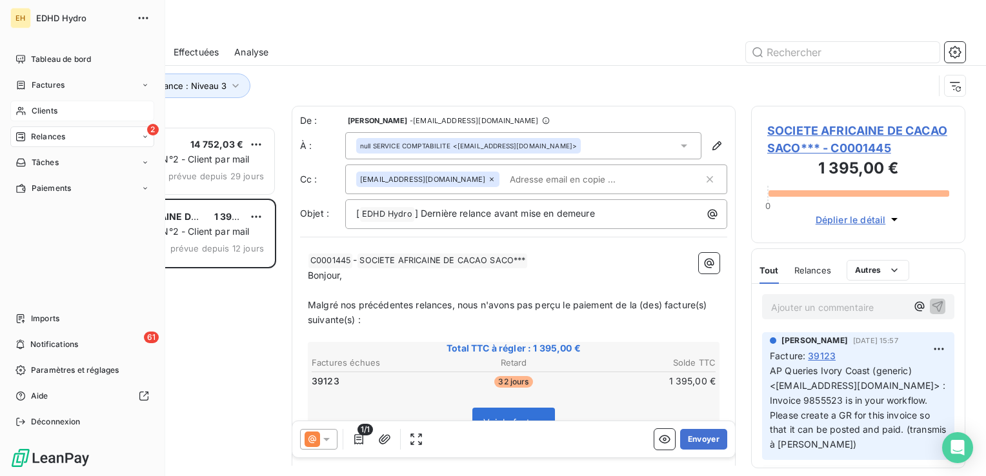
drag, startPoint x: 51, startPoint y: 112, endPoint x: 59, endPoint y: 110, distance: 8.6
click at [50, 112] on span "Clients" at bounding box center [45, 111] width 26 height 12
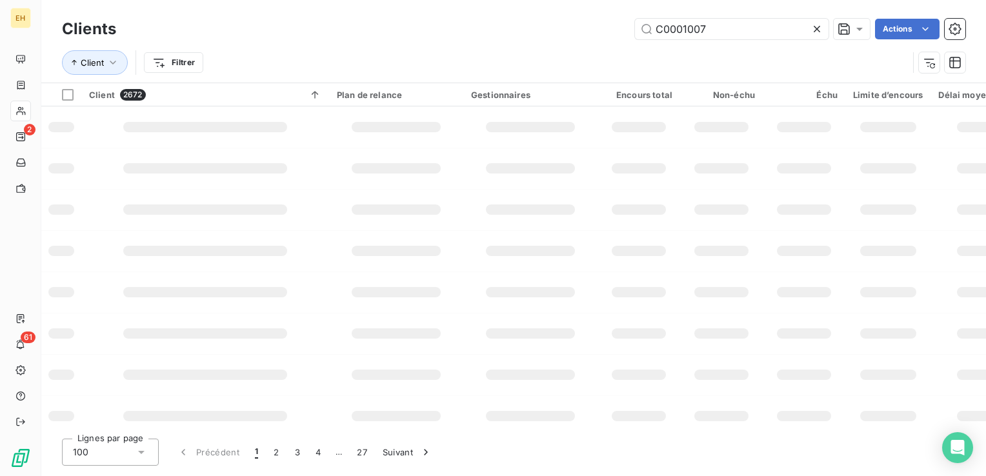
type input "C0001007"
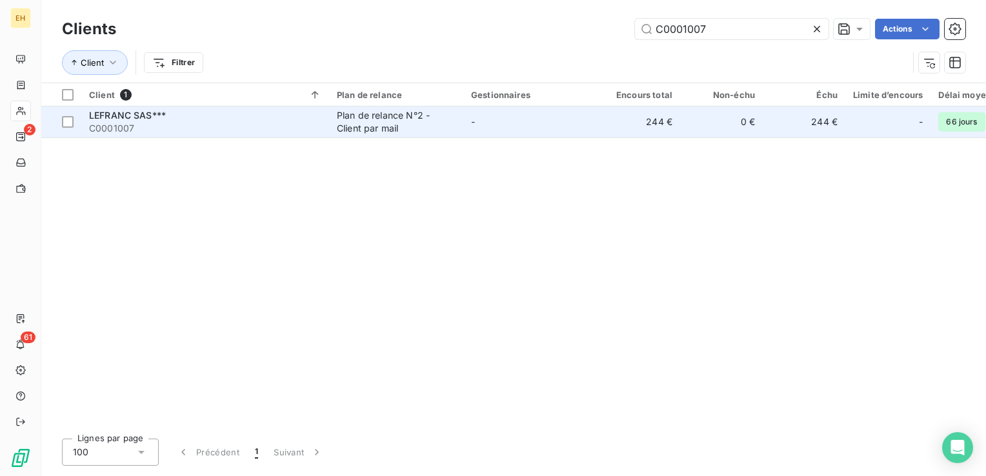
click at [458, 134] on td "Plan de relance N°2 - Client par mail" at bounding box center [396, 121] width 134 height 31
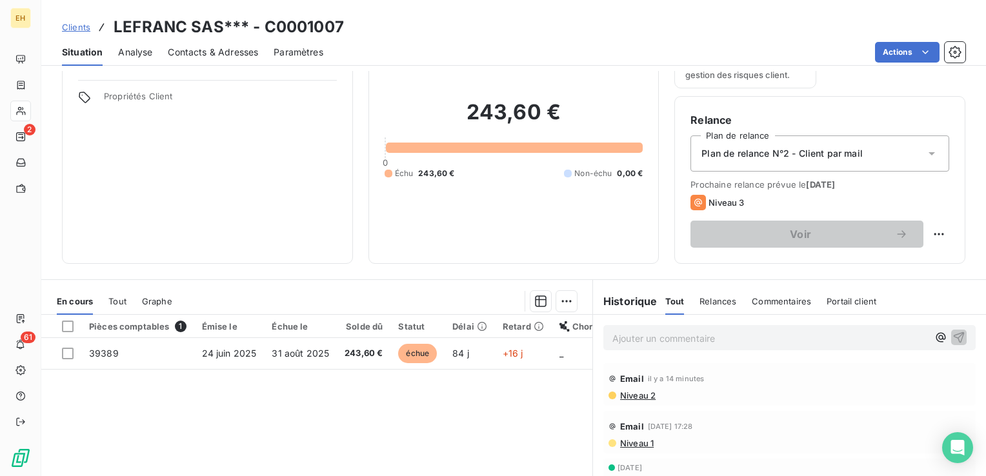
scroll to position [129, 0]
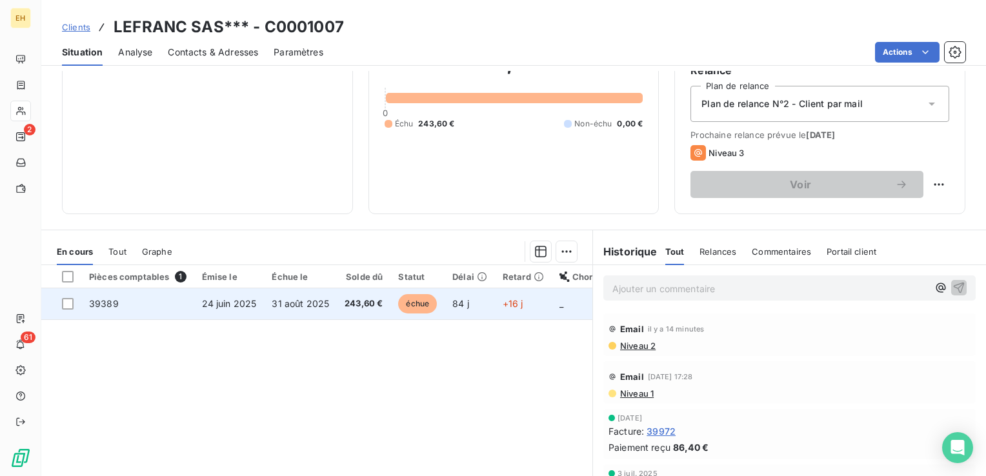
click at [279, 300] on span "31 août 2025" at bounding box center [300, 303] width 57 height 11
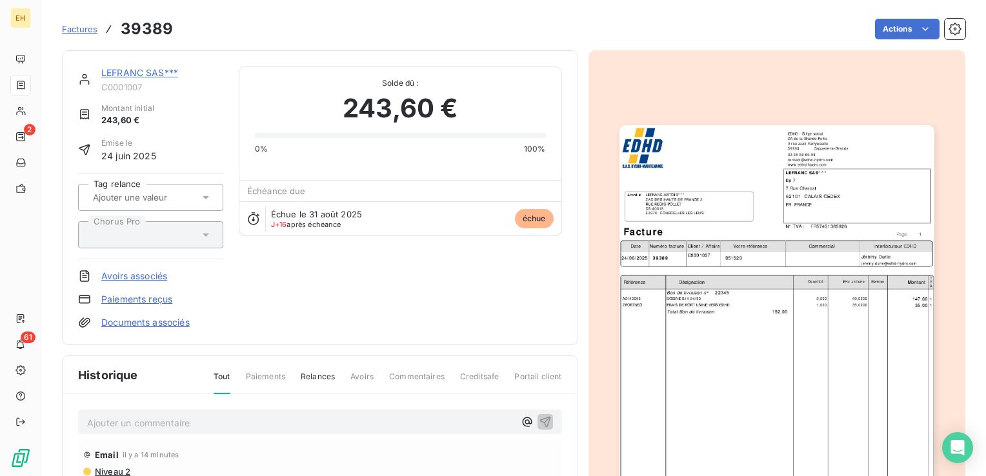
click at [147, 420] on p "Ajouter un commentaire ﻿" at bounding box center [300, 423] width 427 height 16
click at [259, 421] on p "aurore.legrand@lefranc-sa.fr :" at bounding box center [300, 422] width 427 height 15
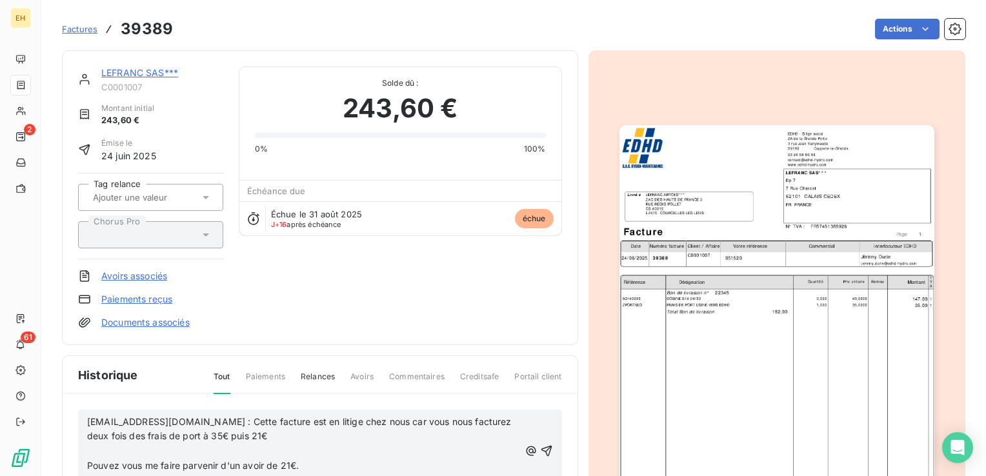
click at [303, 432] on p "aurore.legrand@lefranc-sa.fr : Cette facture est en litige chez nous car vous n…" at bounding box center [303, 430] width 432 height 30
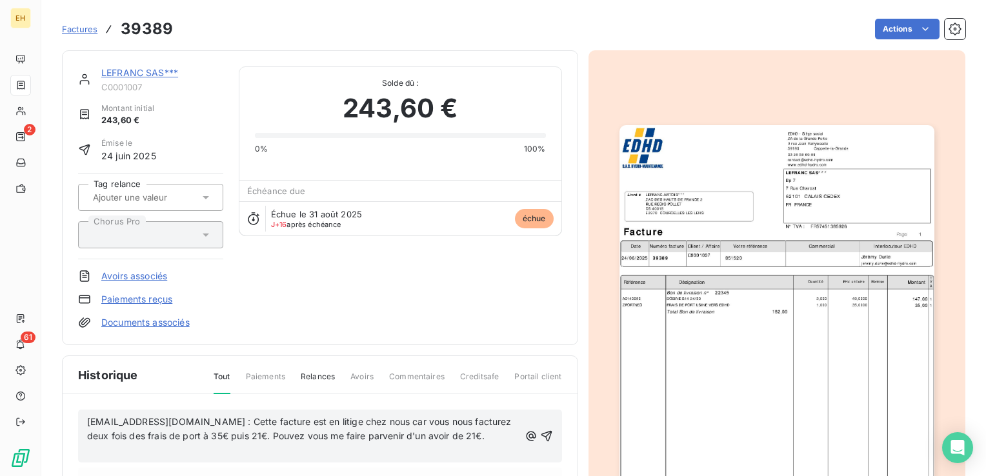
click at [485, 429] on p "aurore.legrand@lefranc-sa.fr : Cette facture est en litige chez nous car vous n…" at bounding box center [303, 430] width 432 height 30
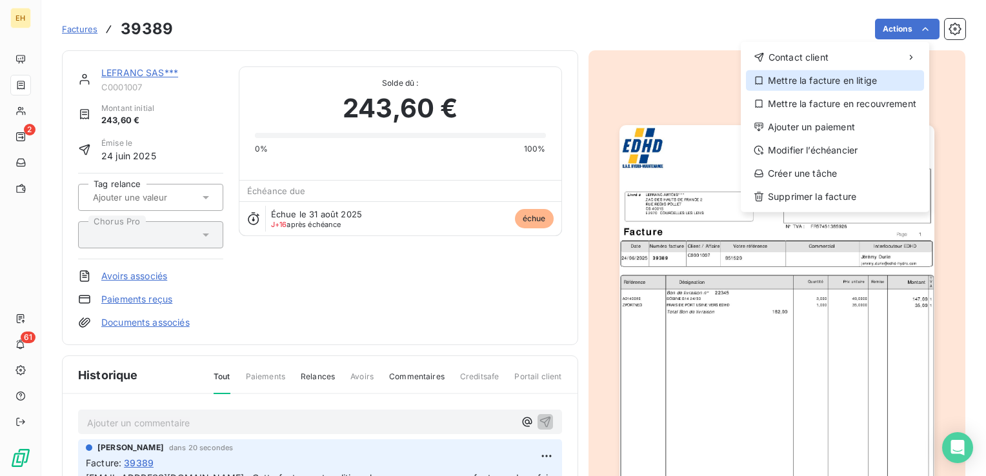
click at [829, 76] on div "Mettre la facture en litige" at bounding box center [835, 80] width 178 height 21
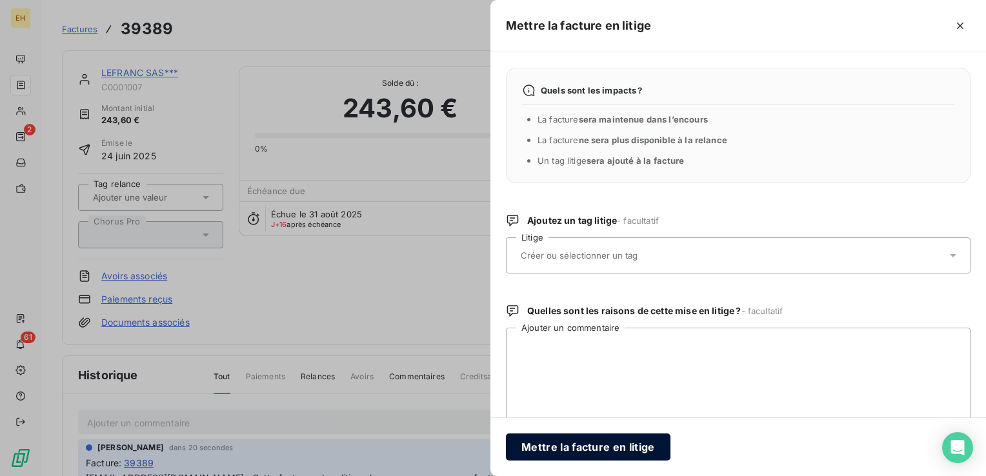
click at [638, 445] on button "Mettre la facture en litige" at bounding box center [588, 447] width 165 height 27
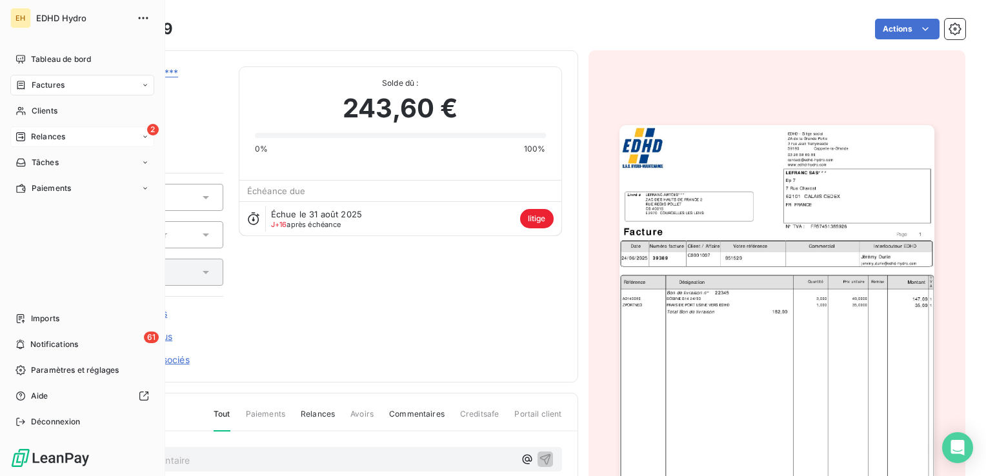
click at [54, 138] on span "Relances" at bounding box center [48, 137] width 34 height 12
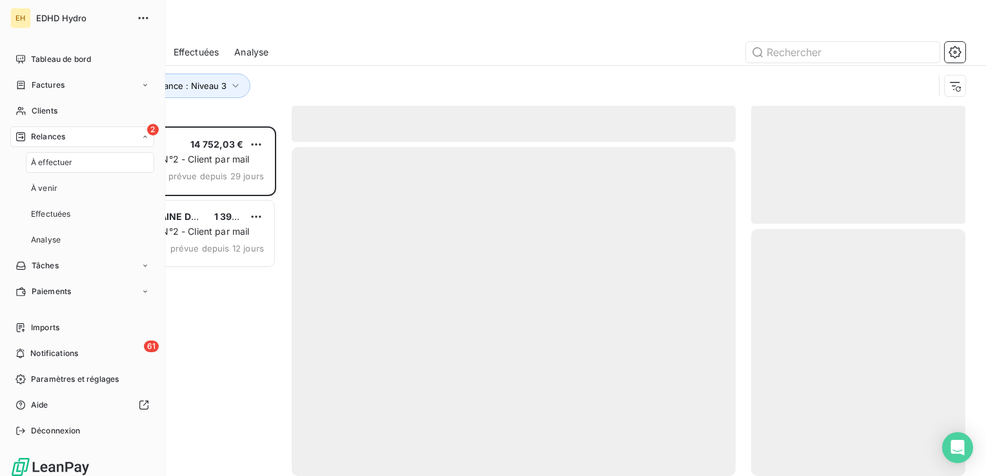
scroll to position [340, 204]
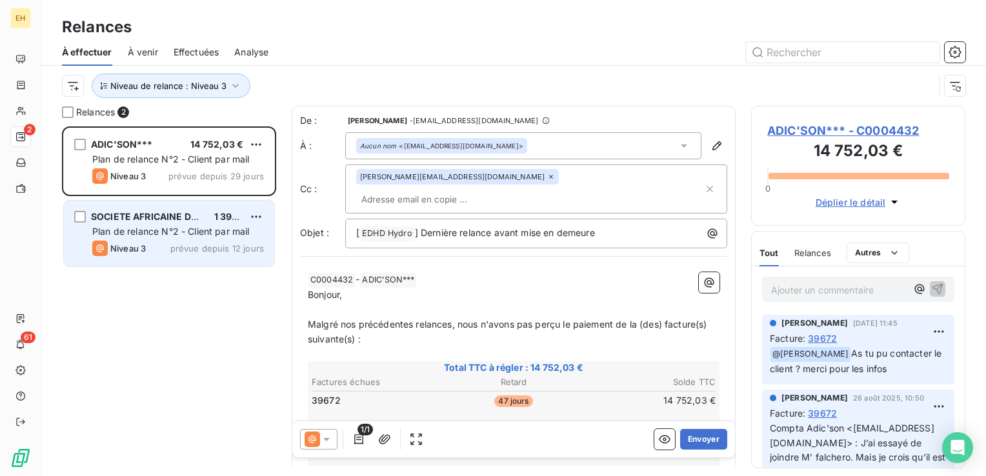
click at [214, 228] on span "Plan de relance N°2 - Client par mail" at bounding box center [170, 231] width 157 height 11
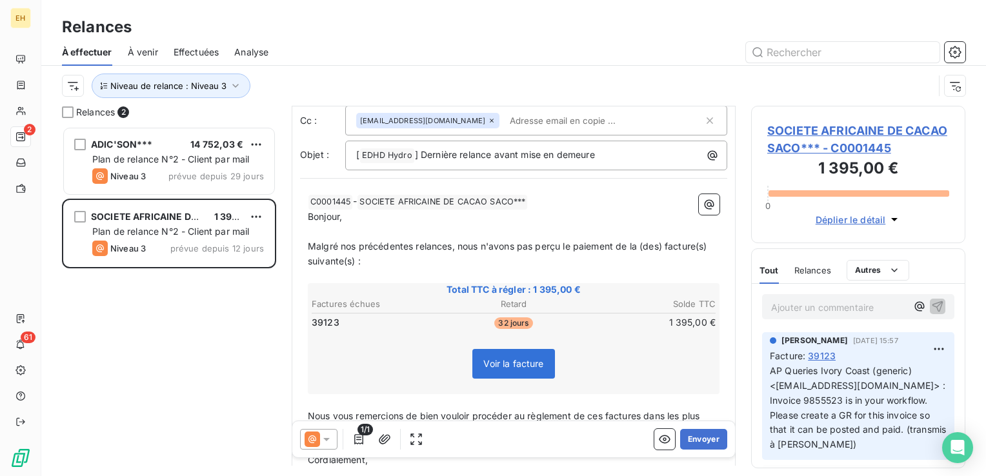
scroll to position [172, 0]
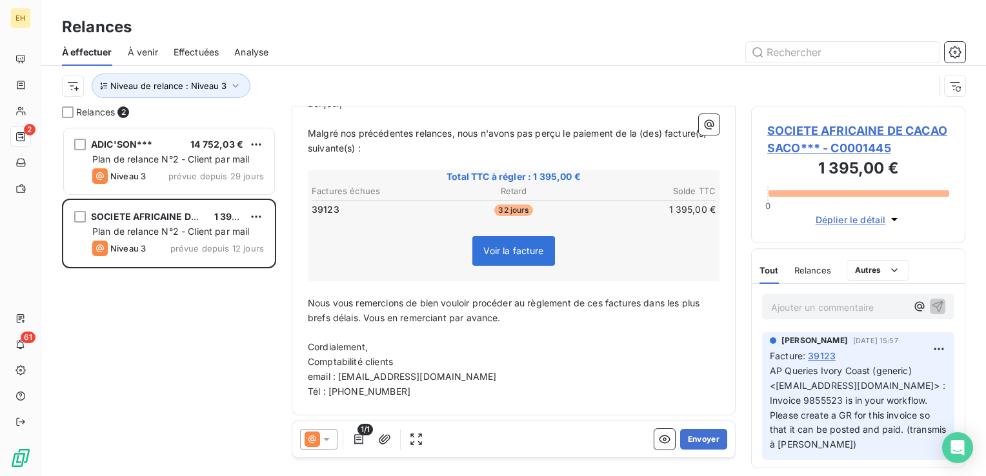
click at [791, 131] on span "SOCIETE AFRICAINE DE CACAO SACO*** - C0001445" at bounding box center [858, 139] width 182 height 35
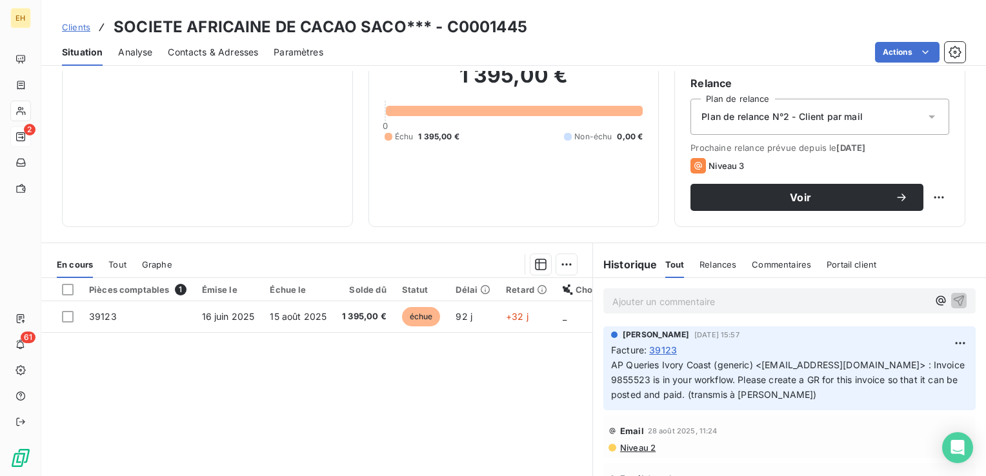
scroll to position [129, 0]
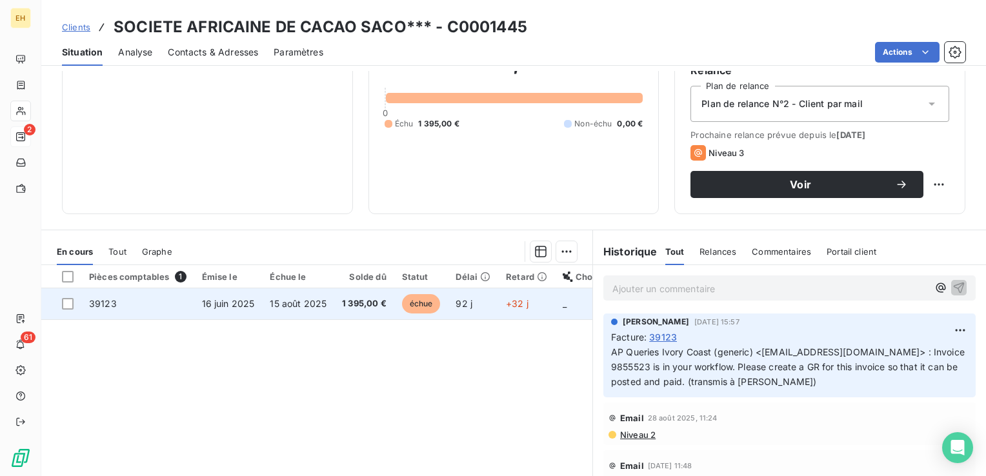
click at [230, 303] on span "16 juin 2025" at bounding box center [228, 303] width 53 height 11
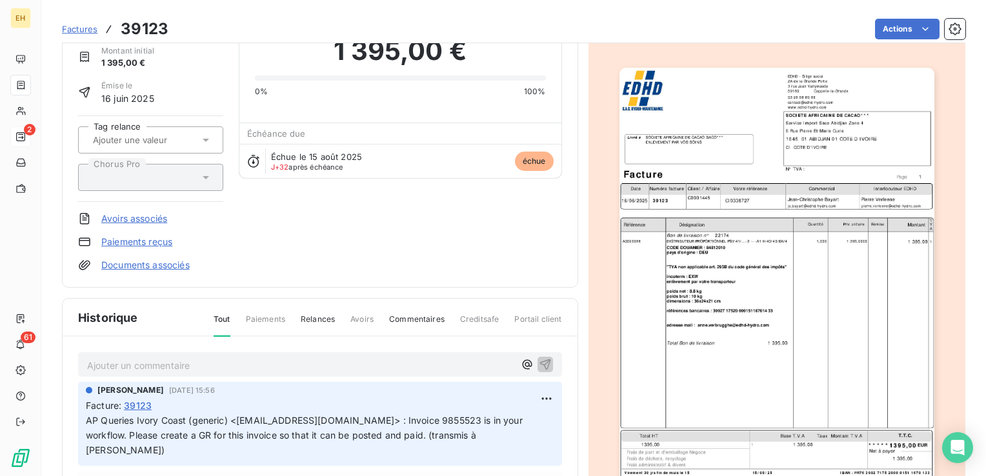
scroll to position [129, 0]
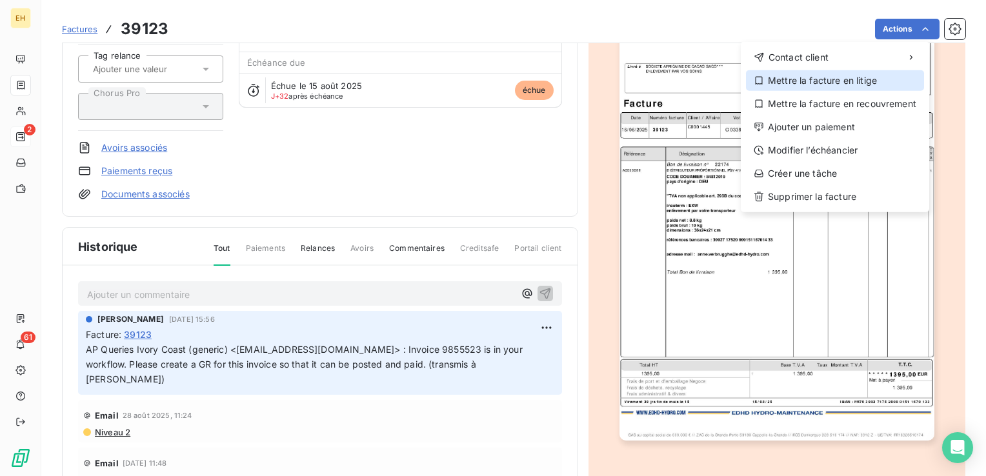
click at [833, 83] on div "Mettre la facture en litige" at bounding box center [835, 80] width 178 height 21
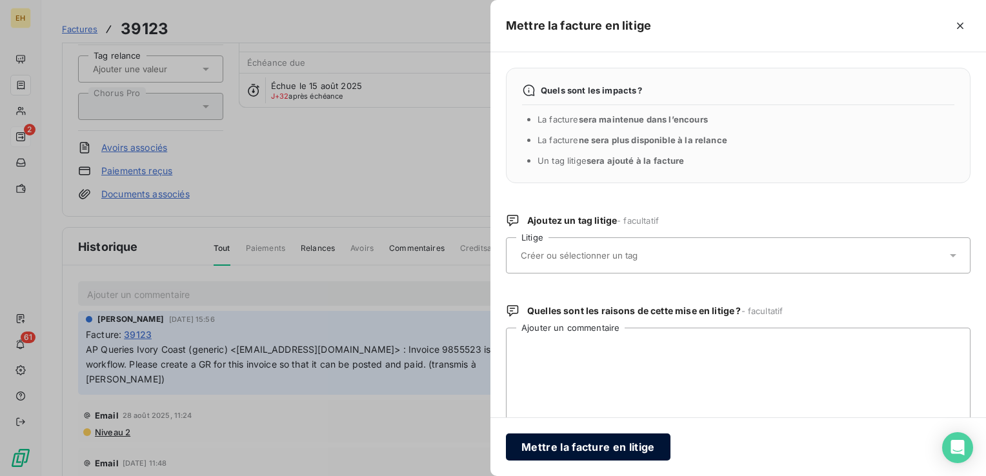
click at [599, 439] on button "Mettre la facture en litige" at bounding box center [588, 447] width 165 height 27
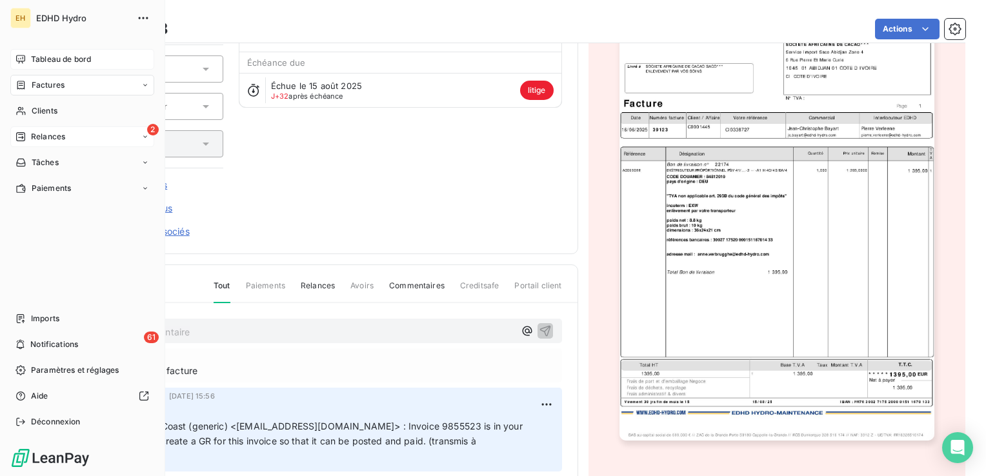
click at [46, 61] on span "Tableau de bord" at bounding box center [61, 60] width 60 height 12
